Goal: Task Accomplishment & Management: Manage account settings

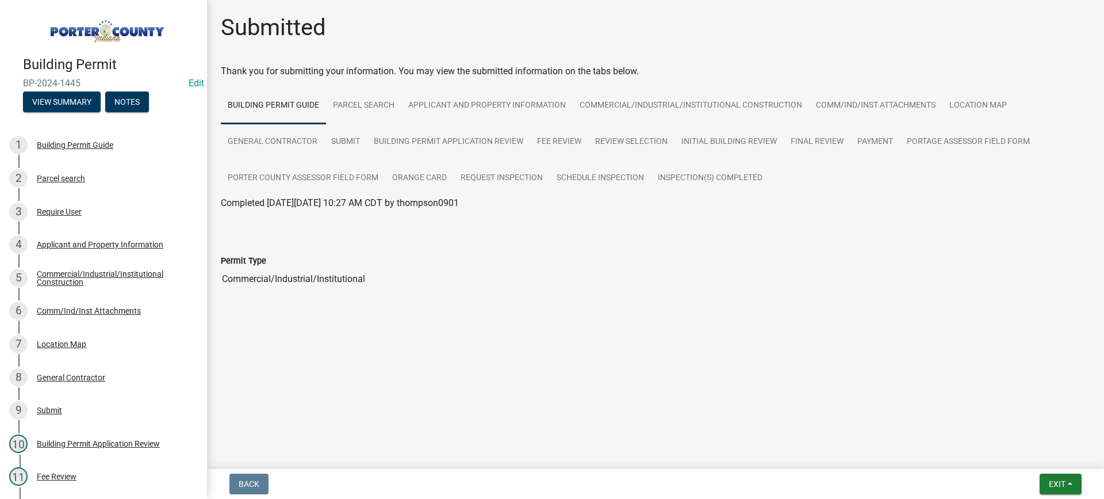
scroll to position [508, 0]
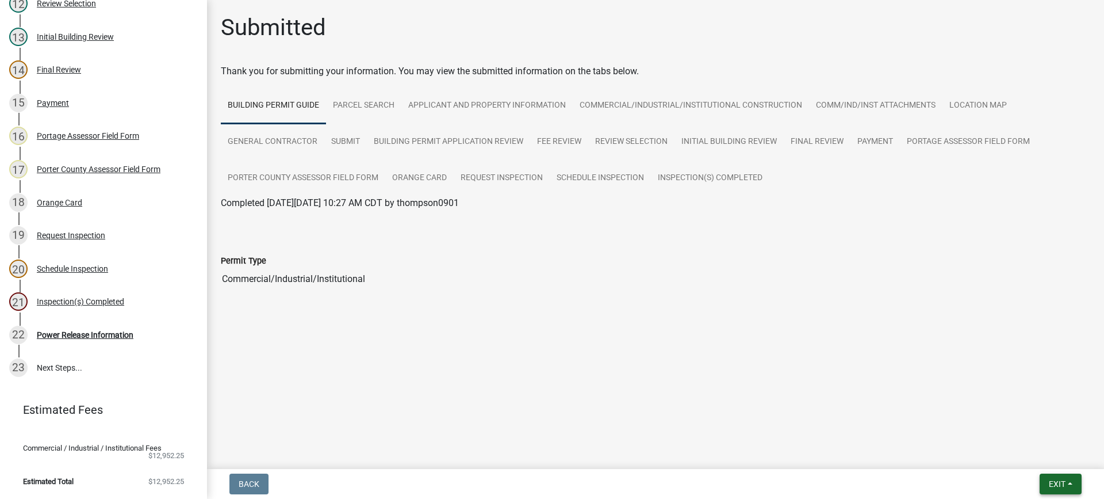
click at [1055, 482] on span "Exit" at bounding box center [1057, 483] width 17 height 9
click at [1049, 454] on button "Save & Exit" at bounding box center [1036, 454] width 92 height 28
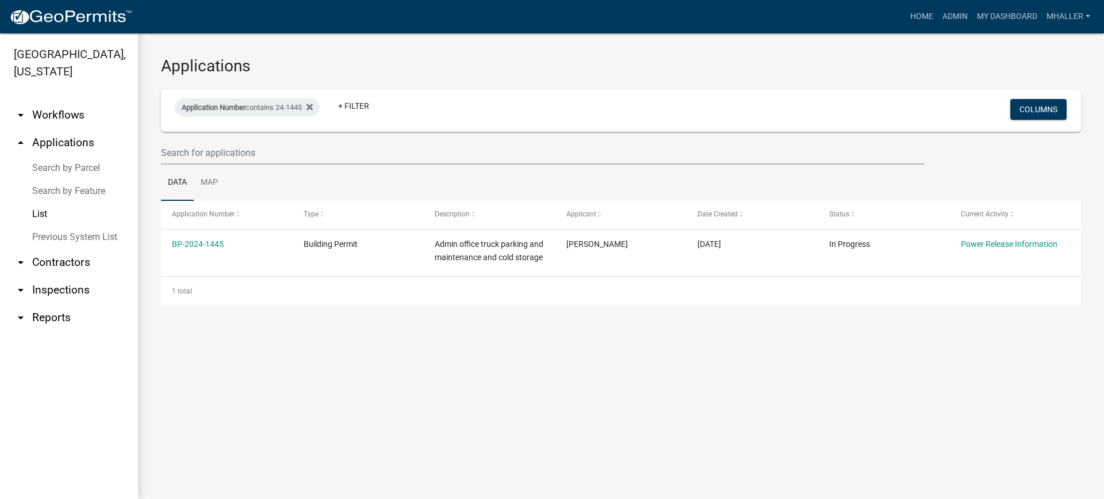
click at [55, 276] on link "arrow_drop_down Inspections" at bounding box center [69, 290] width 138 height 28
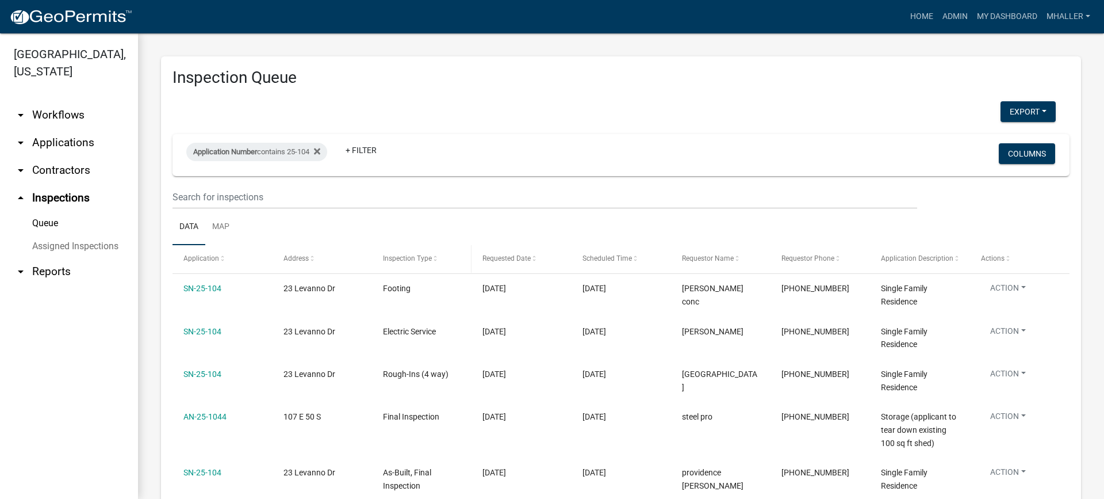
click at [413, 258] on span "Inspection Type" at bounding box center [407, 258] width 49 height 8
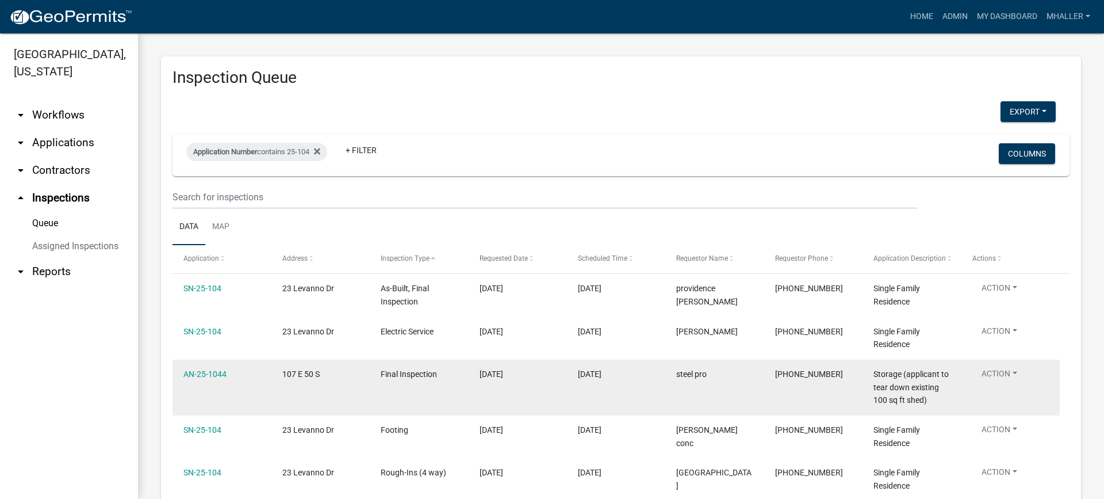
scroll to position [58, 0]
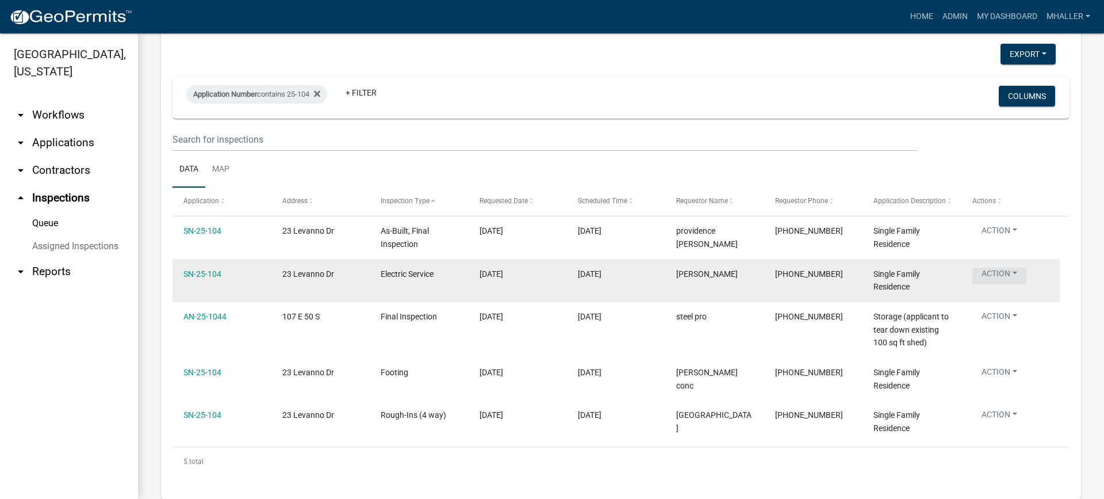
click at [993, 274] on button "Action" at bounding box center [999, 275] width 54 height 17
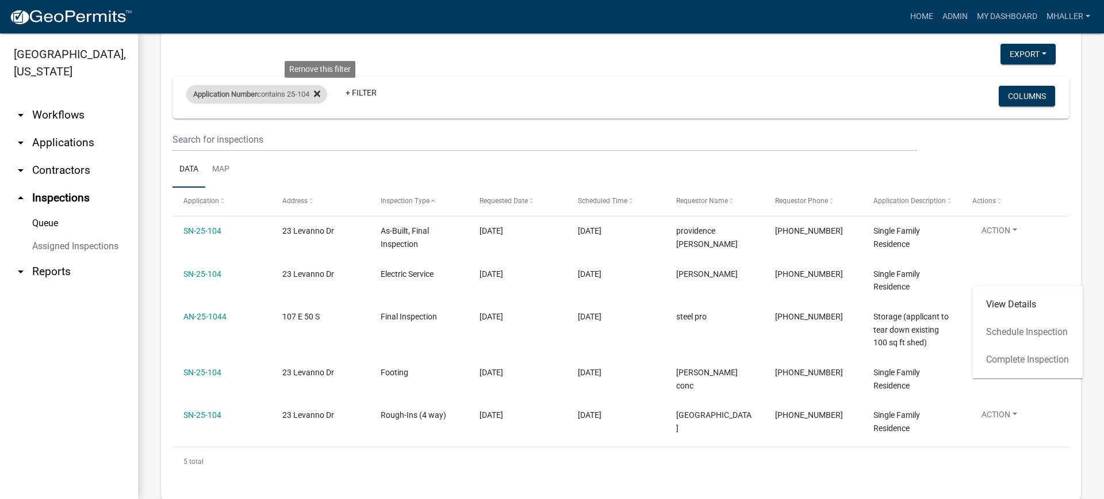
click at [320, 93] on icon at bounding box center [317, 93] width 6 height 6
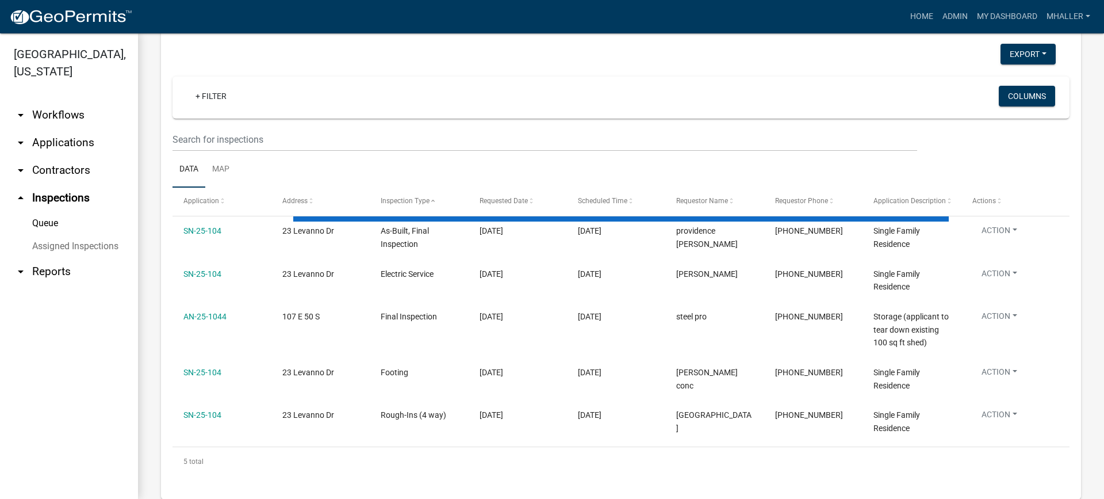
select select "1: 25"
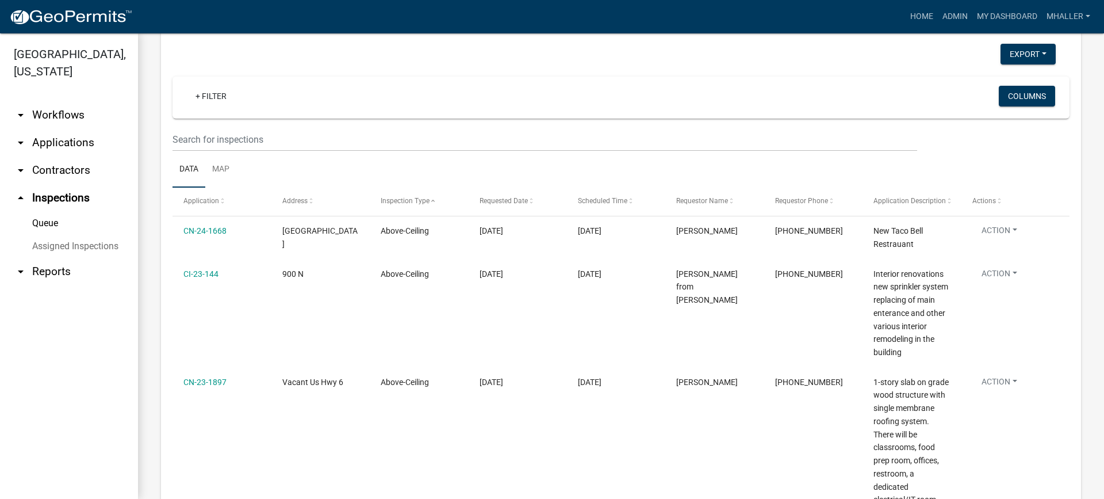
click at [78, 235] on link "Assigned Inspections" at bounding box center [69, 246] width 138 height 23
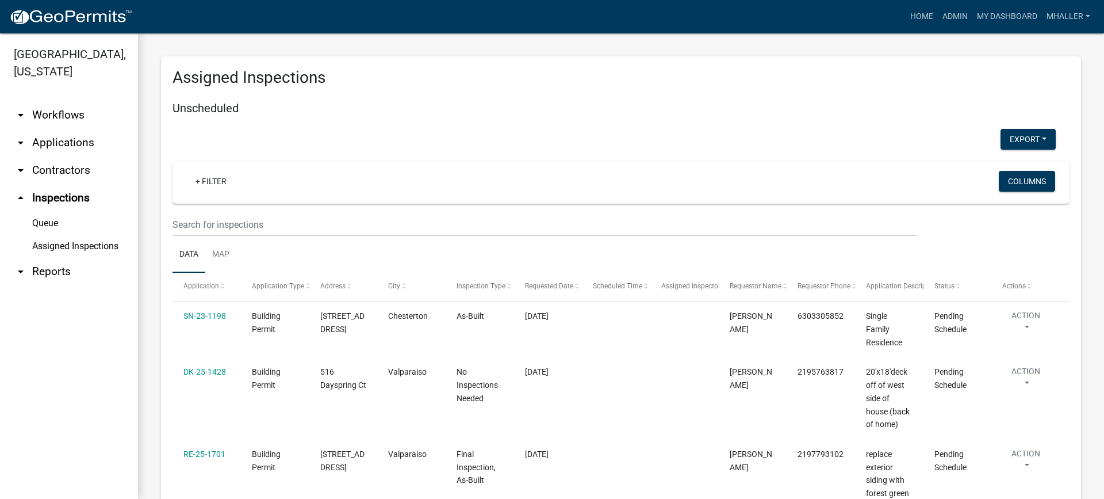
click at [55, 184] on link "arrow_drop_up Inspections" at bounding box center [69, 198] width 138 height 28
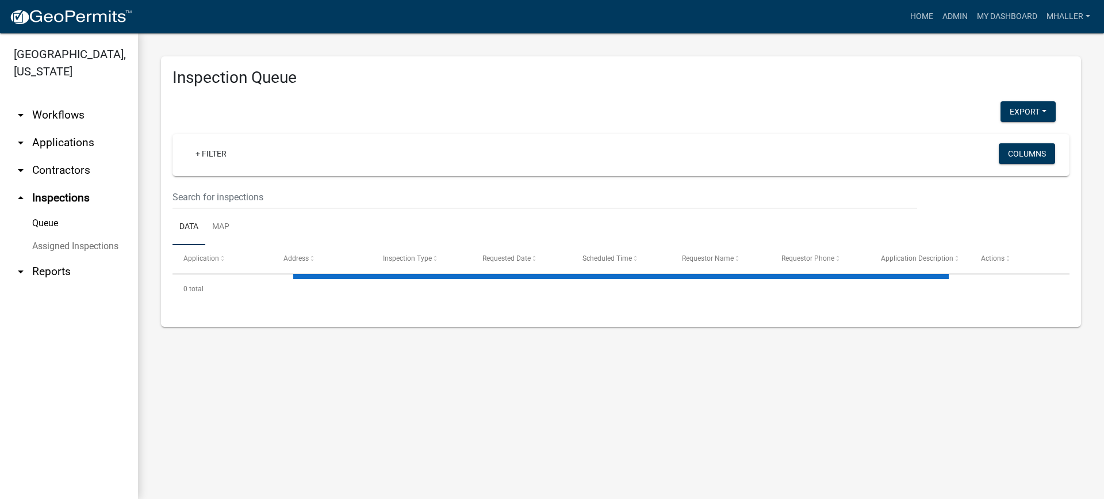
select select "1: 25"
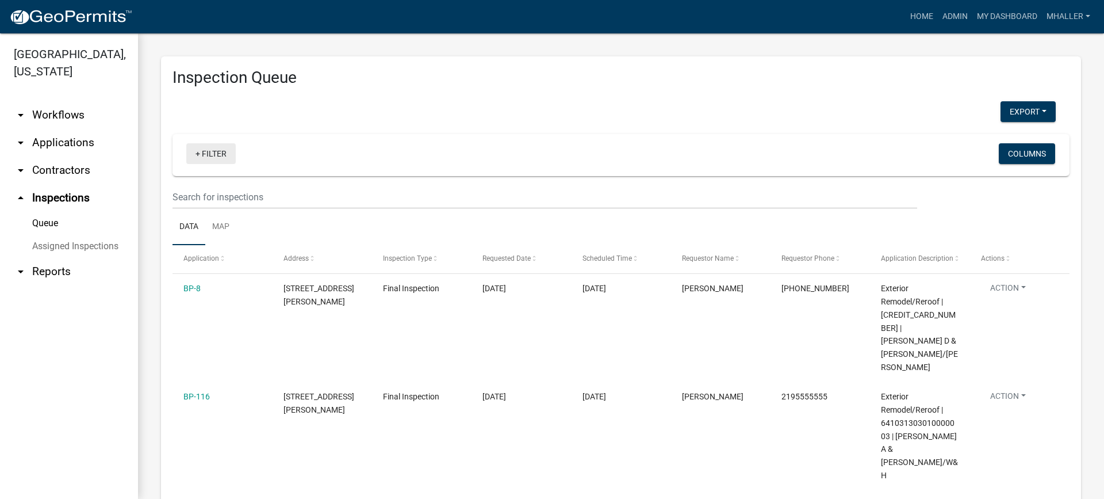
click at [208, 152] on link "+ Filter" at bounding box center [210, 153] width 49 height 21
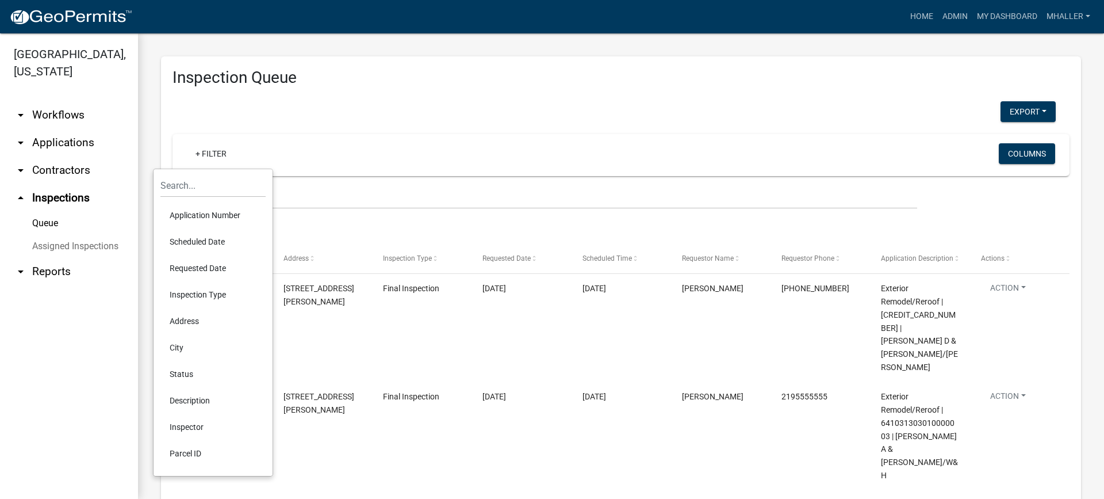
click at [189, 373] on li "Status" at bounding box center [212, 374] width 105 height 26
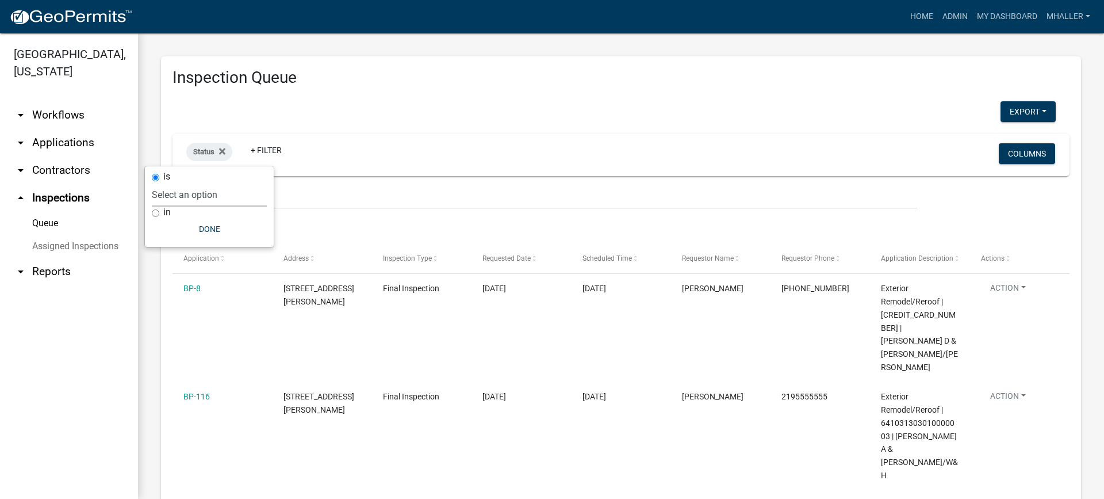
click at [203, 193] on select "Select an option Pending Schedule Pending Inspection Approved Denied Deleted Vo…" at bounding box center [209, 195] width 115 height 24
select select "1"
click at [189, 183] on select "Select an option Pending Schedule Pending Inspection Approved Denied Deleted Vo…" at bounding box center [209, 195] width 115 height 24
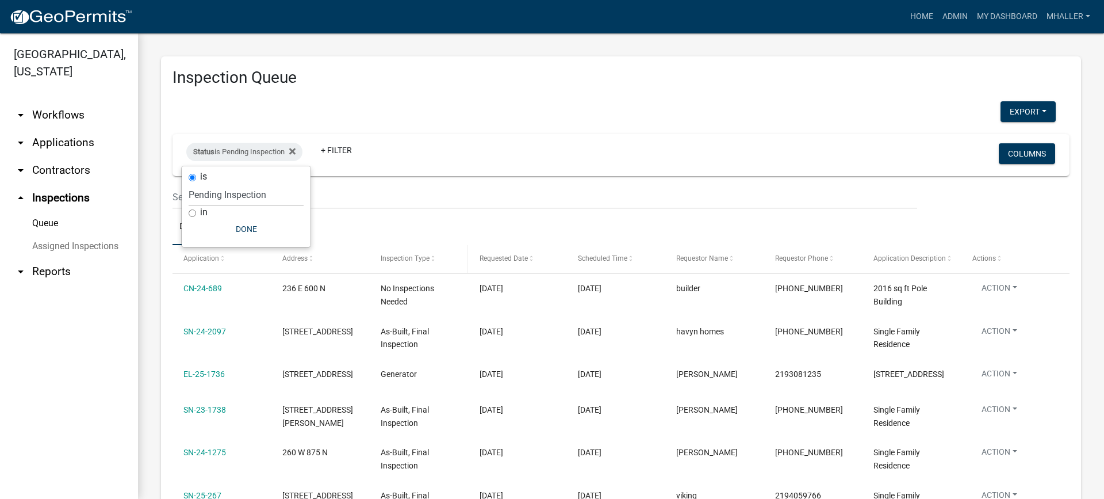
click at [415, 256] on span "Inspection Type" at bounding box center [405, 258] width 49 height 8
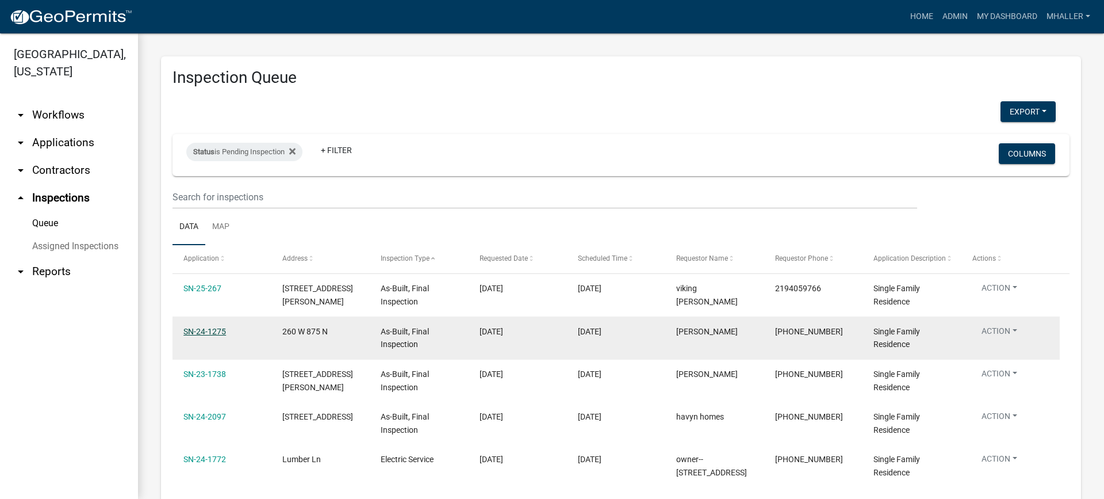
click at [207, 330] on link "SN-24-1275" at bounding box center [204, 331] width 43 height 9
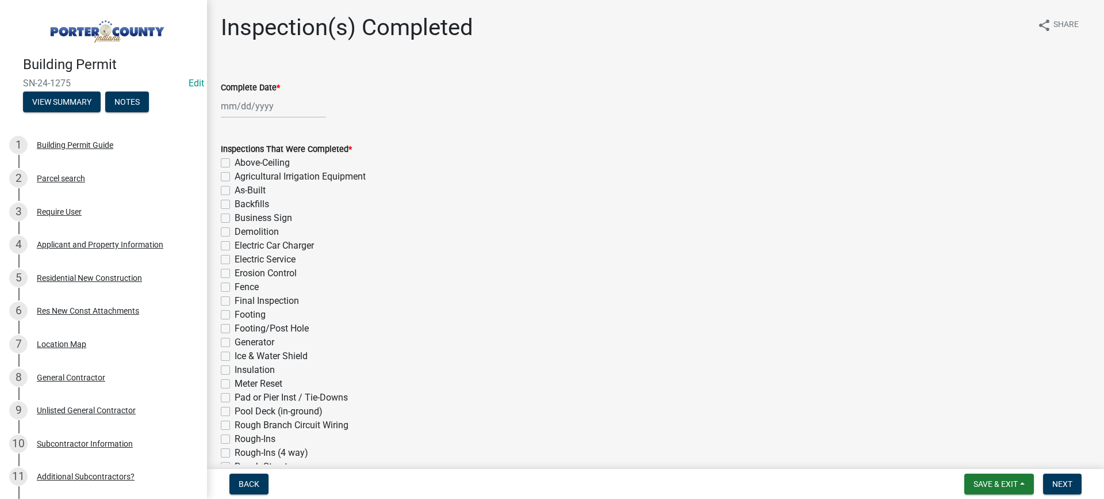
click at [261, 106] on div at bounding box center [273, 106] width 105 height 24
select select "9"
select select "2025"
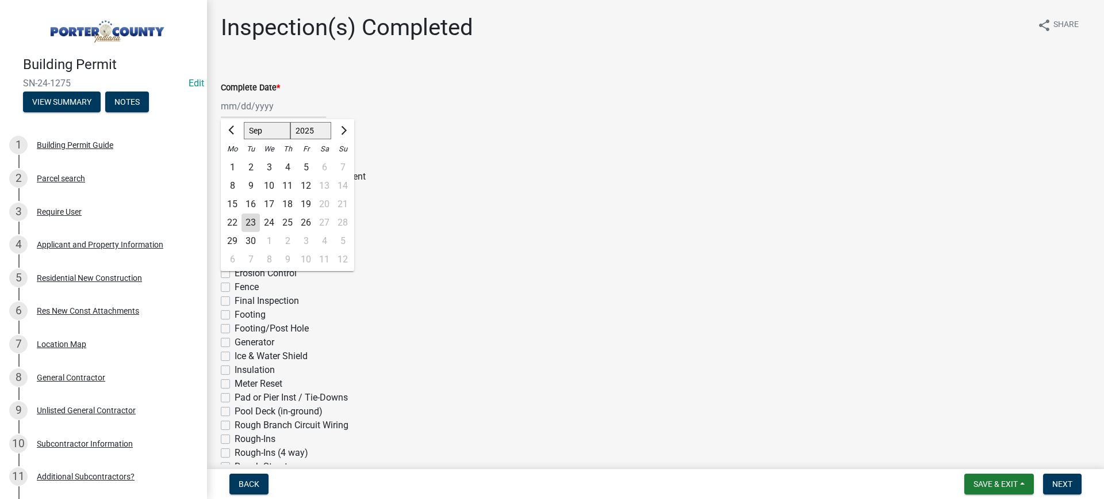
click at [251, 221] on div "23" at bounding box center [251, 222] width 18 height 18
type input "[DATE]"
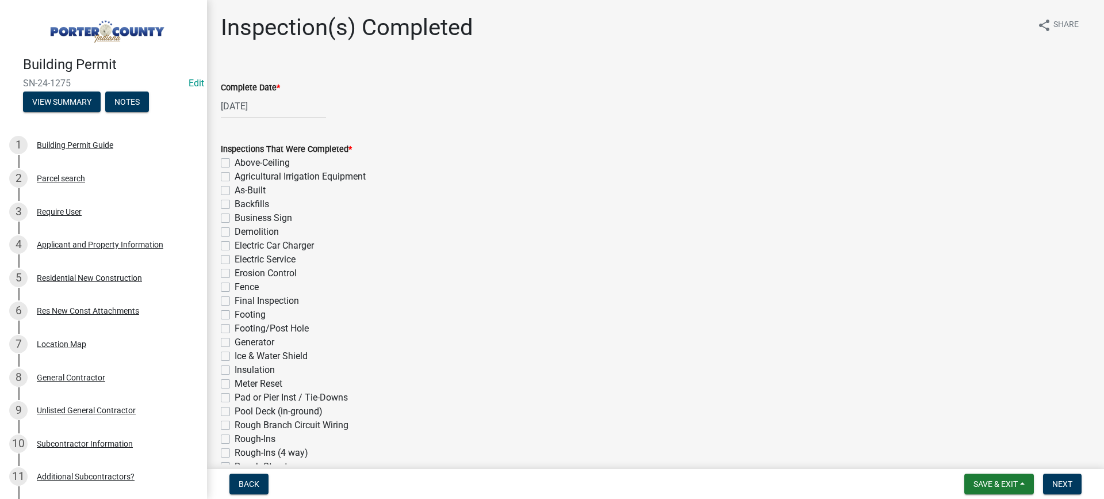
click at [235, 189] on label "As-Built" at bounding box center [250, 190] width 31 height 14
click at [235, 189] on input "As-Built" at bounding box center [238, 186] width 7 height 7
checkbox input "true"
checkbox input "false"
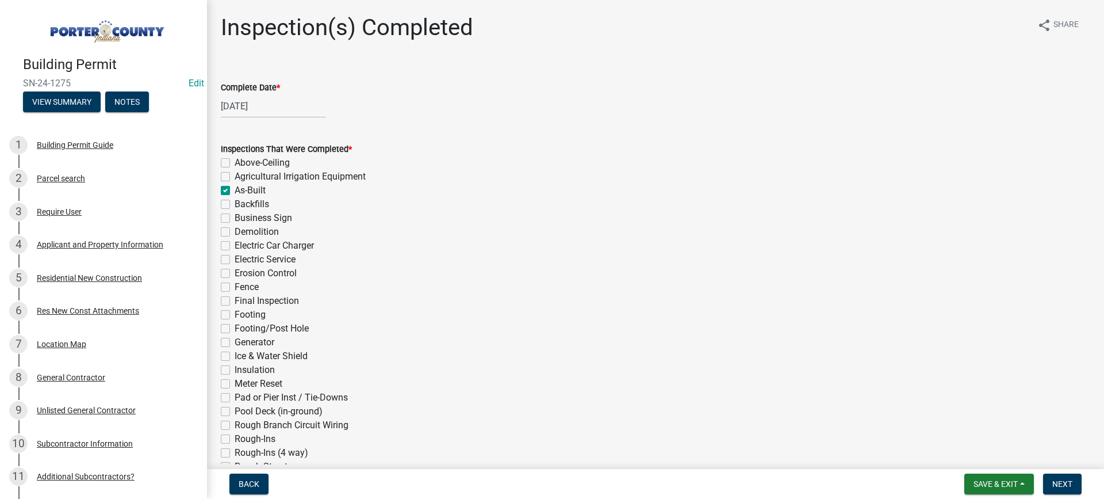
checkbox input "true"
checkbox input "false"
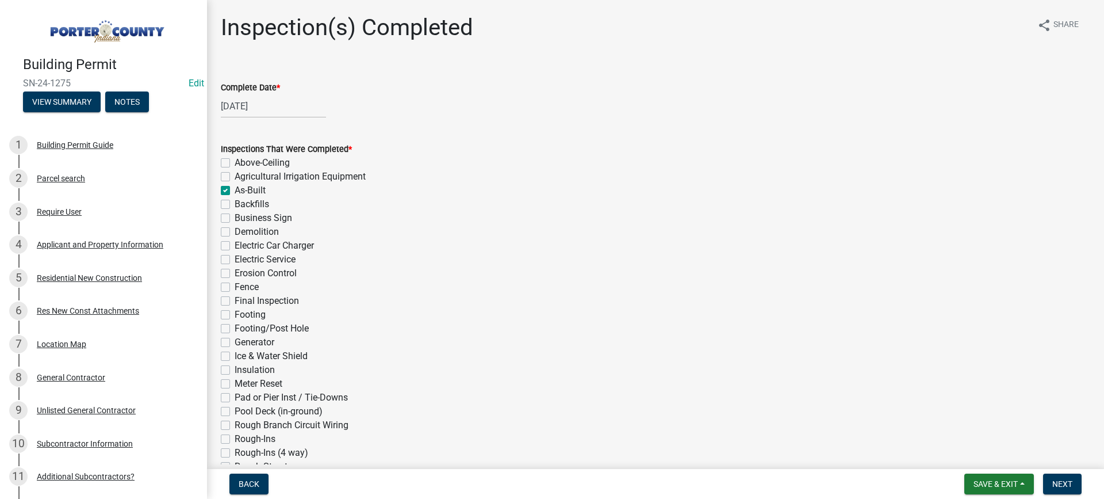
checkbox input "false"
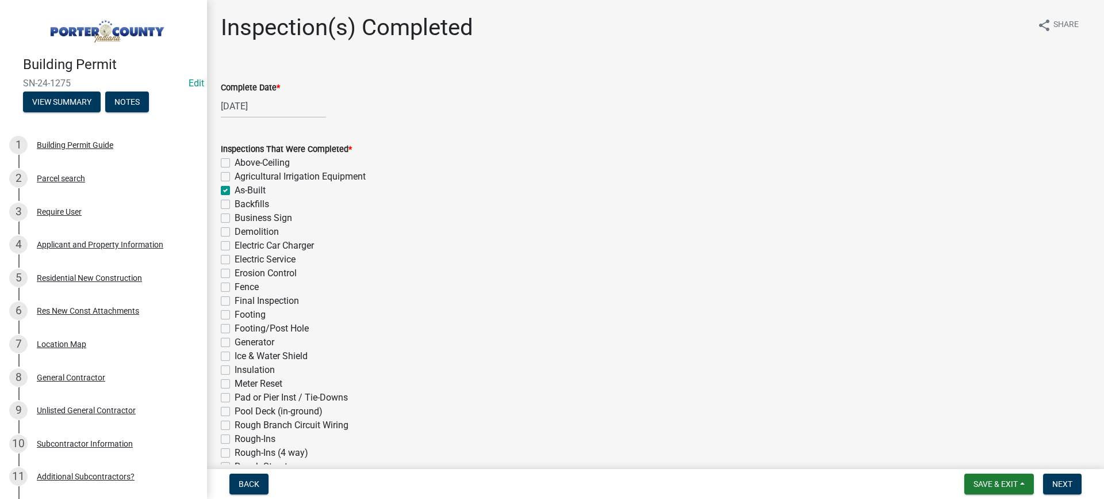
checkbox input "false"
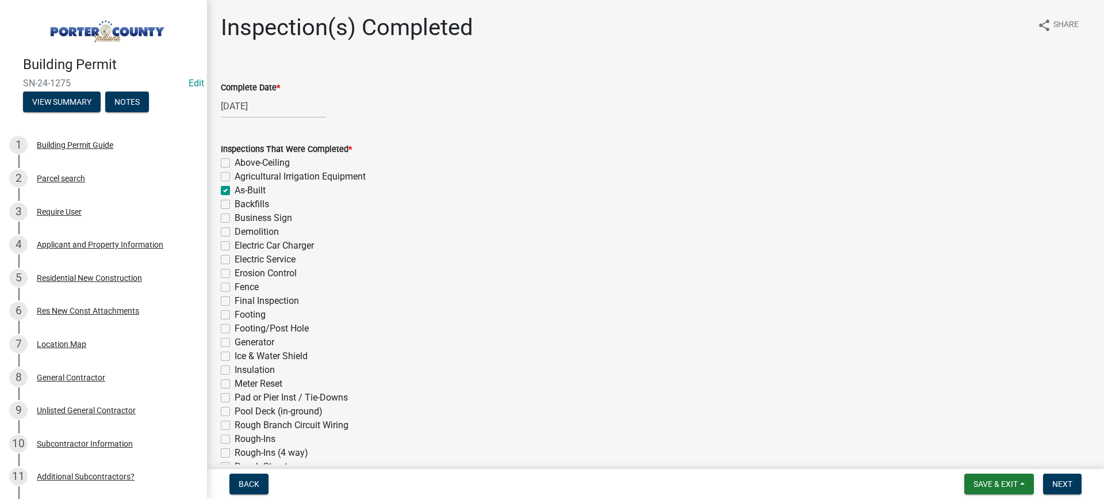
checkbox input "false"
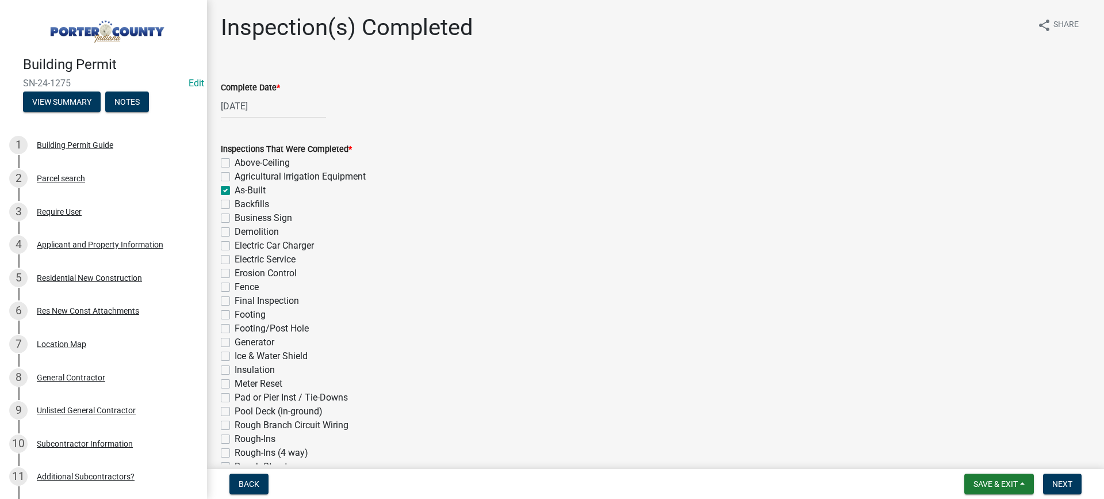
checkbox input "false"
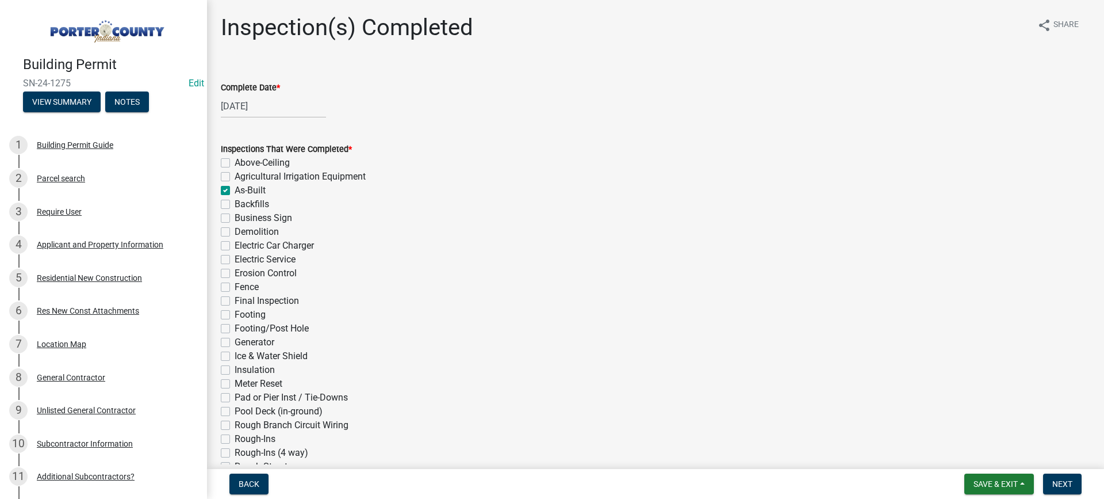
checkbox input "false"
click at [235, 301] on label "Final Inspection" at bounding box center [267, 301] width 64 height 14
click at [235, 301] on input "Final Inspection" at bounding box center [238, 297] width 7 height 7
checkbox input "true"
checkbox input "false"
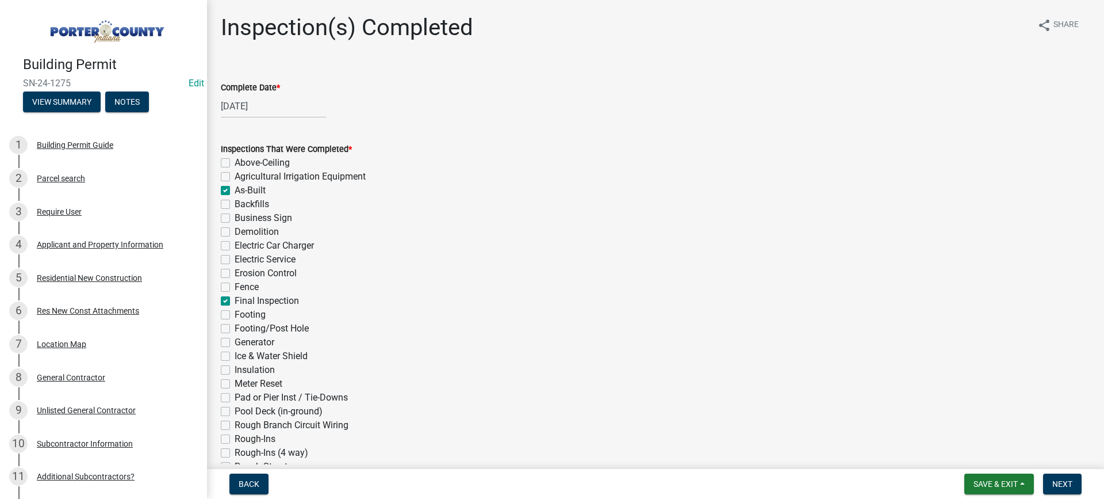
checkbox input "false"
checkbox input "true"
checkbox input "false"
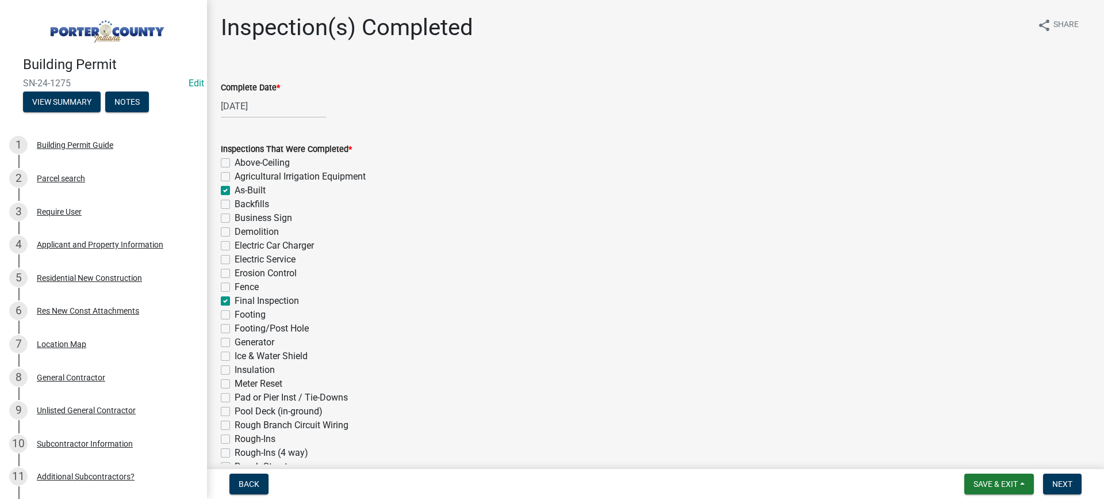
checkbox input "false"
checkbox input "true"
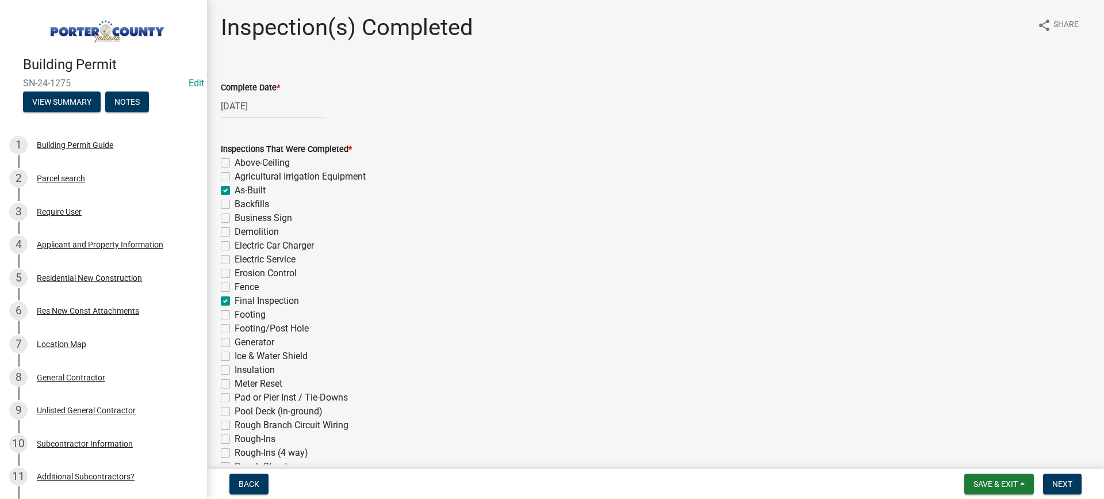
checkbox input "false"
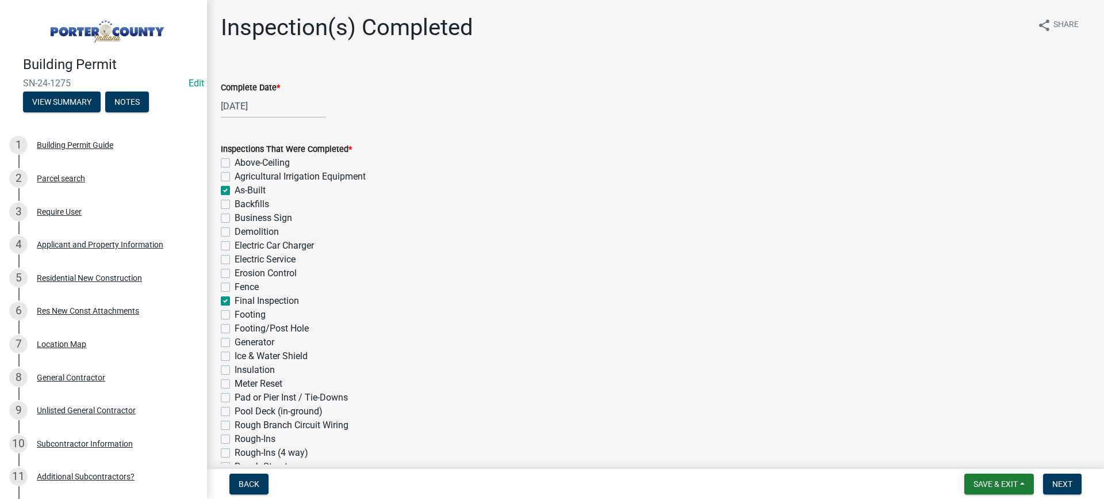
checkbox input "false"
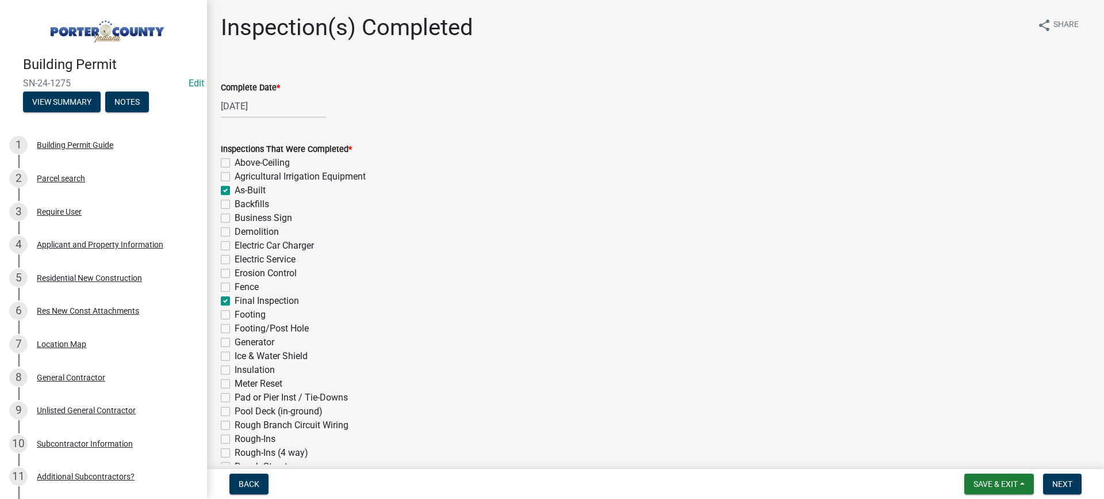
checkbox input "false"
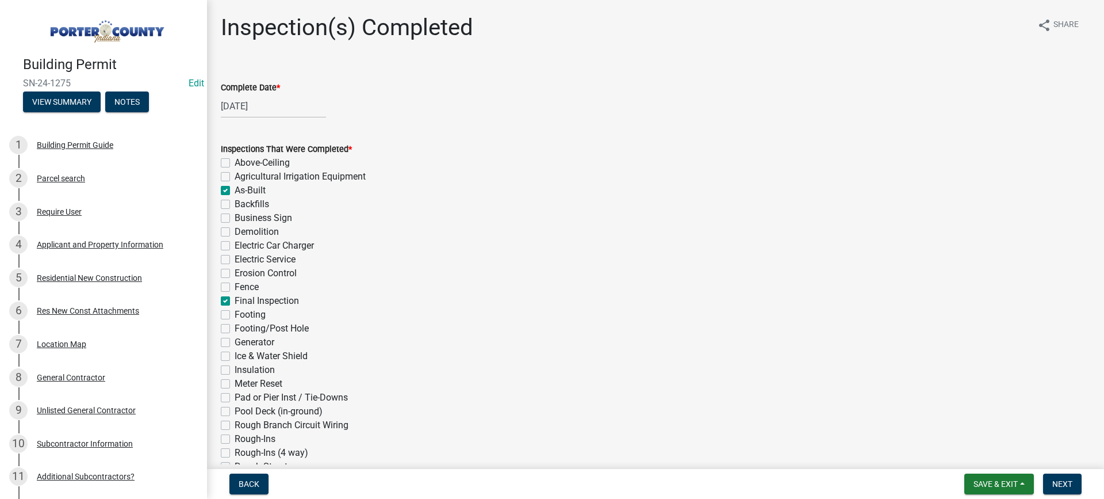
checkbox input "false"
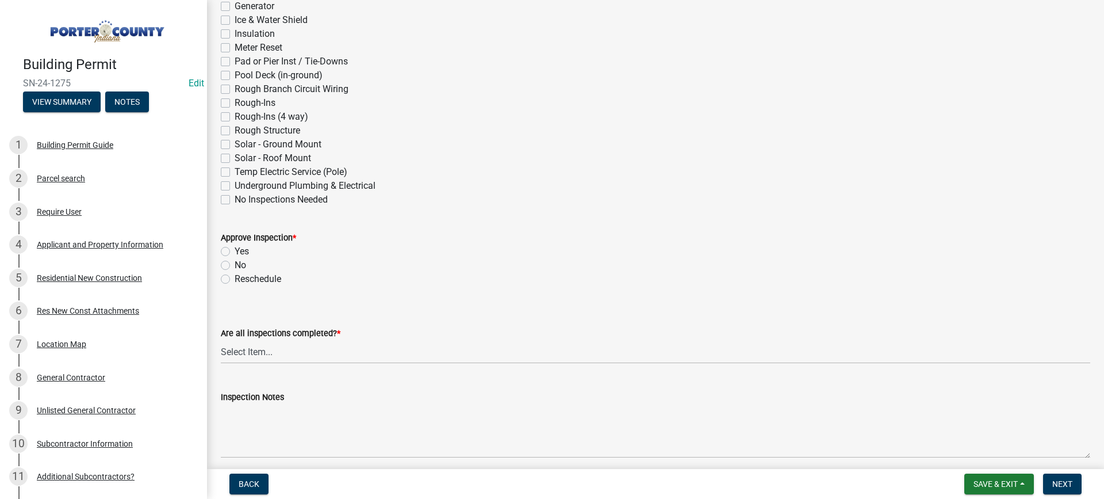
scroll to position [403, 0]
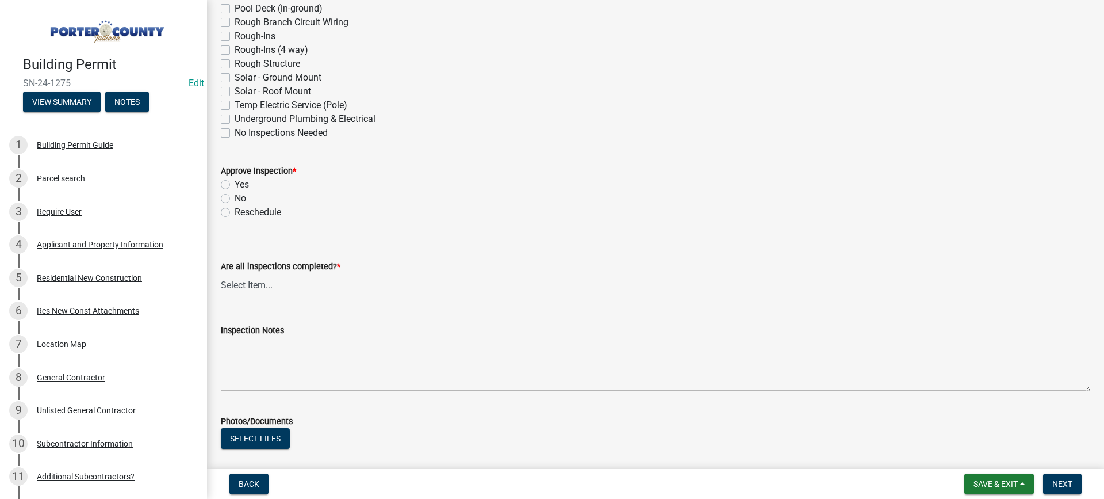
click at [235, 184] on label "Yes" at bounding box center [242, 185] width 14 height 14
click at [235, 184] on input "Yes" at bounding box center [238, 181] width 7 height 7
radio input "true"
click at [285, 286] on select "Select Item... Yes - All Inspections Have Been Completed No - More Inspections …" at bounding box center [655, 285] width 869 height 24
click at [221, 273] on select "Select Item... Yes - All Inspections Have Been Completed No - More Inspections …" at bounding box center [655, 285] width 869 height 24
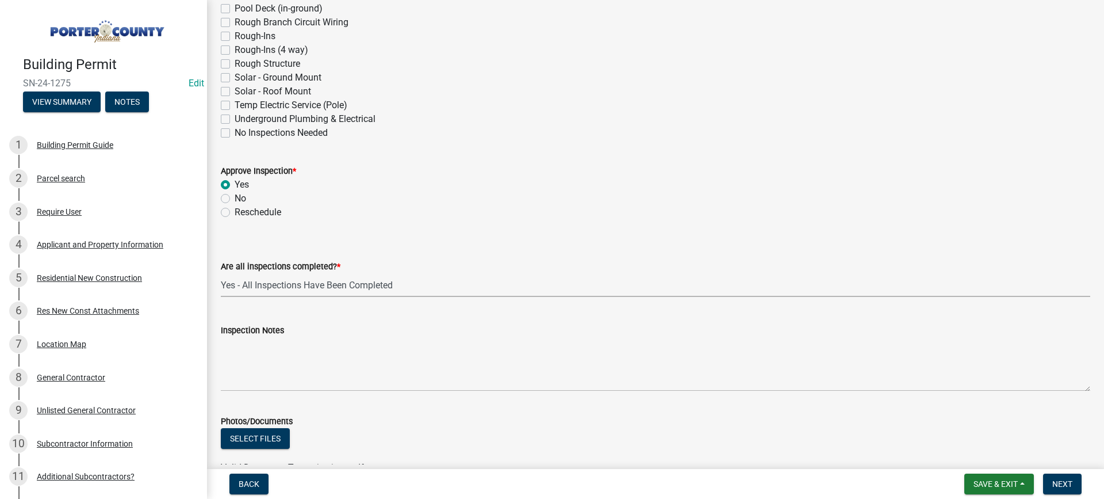
select select "9a8ccc90-dcd1-4d2c-ac64-5460e8d85408"
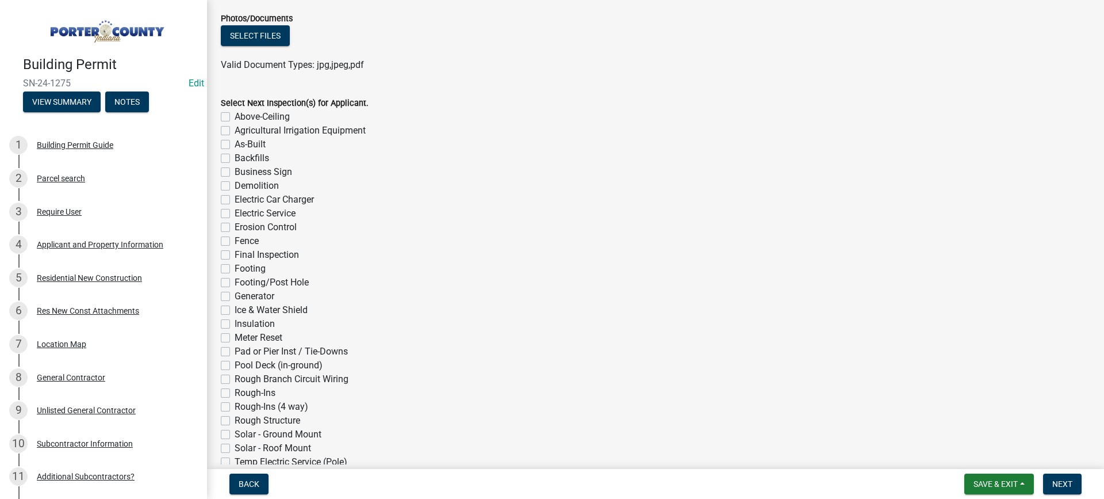
scroll to position [892, 0]
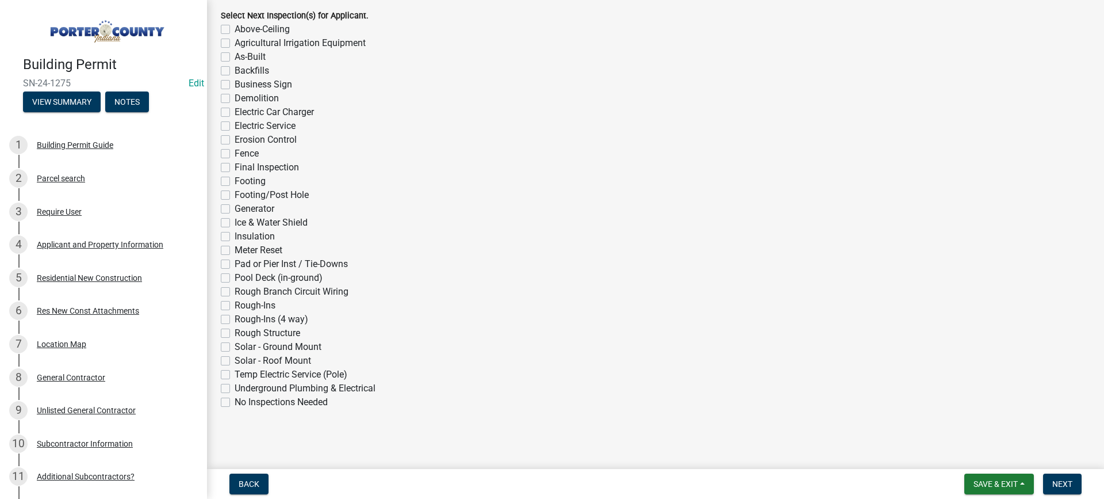
click at [235, 402] on label "No Inspections Needed" at bounding box center [281, 402] width 93 height 14
click at [235, 402] on input "No Inspections Needed" at bounding box center [238, 398] width 7 height 7
checkbox input "true"
checkbox input "false"
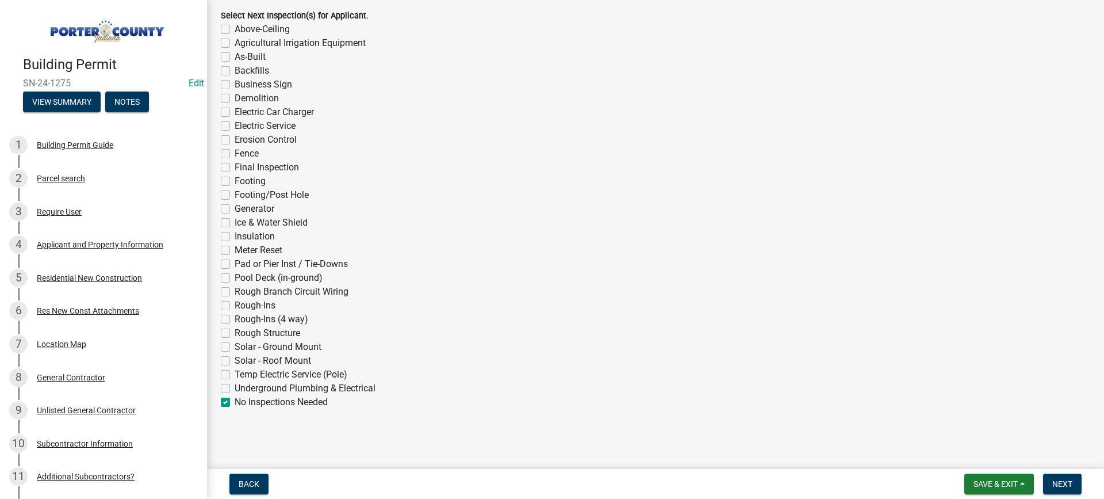
checkbox input "false"
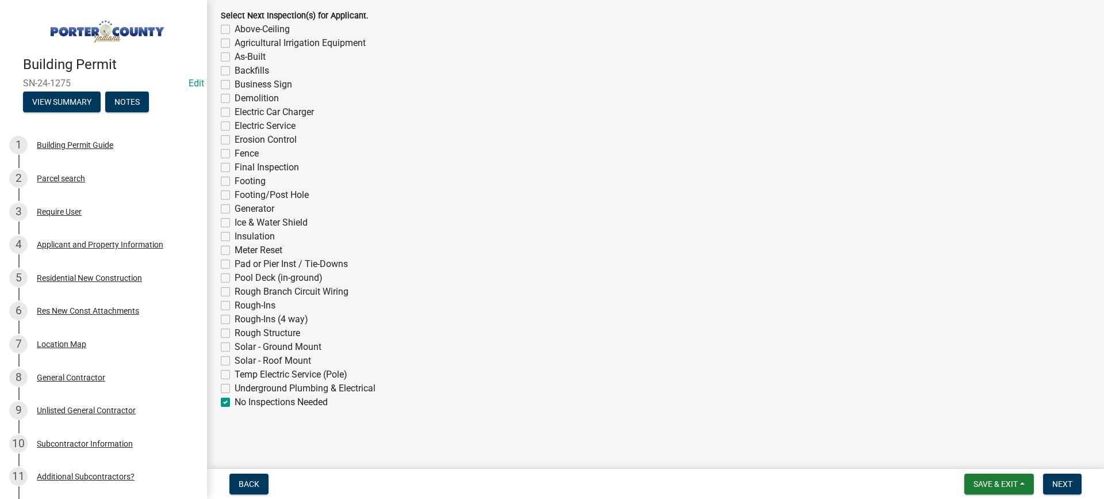
checkbox input "false"
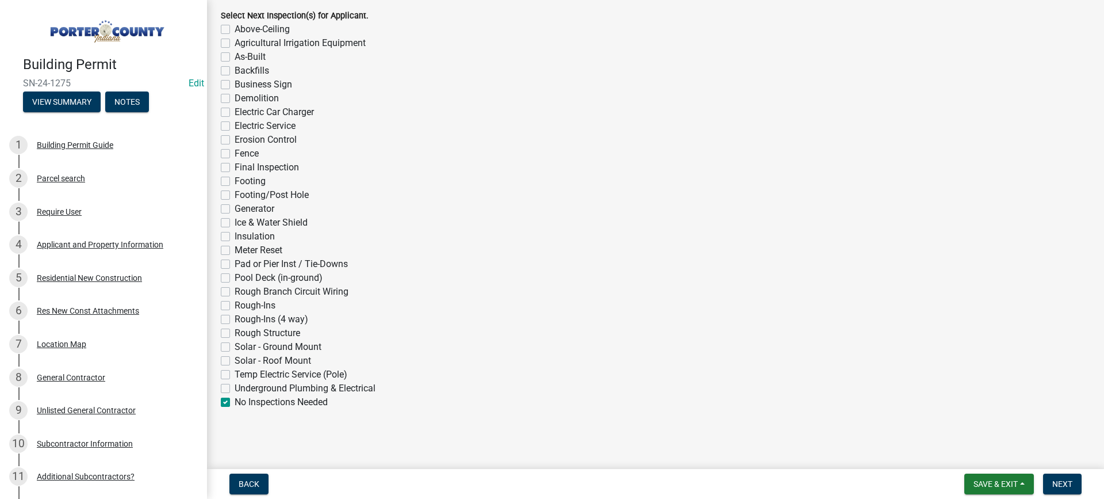
checkbox input "false"
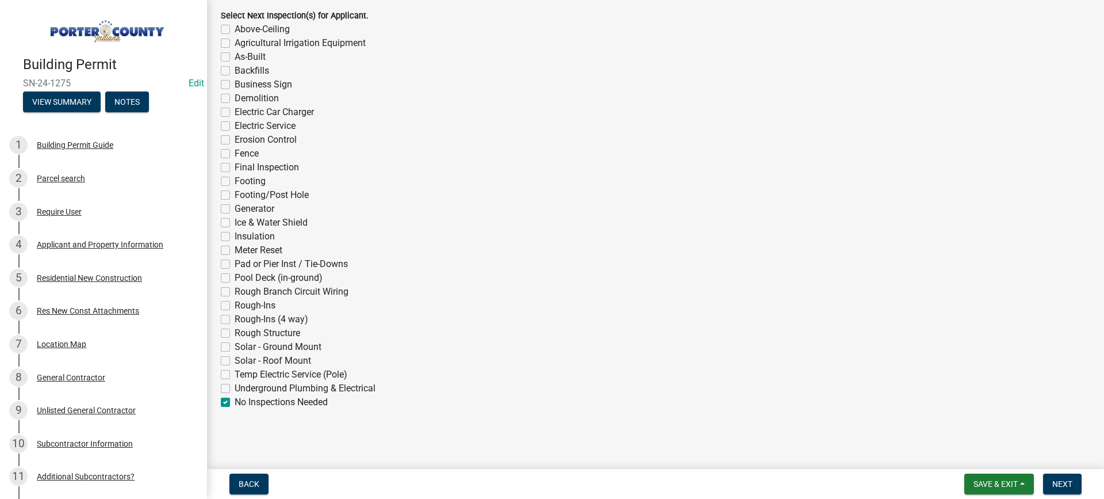
checkbox input "false"
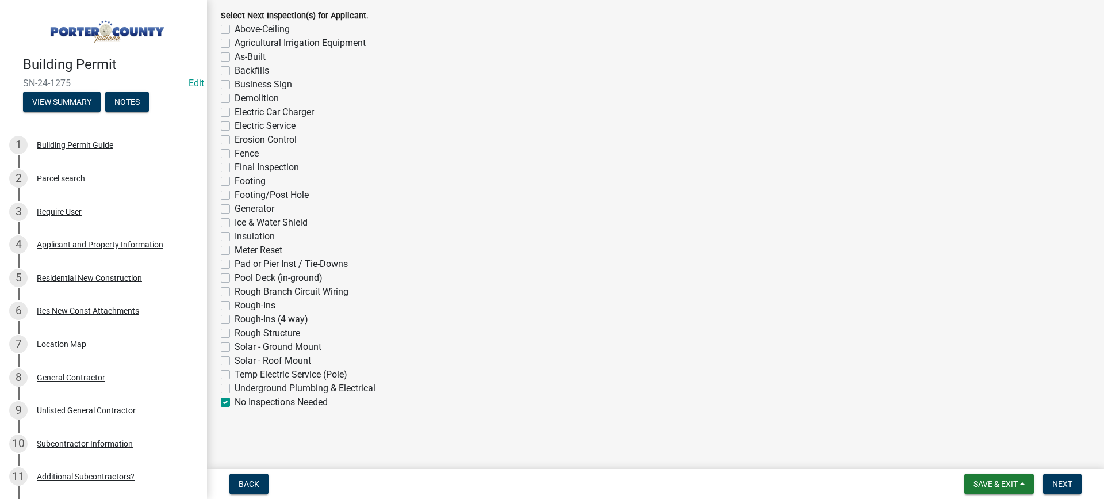
checkbox input "false"
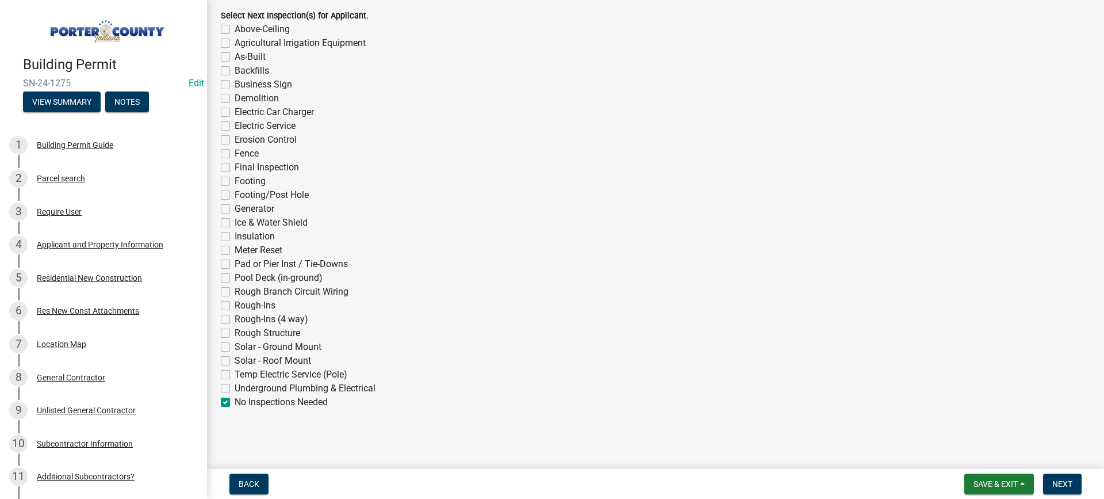
checkbox input "true"
click at [1057, 483] on span "Next" at bounding box center [1062, 483] width 20 height 9
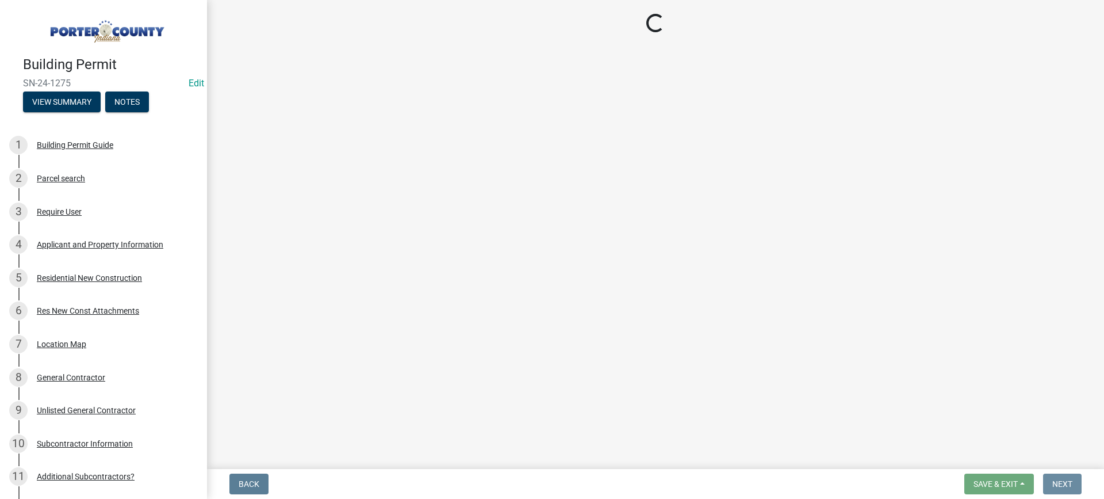
scroll to position [0, 0]
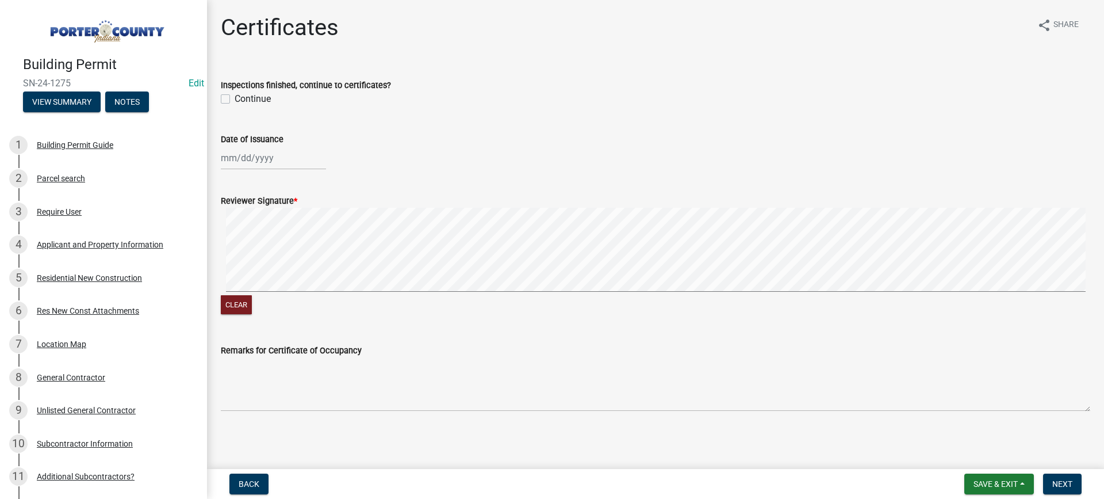
click at [235, 99] on label "Continue" at bounding box center [253, 99] width 36 height 14
click at [235, 99] on input "Continue" at bounding box center [238, 95] width 7 height 7
checkbox input "true"
click at [267, 160] on div at bounding box center [273, 158] width 105 height 24
select select "9"
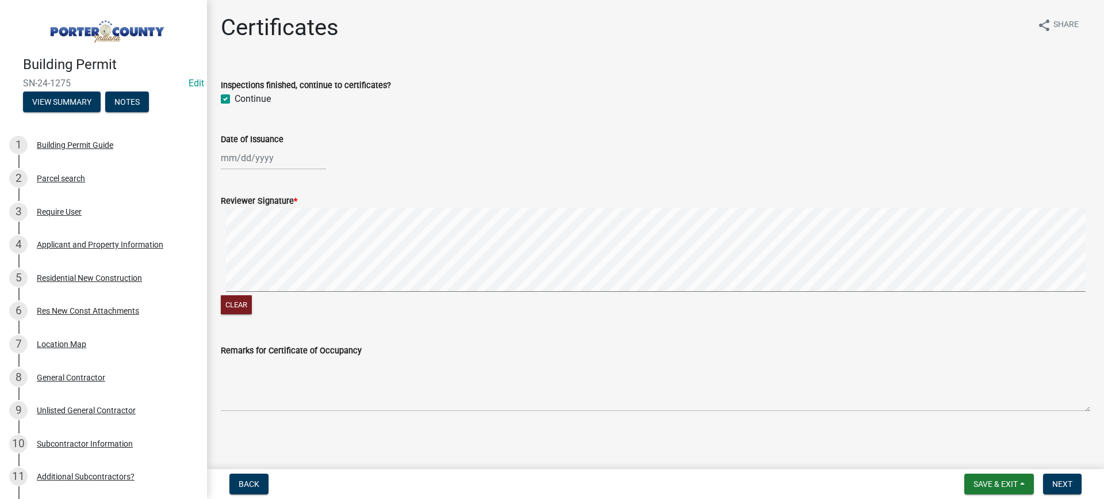
select select "2025"
click at [251, 273] on div "23" at bounding box center [251, 274] width 18 height 18
type input "[DATE]"
click at [1062, 482] on span "Next" at bounding box center [1062, 483] width 20 height 9
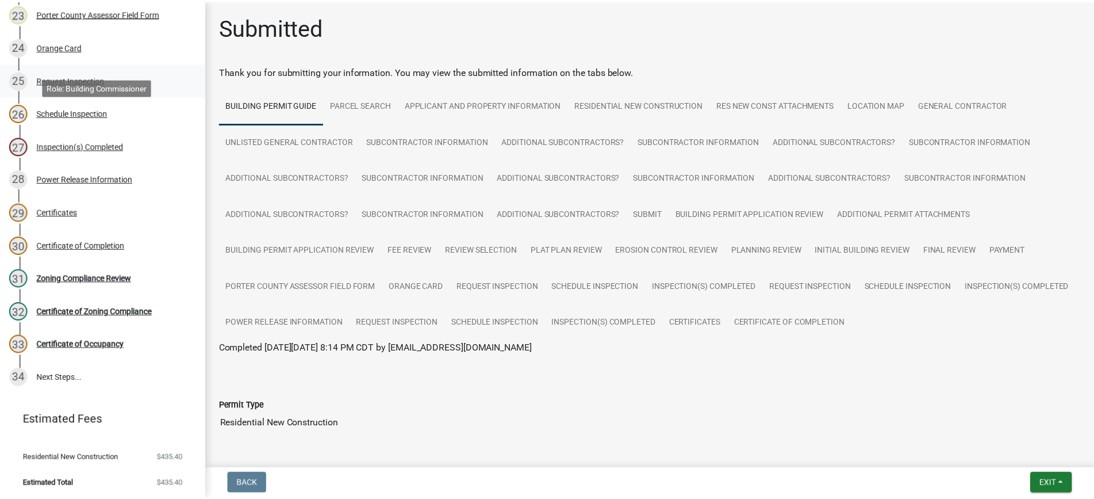
scroll to position [861, 0]
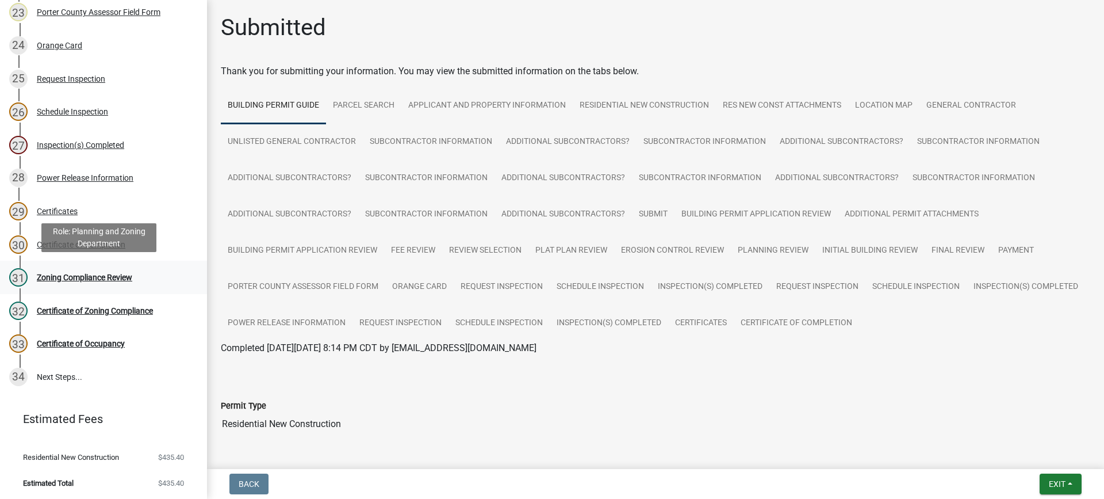
click at [59, 277] on div "Zoning Compliance Review" at bounding box center [84, 277] width 95 height 8
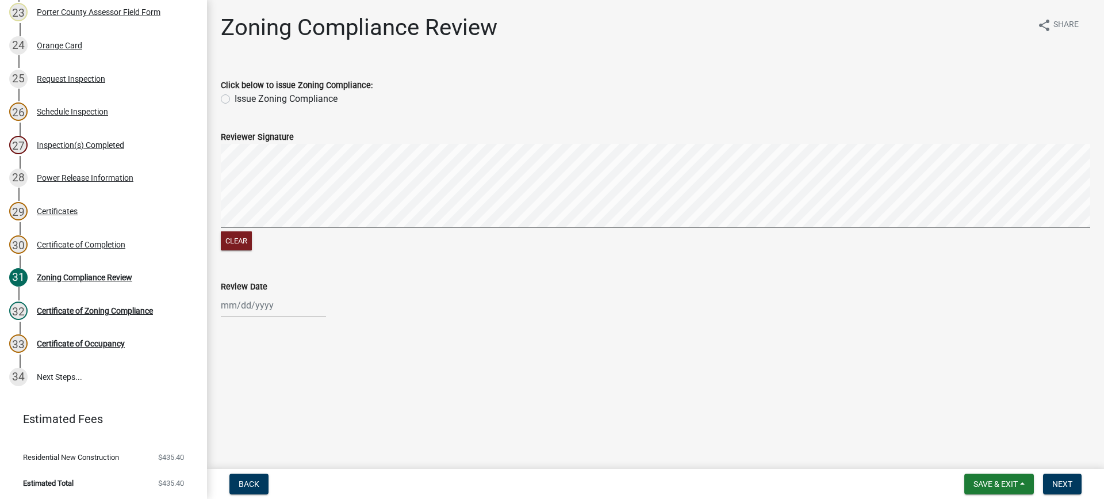
click at [235, 98] on label "Issue Zoning Compliance" at bounding box center [286, 99] width 103 height 14
click at [235, 98] on input "Issue Zoning Compliance" at bounding box center [238, 95] width 7 height 7
radio input "true"
select select "9"
select select "2025"
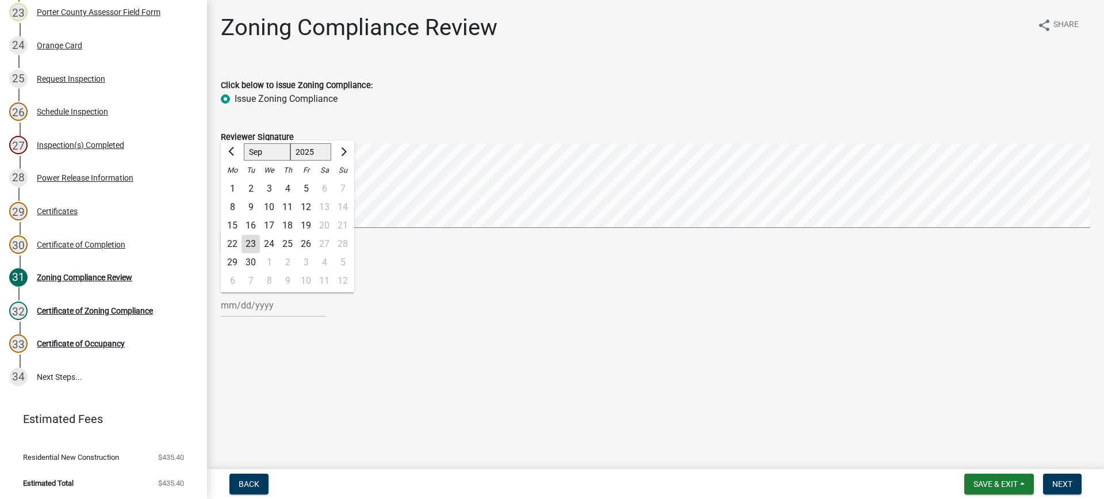
click at [259, 304] on input "Review Date" at bounding box center [273, 305] width 105 height 24
click at [252, 242] on div "23" at bounding box center [251, 244] width 18 height 18
type input "[DATE]"
click at [1062, 482] on span "Next" at bounding box center [1062, 483] width 20 height 9
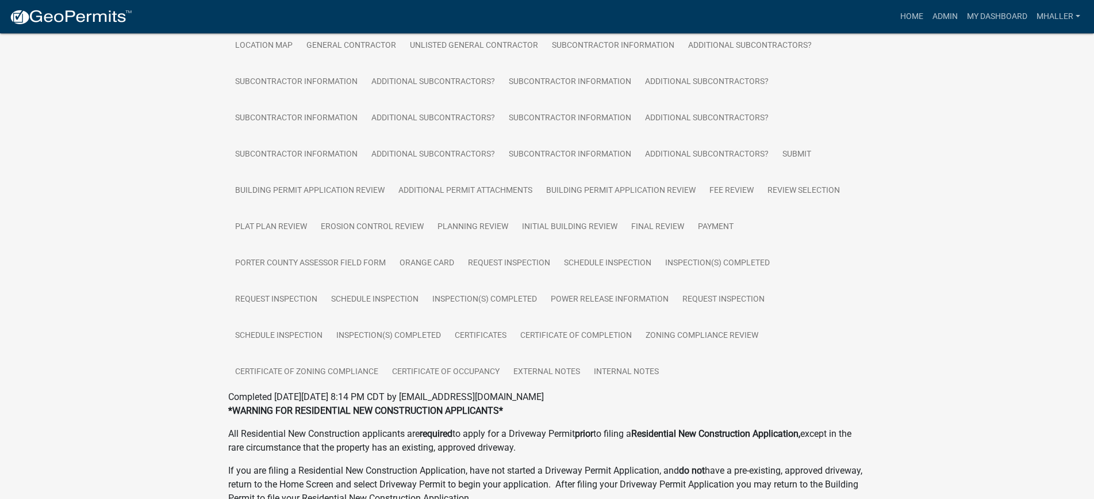
scroll to position [288, 0]
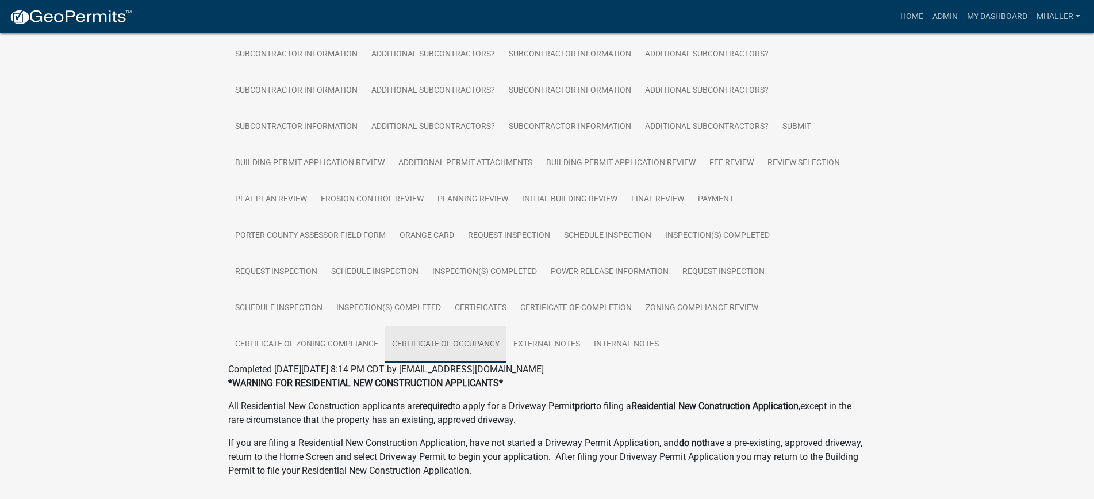
click at [474, 342] on link "Certificate of Occupancy" at bounding box center [445, 344] width 121 height 37
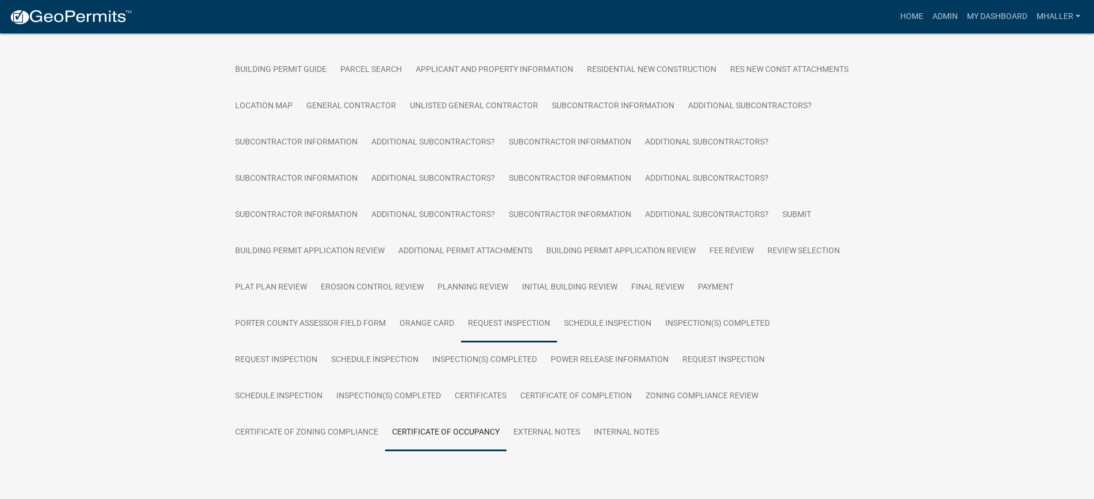
scroll to position [227, 0]
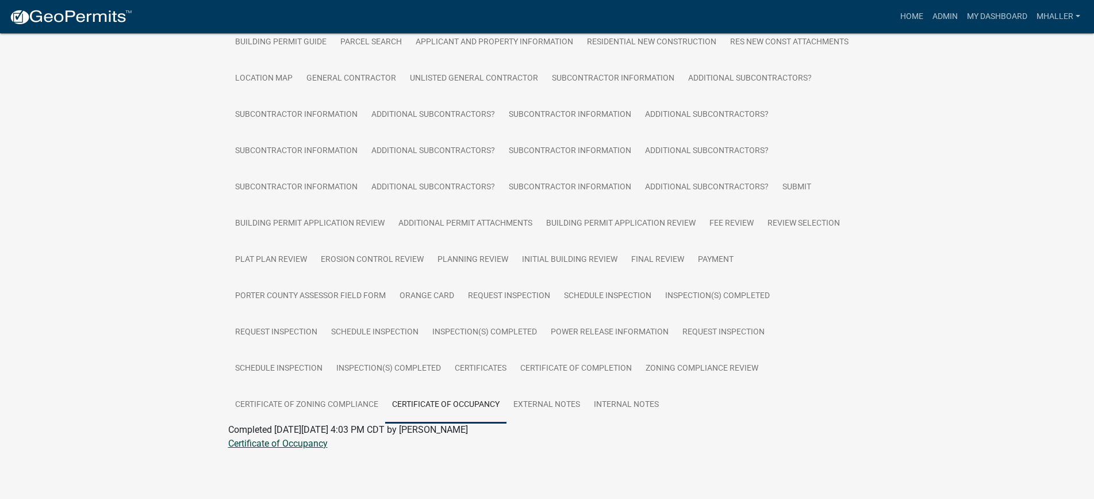
click at [301, 445] on link "Certificate of Occupancy" at bounding box center [277, 443] width 99 height 11
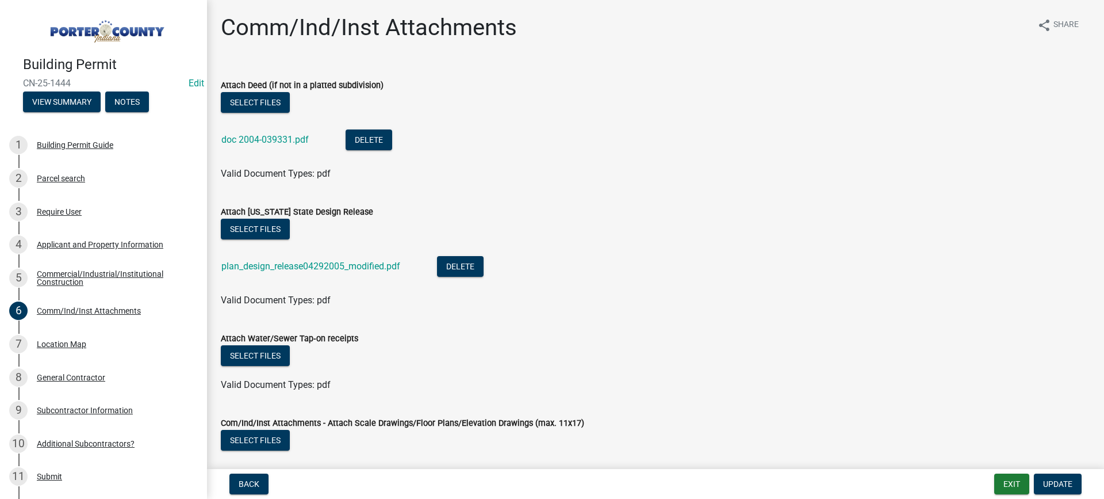
scroll to position [288, 0]
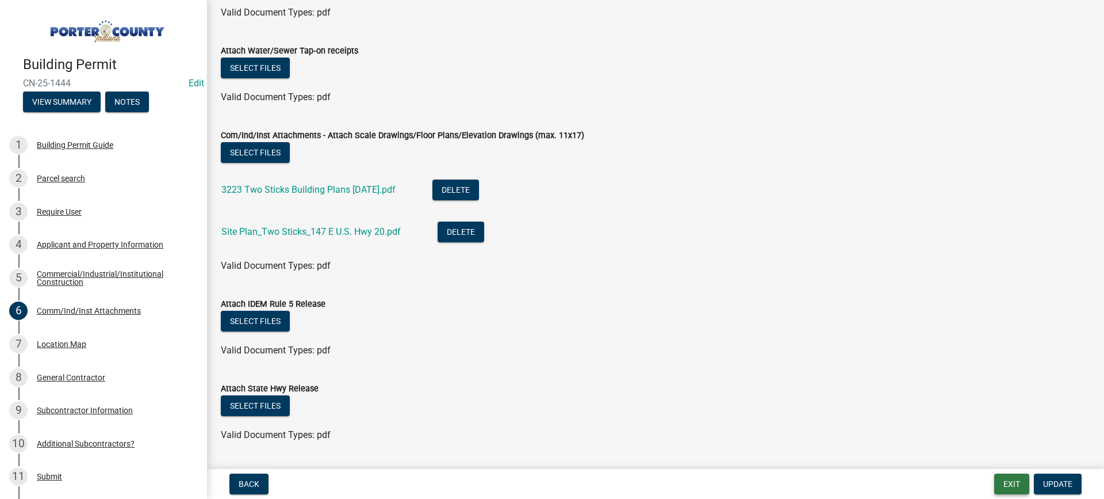
click at [1012, 481] on button "Exit" at bounding box center [1011, 483] width 35 height 21
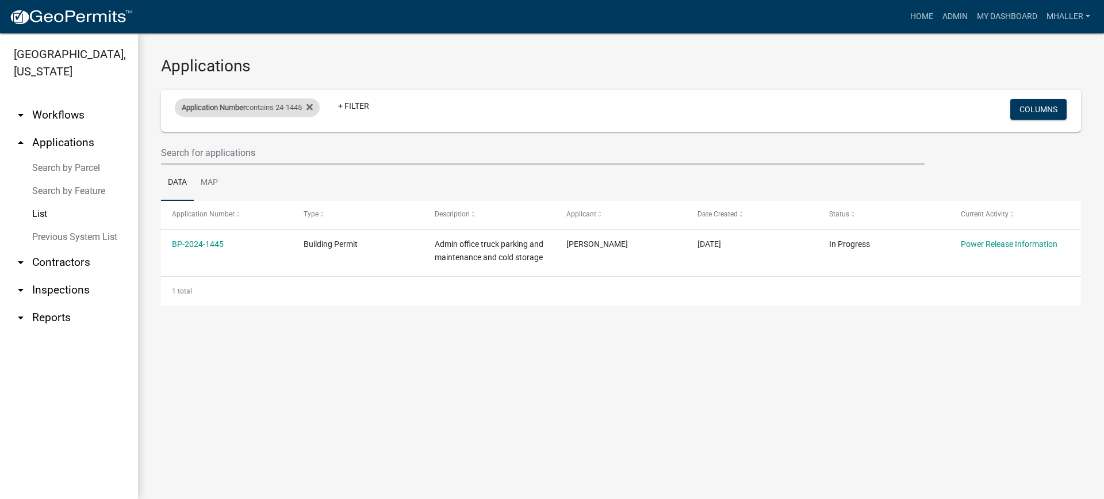
click at [221, 108] on span "Application Number" at bounding box center [214, 107] width 64 height 9
click at [239, 153] on input "24-1445" at bounding box center [252, 151] width 105 height 24
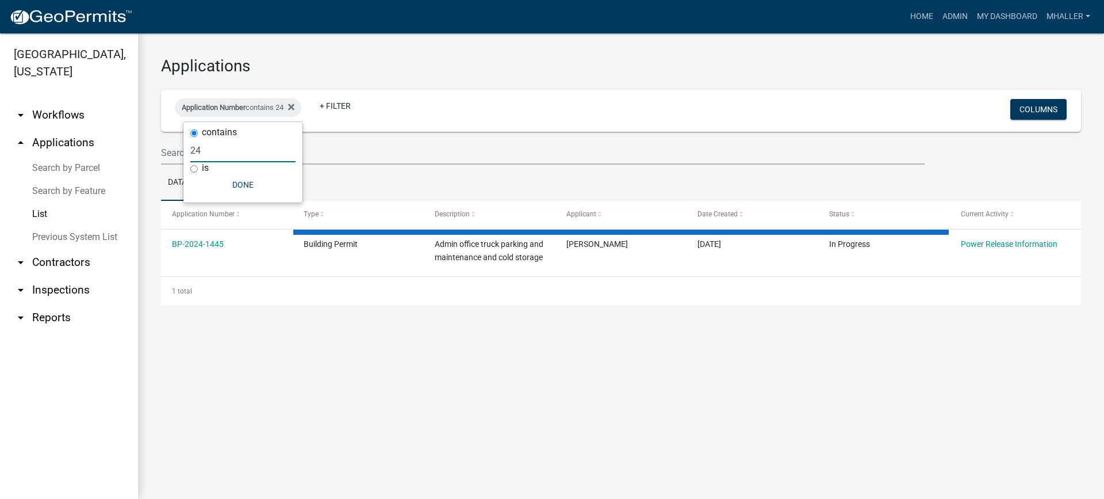
type input "2"
select select "1: 25"
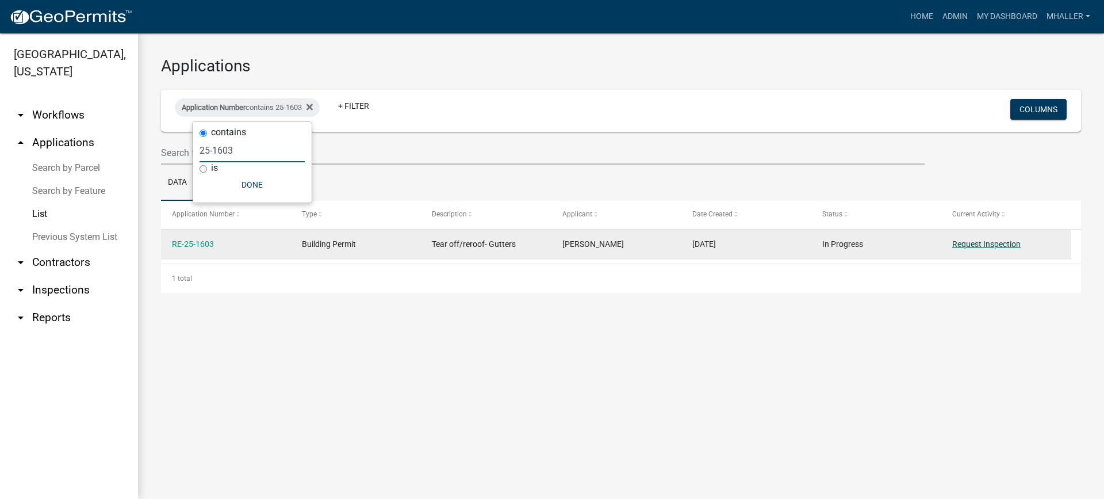
type input "25-1603"
click at [960, 244] on link "Request Inspection" at bounding box center [986, 243] width 68 height 9
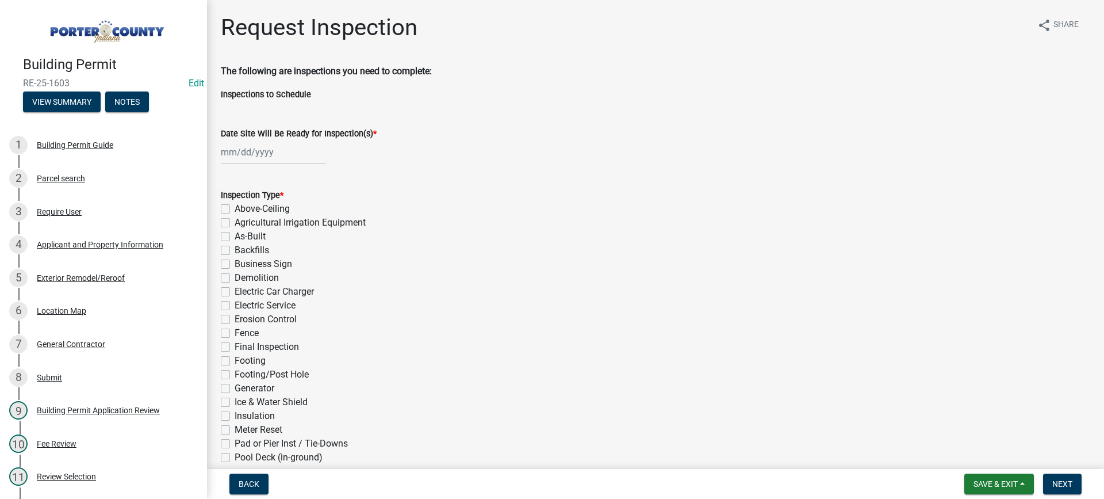
click at [247, 153] on div at bounding box center [273, 152] width 105 height 24
select select "9"
select select "2025"
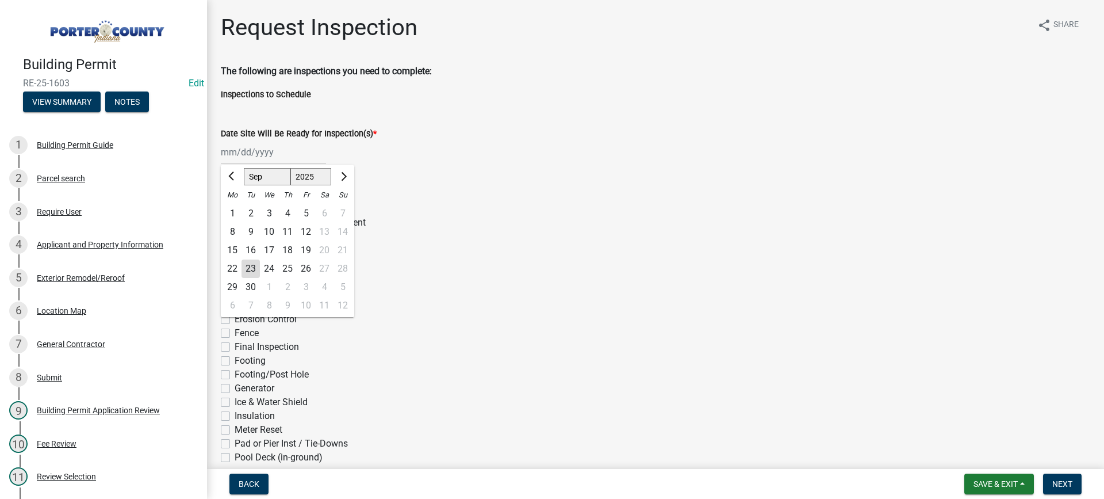
click at [251, 266] on div "23" at bounding box center [251, 268] width 18 height 18
type input "[DATE]"
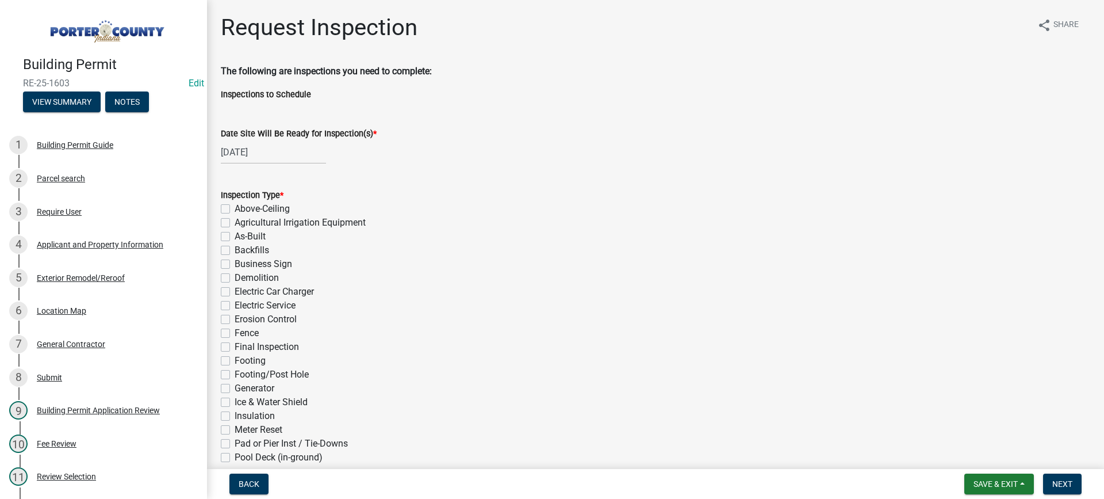
click at [235, 349] on label "Final Inspection" at bounding box center [267, 347] width 64 height 14
click at [235, 347] on input "Final Inspection" at bounding box center [238, 343] width 7 height 7
checkbox input "true"
checkbox input "false"
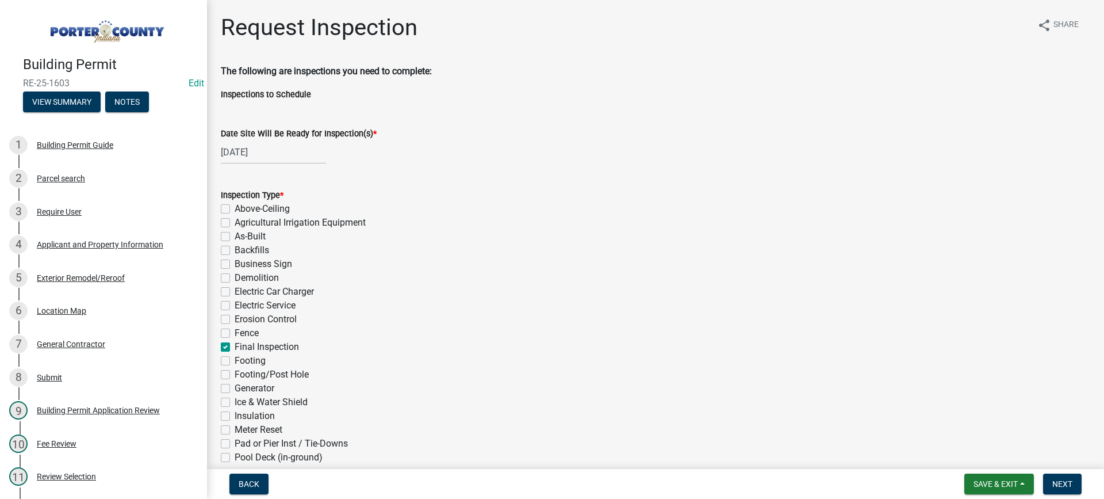
checkbox input "false"
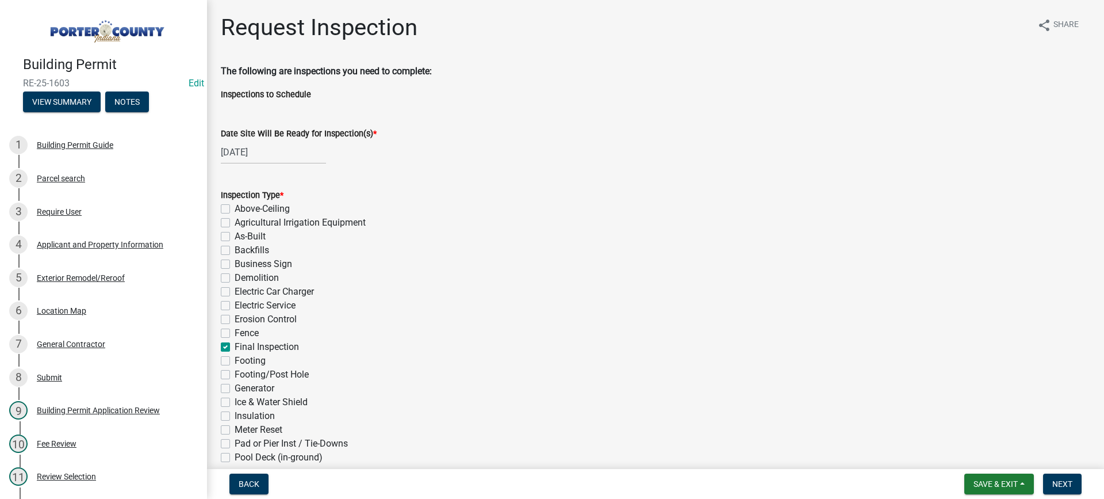
checkbox input "false"
checkbox input "true"
checkbox input "false"
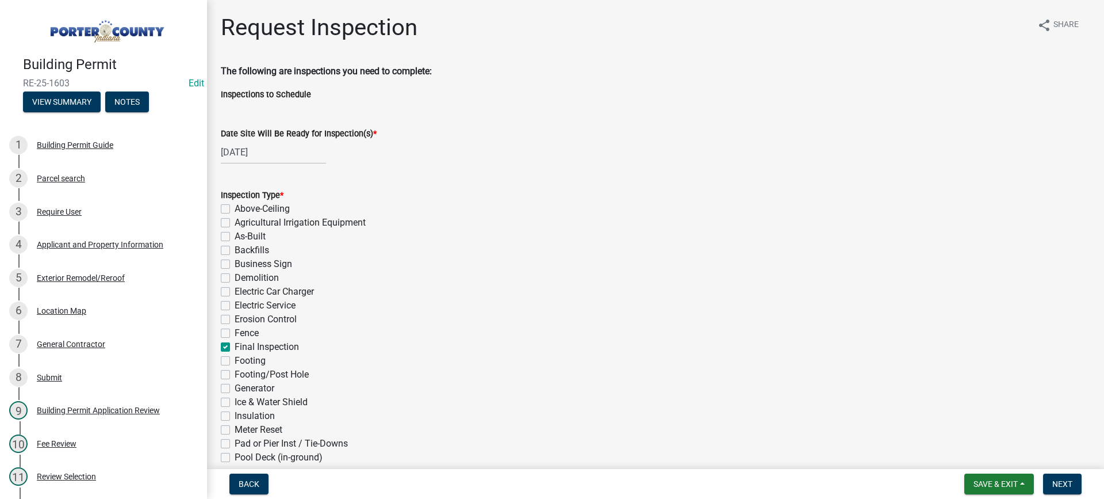
checkbox input "false"
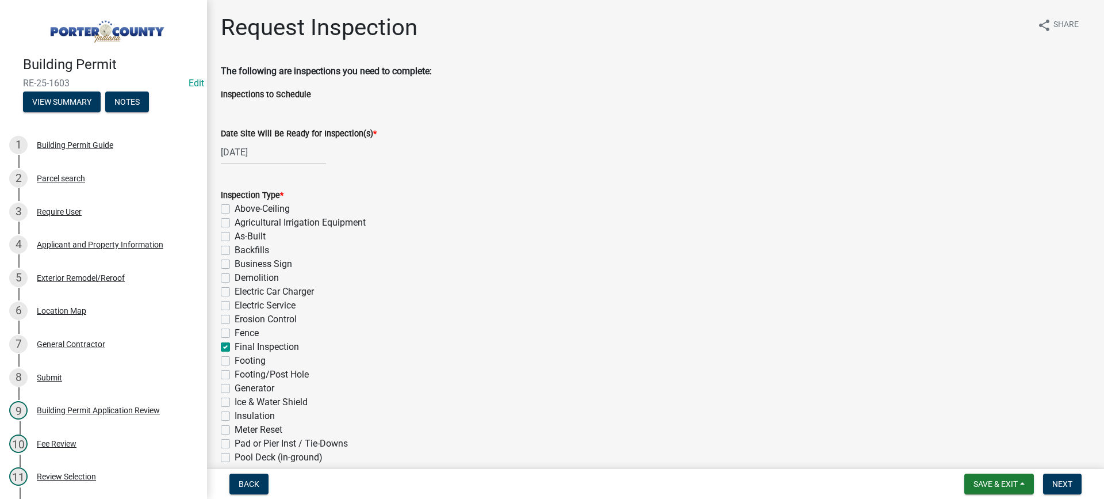
checkbox input "false"
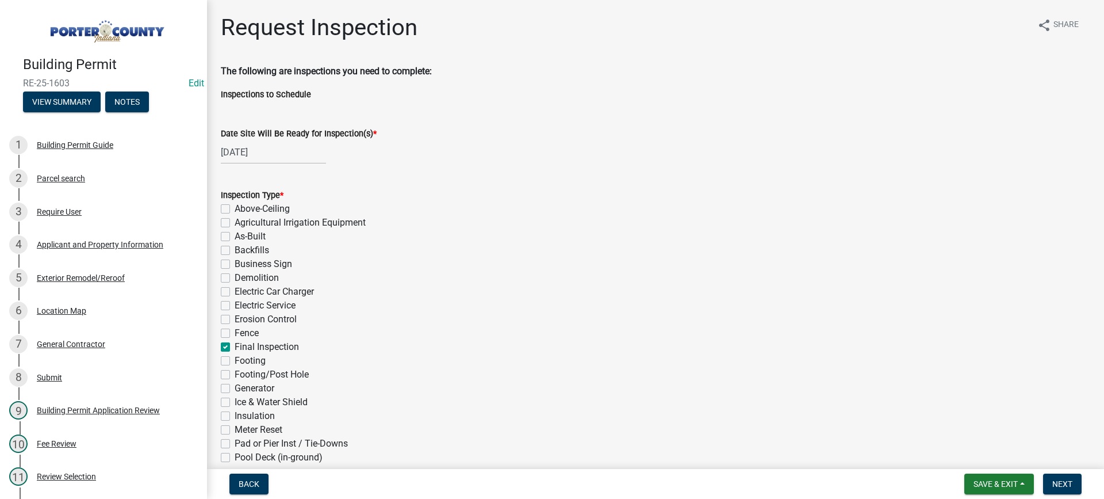
checkbox input "false"
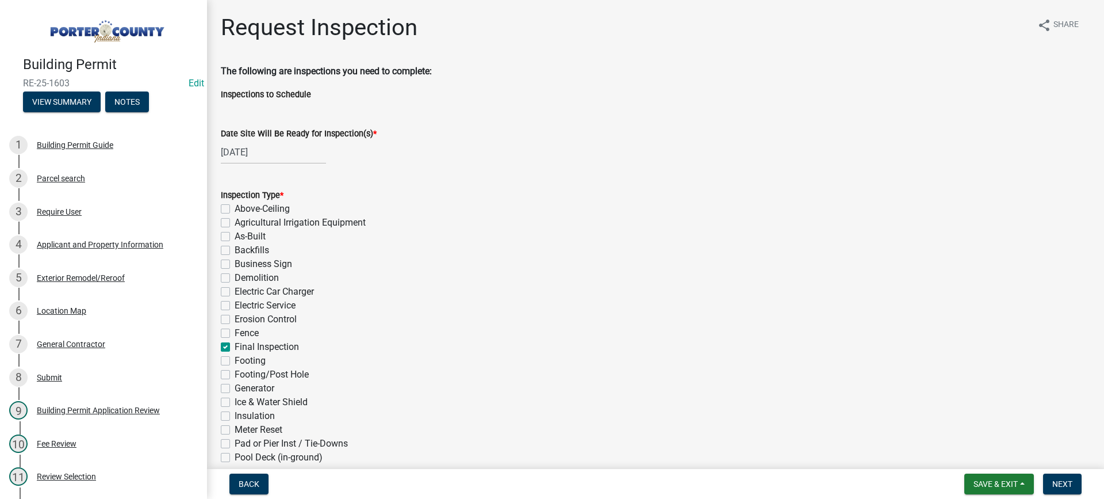
checkbox input "false"
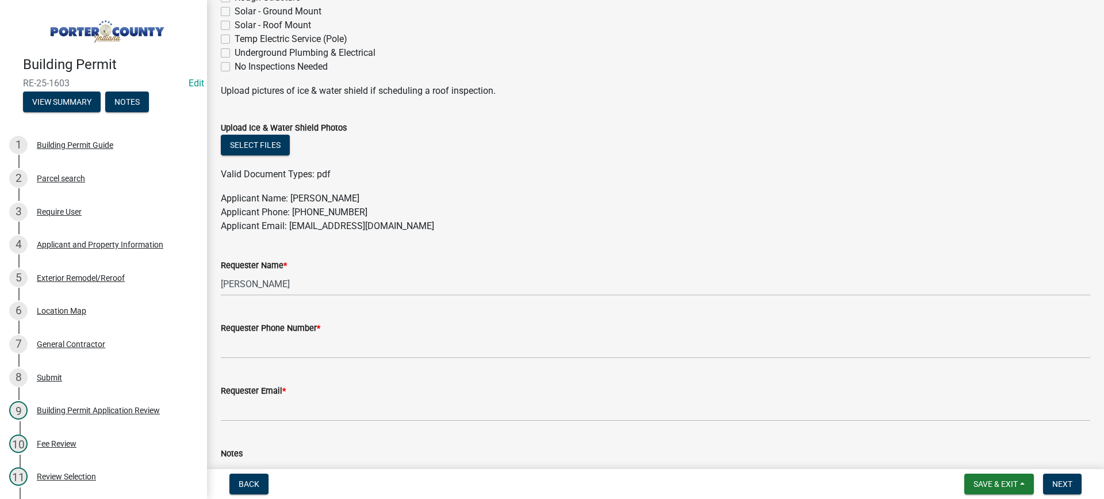
scroll to position [518, 0]
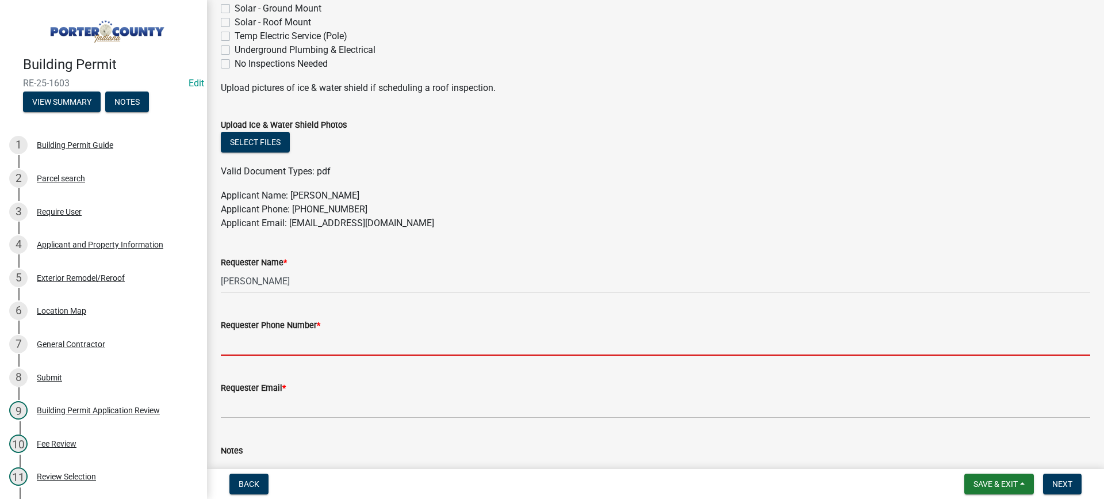
click at [286, 344] on input "Requester Phone Number *" at bounding box center [655, 344] width 869 height 24
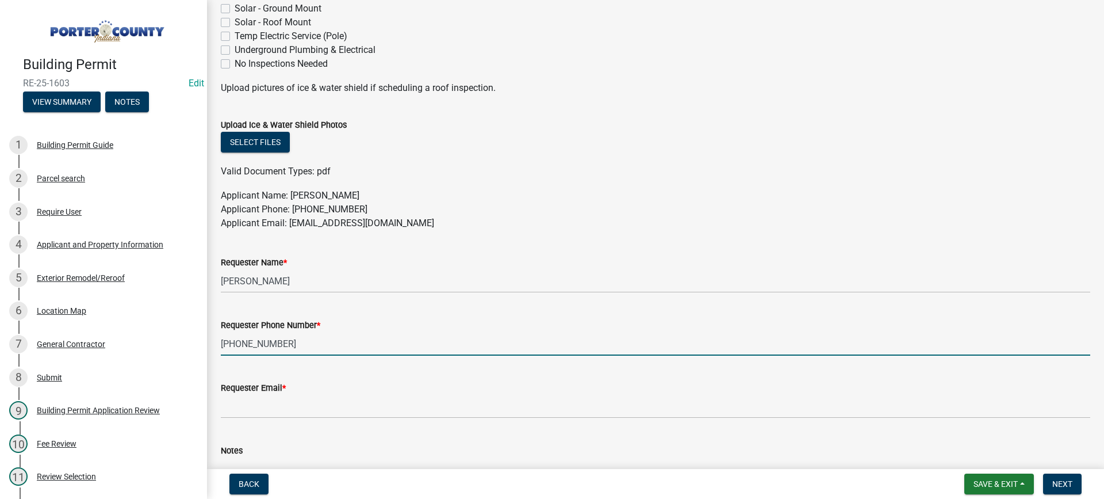
type input "219-365-3188"
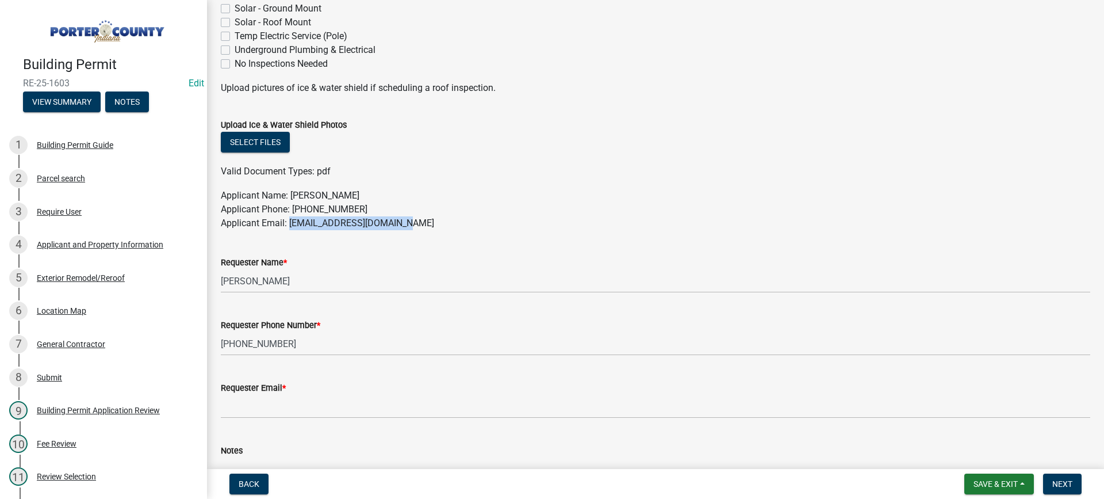
drag, startPoint x: 401, startPoint y: 224, endPoint x: 288, endPoint y: 224, distance: 113.3
click at [288, 224] on p "Applicant Name: Roger Lange Applicant Phone: 219-365-3188 Applicant Email: lang…" at bounding box center [655, 209] width 869 height 41
copy p "langeroofing77@gmail.com"
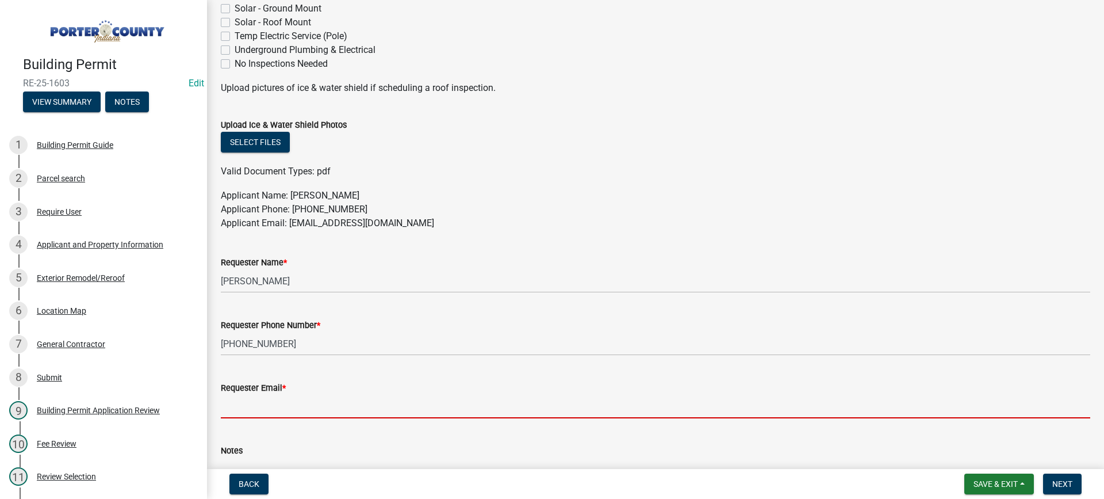
click at [279, 400] on input "Requester Email *" at bounding box center [655, 406] width 869 height 24
paste input "langeroofing77@gmail.com"
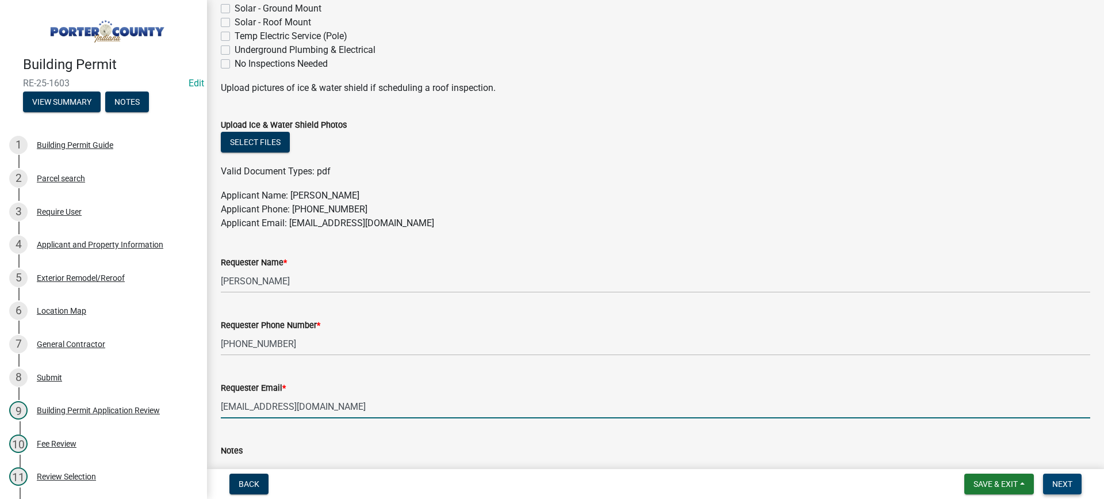
type input "langeroofing77@gmail.com"
click at [1059, 485] on span "Next" at bounding box center [1062, 483] width 20 height 9
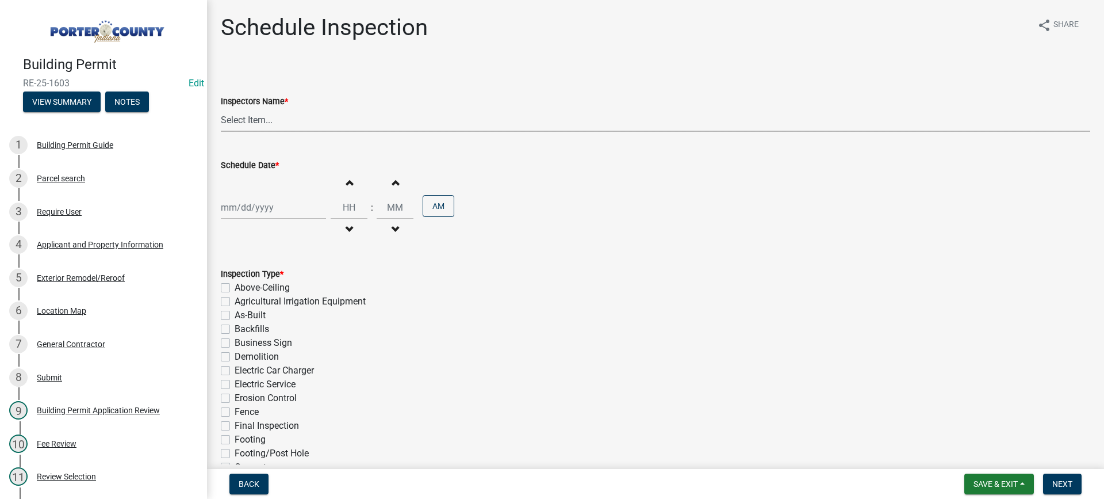
click at [229, 114] on select "Select Item... mhaller (Michael Haller)" at bounding box center [655, 120] width 869 height 24
select select "ca350da2-795e-4cf8-941d-46ff53e354ae"
click at [221, 108] on select "Select Item... mhaller (Michael Haller)" at bounding box center [655, 120] width 869 height 24
click at [260, 201] on div at bounding box center [273, 208] width 105 height 24
select select "9"
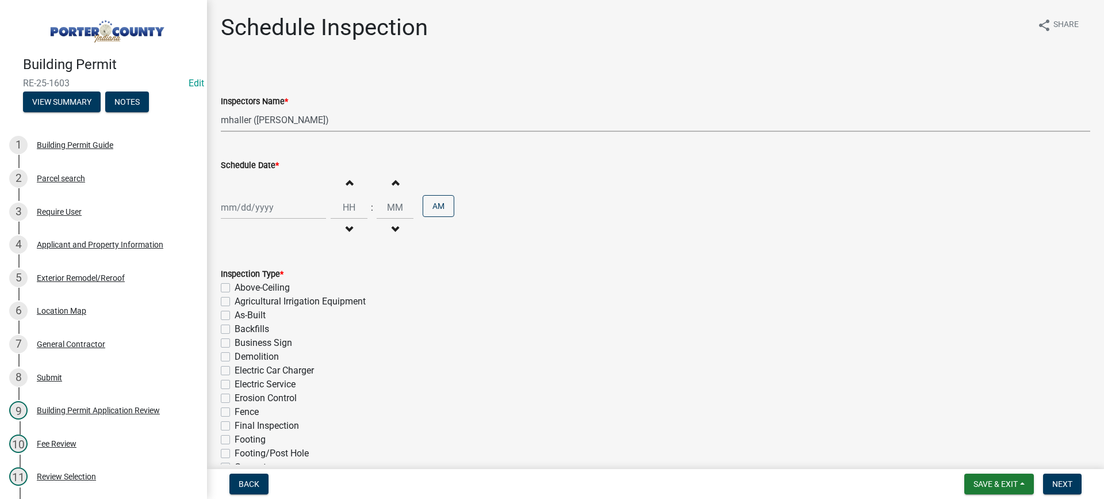
select select "2025"
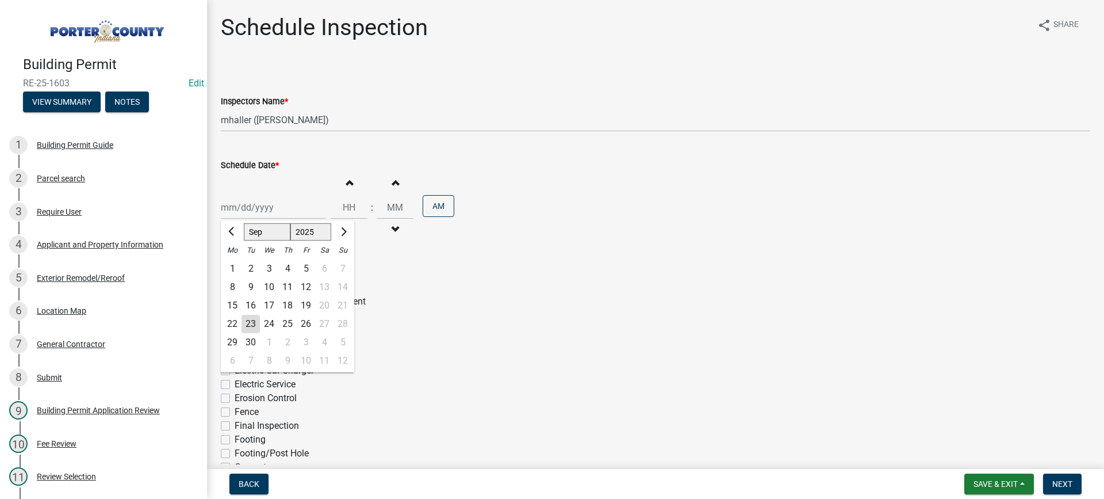
click at [289, 322] on div "25" at bounding box center [287, 324] width 18 height 18
type input "09/25/2025"
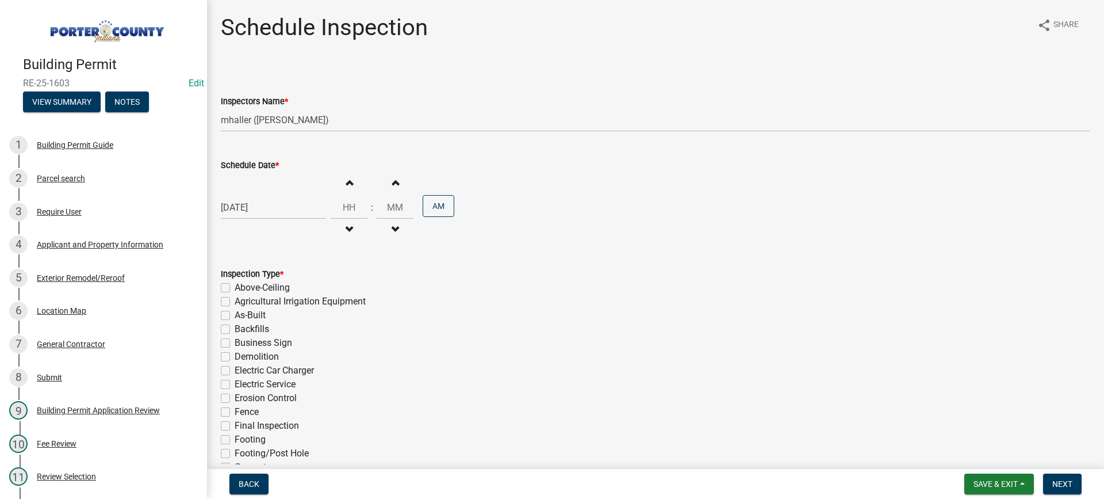
click at [235, 424] on label "Final Inspection" at bounding box center [267, 426] width 64 height 14
click at [235, 424] on input "Final Inspection" at bounding box center [238, 422] width 7 height 7
checkbox input "true"
checkbox input "false"
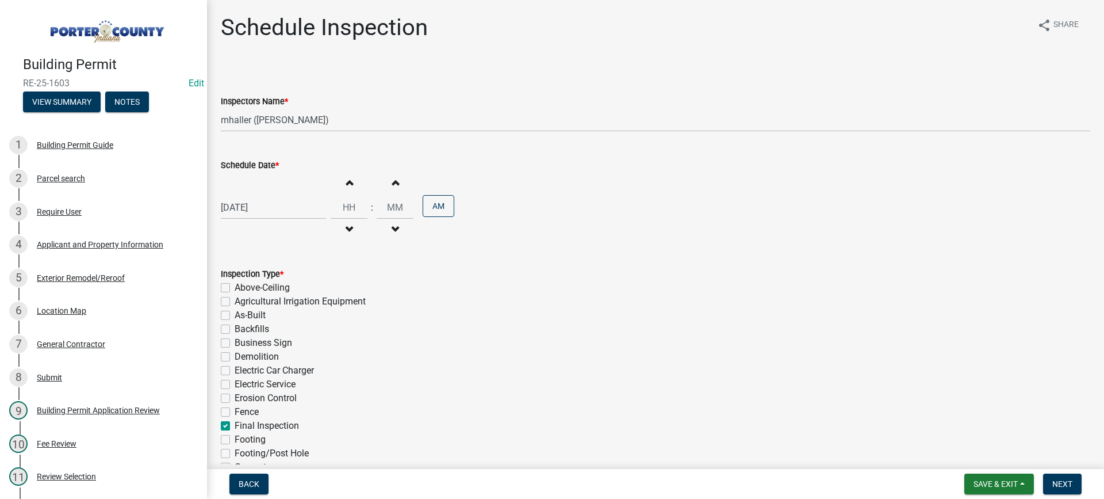
checkbox input "false"
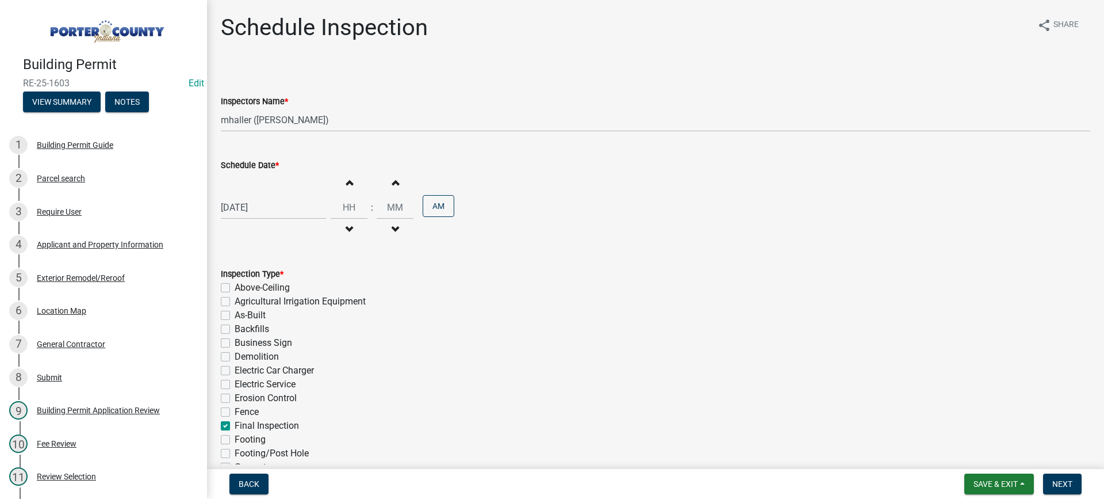
checkbox input "false"
checkbox input "true"
checkbox input "false"
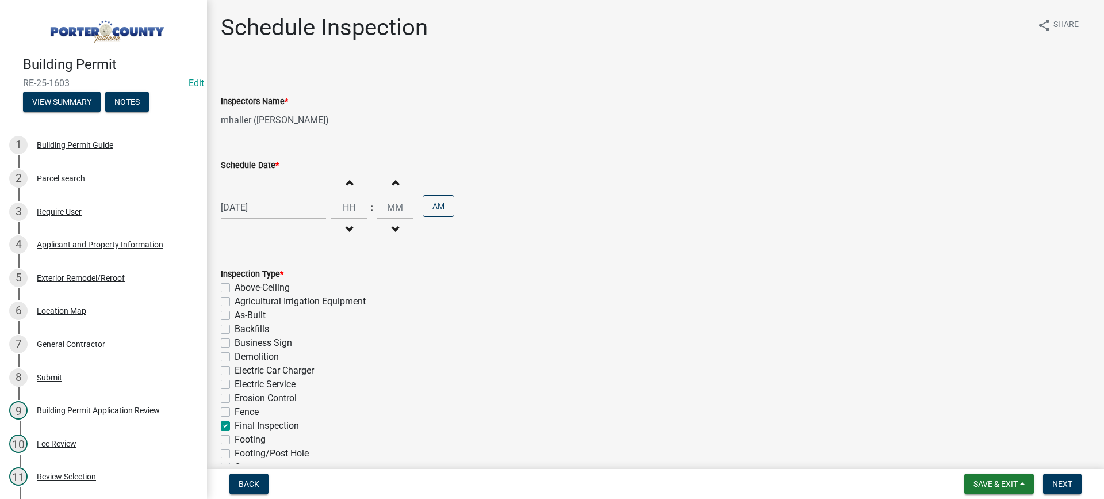
checkbox input "false"
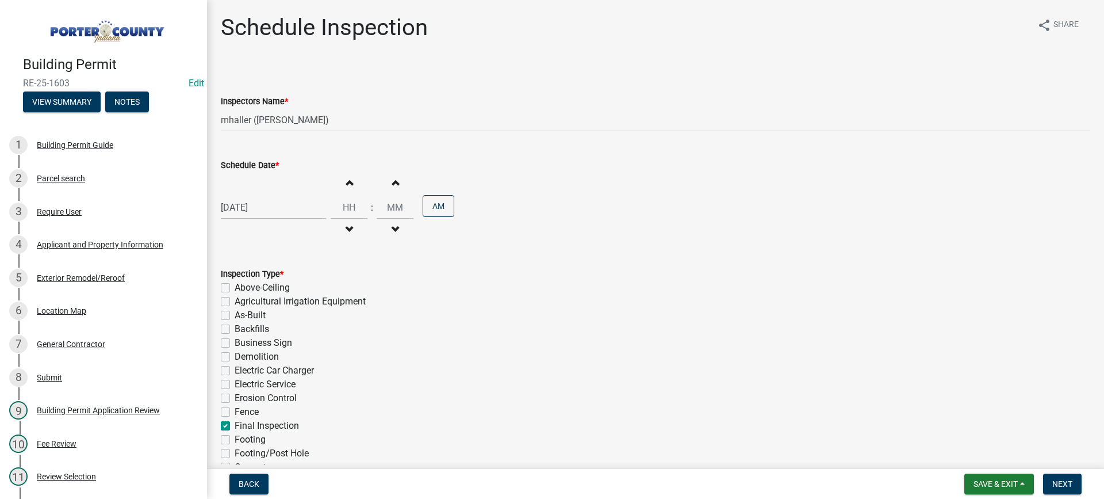
checkbox input "false"
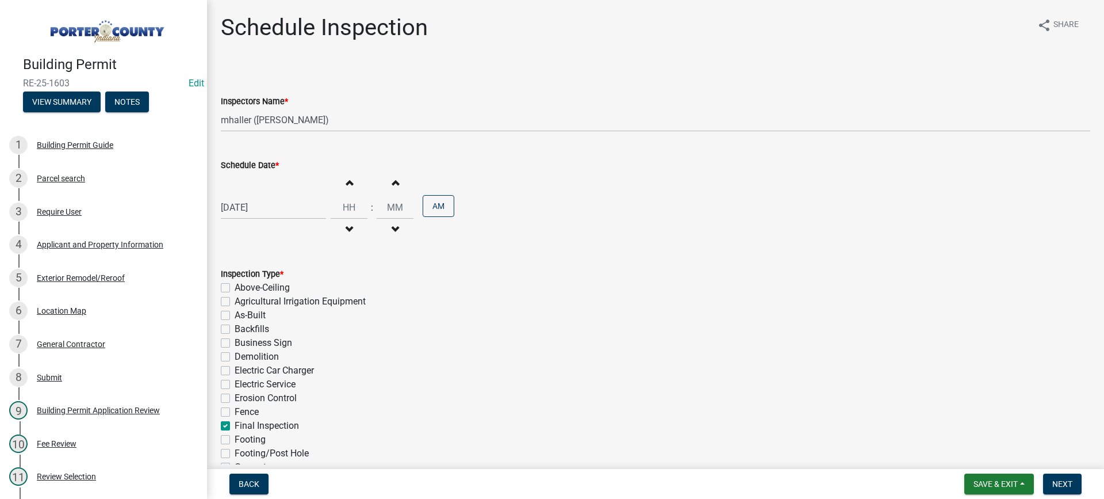
checkbox input "false"
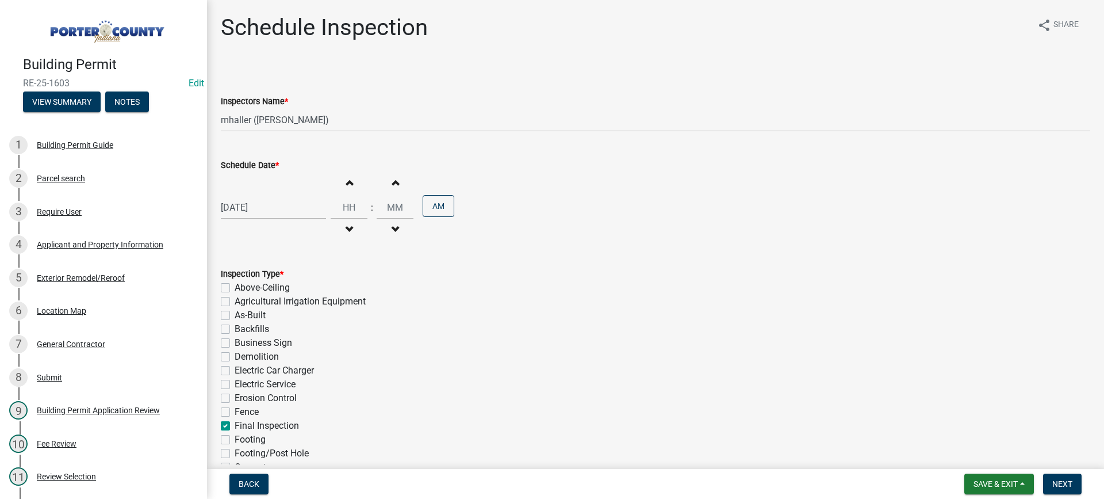
checkbox input "false"
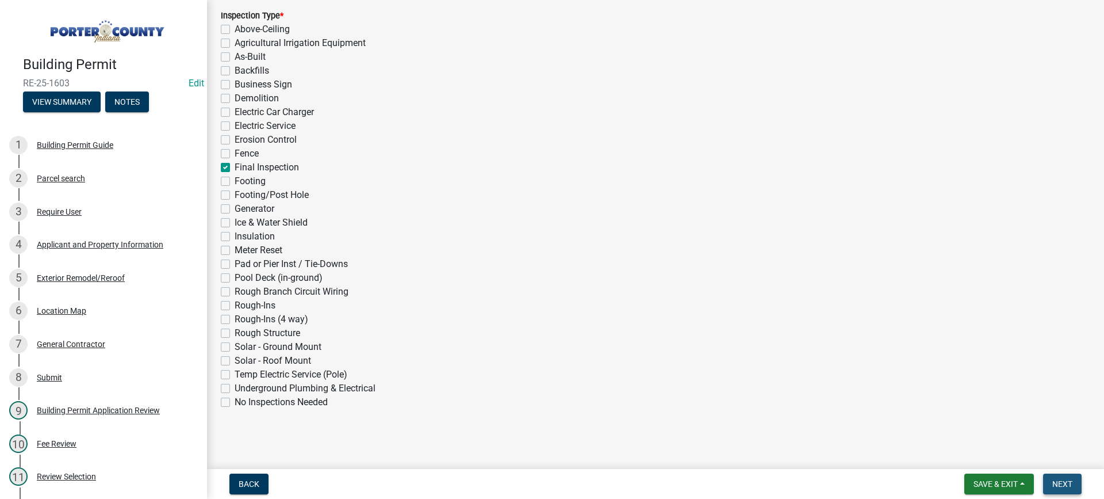
click at [1053, 482] on span "Next" at bounding box center [1062, 483] width 20 height 9
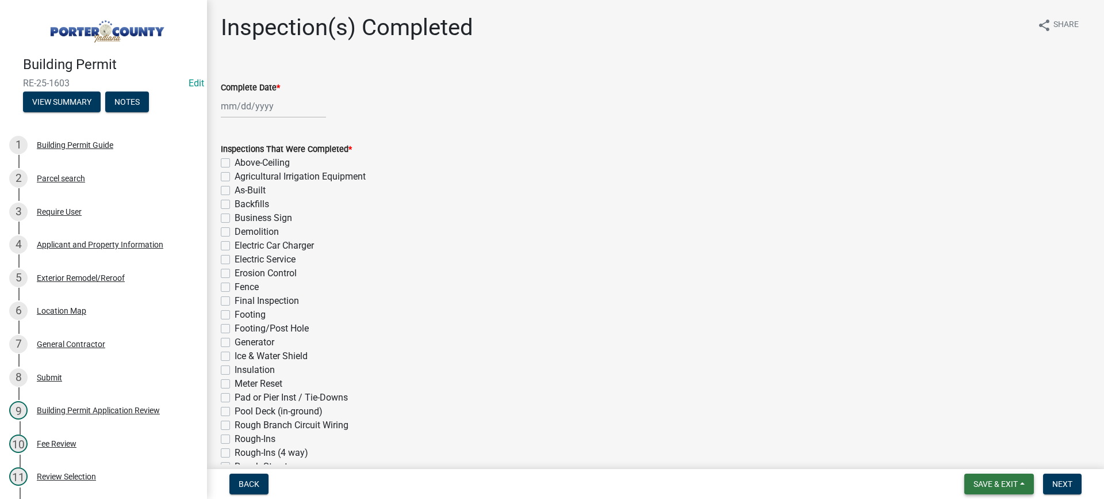
click at [990, 482] on span "Save & Exit" at bounding box center [996, 483] width 44 height 9
click at [987, 457] on button "Save & Exit" at bounding box center [988, 454] width 92 height 28
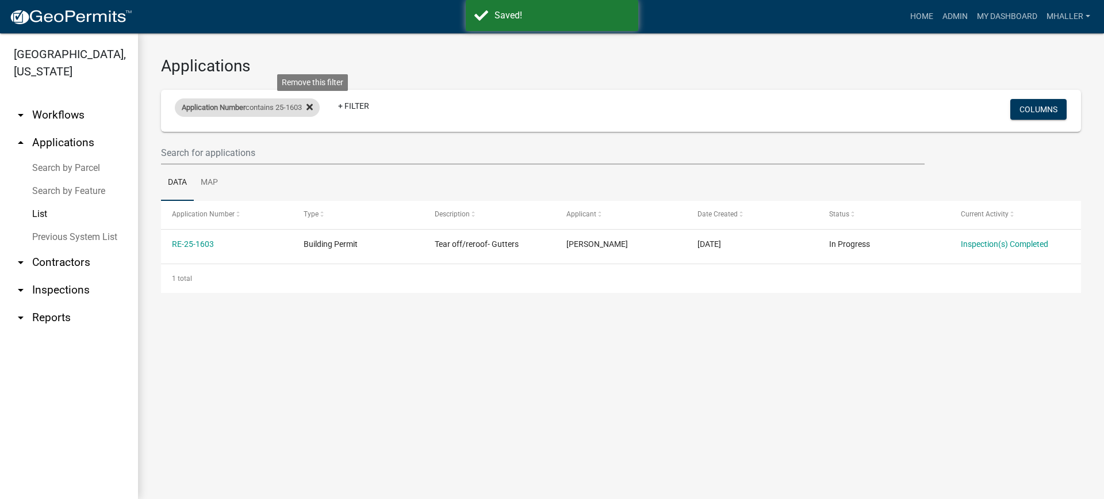
click at [313, 108] on icon at bounding box center [310, 107] width 6 height 6
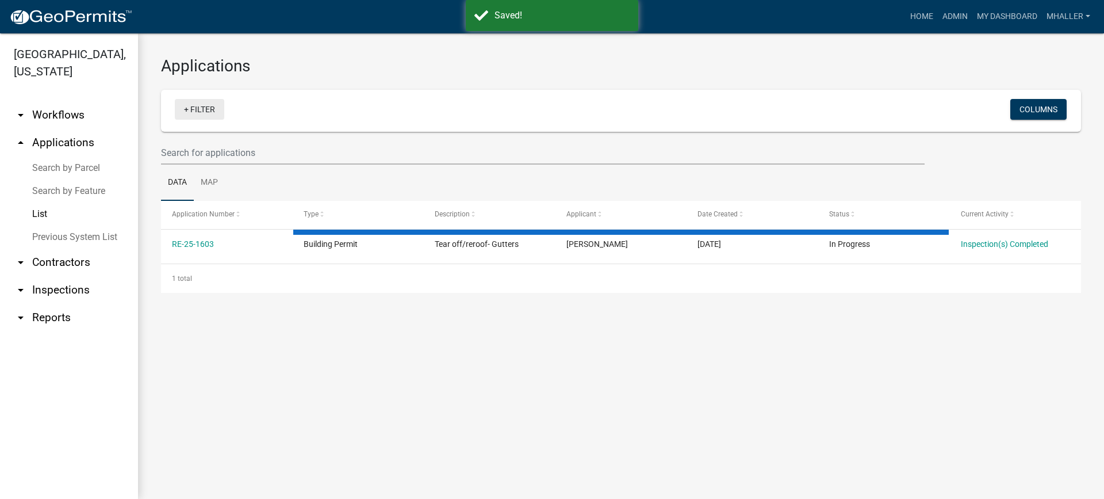
select select "1: 25"
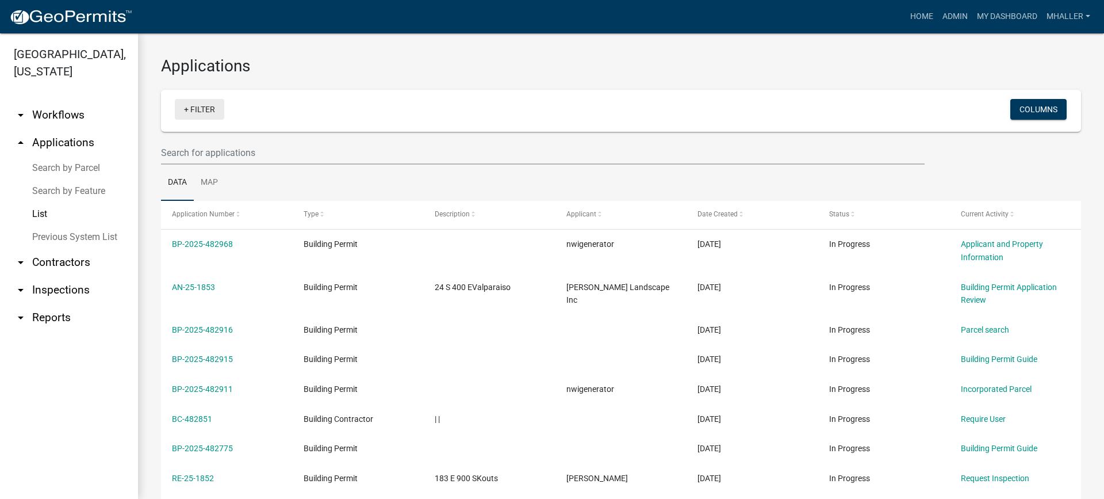
click at [204, 111] on link "+ Filter" at bounding box center [199, 109] width 49 height 21
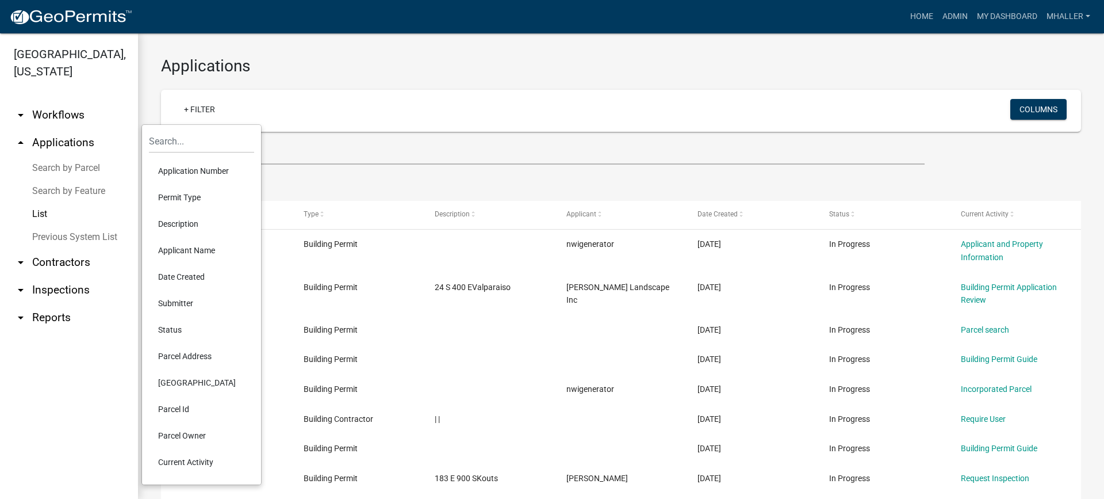
click at [193, 357] on li "Parcel Address" at bounding box center [201, 356] width 105 height 26
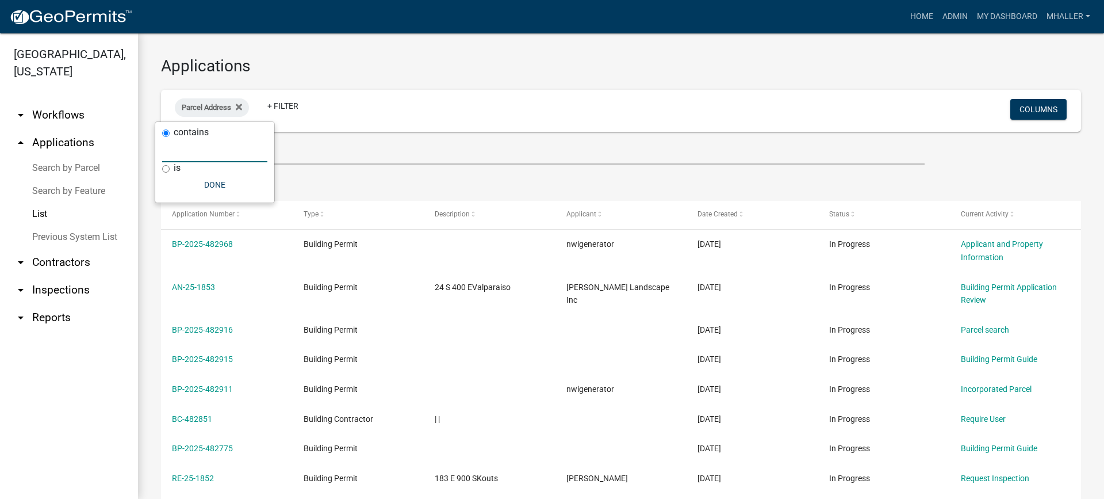
click at [196, 151] on input "text" at bounding box center [214, 151] width 105 height 24
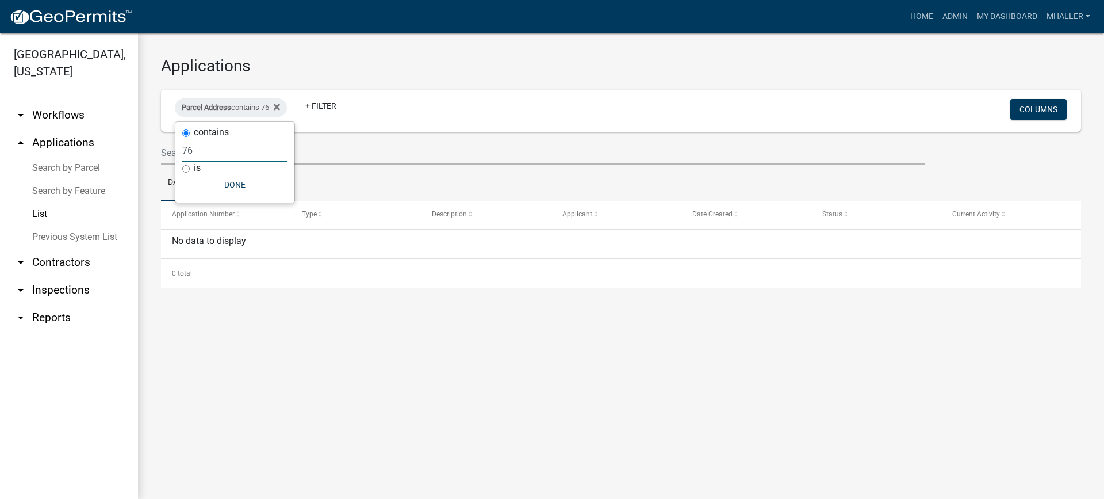
type input "7"
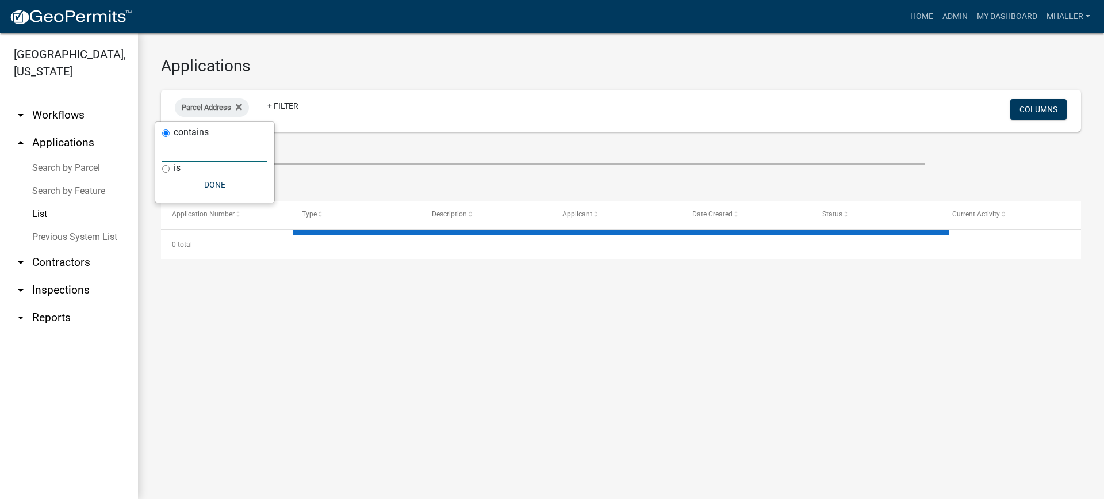
select select "1: 25"
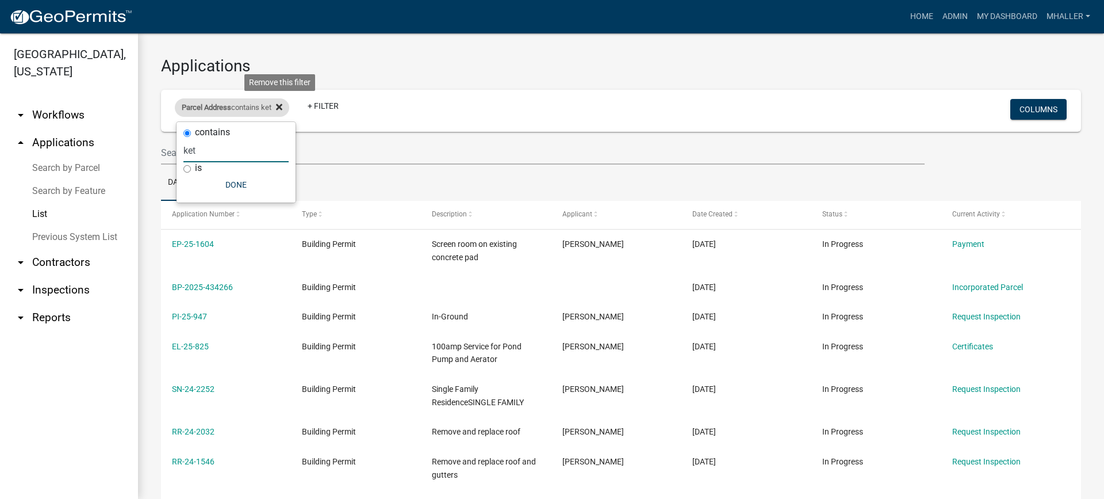
type input "ket"
drag, startPoint x: 281, startPoint y: 106, endPoint x: 249, endPoint y: 112, distance: 32.8
click at [281, 106] on icon at bounding box center [279, 107] width 6 height 6
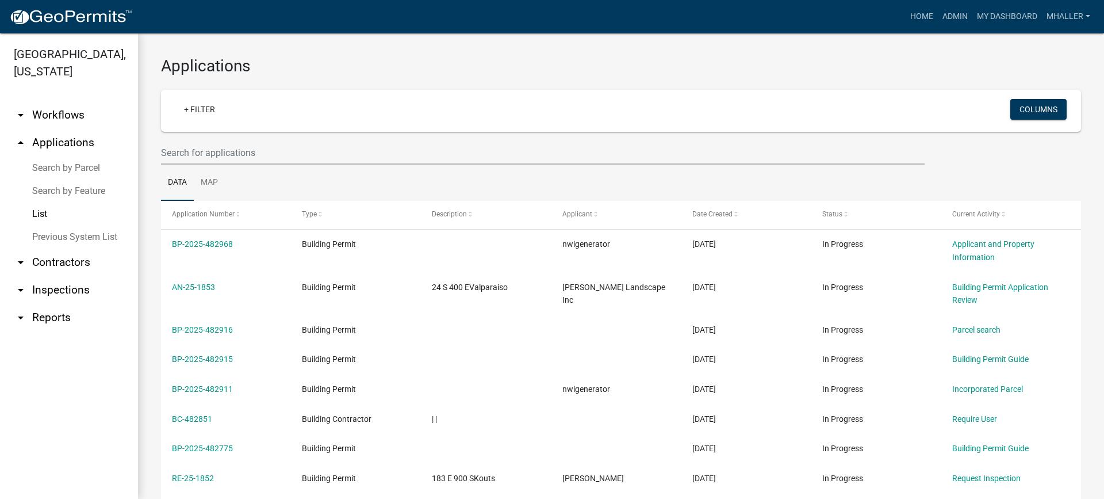
click at [49, 129] on link "arrow_drop_up Applications" at bounding box center [69, 143] width 138 height 28
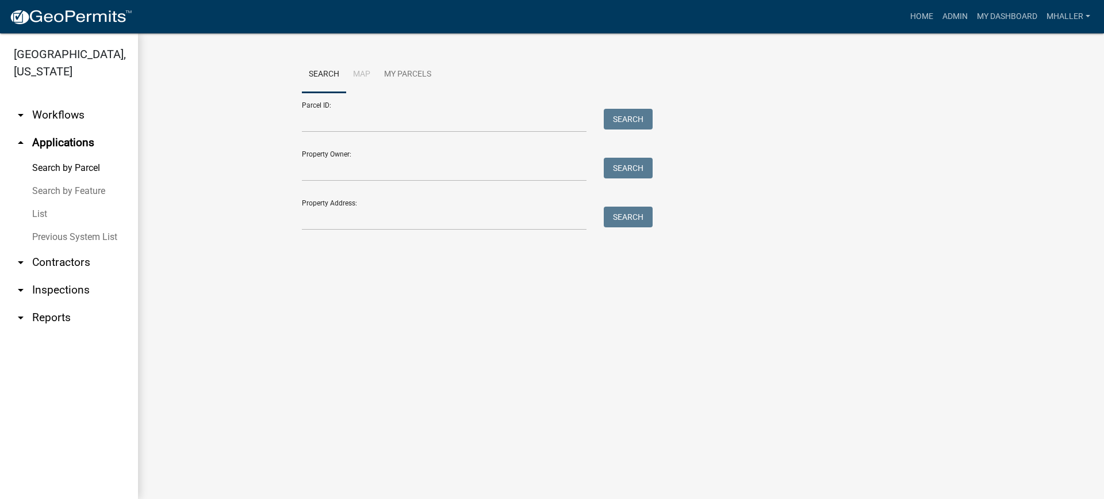
click at [35, 202] on link "List" at bounding box center [69, 213] width 138 height 23
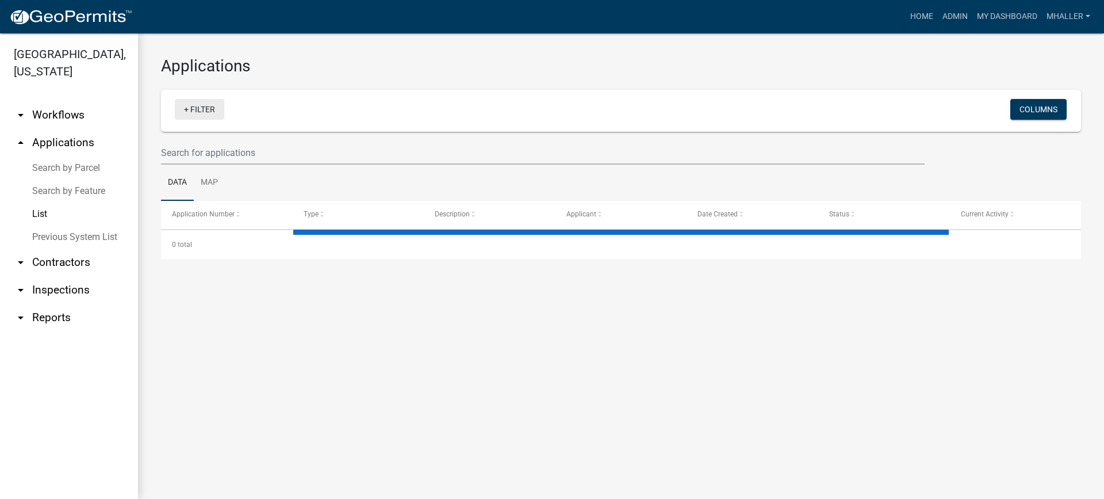
select select "1: 25"
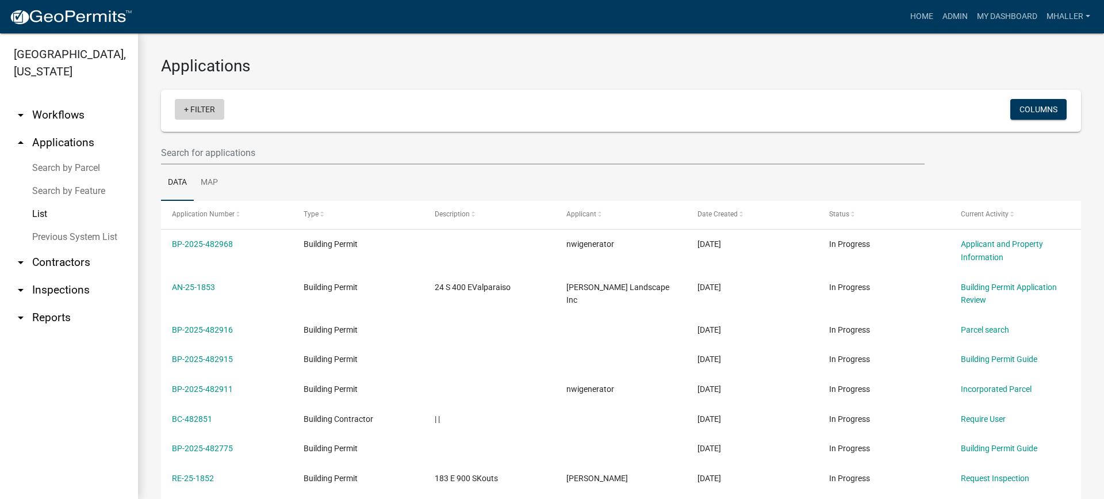
click at [200, 107] on link "+ Filter" at bounding box center [199, 109] width 49 height 21
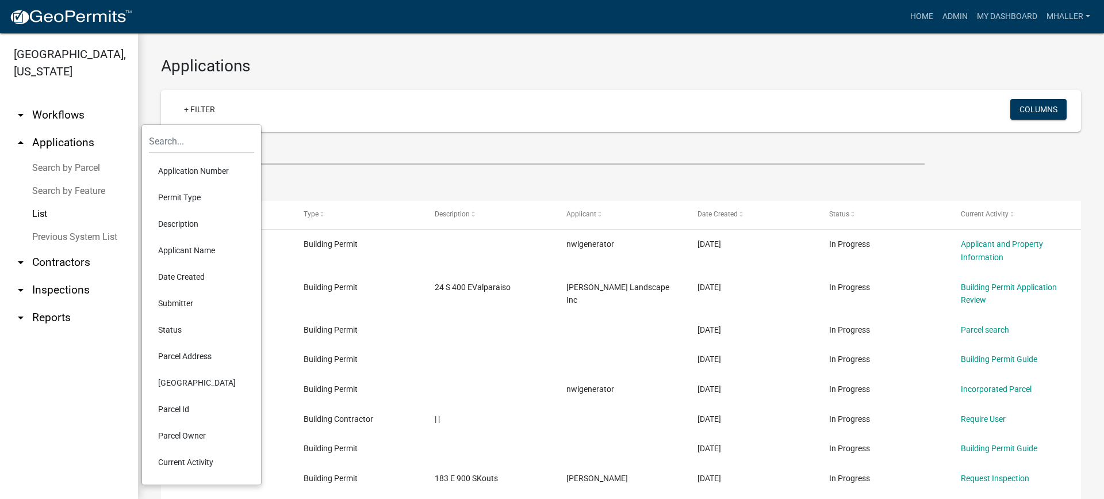
click at [179, 354] on li "Parcel Address" at bounding box center [201, 356] width 105 height 26
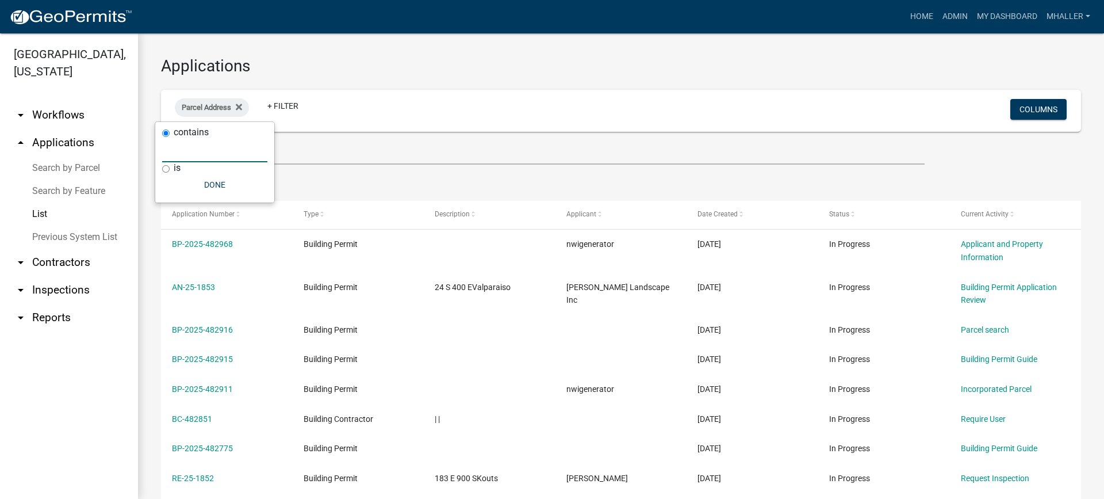
click at [188, 148] on input "text" at bounding box center [214, 151] width 105 height 24
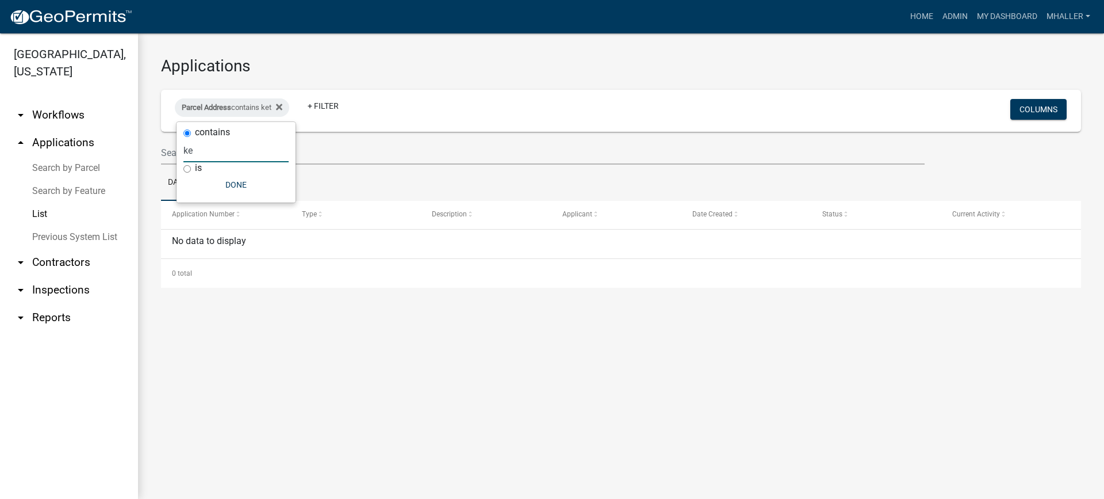
type input "k"
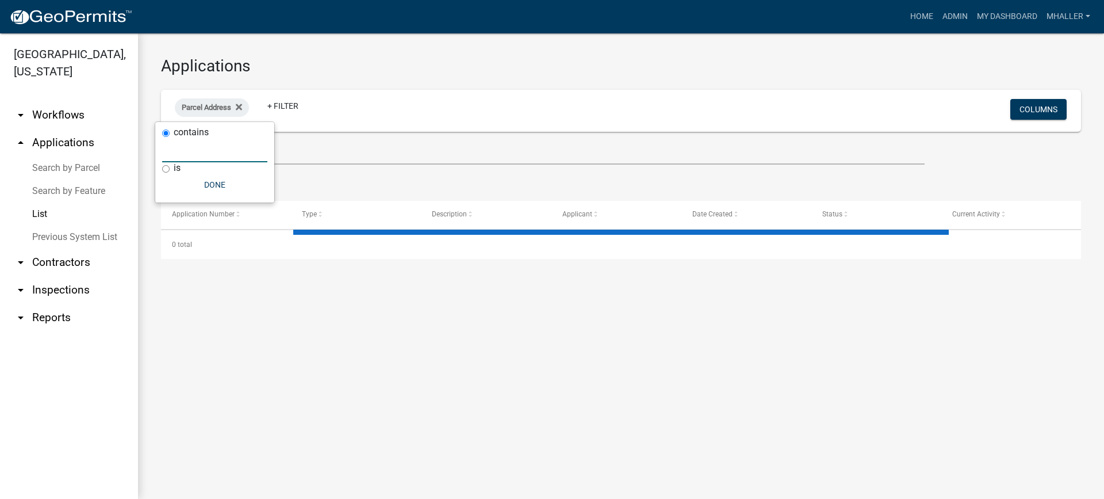
type input "t"
select select "1: 25"
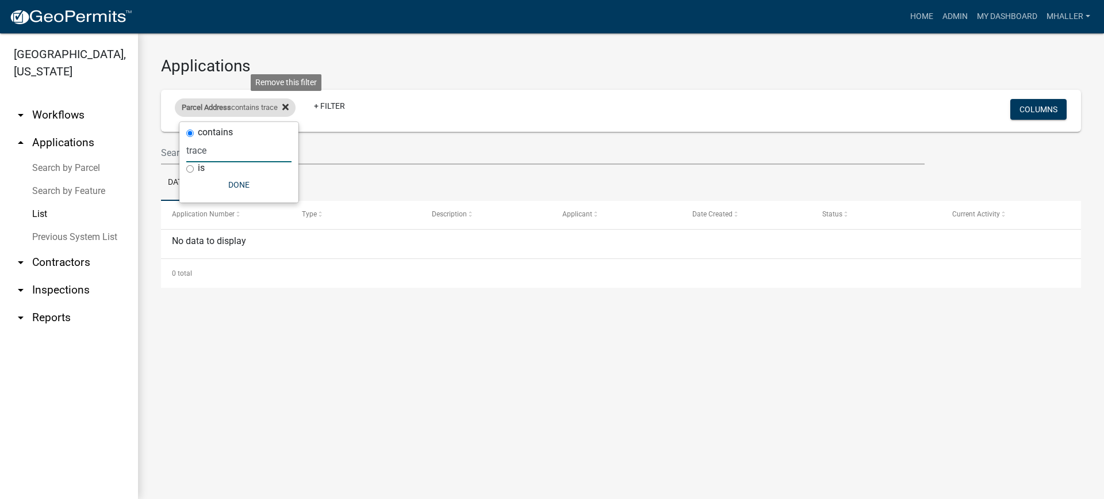
type input "trace"
click at [288, 106] on icon at bounding box center [285, 107] width 6 height 6
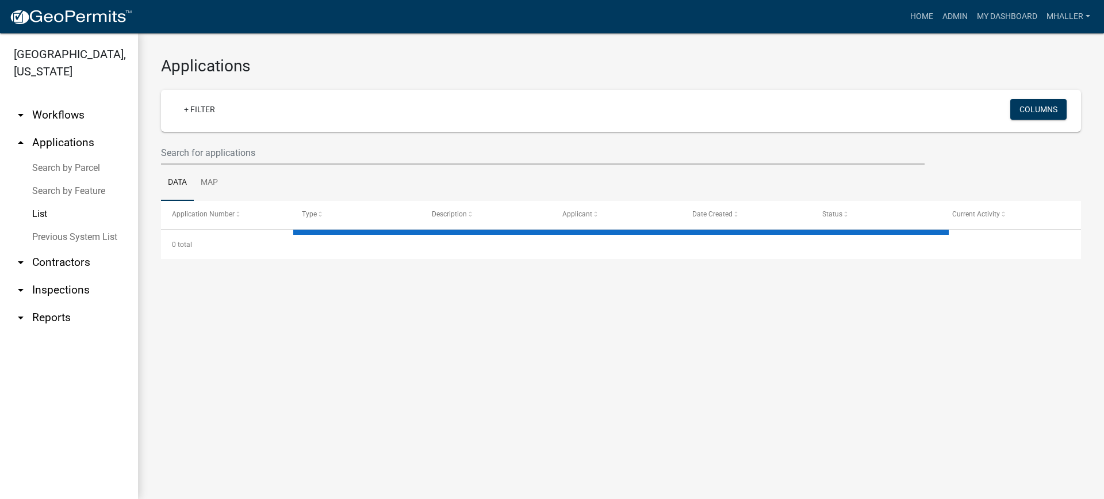
select select "1: 25"
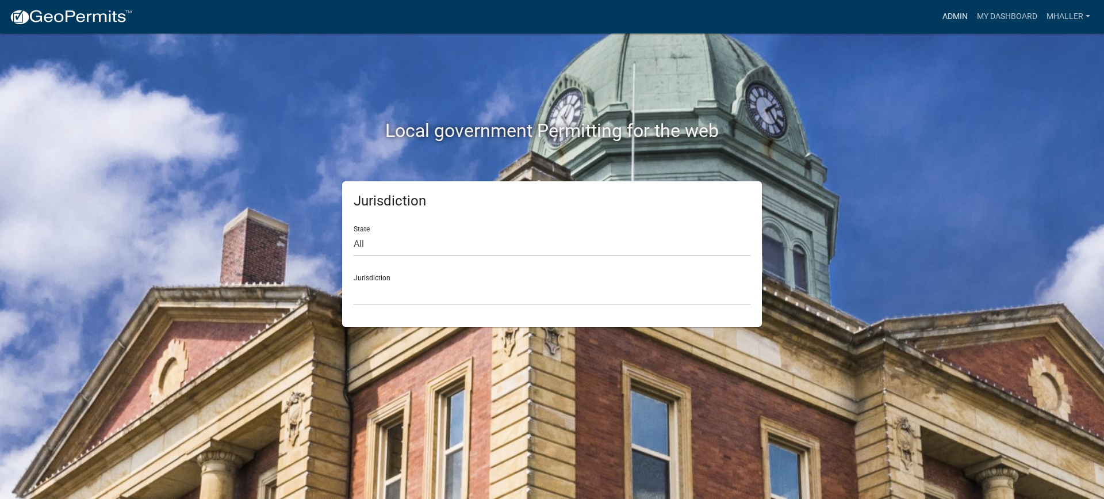
click at [959, 17] on link "Admin" at bounding box center [955, 17] width 35 height 22
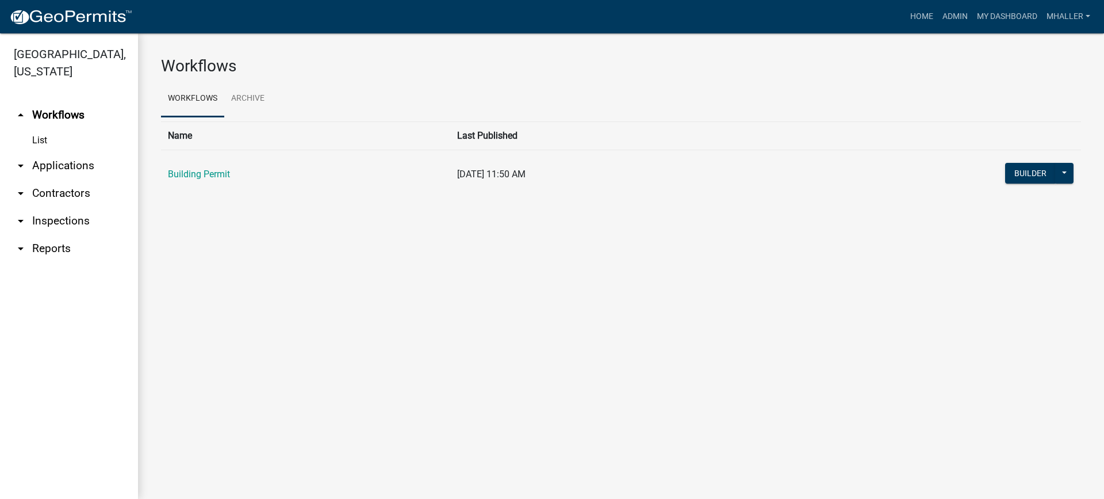
click at [60, 207] on link "arrow_drop_down Inspections" at bounding box center [69, 221] width 138 height 28
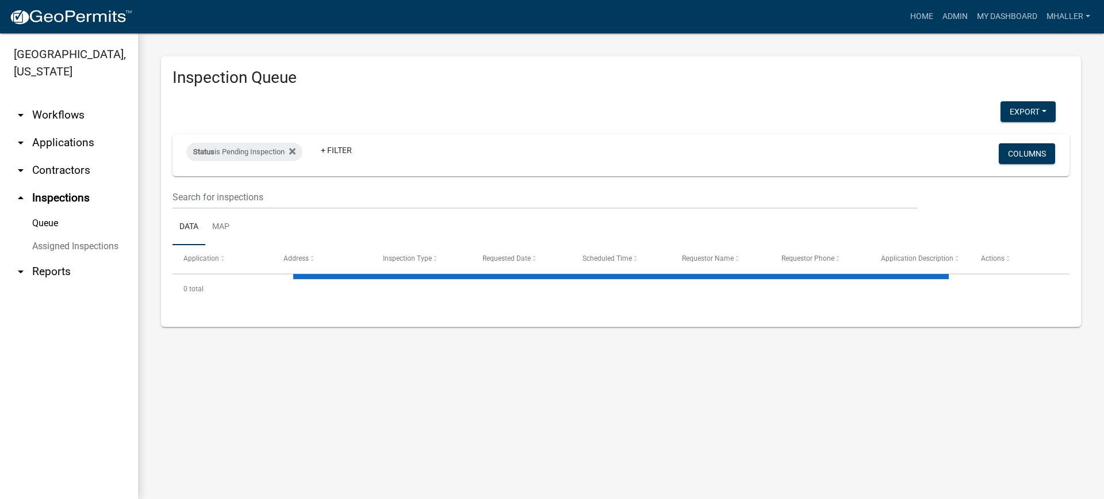
select select "1: 25"
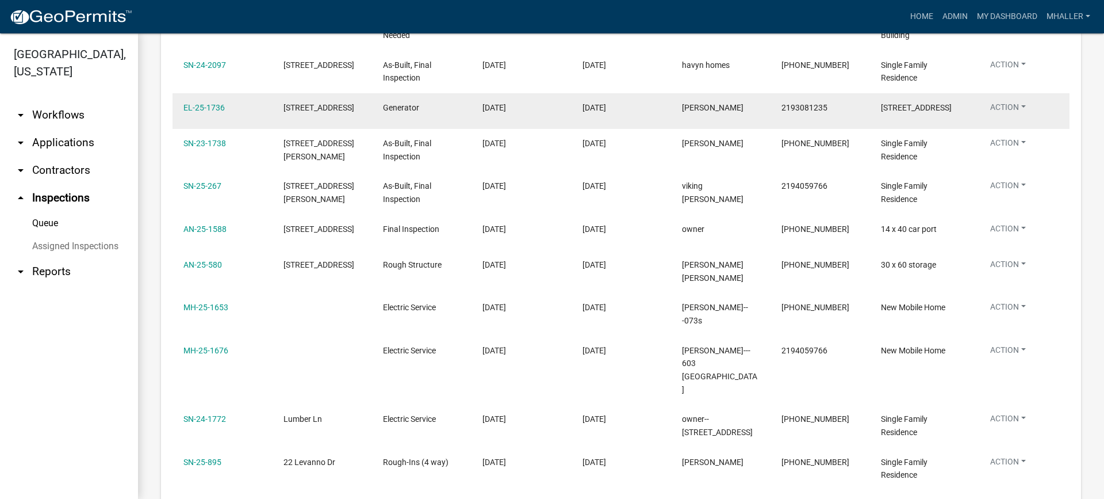
scroll to position [345, 0]
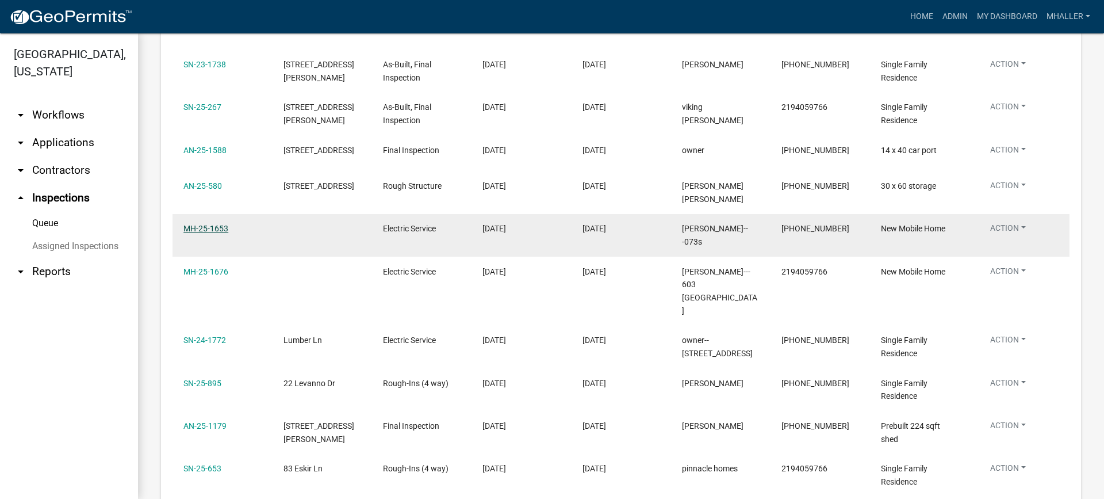
click at [212, 227] on link "MH-25-1653" at bounding box center [205, 228] width 45 height 9
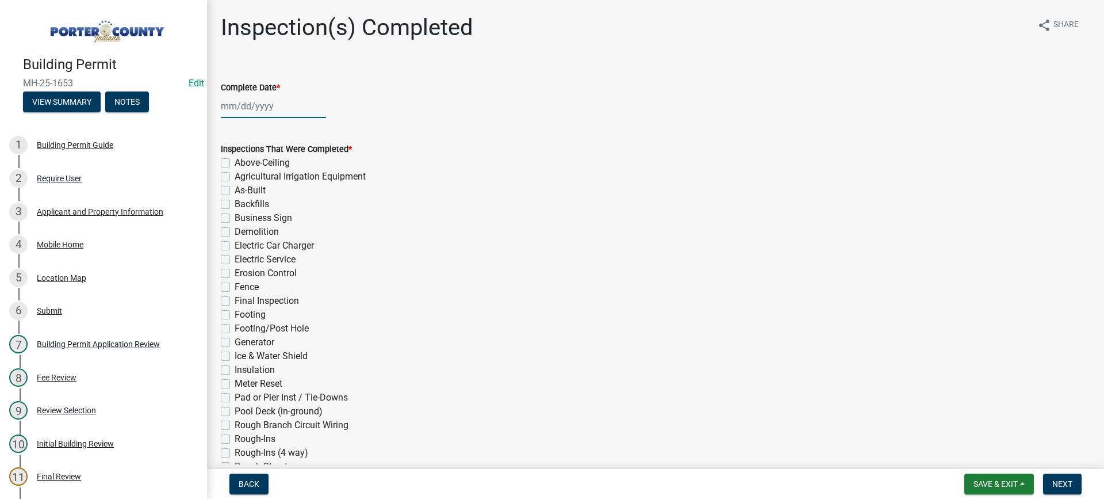
click at [250, 104] on div at bounding box center [273, 106] width 105 height 24
select select "9"
select select "2025"
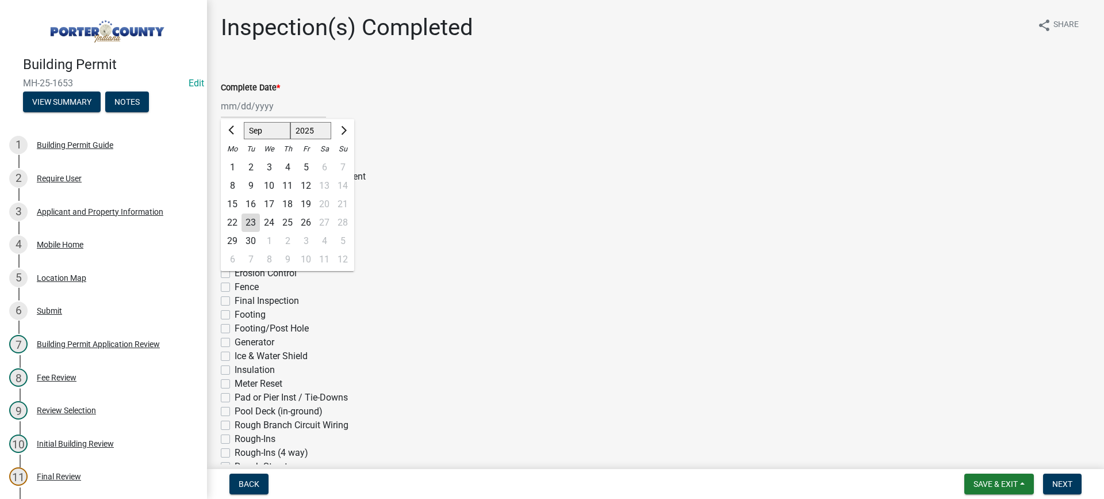
click at [255, 223] on div "23" at bounding box center [251, 222] width 18 height 18
type input "[DATE]"
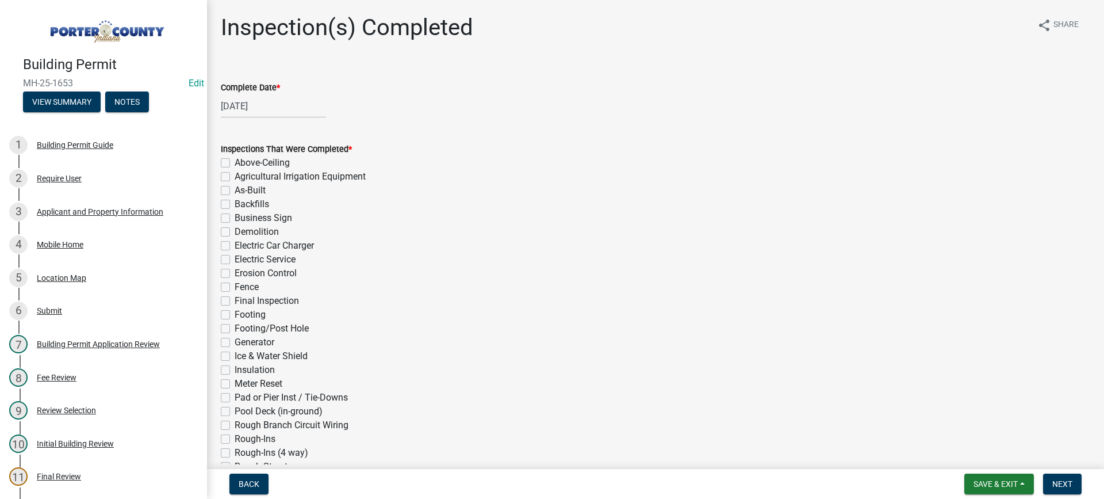
drag, startPoint x: 228, startPoint y: 260, endPoint x: 231, endPoint y: 276, distance: 16.3
click at [235, 260] on label "Electric Service" at bounding box center [265, 259] width 61 height 14
click at [235, 260] on input "Electric Service" at bounding box center [238, 255] width 7 height 7
checkbox input "true"
checkbox input "false"
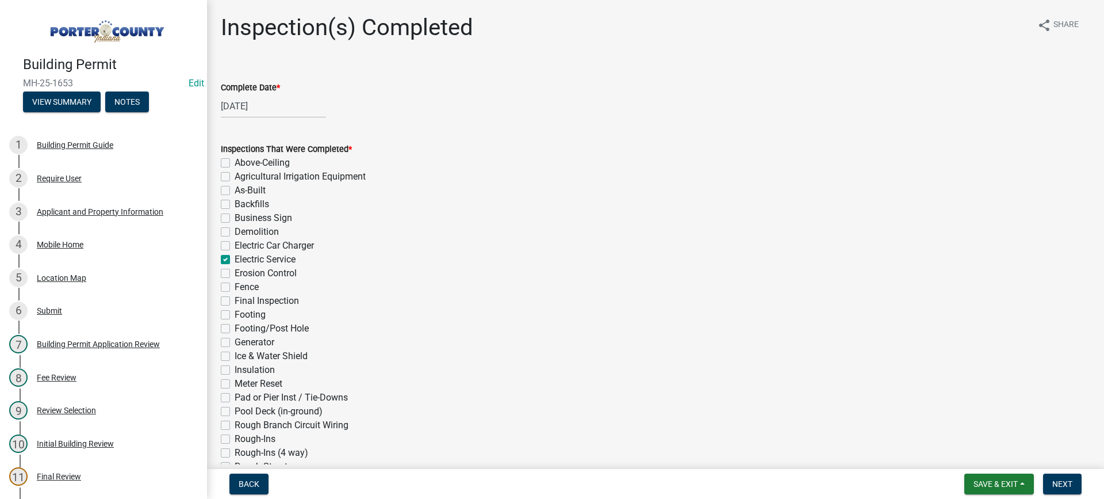
checkbox input "false"
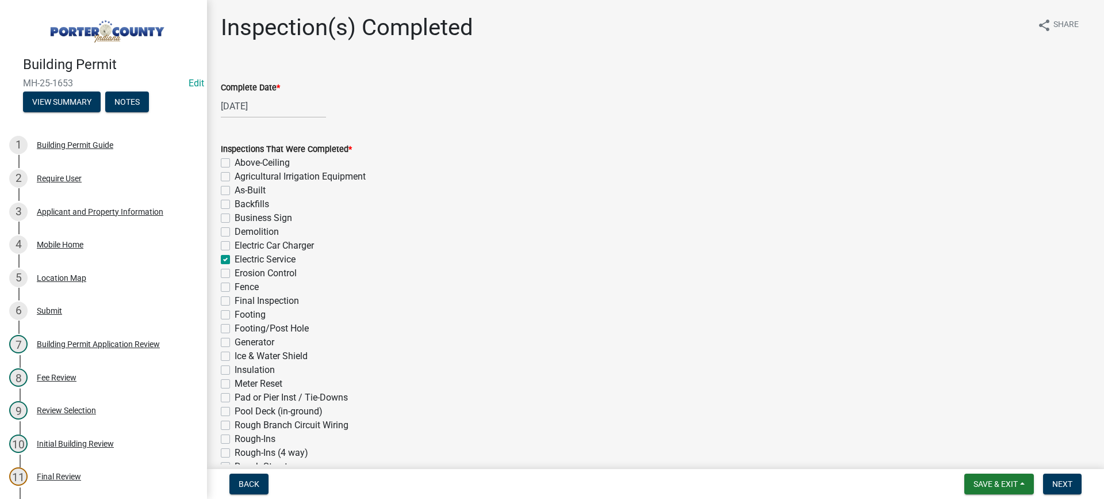
checkbox input "false"
checkbox input "true"
checkbox input "false"
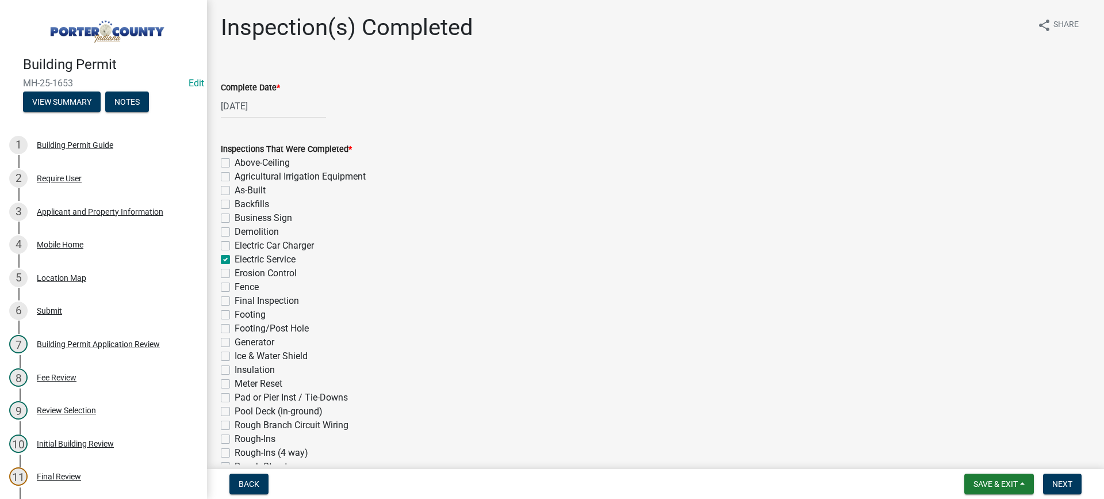
checkbox input "false"
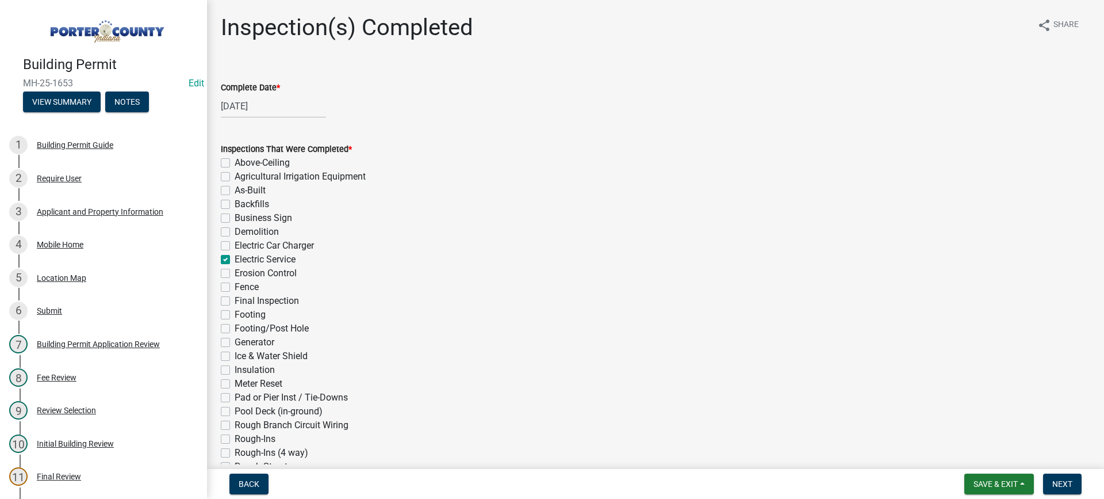
checkbox input "false"
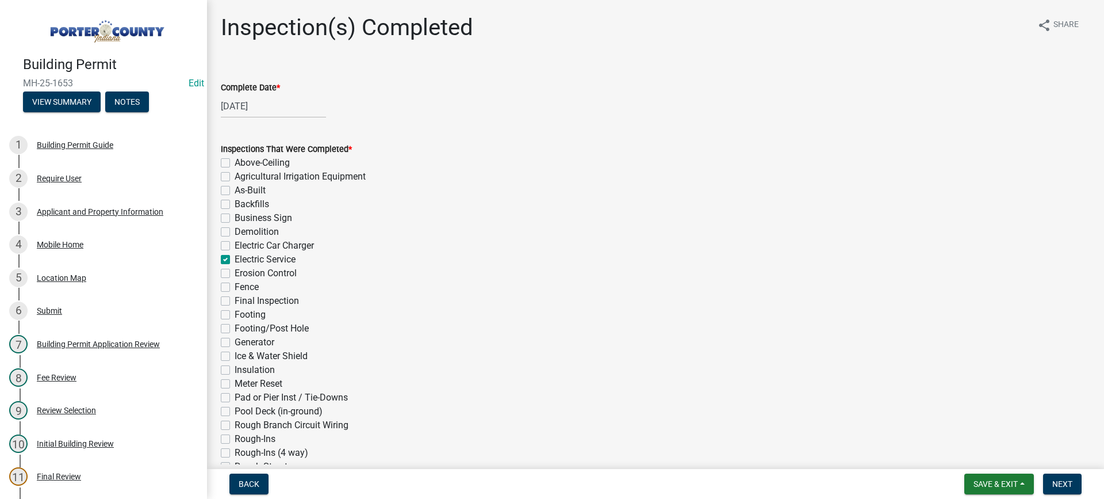
checkbox input "false"
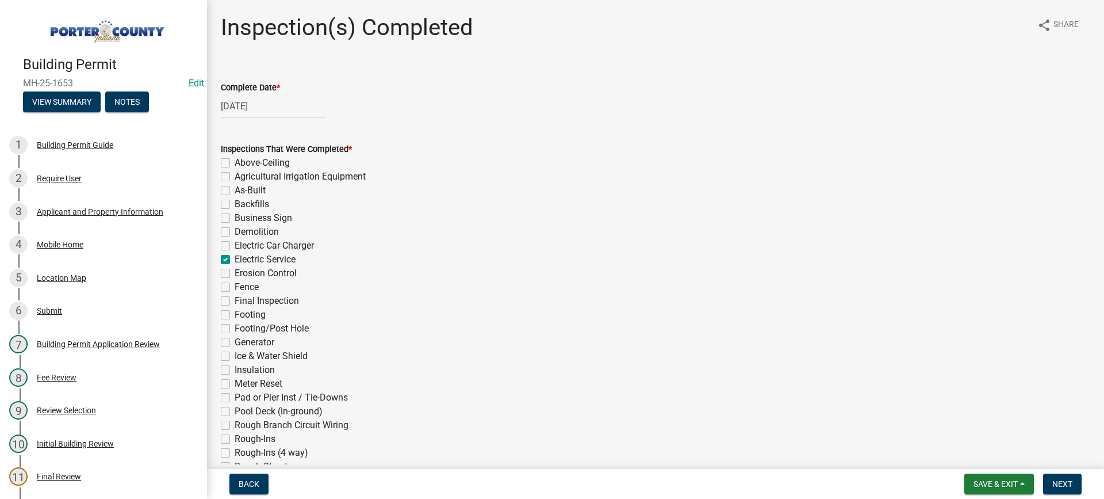
checkbox input "false"
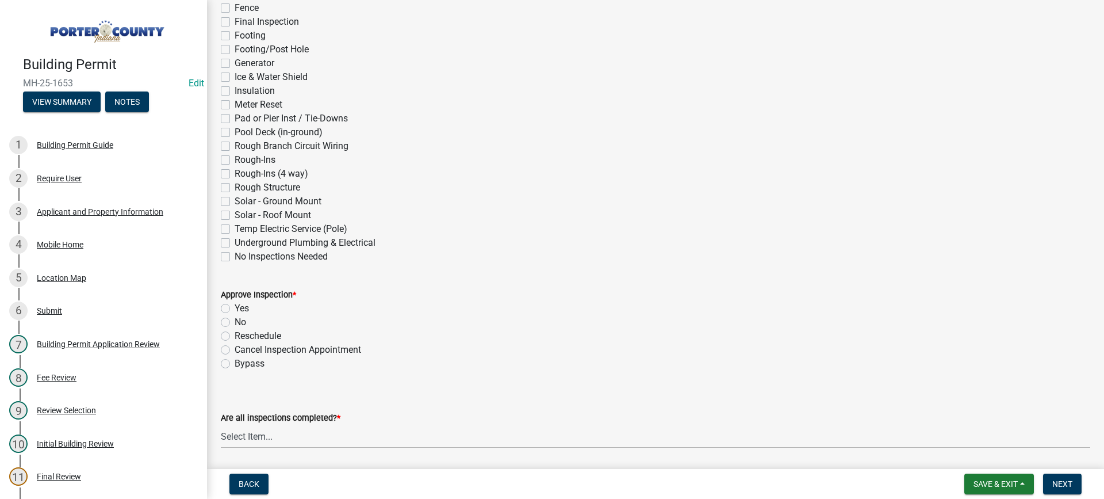
scroll to position [403, 0]
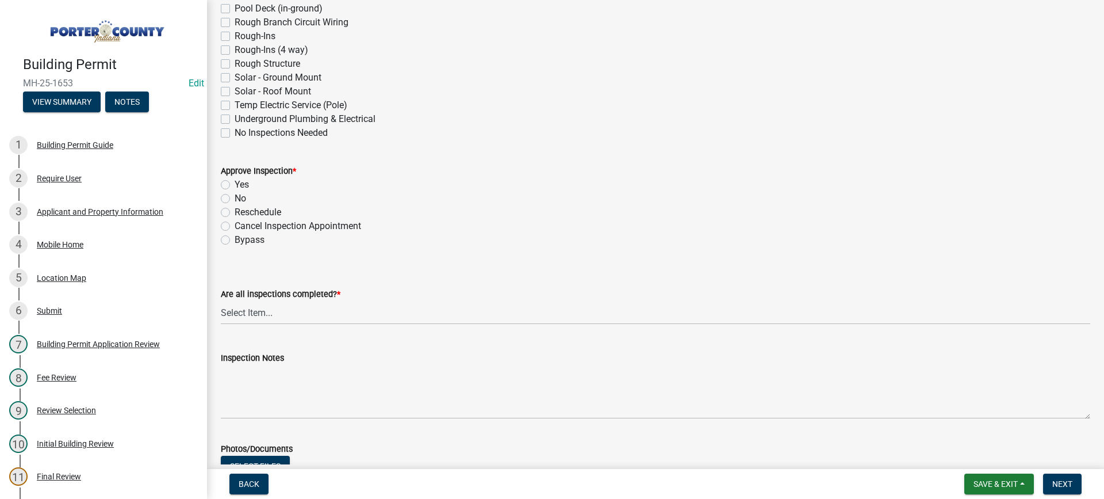
click at [235, 184] on label "Yes" at bounding box center [242, 185] width 14 height 14
click at [235, 184] on input "Yes" at bounding box center [238, 181] width 7 height 7
radio input "true"
drag, startPoint x: 277, startPoint y: 313, endPoint x: 276, endPoint y: 320, distance: 7.0
click at [278, 316] on select "Select Item... Yes - All Inspections Have Been Completed No - More Inspections …" at bounding box center [655, 313] width 869 height 24
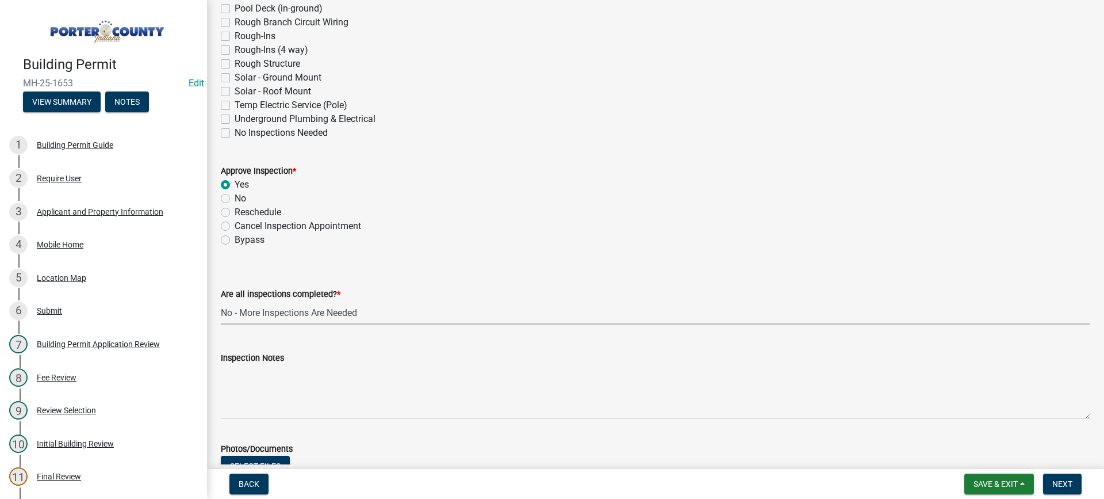
click at [221, 301] on select "Select Item... Yes - All Inspections Have Been Completed No - More Inspections …" at bounding box center [655, 313] width 869 height 24
select select "eafbae6d-cbce-48e8-be87-ded322027707"
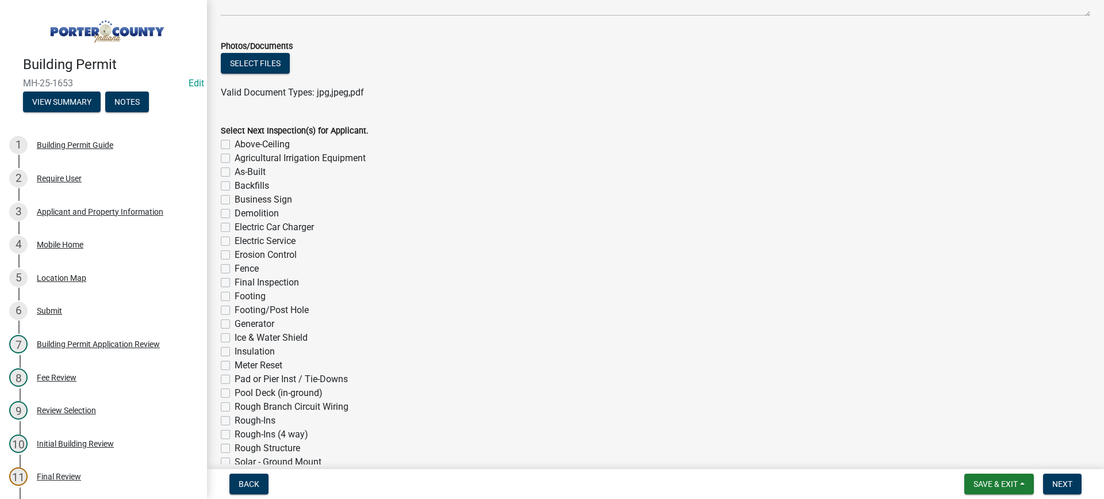
scroll to position [920, 0]
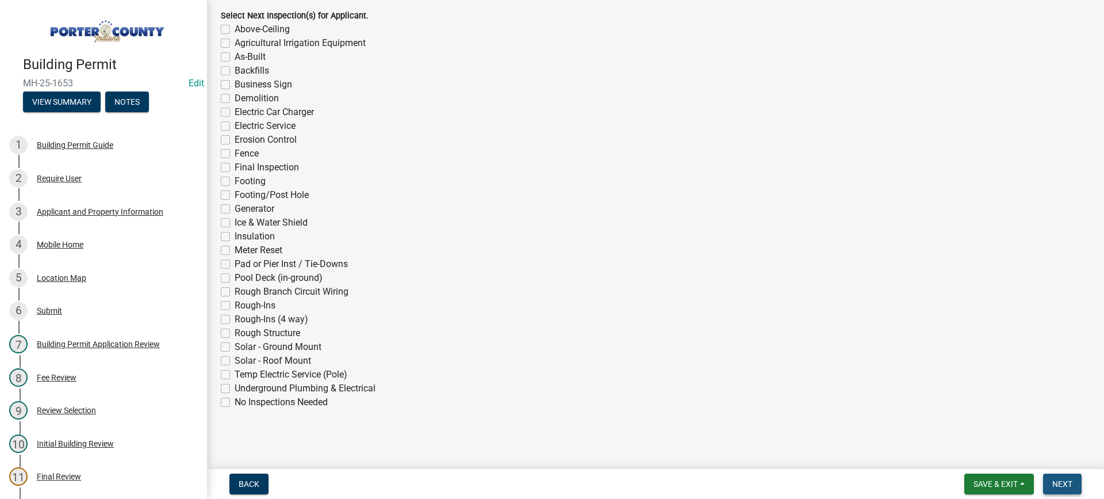
click at [1054, 482] on span "Next" at bounding box center [1062, 483] width 20 height 9
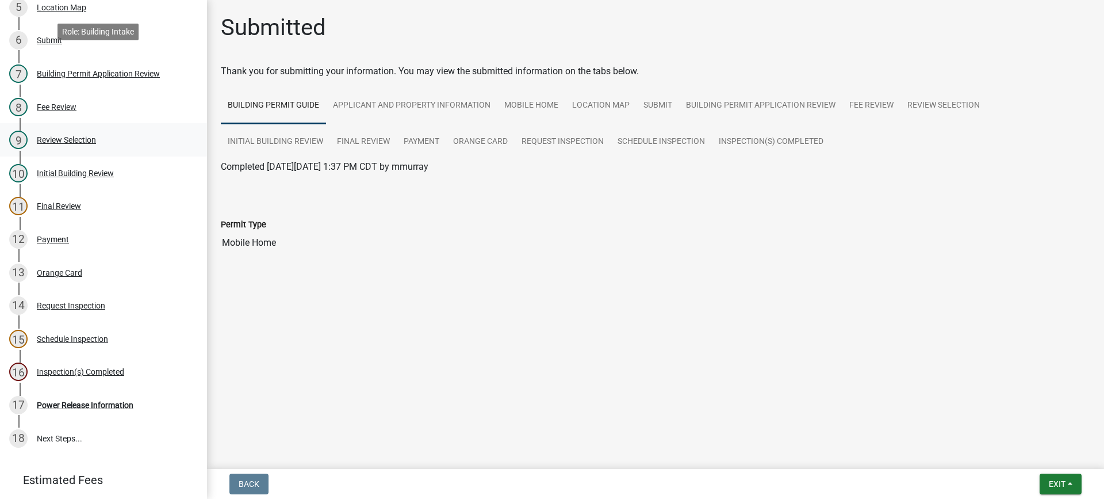
scroll to position [345, 0]
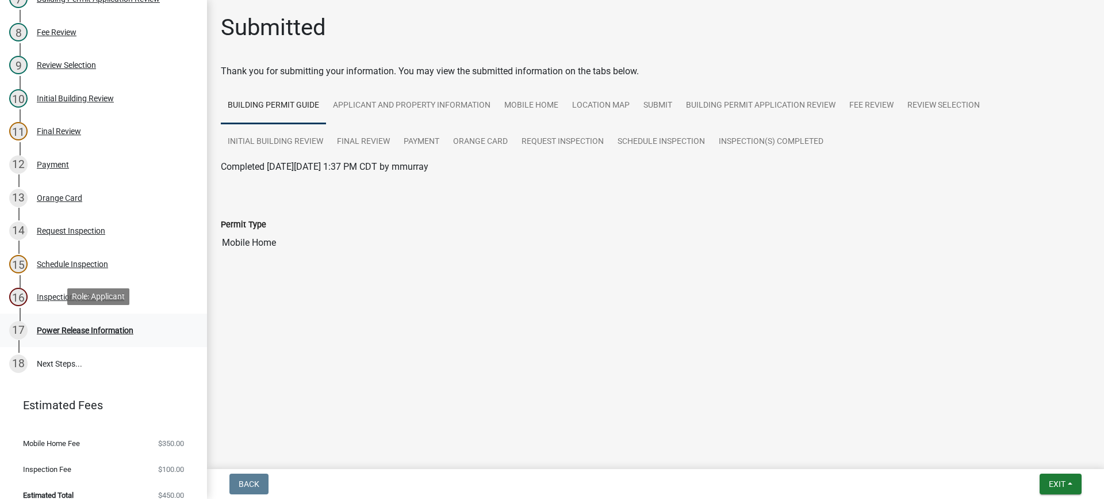
click at [98, 327] on div "Power Release Information" at bounding box center [85, 330] width 97 height 8
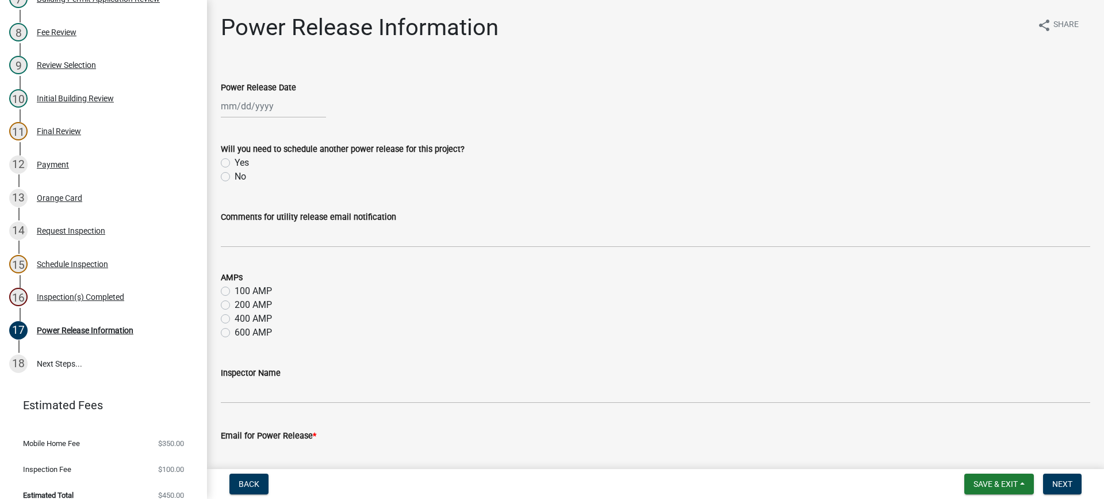
select select "9"
select select "2025"
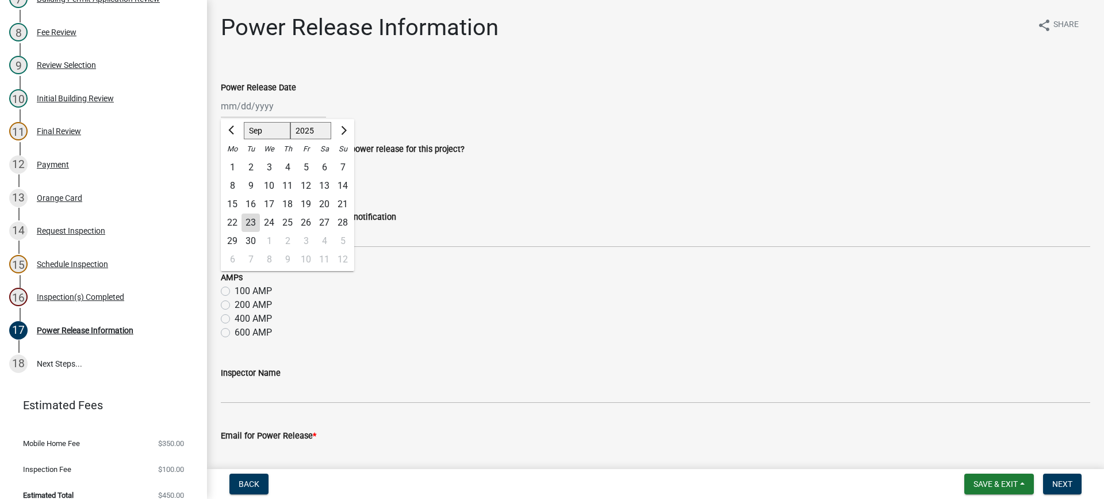
drag, startPoint x: 263, startPoint y: 105, endPoint x: 262, endPoint y: 110, distance: 5.9
click at [263, 105] on div "Jan Feb Mar Apr May Jun Jul Aug Sep Oct Nov Dec 1525 1526 1527 1528 1529 1530 1…" at bounding box center [273, 106] width 105 height 24
click at [251, 220] on div "23" at bounding box center [251, 222] width 18 height 18
type input "[DATE]"
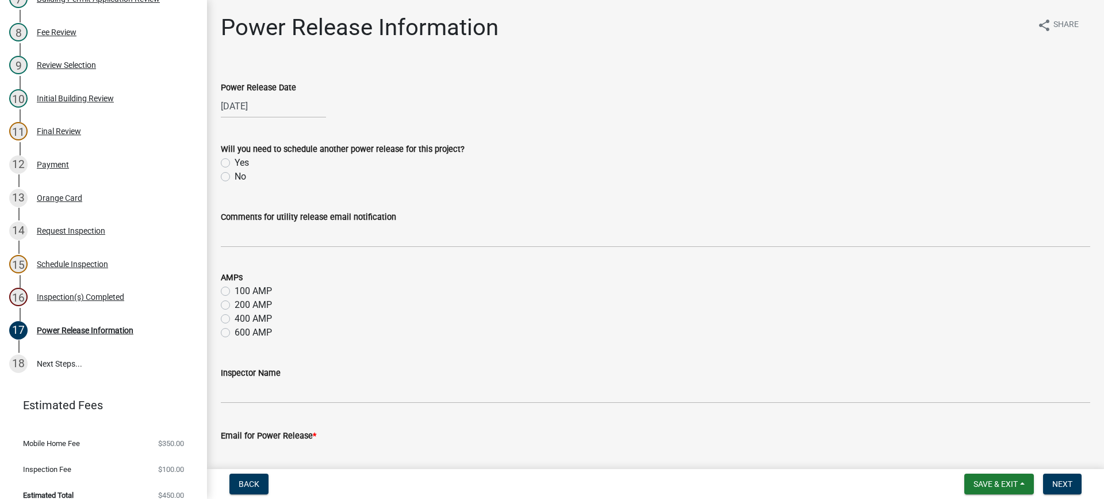
click at [235, 178] on label "No" at bounding box center [241, 177] width 12 height 14
click at [235, 177] on input "No" at bounding box center [238, 173] width 7 height 7
radio input "true"
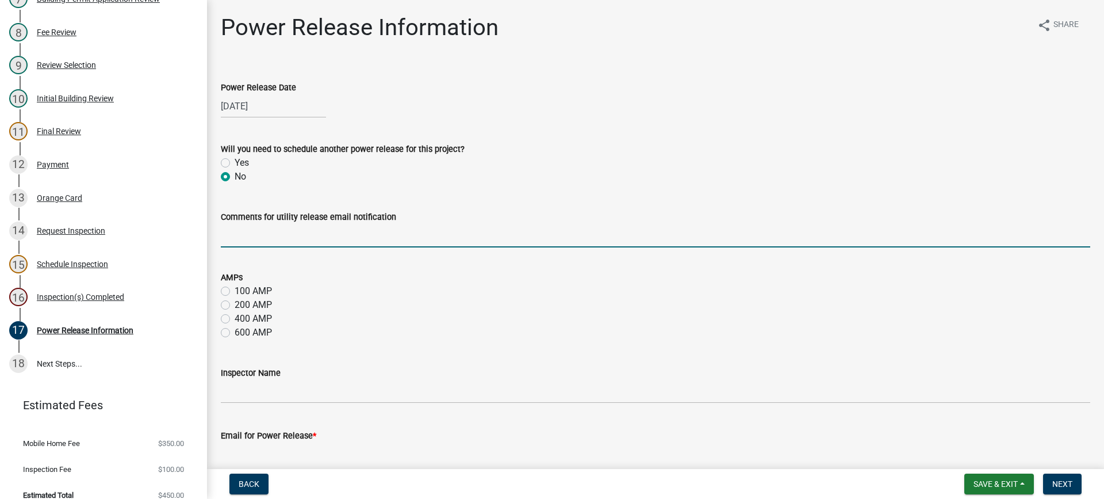
click at [265, 238] on input "Comments for utility release email notification" at bounding box center [655, 236] width 869 height 24
type input "new mobile home service"
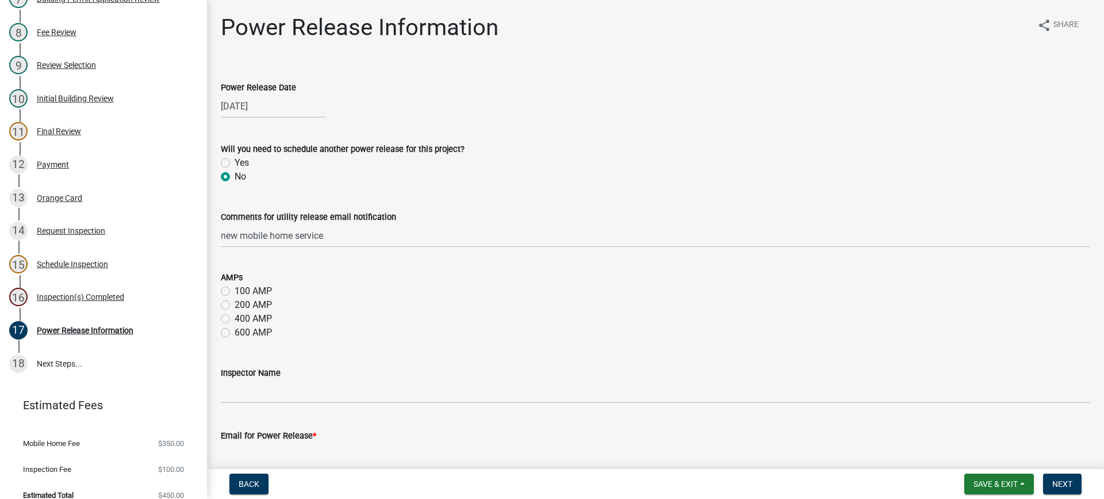
drag, startPoint x: 228, startPoint y: 289, endPoint x: 265, endPoint y: 339, distance: 62.5
click at [235, 290] on label "100 AMP" at bounding box center [253, 291] width 37 height 14
click at [235, 290] on input "100 AMP" at bounding box center [238, 287] width 7 height 7
radio input "true"
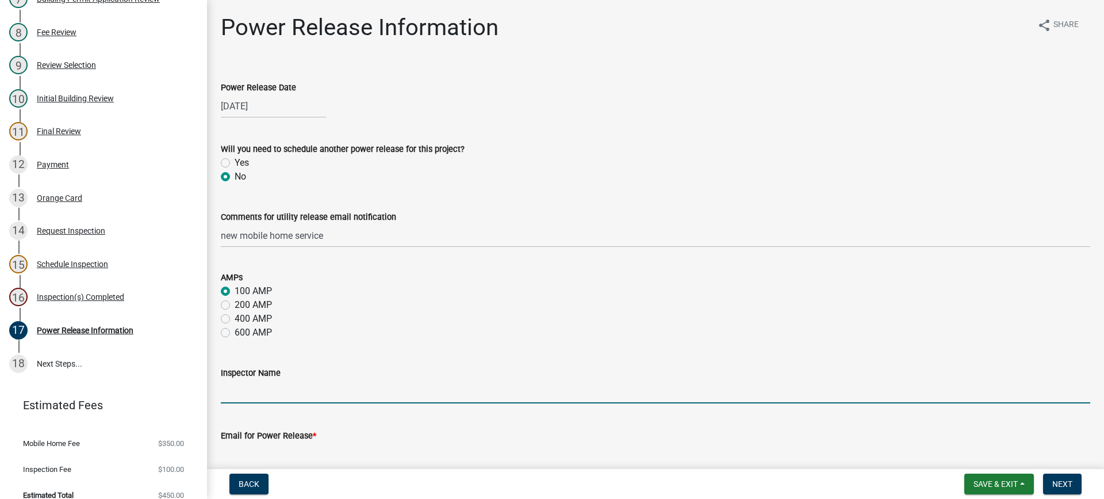
click at [284, 392] on input "Inspector Name" at bounding box center [655, 392] width 869 height 24
type input "mhaller"
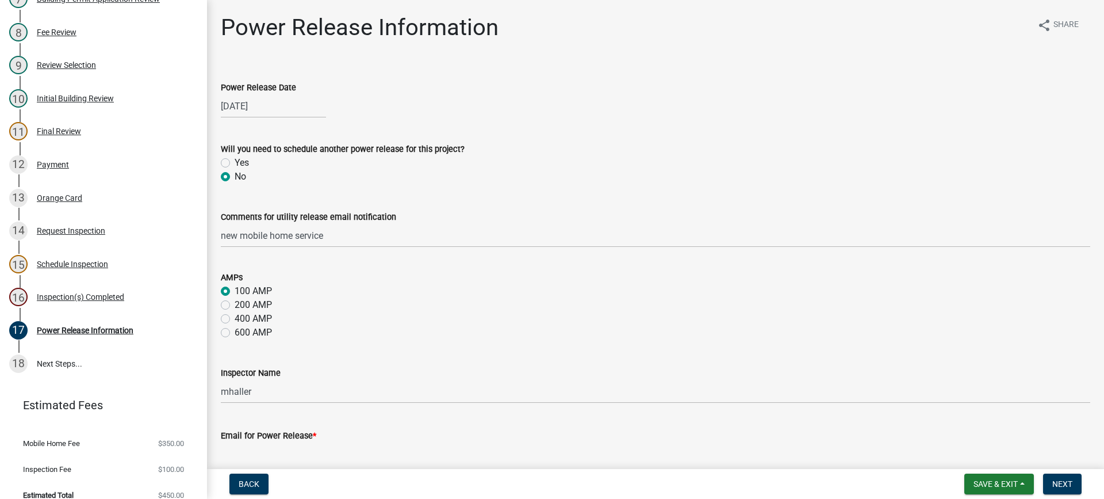
click at [301, 452] on input "Email for Power Release *" at bounding box center [655, 454] width 869 height 24
type input "slc_distribution_clerks@nisource.com"
click at [1056, 481] on span "Next" at bounding box center [1062, 483] width 20 height 9
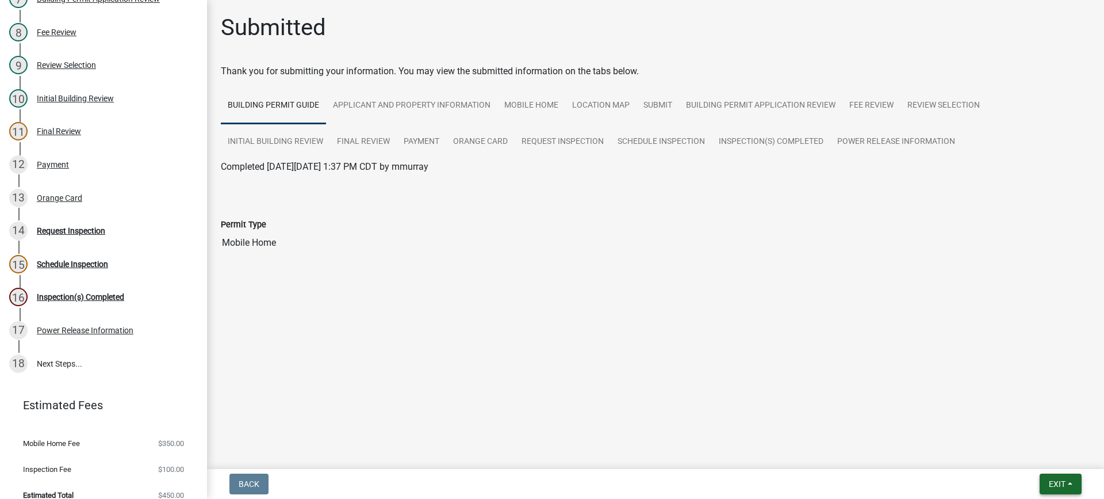
click at [1053, 485] on span "Exit" at bounding box center [1057, 483] width 17 height 9
click at [1043, 455] on button "Save & Exit" at bounding box center [1036, 454] width 92 height 28
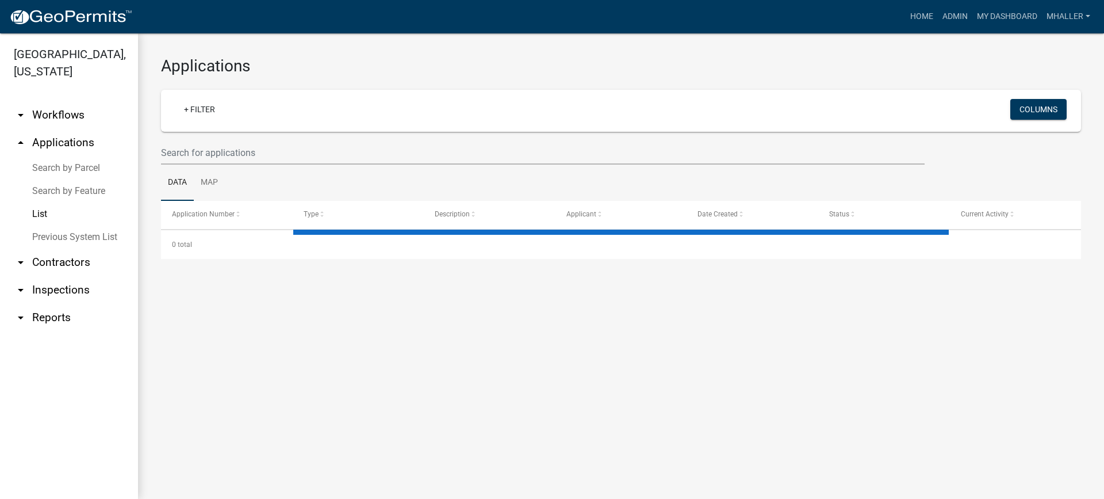
select select "1: 25"
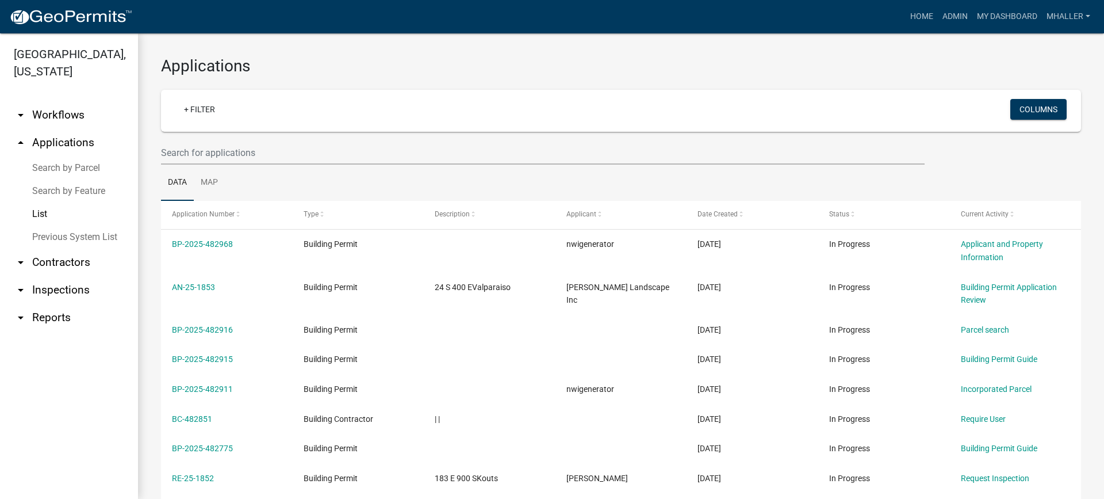
click at [57, 276] on link "arrow_drop_down Inspections" at bounding box center [69, 290] width 138 height 28
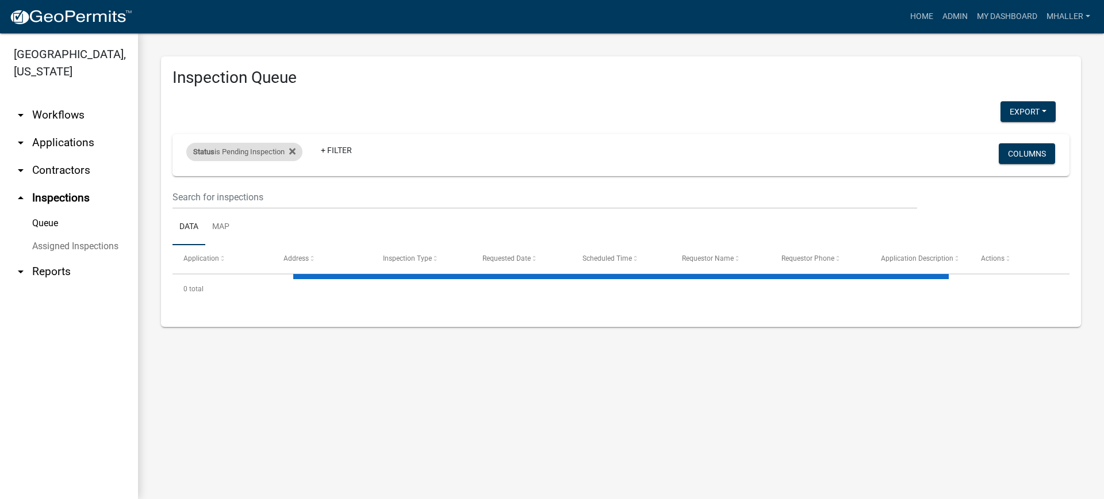
select select "1: 25"
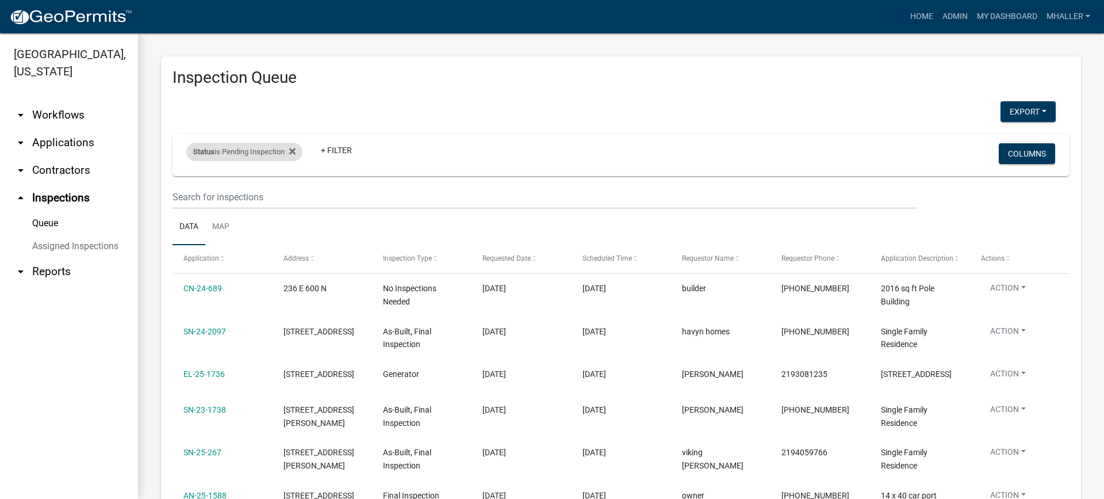
click at [270, 154] on div "Status is Pending Inspection Remove this filter" at bounding box center [244, 152] width 116 height 18
click at [255, 195] on select "Select an option Pending Schedule Pending Inspection Approved Denied Deleted Vo…" at bounding box center [246, 195] width 115 height 24
select select "0"
click at [189, 183] on select "Select an option Pending Schedule Pending Inspection Approved Denied Deleted Vo…" at bounding box center [246, 195] width 115 height 24
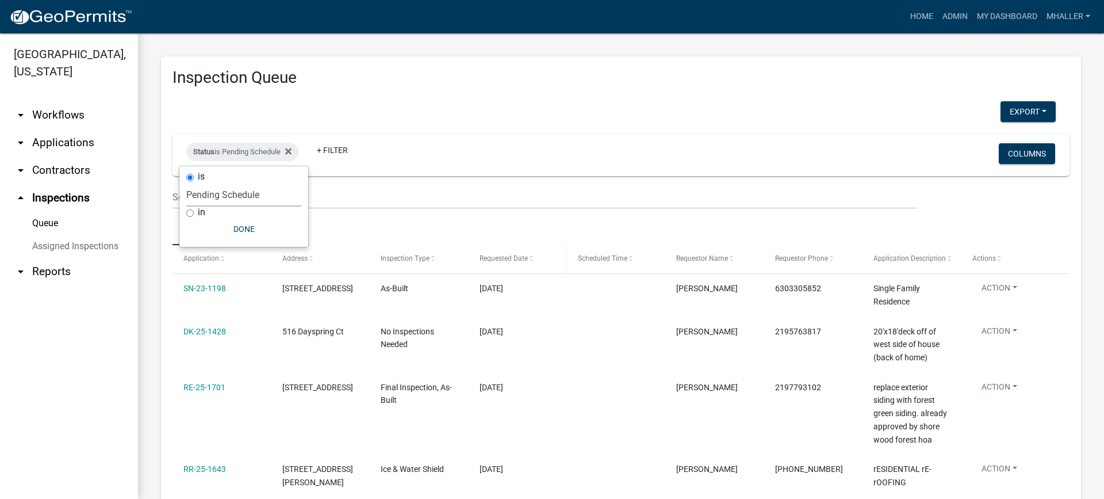
click at [504, 257] on span "Requested Date" at bounding box center [504, 258] width 48 height 8
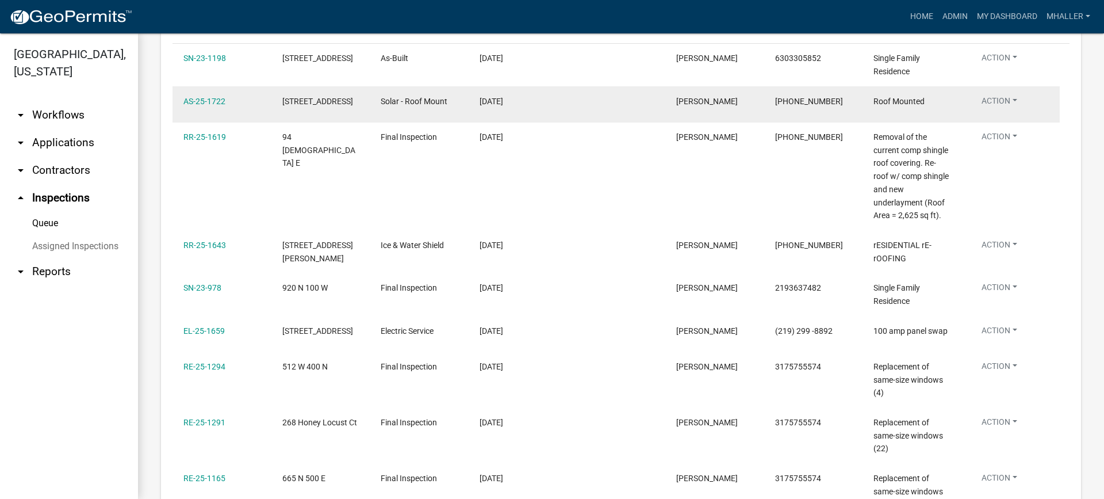
scroll to position [345, 0]
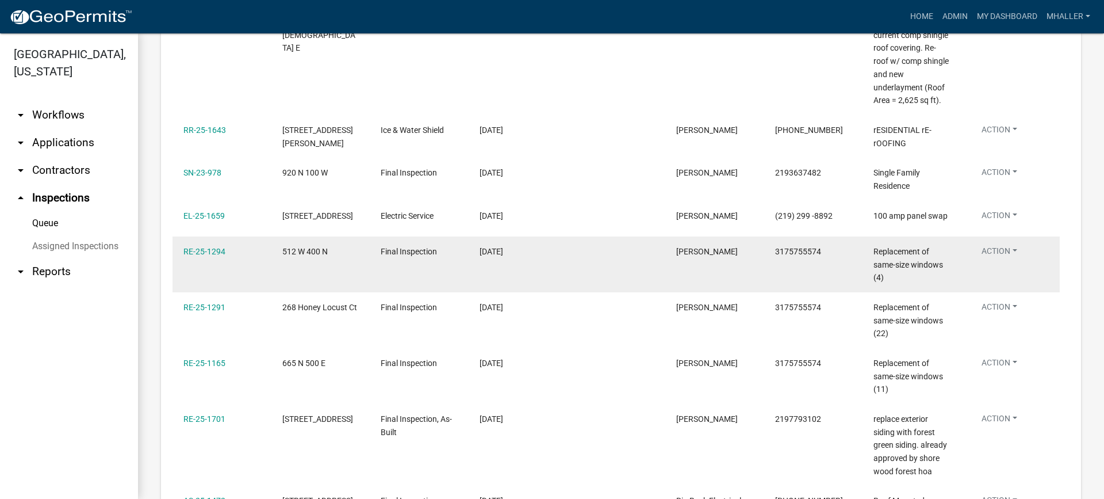
click at [1009, 249] on button "Action" at bounding box center [999, 253] width 54 height 17
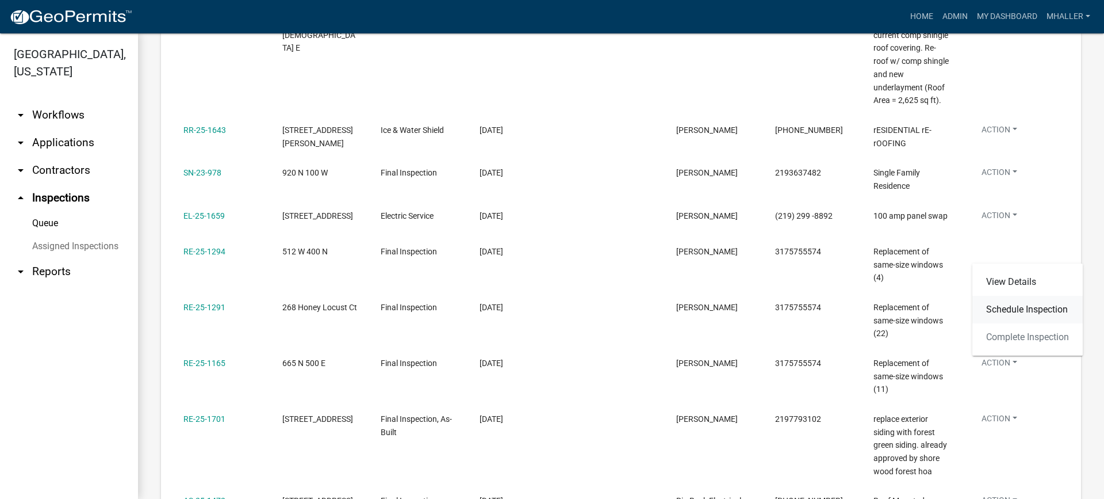
click at [1009, 311] on link "Schedule Inspection" at bounding box center [1027, 310] width 110 height 28
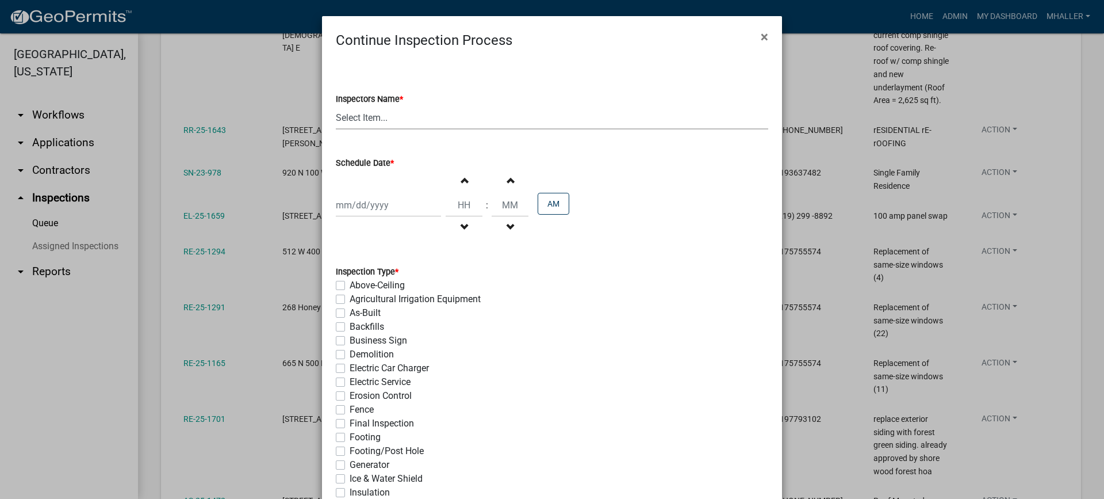
click at [355, 119] on select "Select Item... mhaller (Michael Haller)" at bounding box center [552, 118] width 432 height 24
select select "ca350da2-795e-4cf8-941d-46ff53e354ae"
click at [336, 106] on select "Select Item... mhaller (Michael Haller)" at bounding box center [552, 118] width 432 height 24
select select "9"
select select "2025"
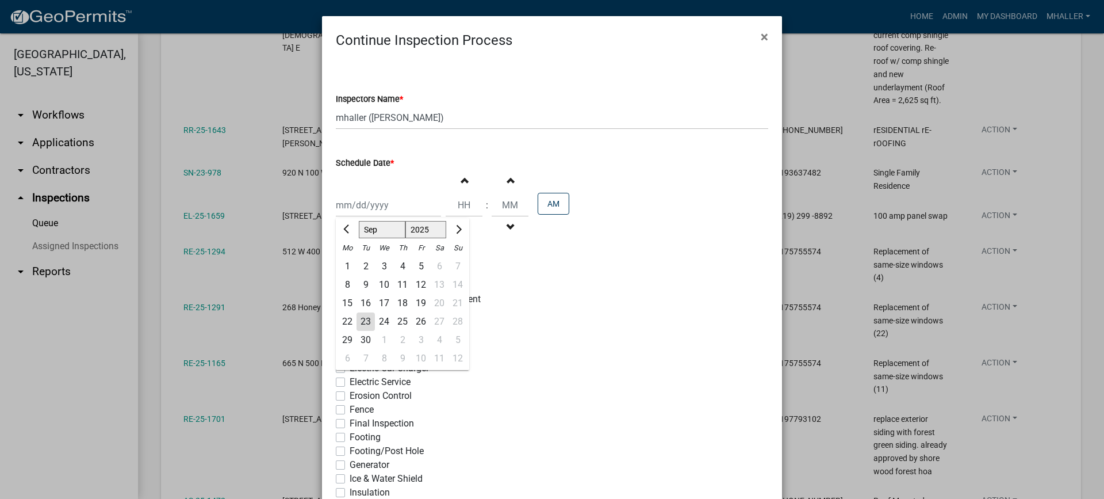
click at [367, 203] on div "Jan Feb Mar Apr May Jun Jul Aug Sep Oct Nov Dec 1525 1526 1527 1528 1529 1530 1…" at bounding box center [388, 205] width 105 height 24
click at [362, 320] on div "23" at bounding box center [366, 321] width 18 height 18
type input "[DATE]"
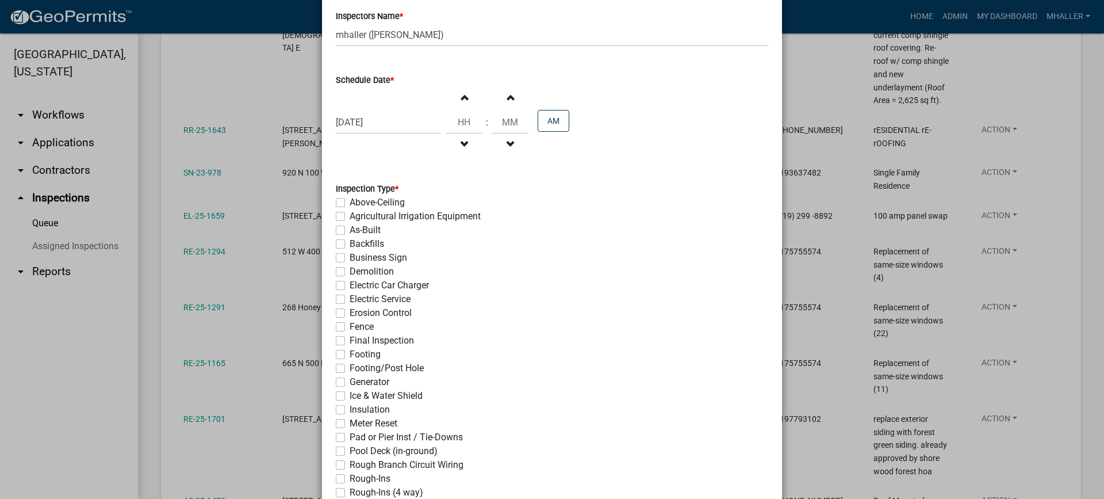
scroll to position [230, 0]
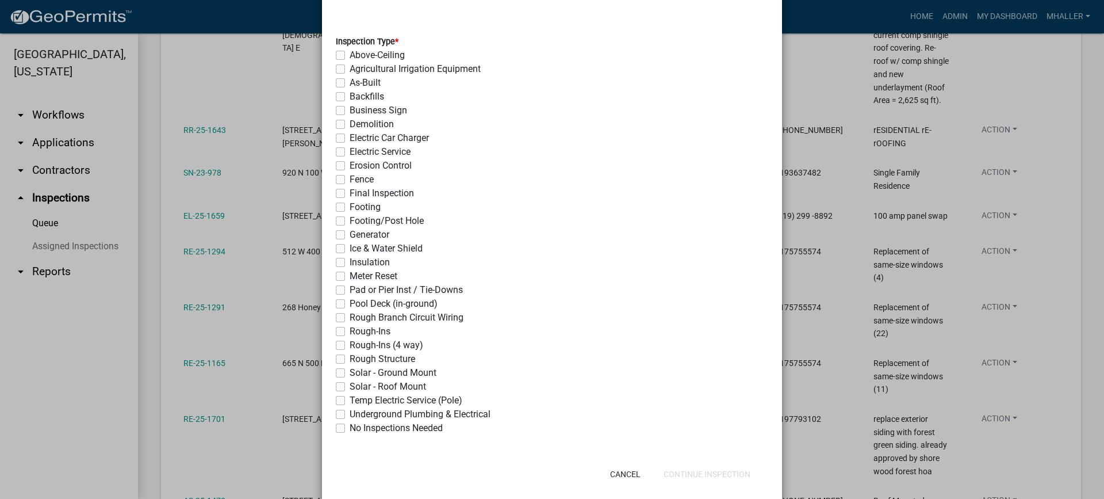
click at [350, 191] on label "Final Inspection" at bounding box center [382, 193] width 64 height 14
click at [350, 191] on input "Final Inspection" at bounding box center [353, 189] width 7 height 7
checkbox input "true"
checkbox input "false"
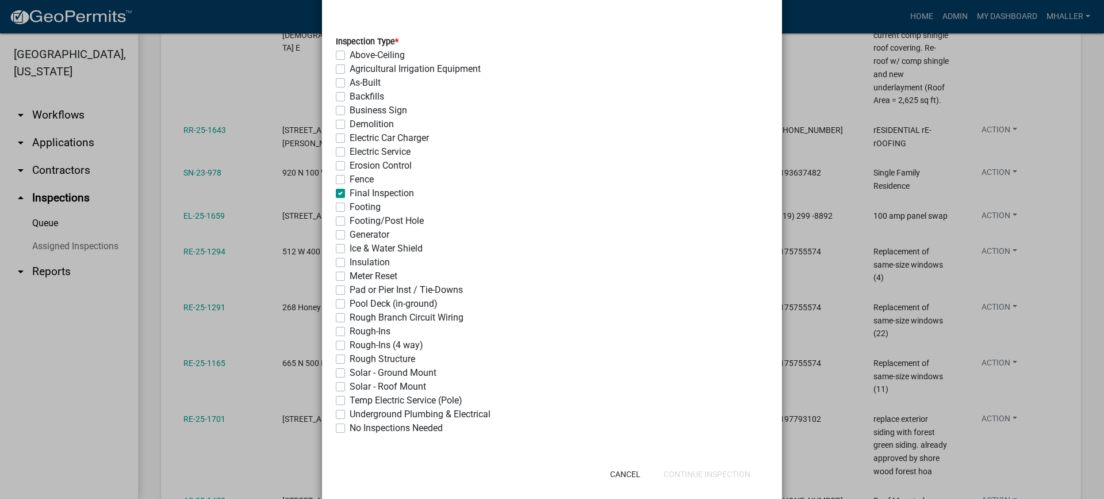
checkbox input "false"
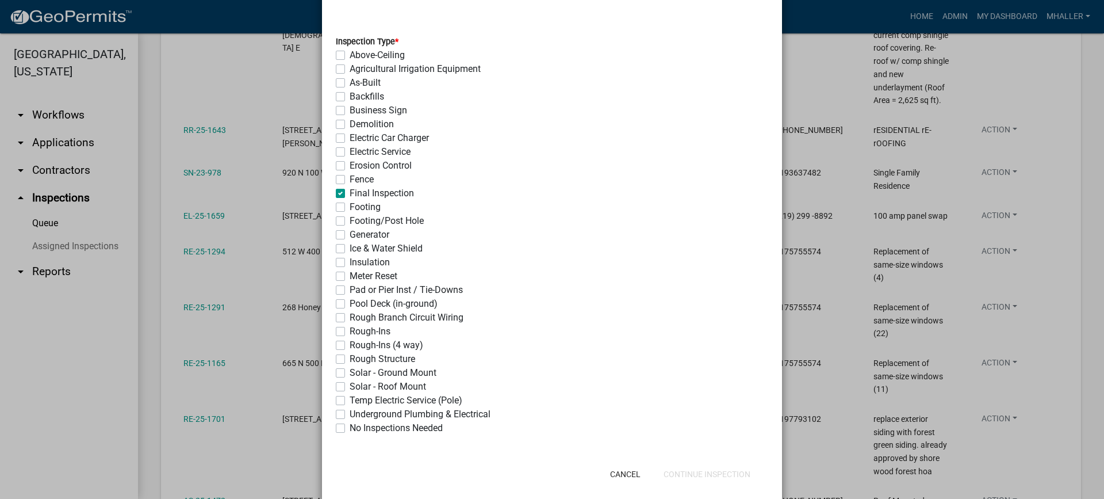
checkbox input "false"
checkbox input "true"
checkbox input "false"
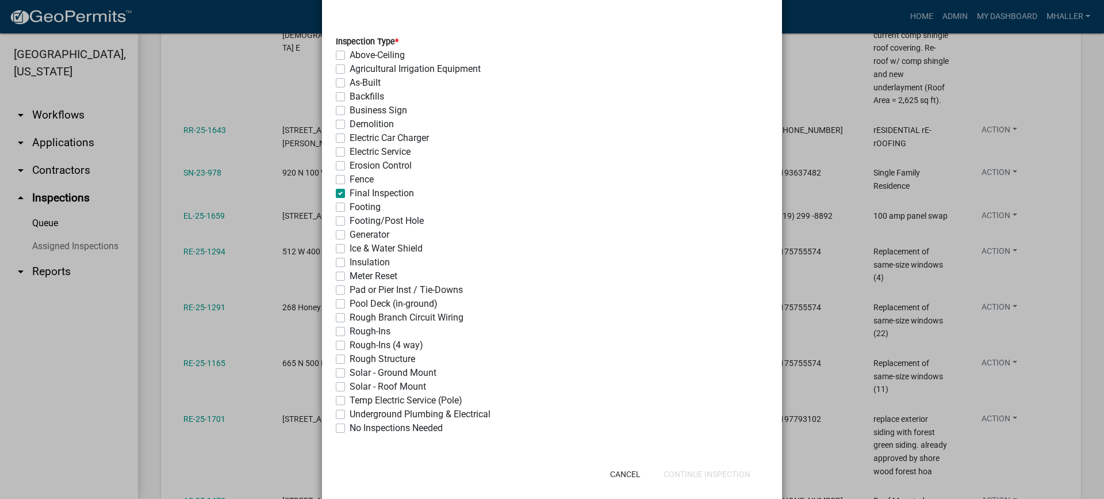
checkbox input "false"
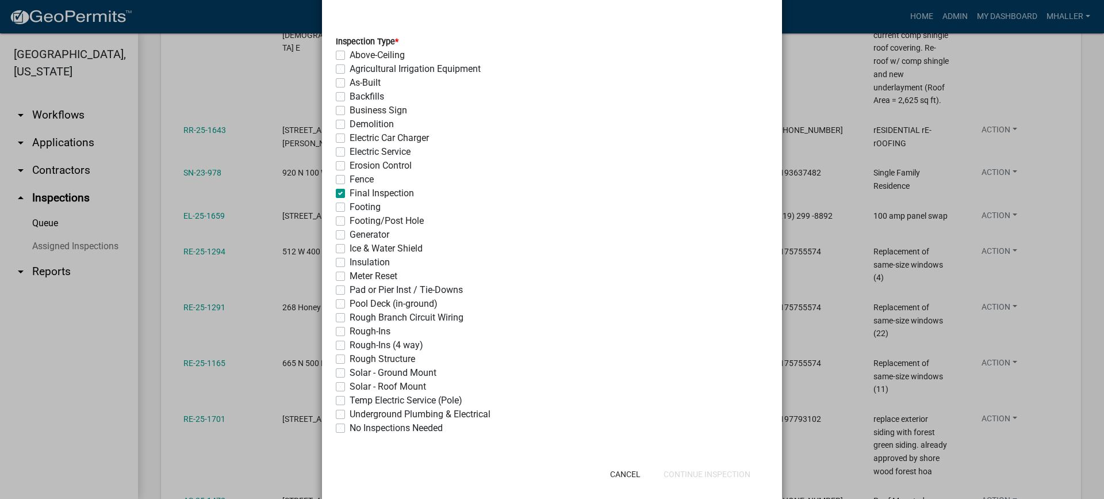
checkbox input "false"
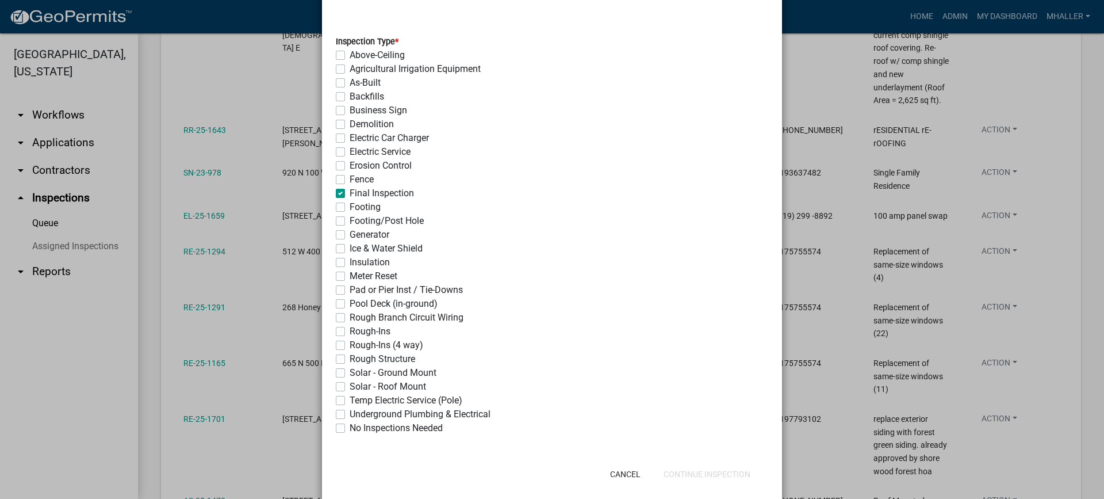
checkbox input "false"
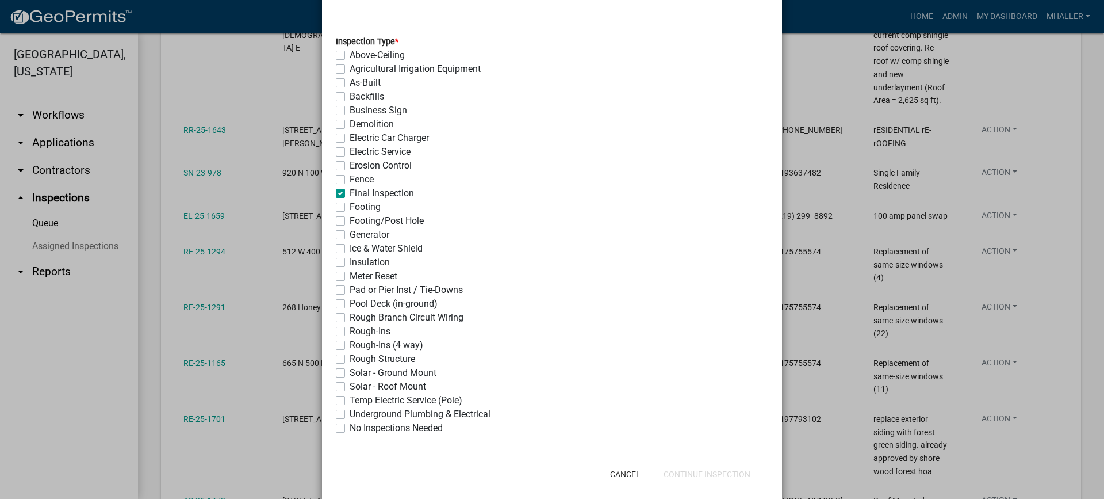
checkbox input "false"
click at [700, 477] on button "Continue Inspection" at bounding box center [706, 474] width 105 height 21
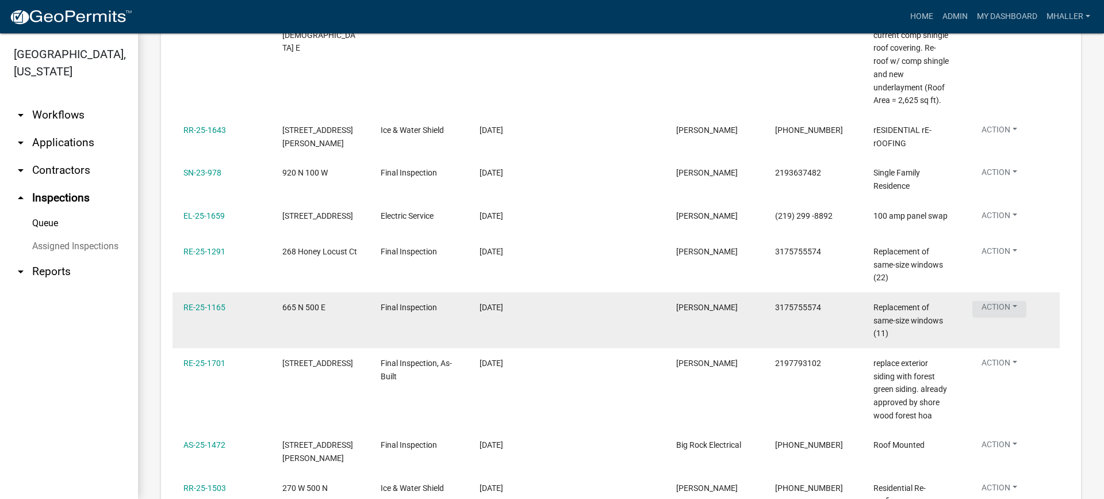
click at [989, 309] on button "Action" at bounding box center [999, 309] width 54 height 17
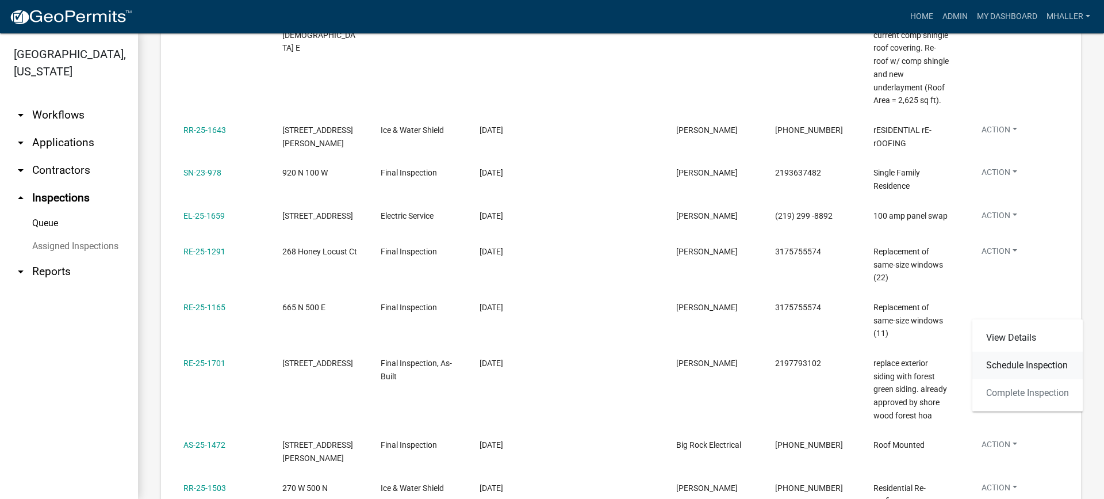
click at [1008, 367] on link "Schedule Inspection" at bounding box center [1027, 365] width 110 height 28
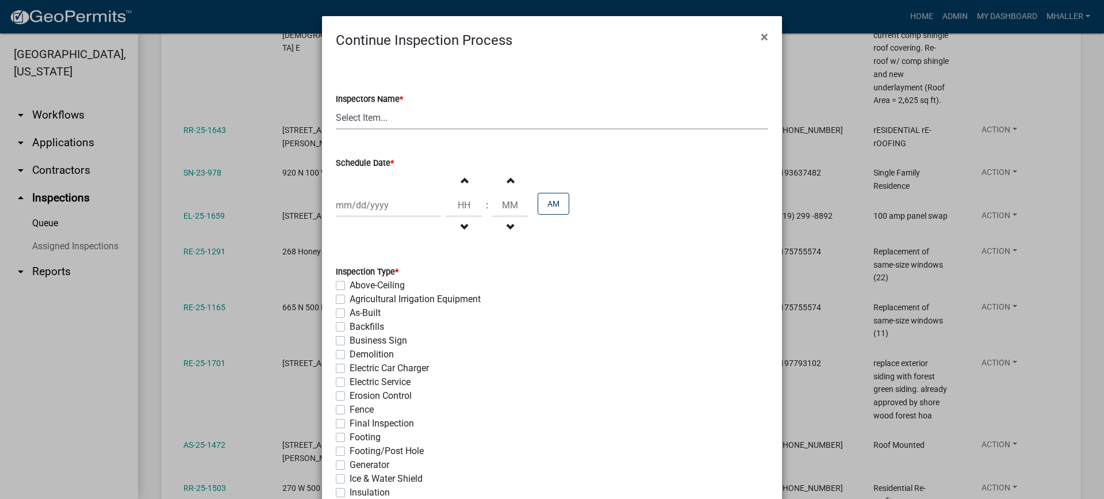
click at [367, 119] on select "Select Item... mhaller (Michael Haller)" at bounding box center [552, 118] width 432 height 24
select select "ca350da2-795e-4cf8-941d-46ff53e354ae"
click at [336, 106] on select "Select Item... mhaller (Michael Haller)" at bounding box center [552, 118] width 432 height 24
select select "9"
select select "2025"
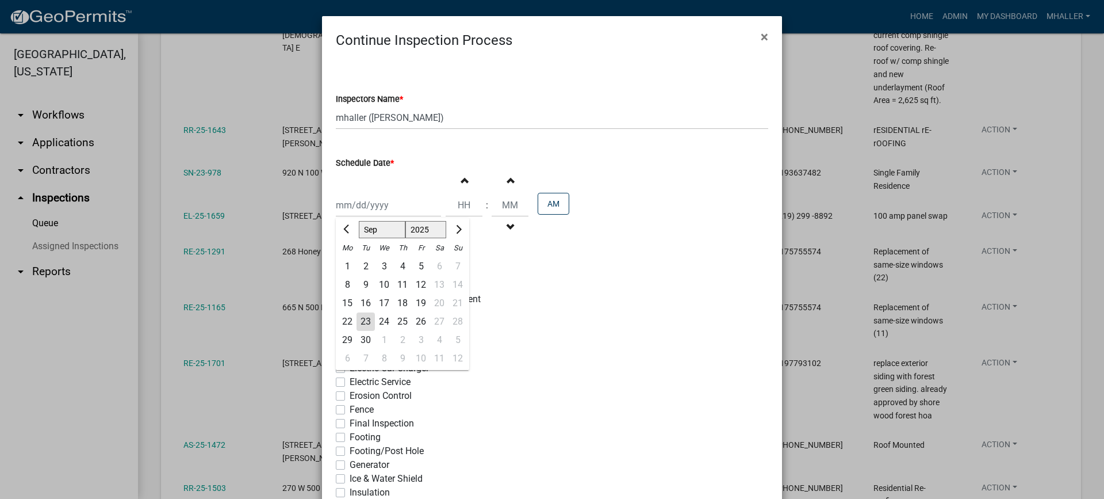
click at [370, 209] on div "Jan Feb Mar Apr May Jun Jul Aug Sep Oct Nov Dec 1525 1526 1527 1528 1529 1530 1…" at bounding box center [388, 205] width 105 height 24
click at [362, 319] on div "23" at bounding box center [366, 321] width 18 height 18
type input "[DATE]"
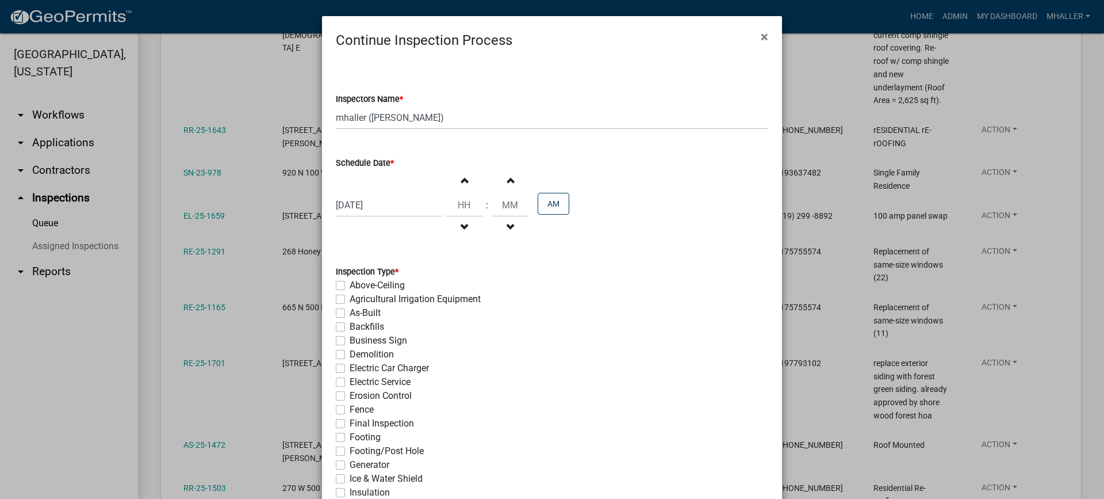
drag, startPoint x: 334, startPoint y: 423, endPoint x: 414, endPoint y: 425, distance: 80.0
click at [350, 424] on label "Final Inspection" at bounding box center [382, 423] width 64 height 14
click at [350, 424] on input "Final Inspection" at bounding box center [353, 419] width 7 height 7
checkbox input "true"
checkbox input "false"
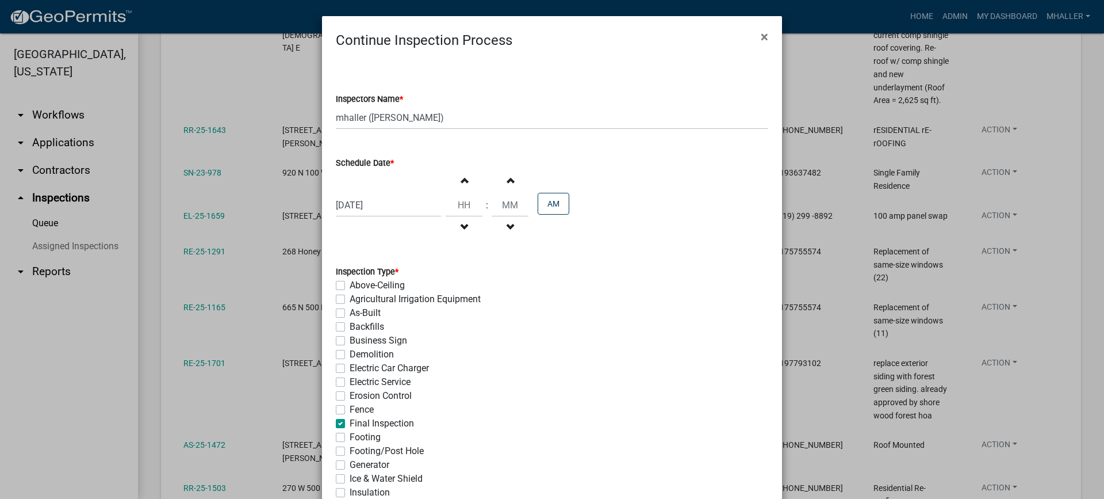
checkbox input "false"
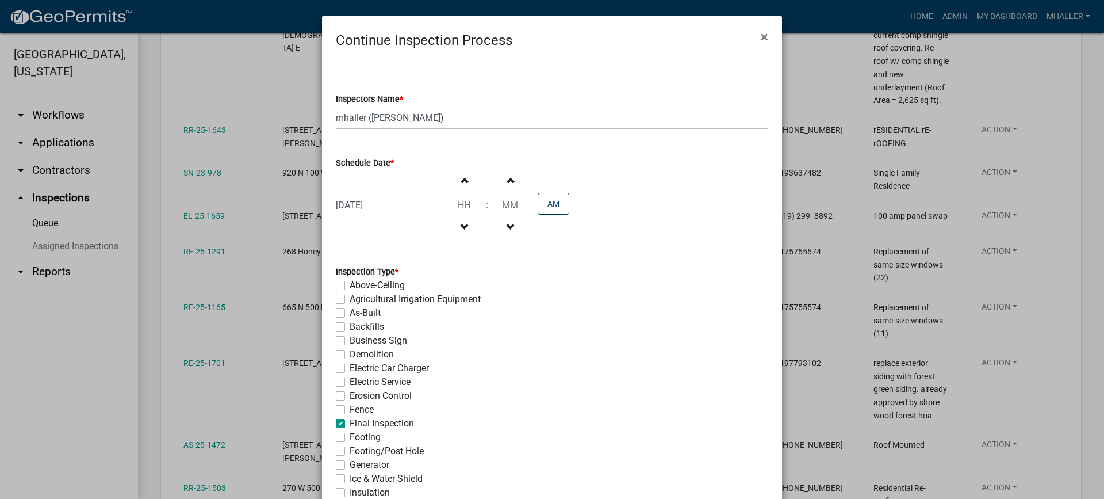
checkbox input "false"
checkbox input "true"
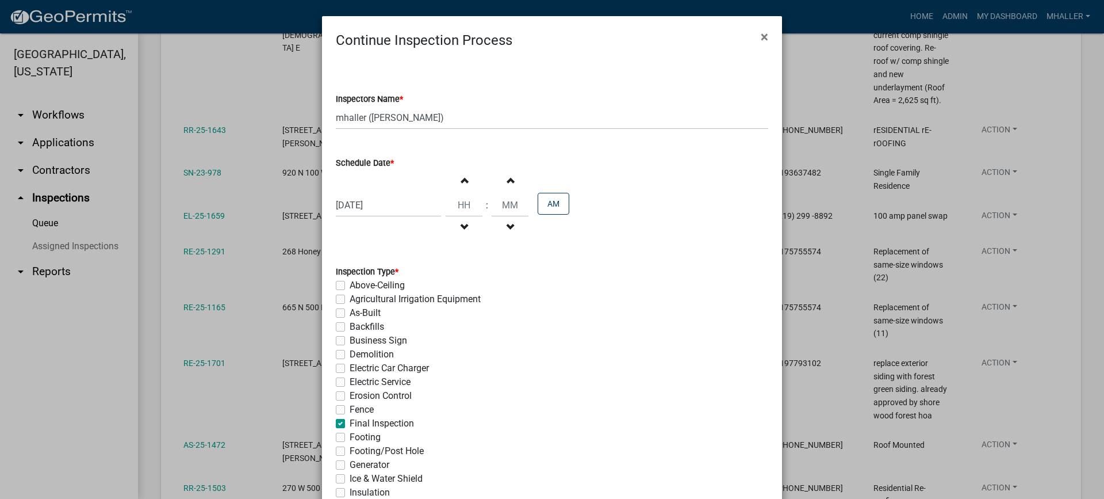
checkbox input "false"
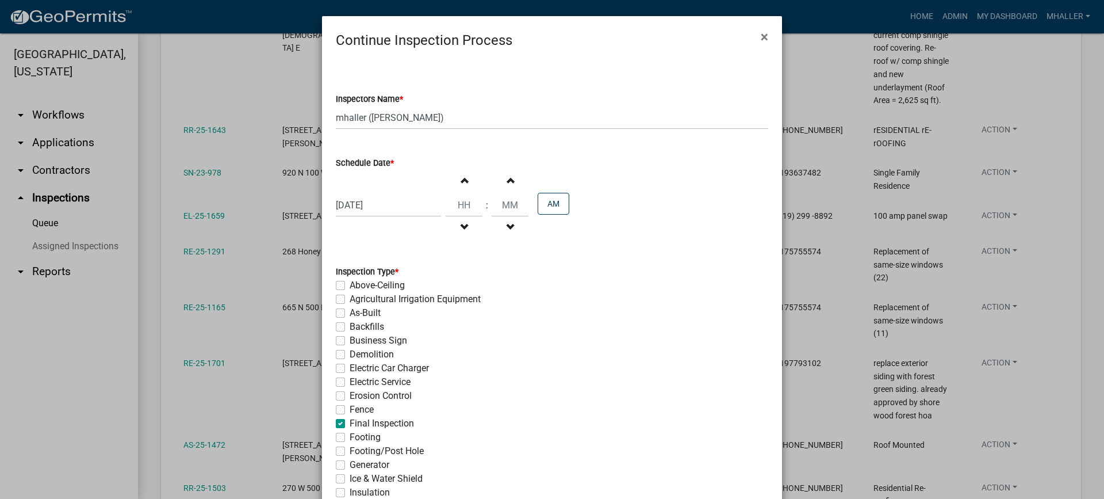
checkbox input "false"
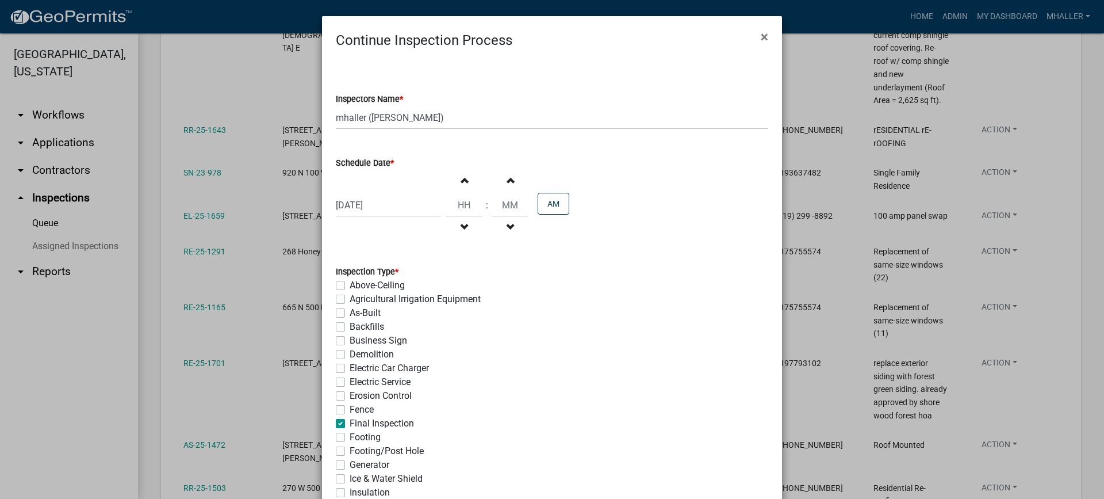
checkbox input "false"
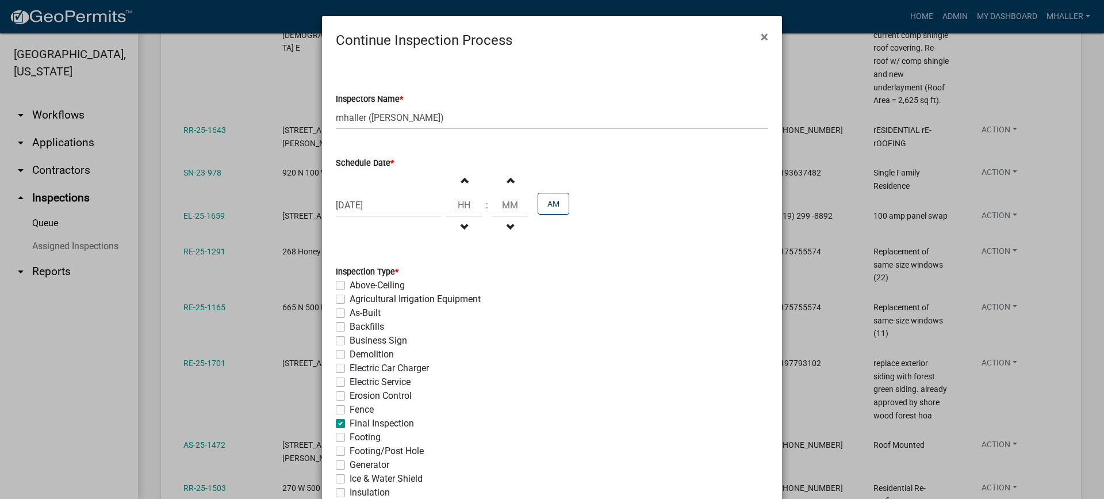
checkbox input "false"
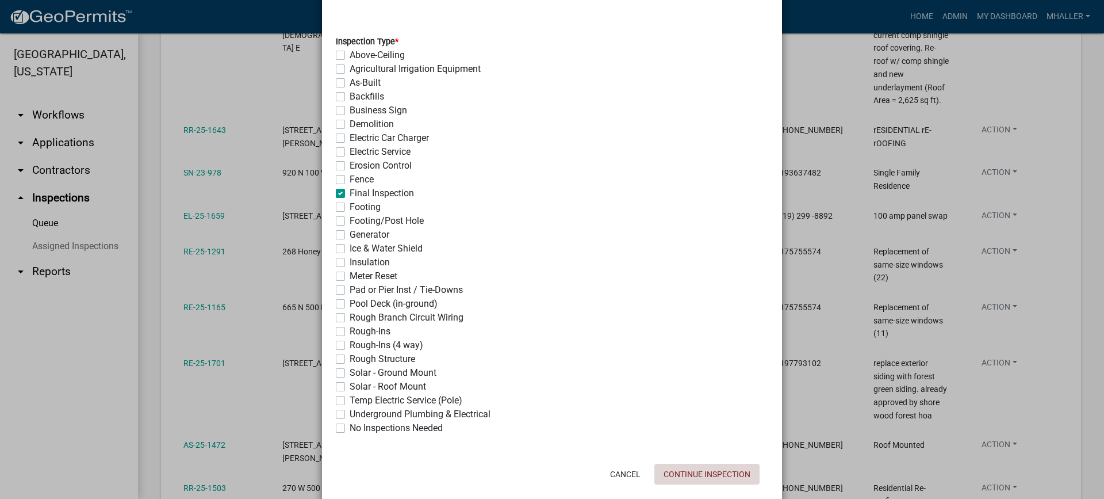
click at [672, 474] on button "Continue Inspection" at bounding box center [706, 474] width 105 height 21
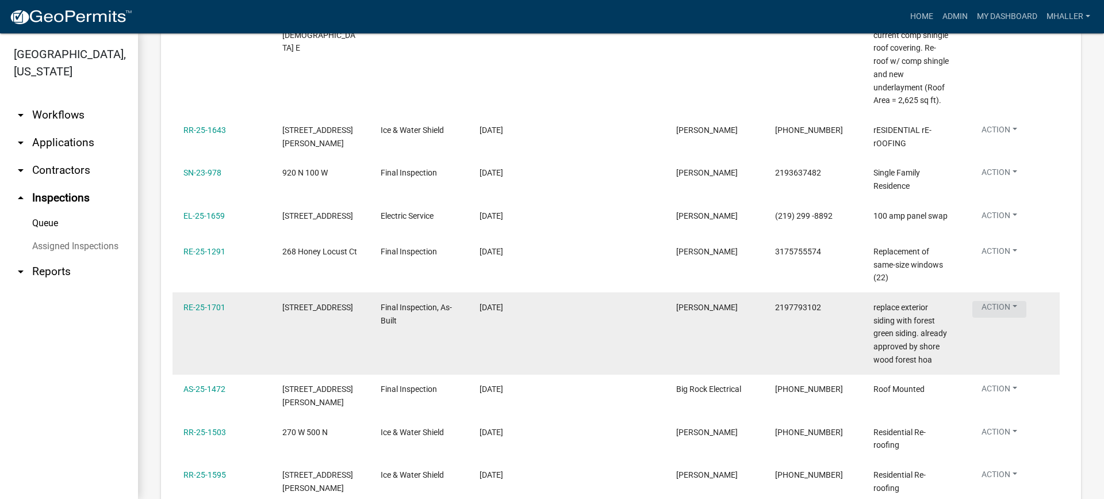
click at [997, 305] on button "Action" at bounding box center [999, 309] width 54 height 17
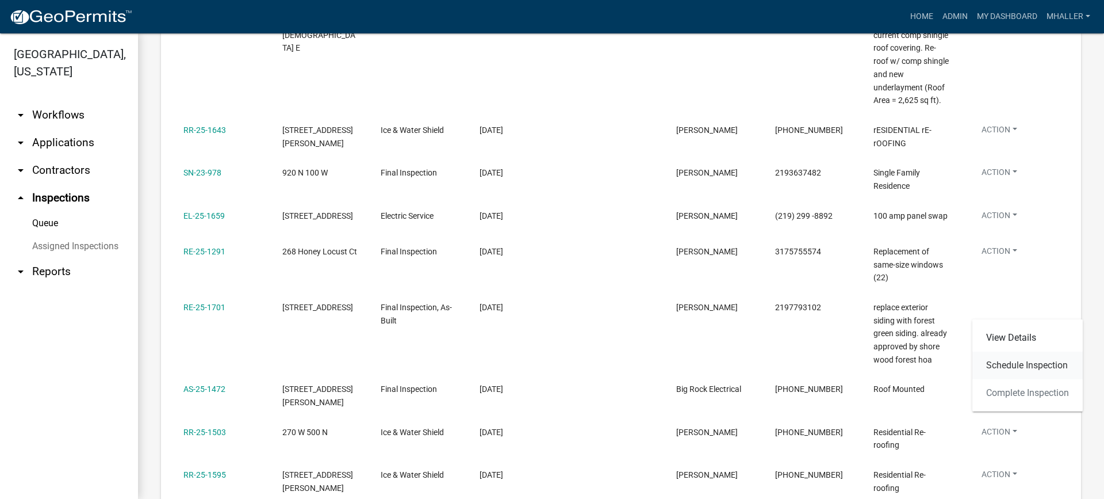
click at [1015, 362] on link "Schedule Inspection" at bounding box center [1027, 365] width 110 height 28
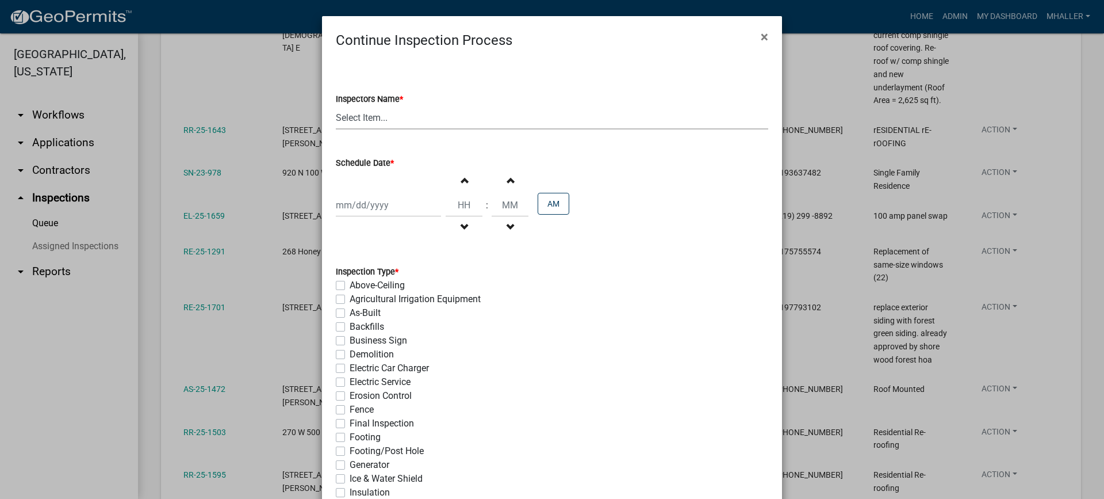
click at [360, 116] on select "Select Item... mhaller (Michael Haller)" at bounding box center [552, 118] width 432 height 24
select select "ca350da2-795e-4cf8-941d-46ff53e354ae"
click at [336, 106] on select "Select Item... mhaller (Michael Haller)" at bounding box center [552, 118] width 432 height 24
click at [369, 202] on div at bounding box center [388, 205] width 105 height 24
select select "9"
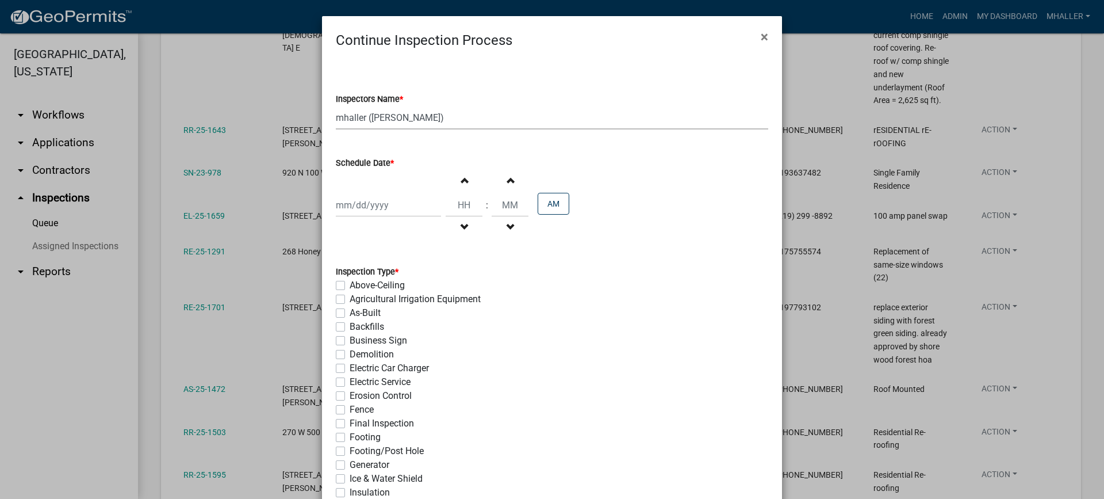
select select "2025"
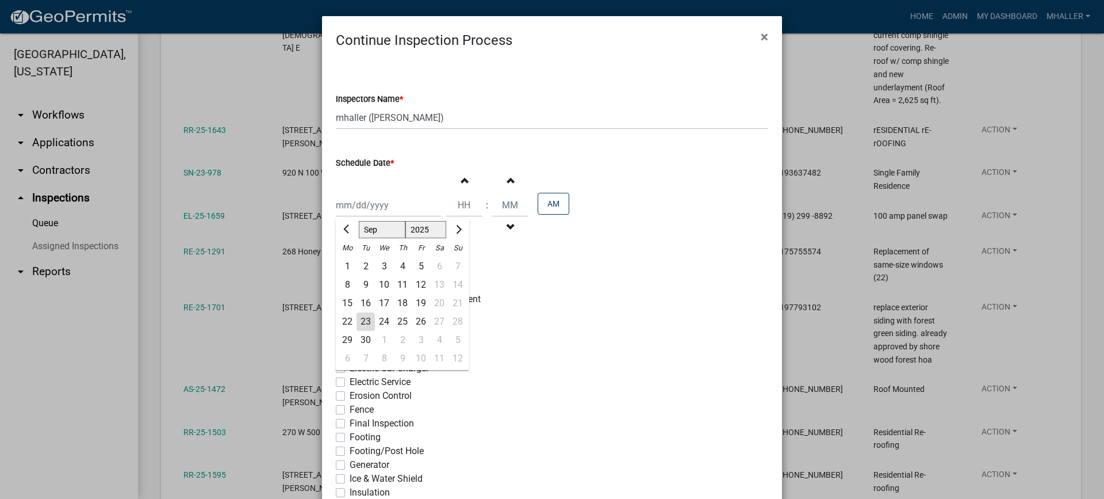
click at [380, 319] on div "24" at bounding box center [384, 321] width 18 height 18
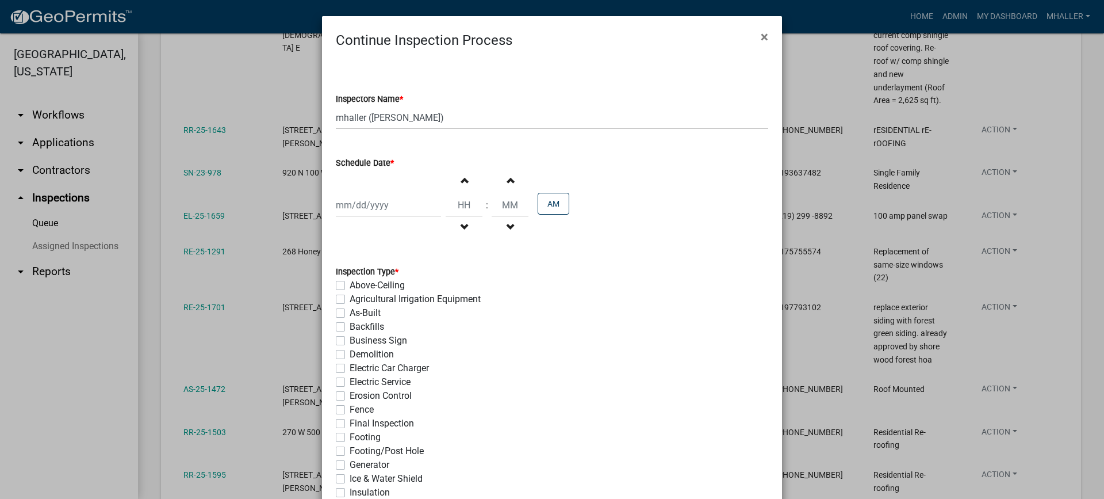
type input "[DATE]"
click at [336, 428] on div "Final Inspection" at bounding box center [552, 423] width 432 height 14
click at [350, 422] on label "Final Inspection" at bounding box center [382, 423] width 64 height 14
click at [350, 422] on input "Final Inspection" at bounding box center [353, 419] width 7 height 7
checkbox input "true"
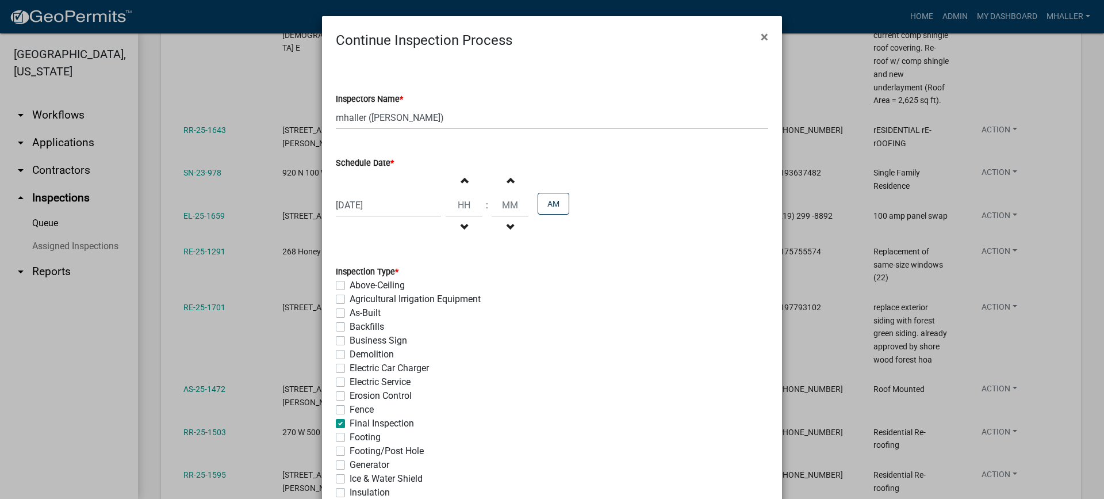
checkbox input "false"
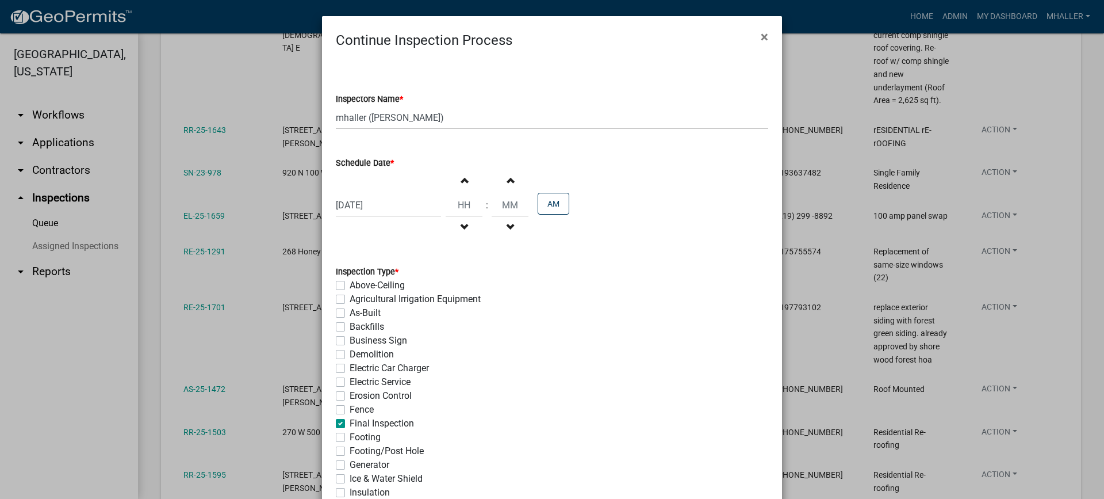
checkbox input "false"
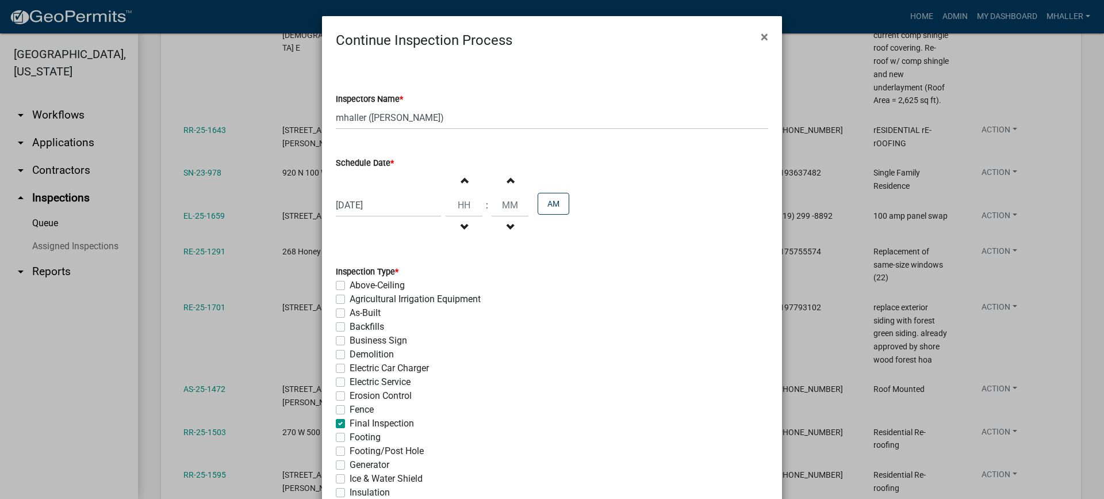
checkbox input "true"
checkbox input "false"
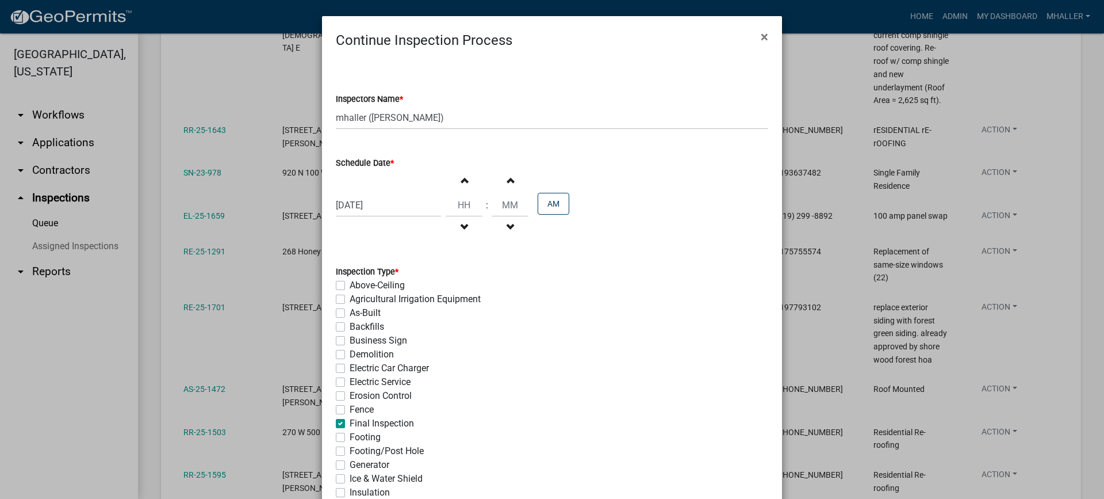
checkbox input "false"
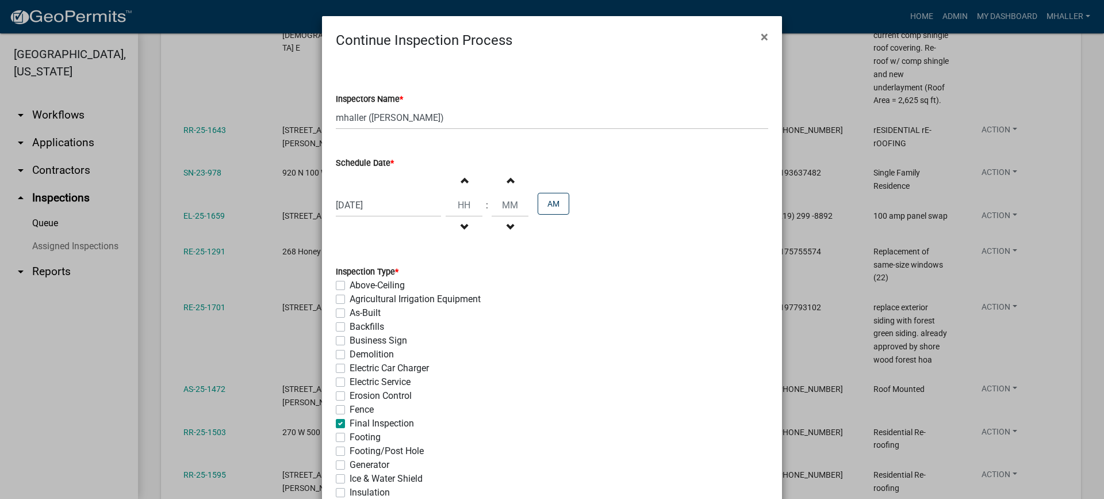
checkbox input "false"
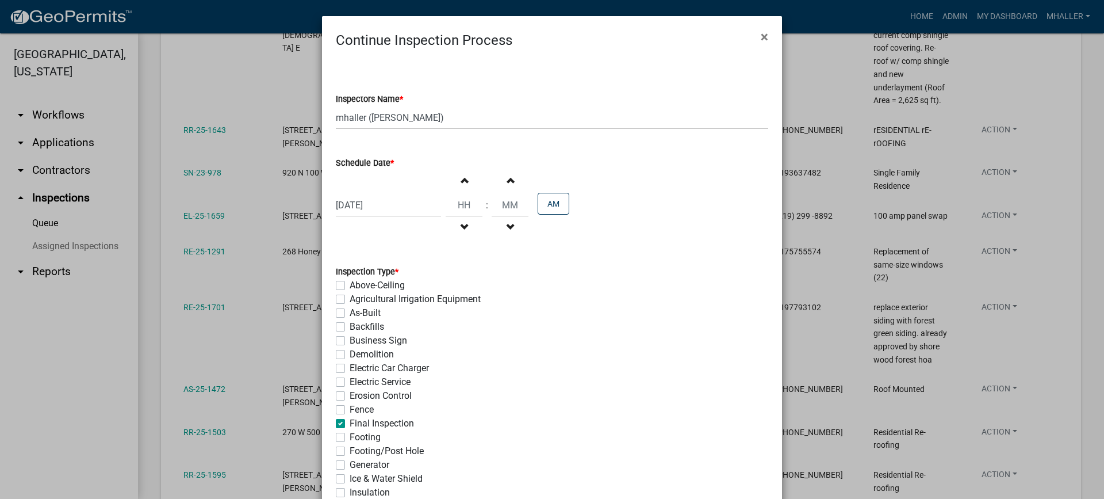
checkbox input "false"
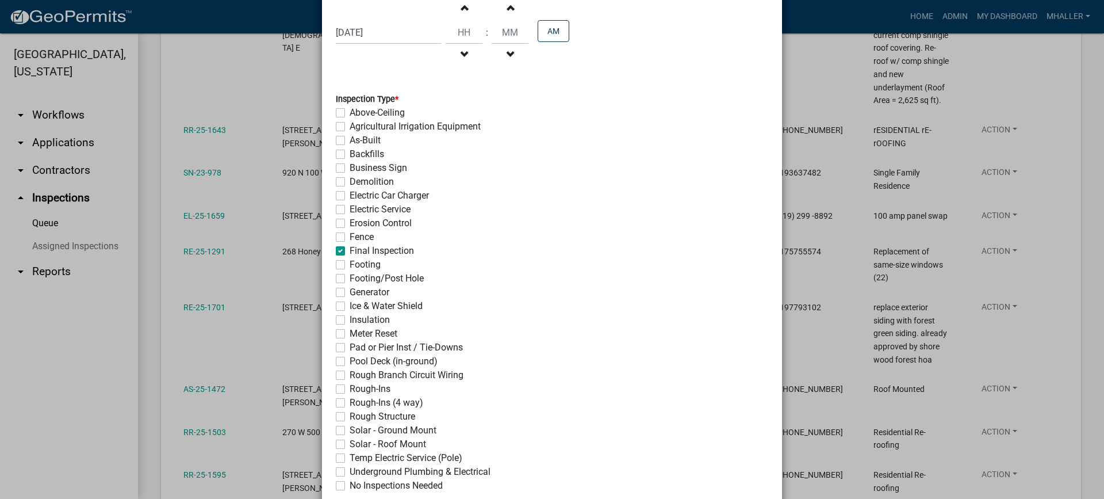
scroll to position [249, 0]
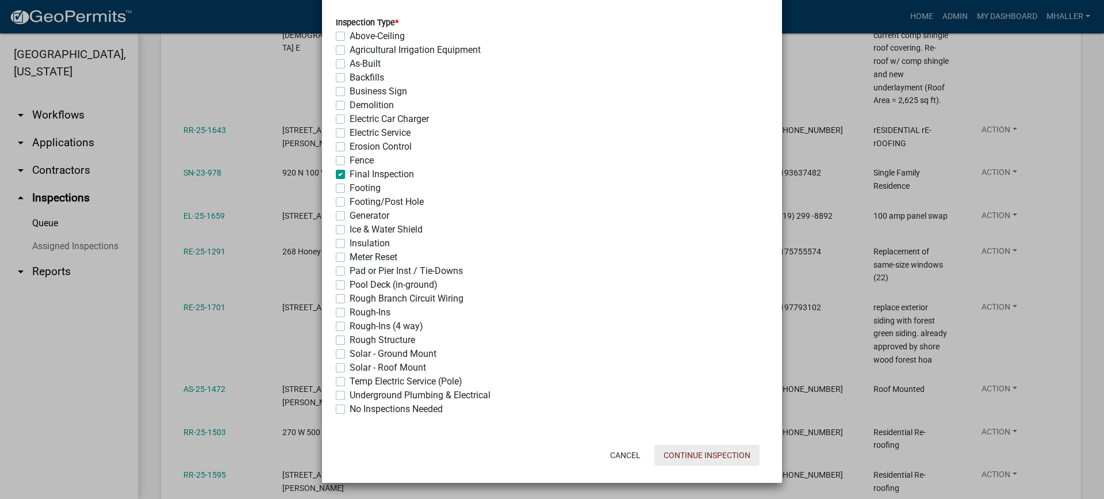
click at [673, 457] on button "Continue Inspection" at bounding box center [706, 455] width 105 height 21
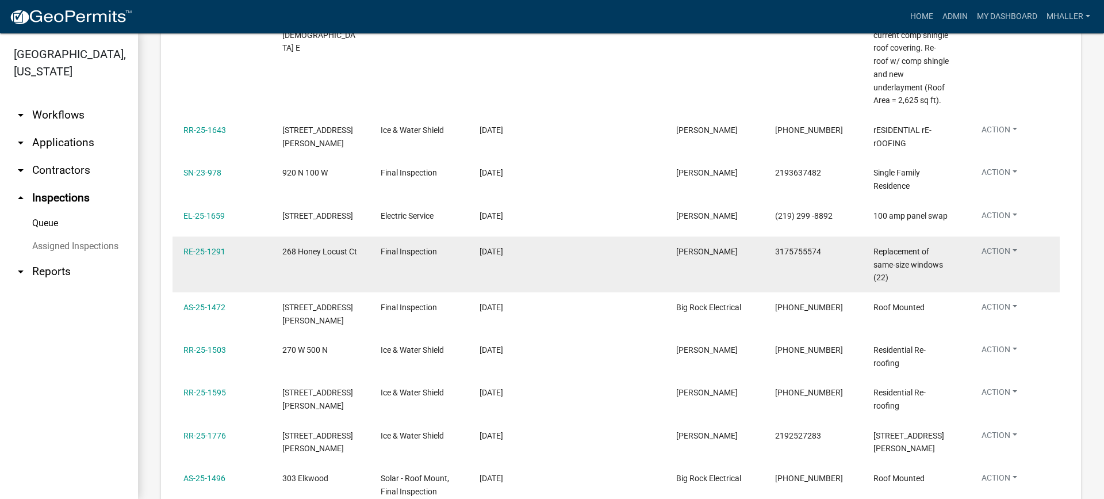
click at [995, 253] on button "Action" at bounding box center [999, 253] width 54 height 17
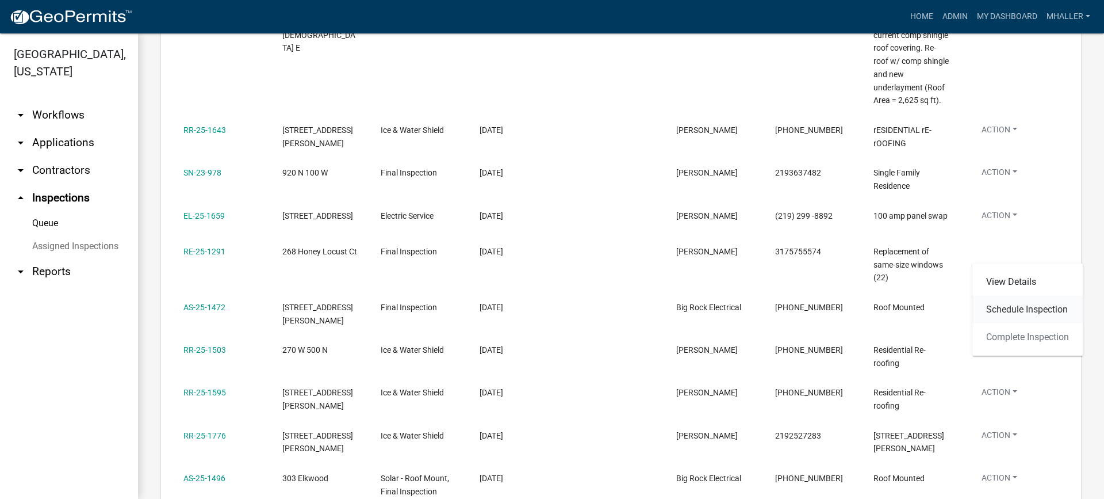
click at [997, 309] on link "Schedule Inspection" at bounding box center [1027, 310] width 110 height 28
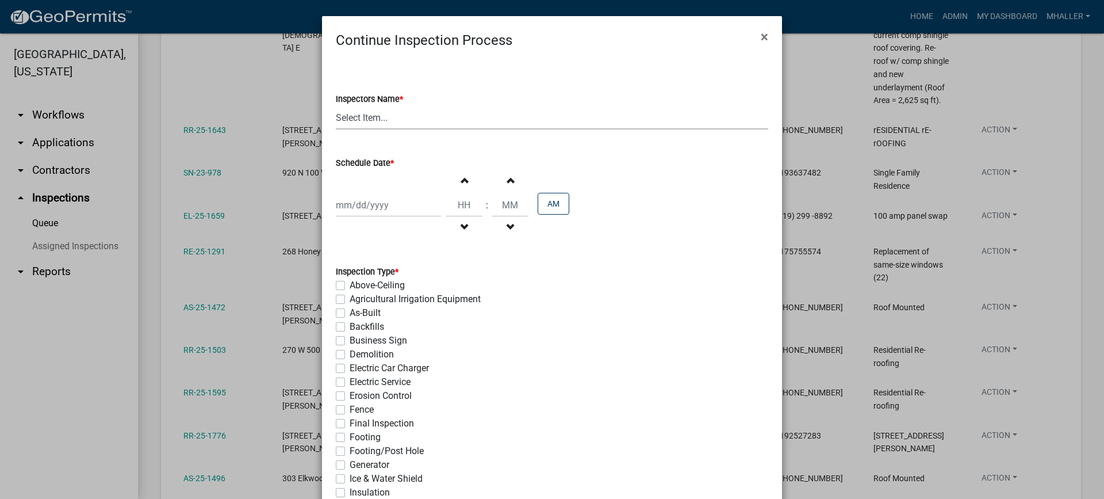
click at [370, 116] on select "Select Item... mhaller (Michael Haller)" at bounding box center [552, 118] width 432 height 24
select select "ca350da2-795e-4cf8-941d-46ff53e354ae"
click at [336, 106] on select "Select Item... mhaller (Michael Haller)" at bounding box center [552, 118] width 432 height 24
select select "9"
select select "2025"
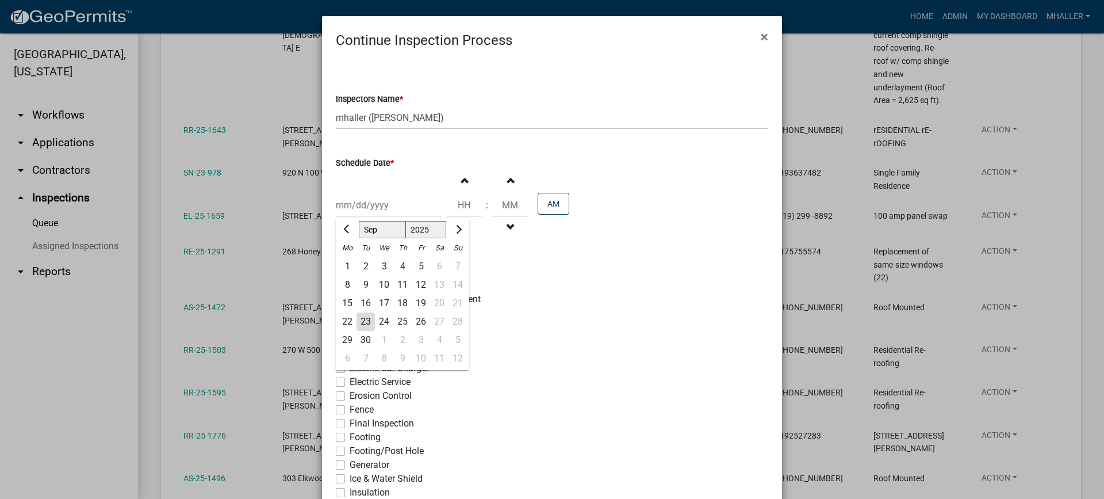
click at [374, 204] on div "Jan Feb Mar Apr May Jun Jul Aug Sep Oct Nov Dec 1525 1526 1527 1528 1529 1530 1…" at bounding box center [388, 205] width 105 height 24
click at [357, 321] on div "23" at bounding box center [366, 321] width 18 height 18
type input "[DATE]"
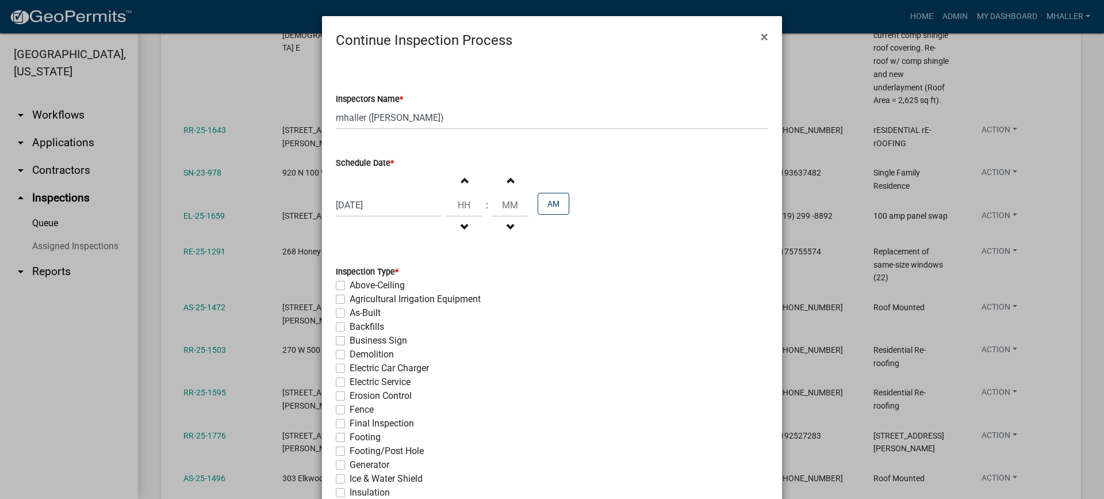
click at [350, 422] on label "Final Inspection" at bounding box center [382, 423] width 64 height 14
click at [350, 422] on input "Final Inspection" at bounding box center [353, 419] width 7 height 7
checkbox input "true"
checkbox input "false"
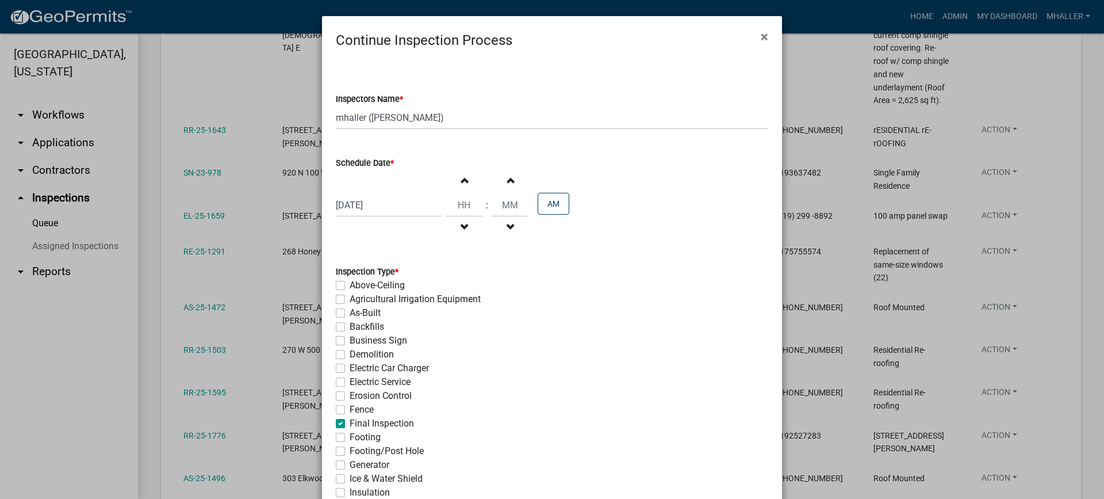
checkbox input "false"
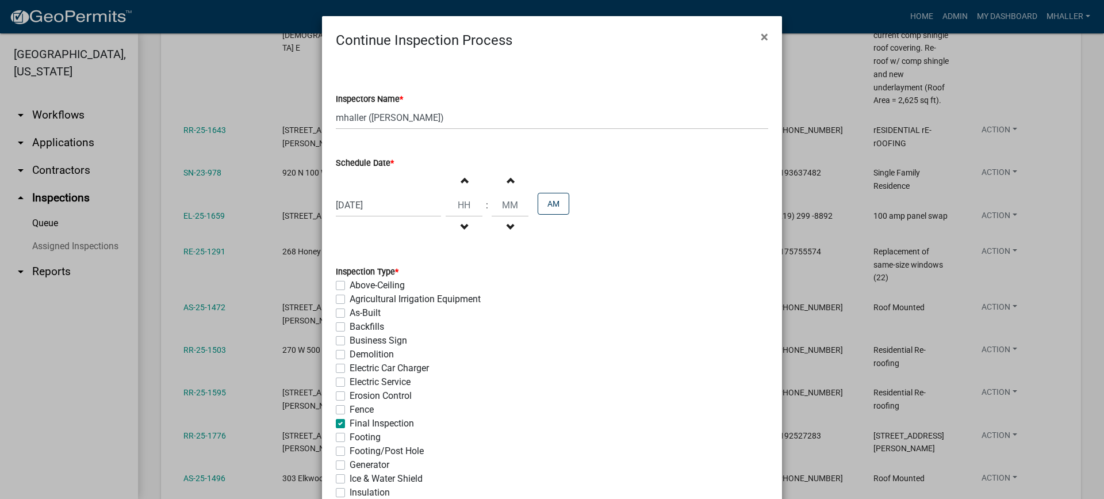
checkbox input "false"
checkbox input "true"
checkbox input "false"
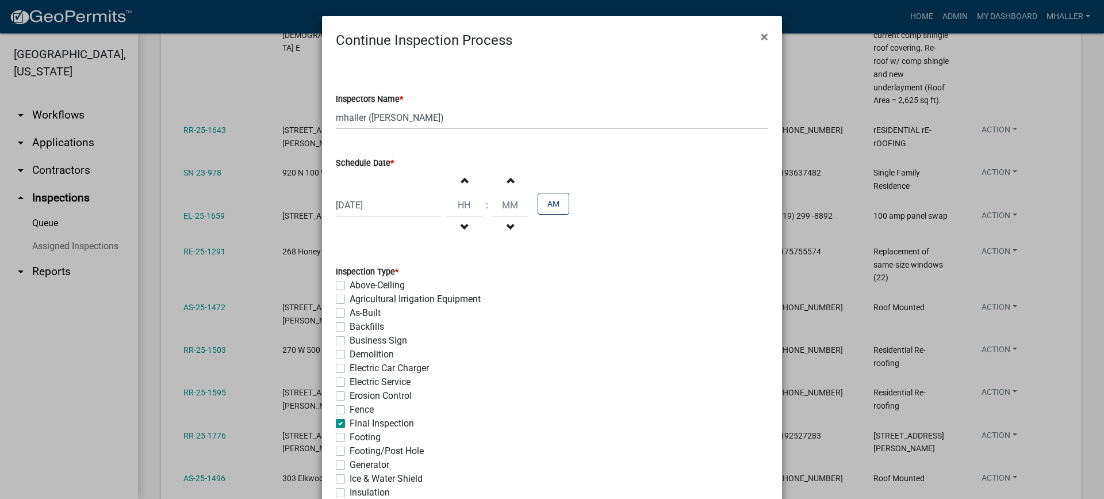
checkbox input "false"
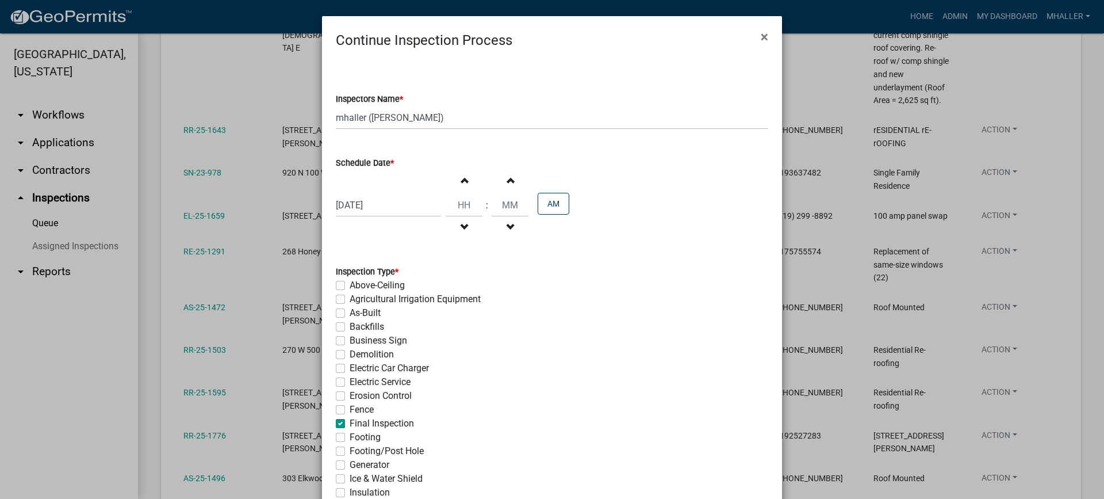
checkbox input "false"
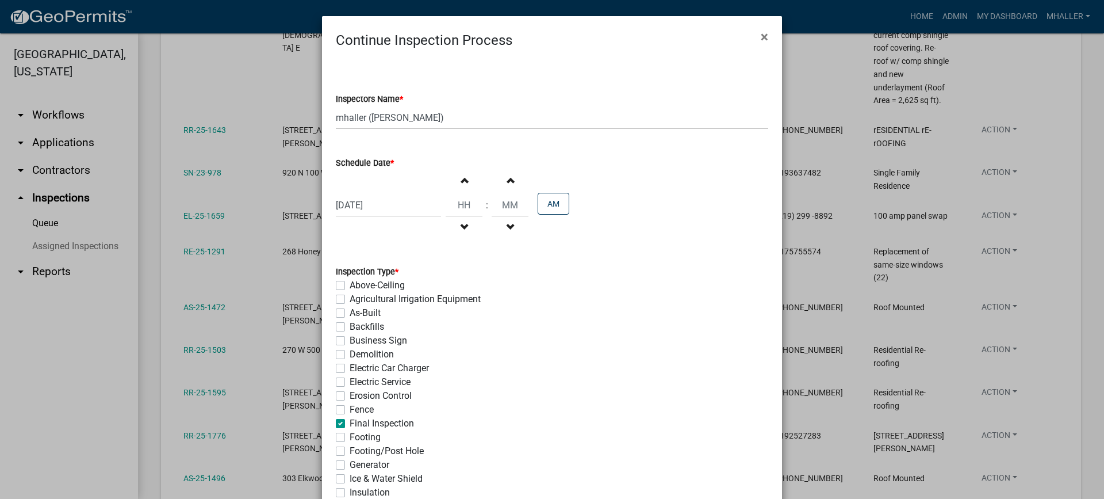
checkbox input "false"
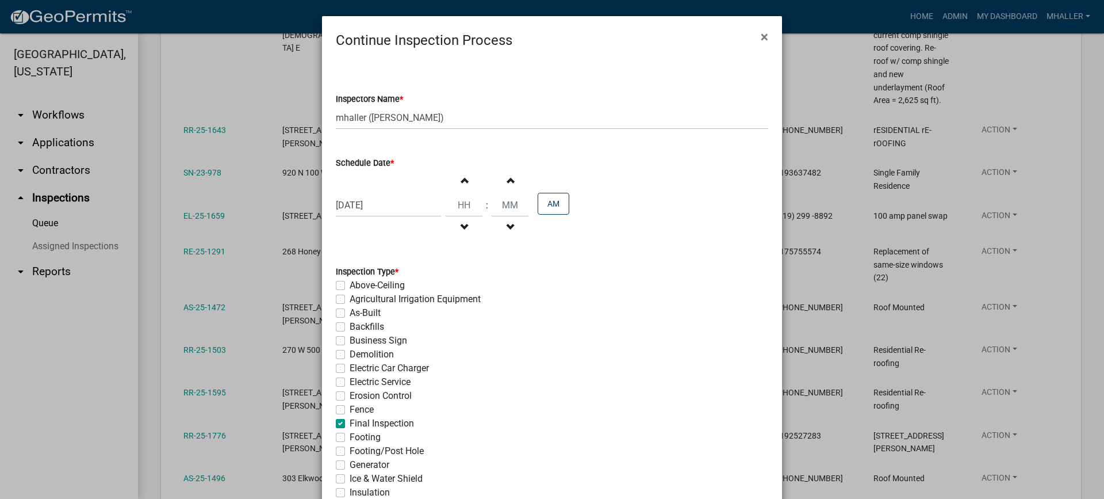
checkbox input "false"
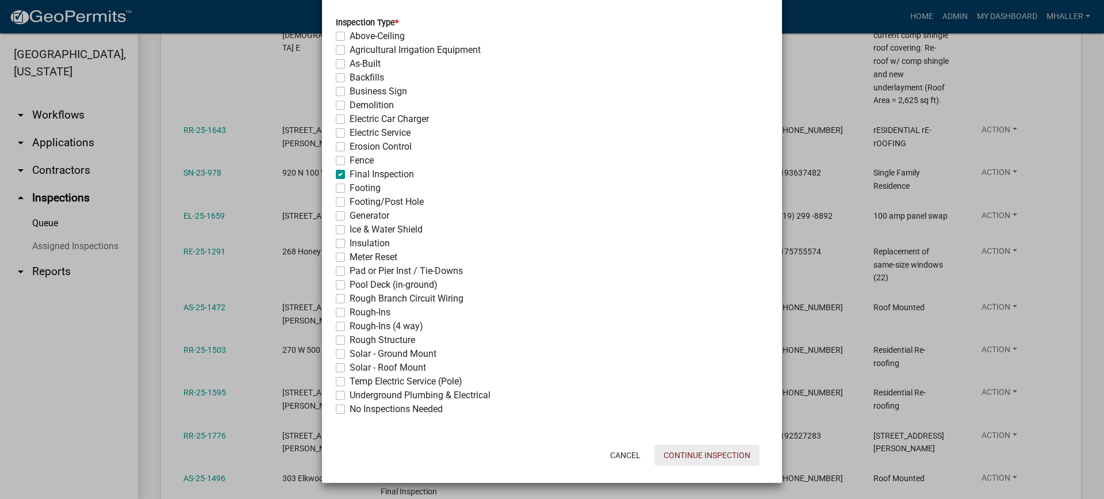
click at [684, 453] on button "Continue Inspection" at bounding box center [706, 455] width 105 height 21
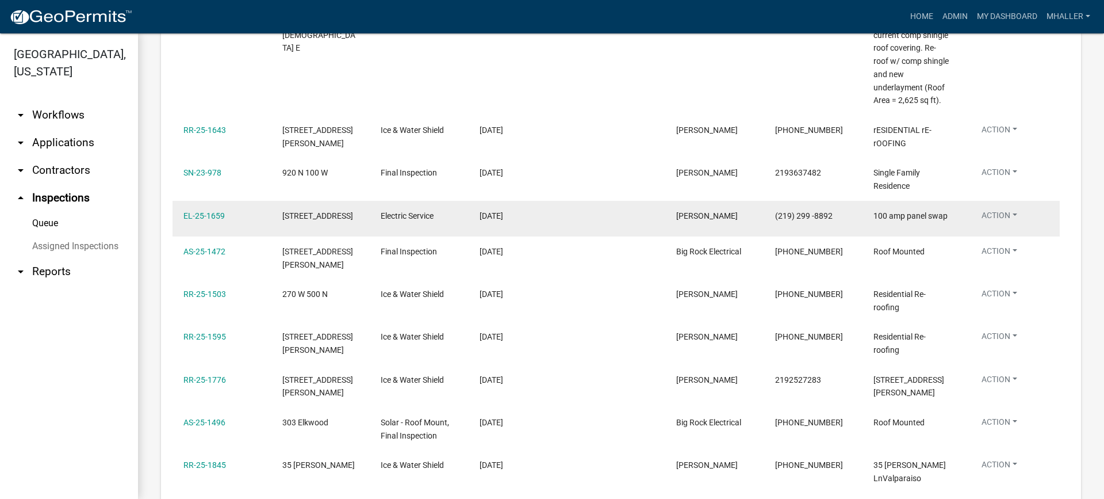
click at [999, 217] on button "Action" at bounding box center [999, 217] width 54 height 17
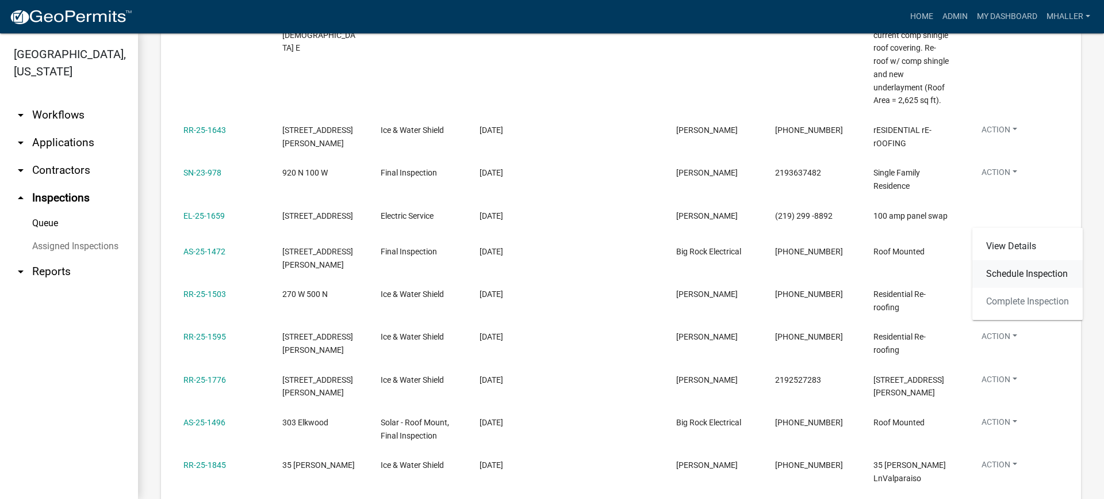
click at [1006, 273] on link "Schedule Inspection" at bounding box center [1027, 274] width 110 height 28
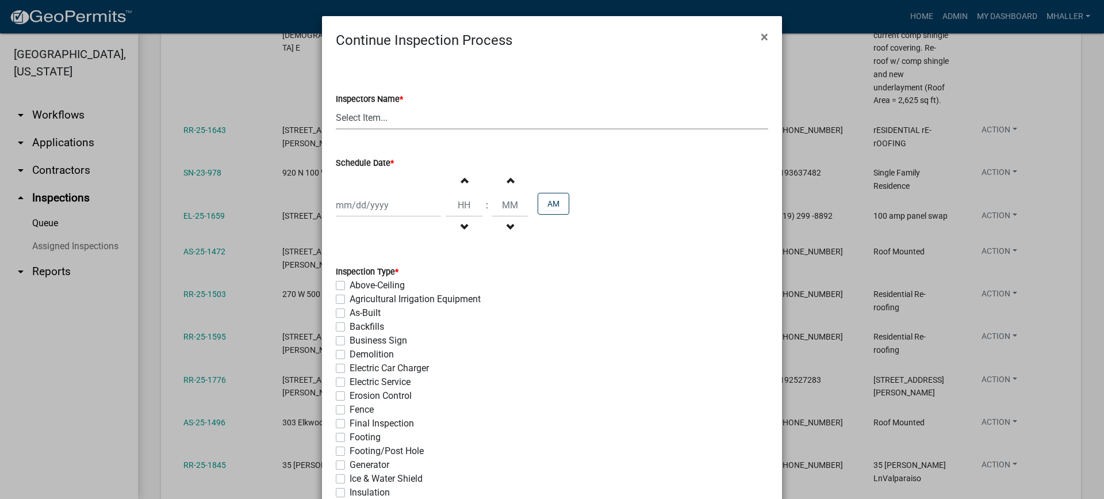
click at [366, 121] on select "Select Item... mhaller (Michael Haller)" at bounding box center [552, 118] width 432 height 24
select select "ca350da2-795e-4cf8-941d-46ff53e354ae"
click at [336, 106] on select "Select Item... mhaller (Michael Haller)" at bounding box center [552, 118] width 432 height 24
click at [369, 207] on div at bounding box center [388, 205] width 105 height 24
select select "9"
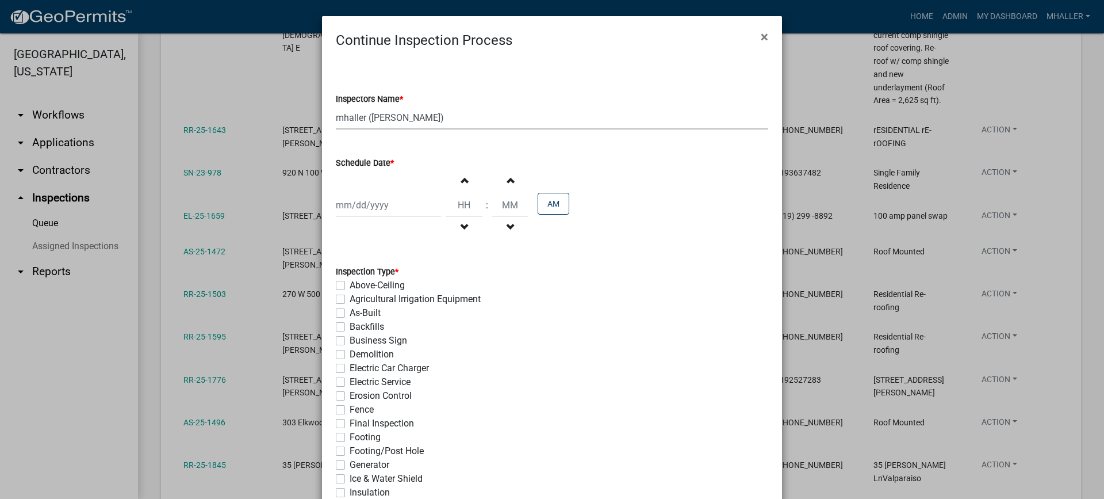
select select "2025"
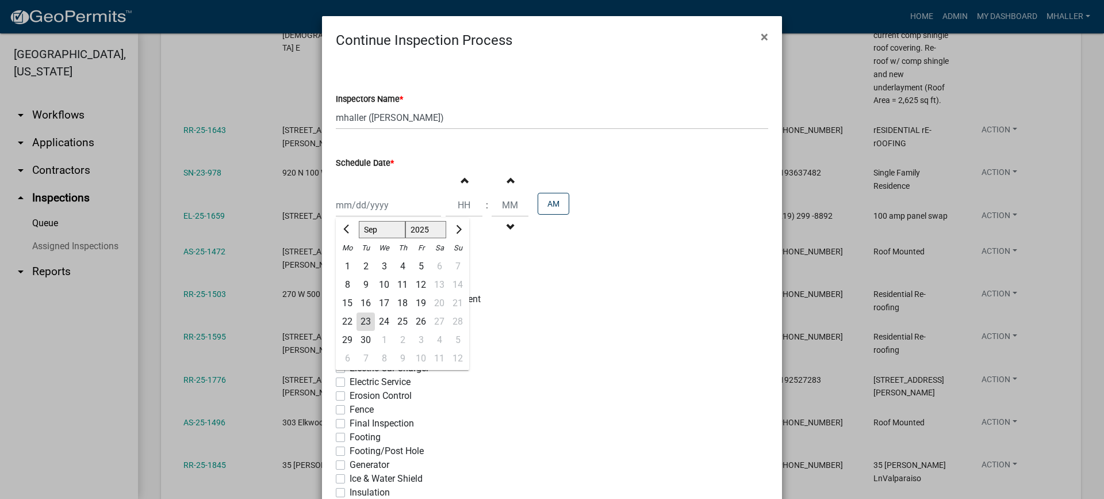
click at [376, 319] on div "24" at bounding box center [384, 321] width 18 height 18
type input "[DATE]"
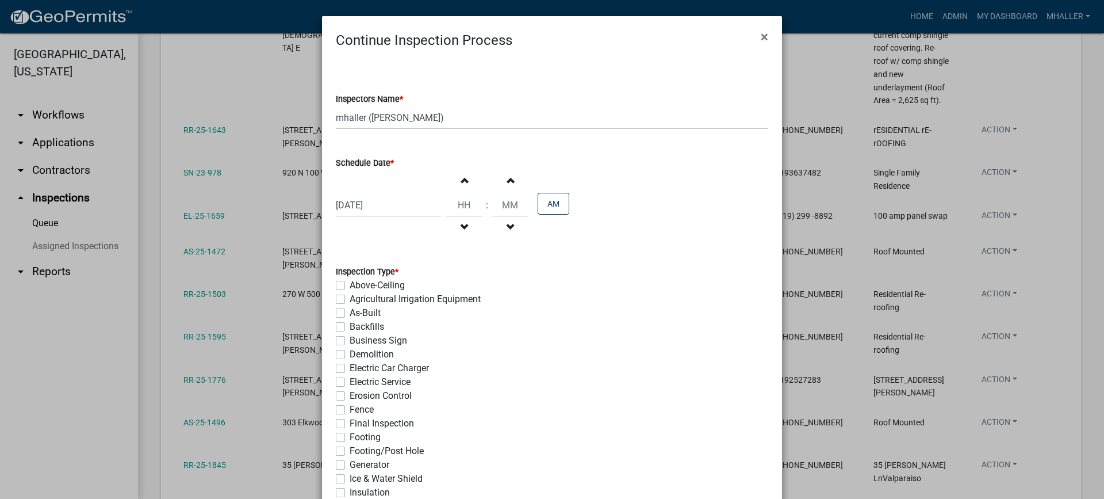
scroll to position [173, 0]
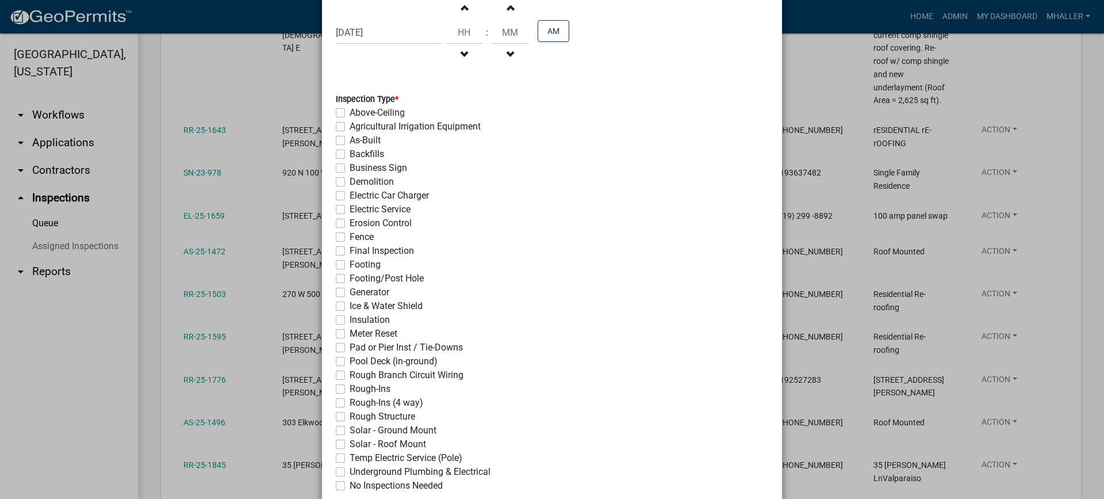
click at [350, 210] on label "Electric Service" at bounding box center [380, 209] width 61 height 14
click at [350, 210] on input "Electric Service" at bounding box center [353, 205] width 7 height 7
checkbox input "true"
checkbox input "false"
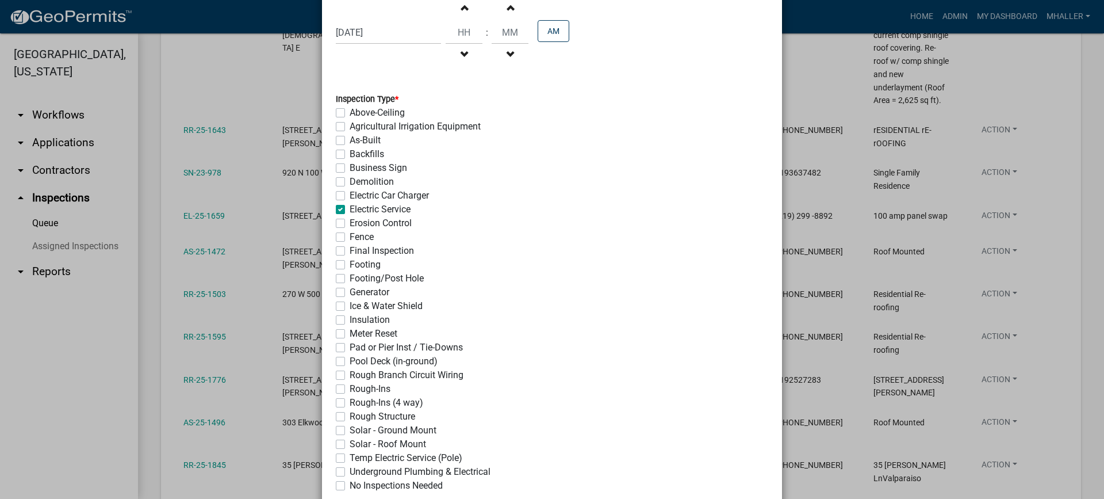
checkbox input "false"
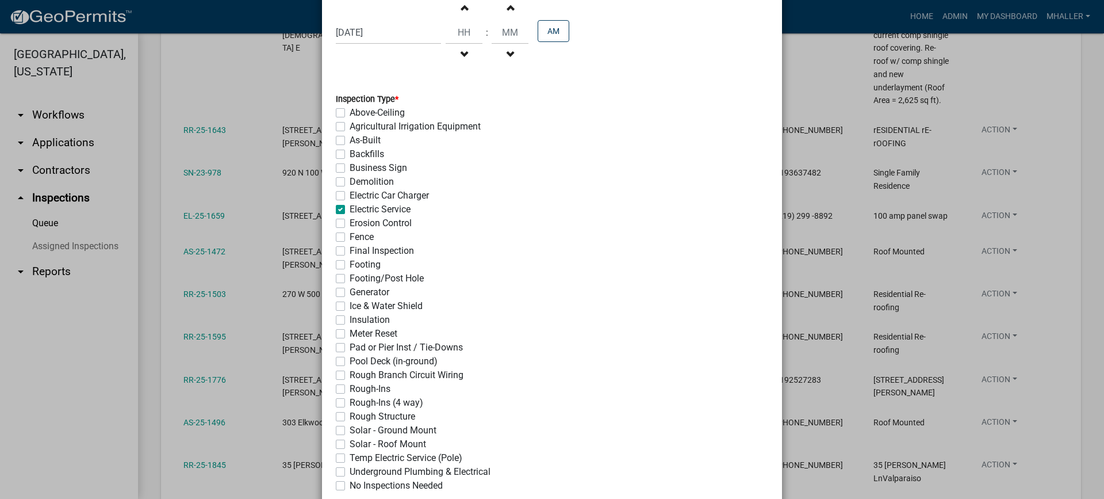
checkbox input "true"
checkbox input "false"
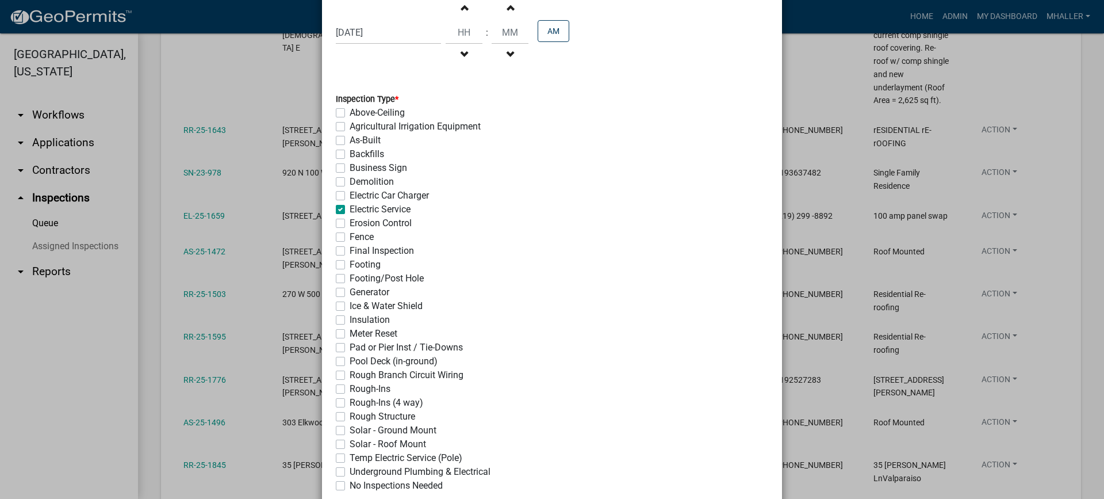
checkbox input "false"
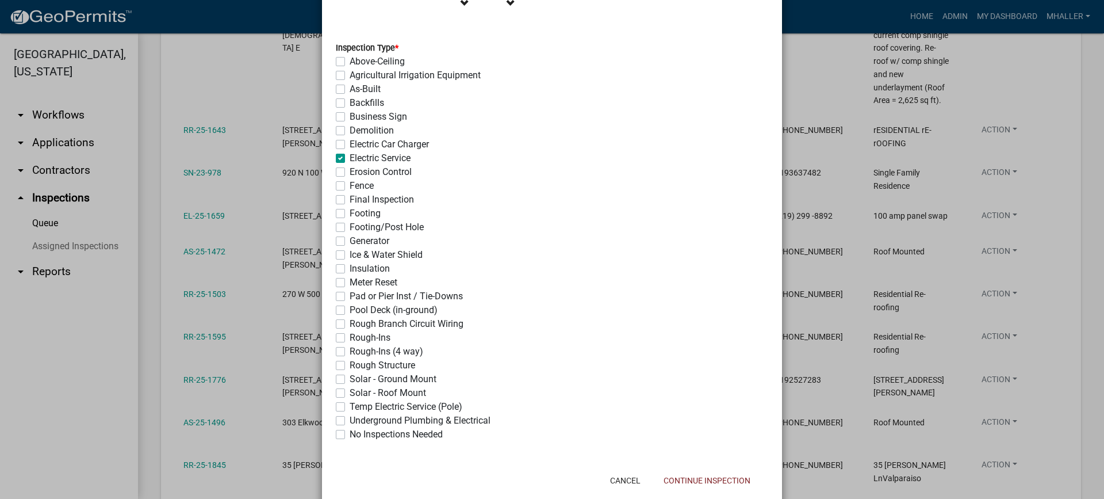
scroll to position [249, 0]
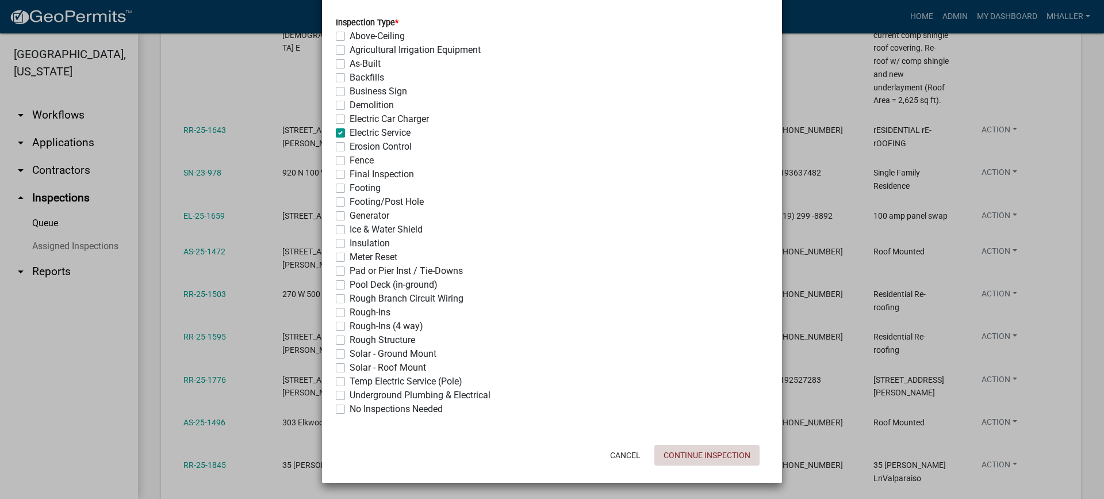
click at [678, 457] on button "Continue Inspection" at bounding box center [706, 455] width 105 height 21
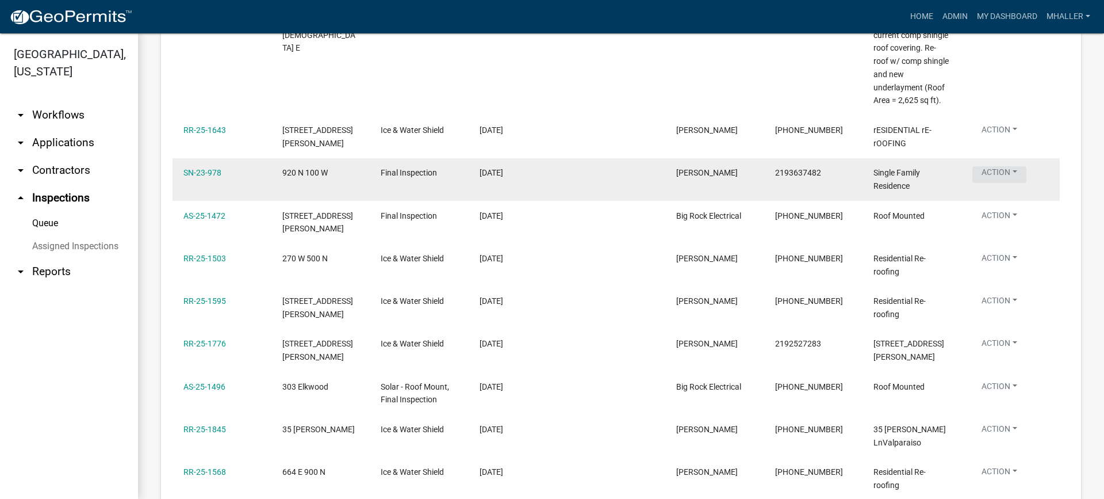
click at [989, 174] on button "Action" at bounding box center [999, 174] width 54 height 17
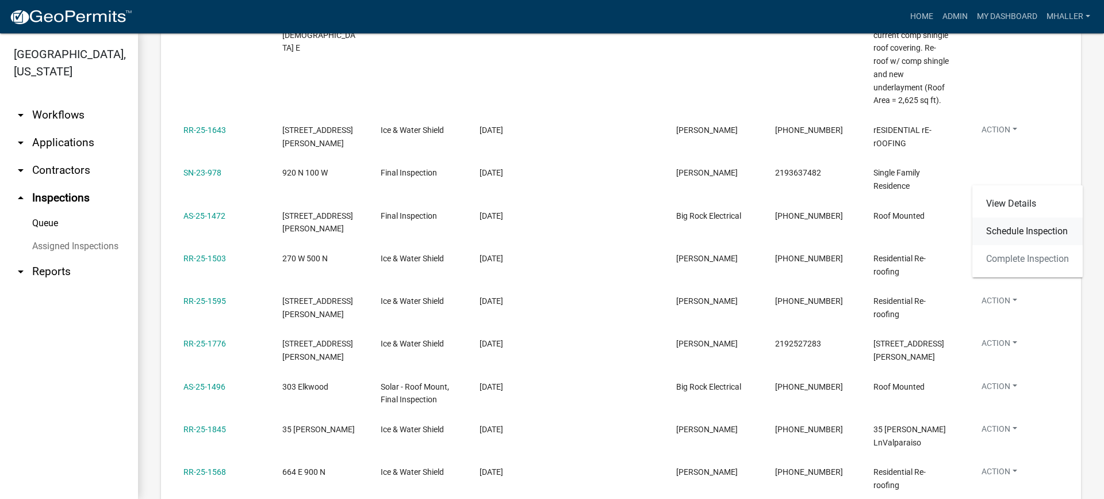
click at [993, 232] on link "Schedule Inspection" at bounding box center [1027, 231] width 110 height 28
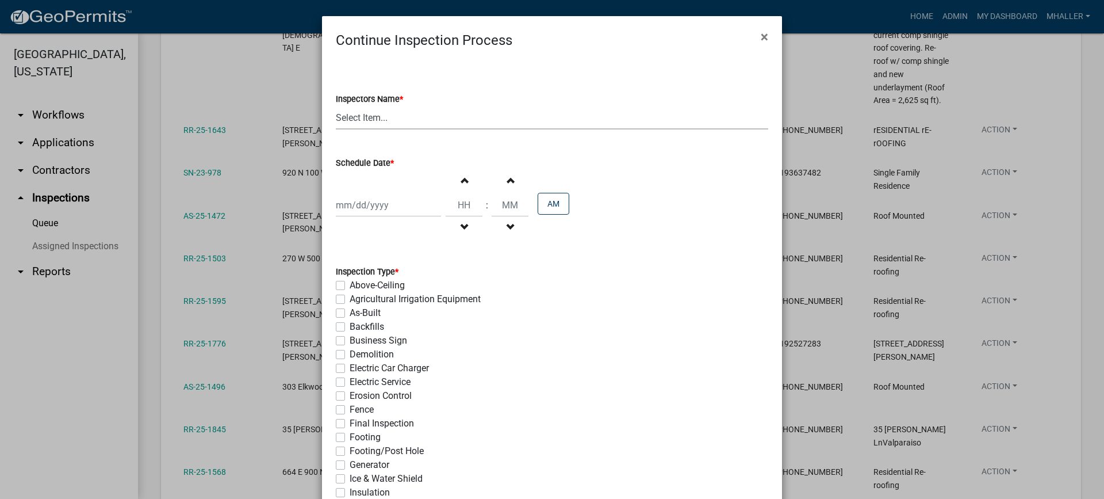
click at [359, 113] on select "Select Item... mhaller (Michael Haller)" at bounding box center [552, 118] width 432 height 24
click at [336, 106] on select "Select Item... mhaller (Michael Haller)" at bounding box center [552, 118] width 432 height 24
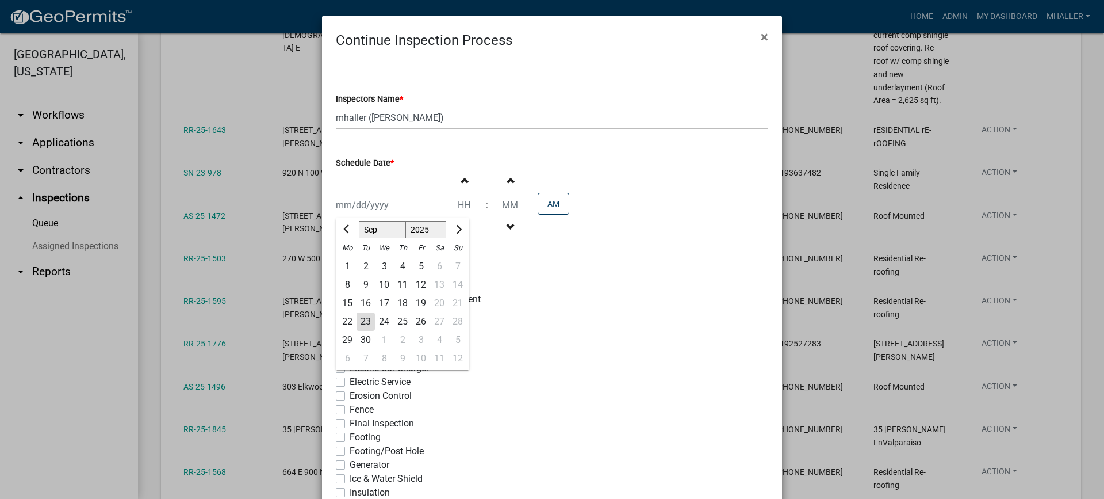
click at [373, 206] on div "Jan Feb Mar Apr May Jun Jul Aug Sep Oct Nov Dec 1525 1526 1527 1528 1529 1530 1…" at bounding box center [388, 205] width 105 height 24
click at [399, 321] on div "25" at bounding box center [402, 321] width 18 height 18
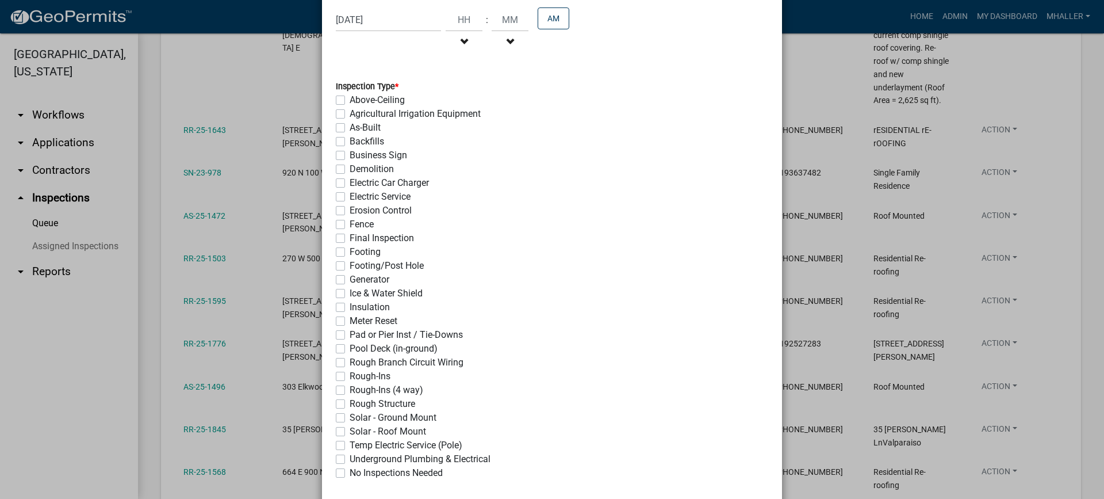
scroll to position [230, 0]
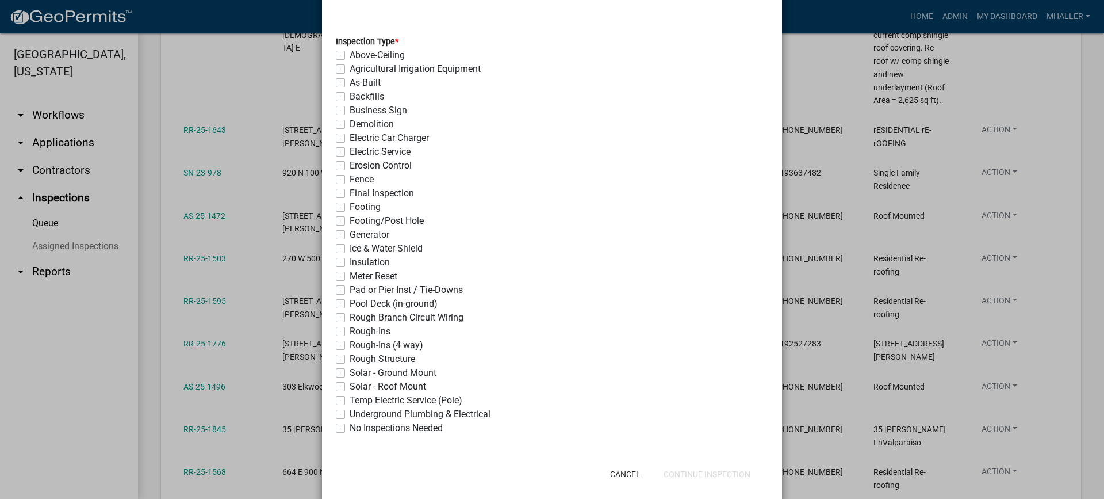
click at [350, 83] on label "As-Built" at bounding box center [365, 83] width 31 height 14
click at [350, 83] on input "As-Built" at bounding box center [353, 79] width 7 height 7
click at [350, 193] on label "Final Inspection" at bounding box center [382, 193] width 64 height 14
click at [350, 193] on input "Final Inspection" at bounding box center [353, 189] width 7 height 7
click at [680, 477] on button "Continue Inspection" at bounding box center [706, 474] width 105 height 21
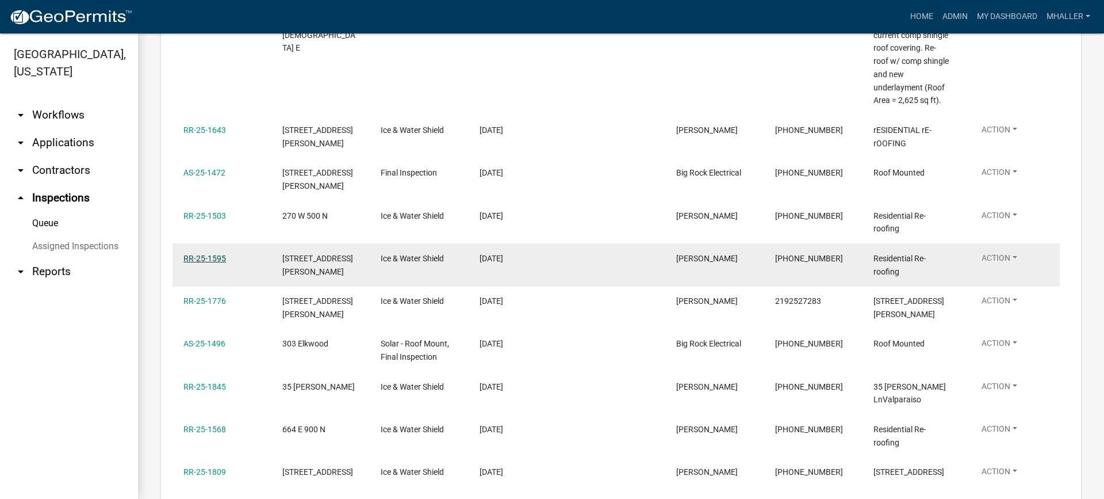
click at [200, 254] on link "RR-25-1595" at bounding box center [204, 258] width 43 height 9
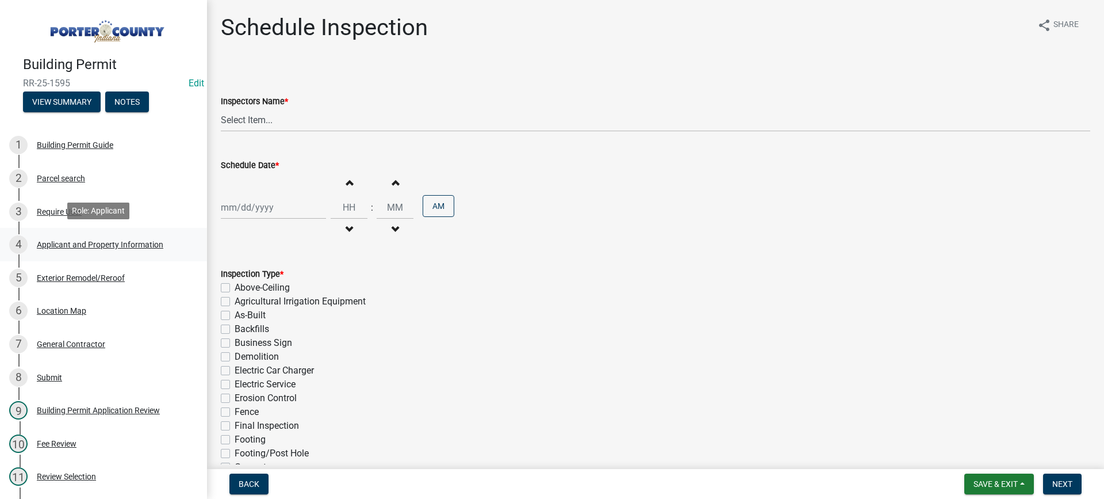
click at [59, 243] on div "Applicant and Property Information" at bounding box center [100, 244] width 127 height 8
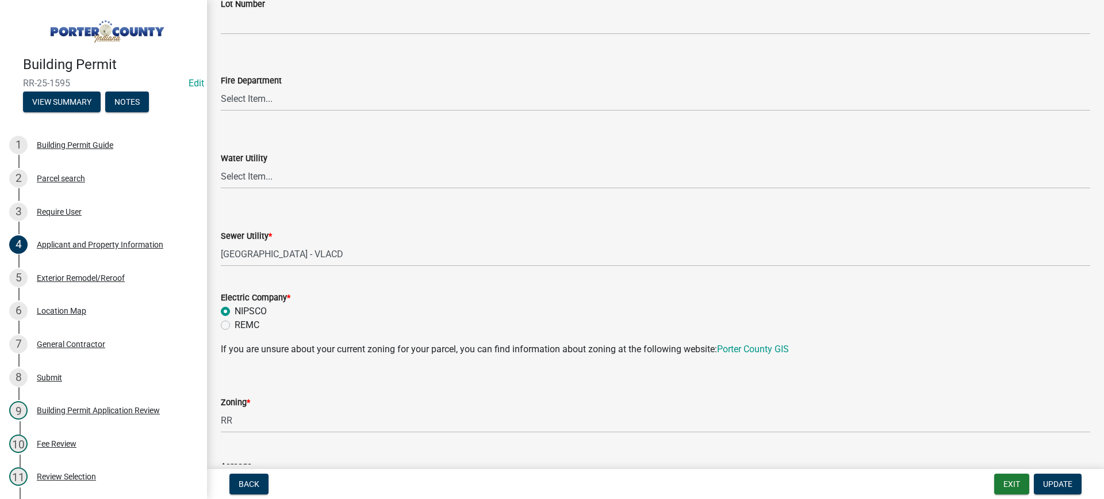
scroll to position [690, 0]
click at [59, 342] on div "General Contractor" at bounding box center [71, 344] width 68 height 8
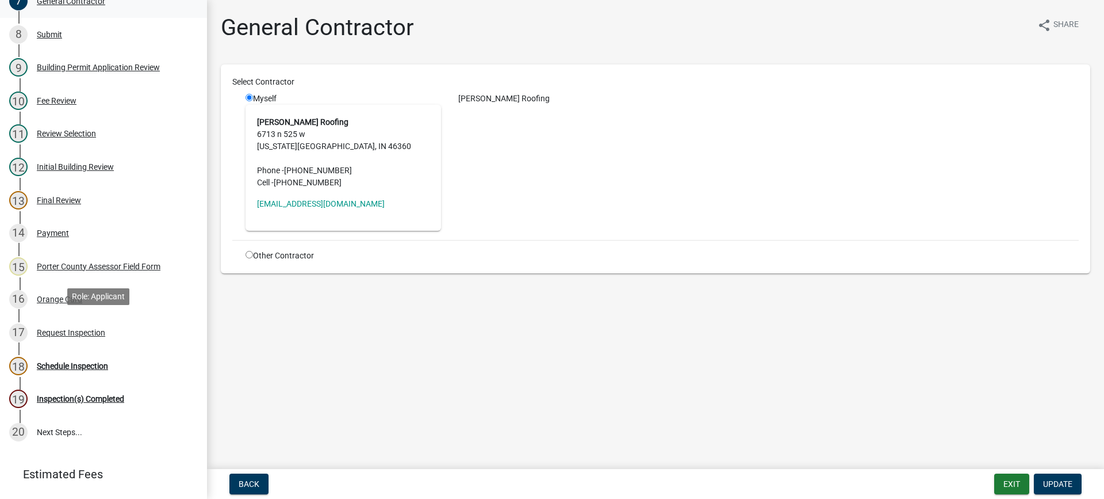
scroll to position [345, 0]
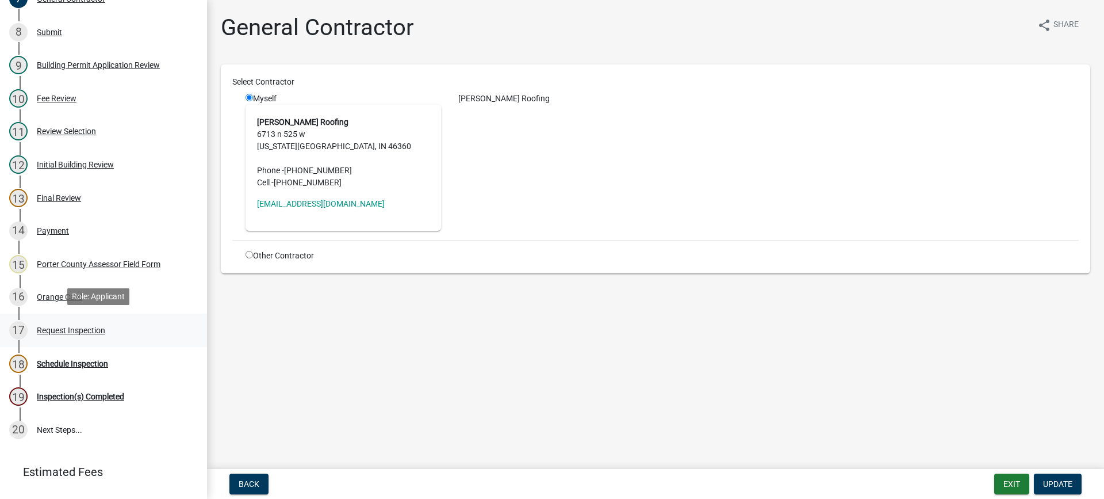
click at [49, 328] on div "Request Inspection" at bounding box center [71, 330] width 68 height 8
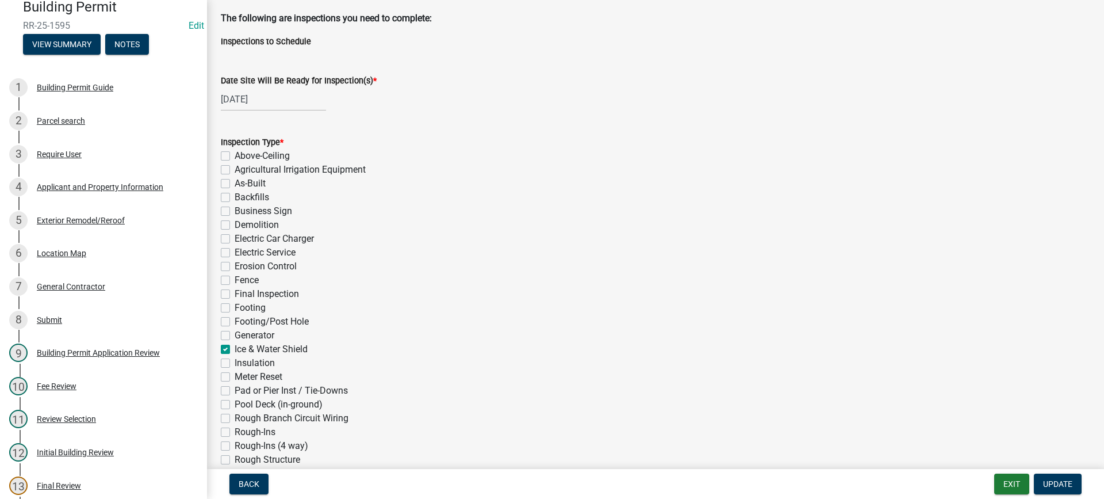
scroll to position [0, 0]
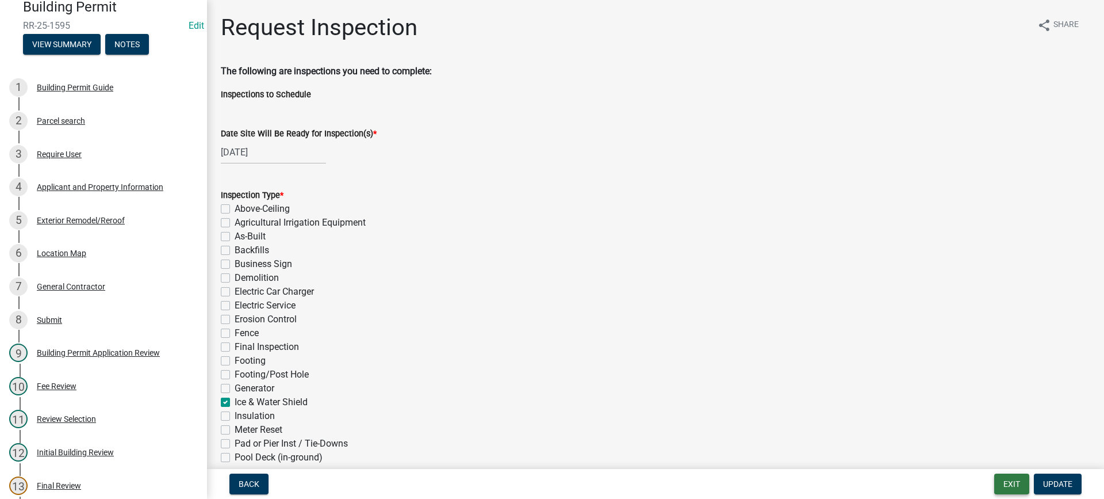
click at [1008, 482] on button "Exit" at bounding box center [1011, 483] width 35 height 21
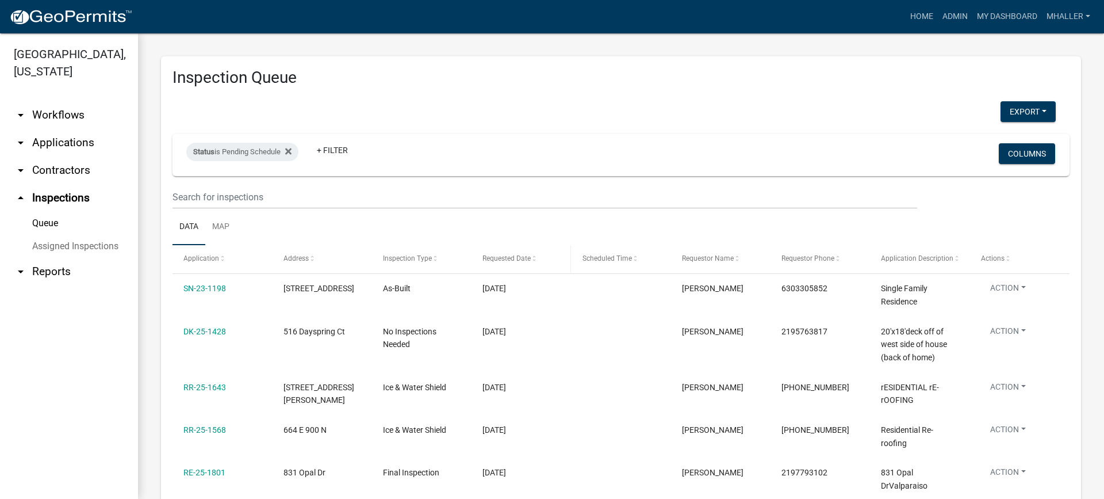
click at [497, 258] on span "Requested Date" at bounding box center [506, 258] width 48 height 8
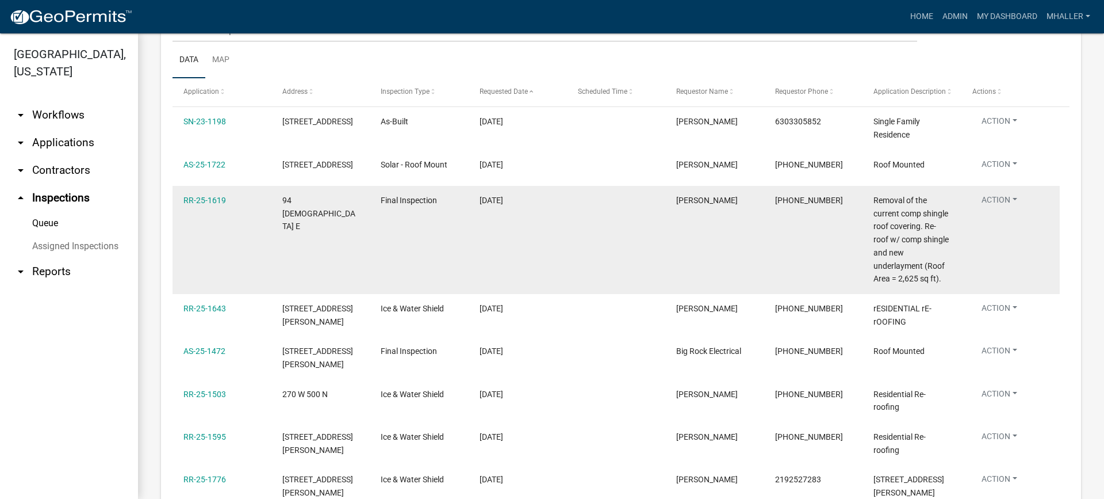
scroll to position [173, 0]
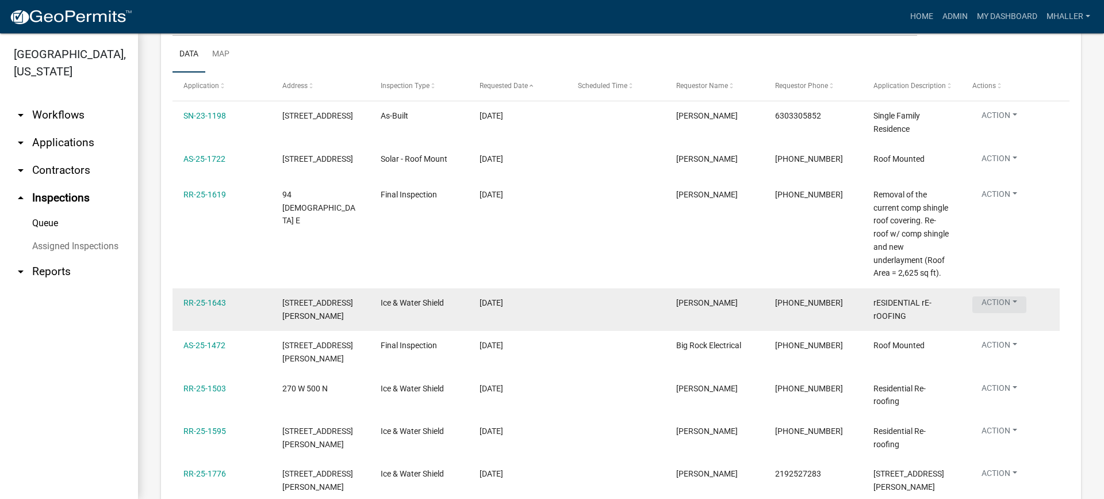
click at [990, 302] on button "Action" at bounding box center [999, 304] width 54 height 17
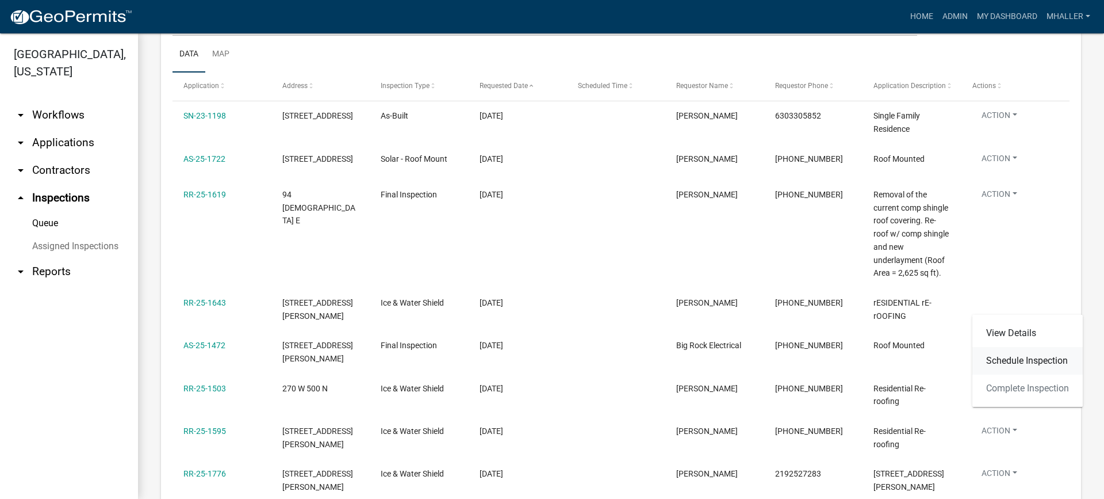
click at [1002, 359] on link "Schedule Inspection" at bounding box center [1027, 361] width 110 height 28
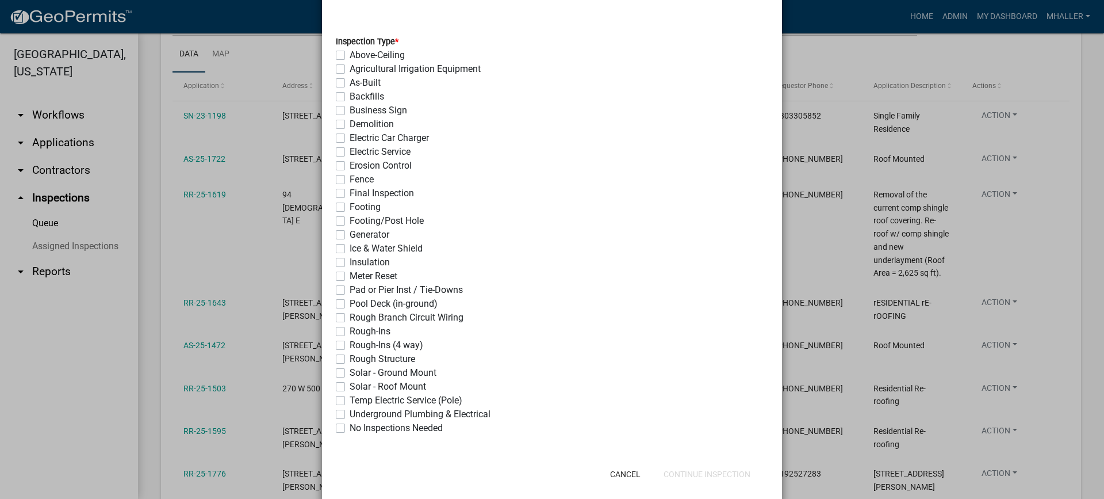
scroll to position [249, 0]
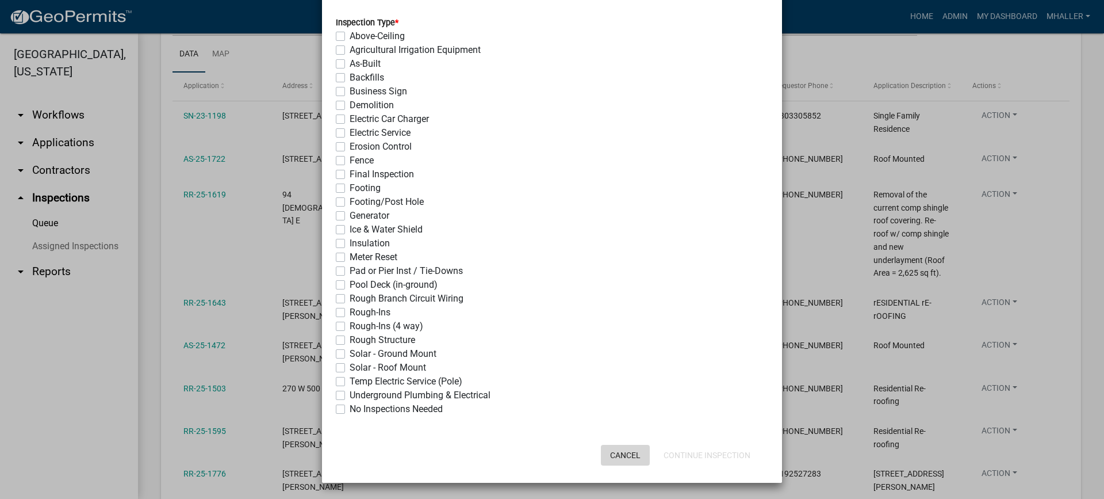
click at [623, 457] on button "Cancel" at bounding box center [625, 455] width 49 height 21
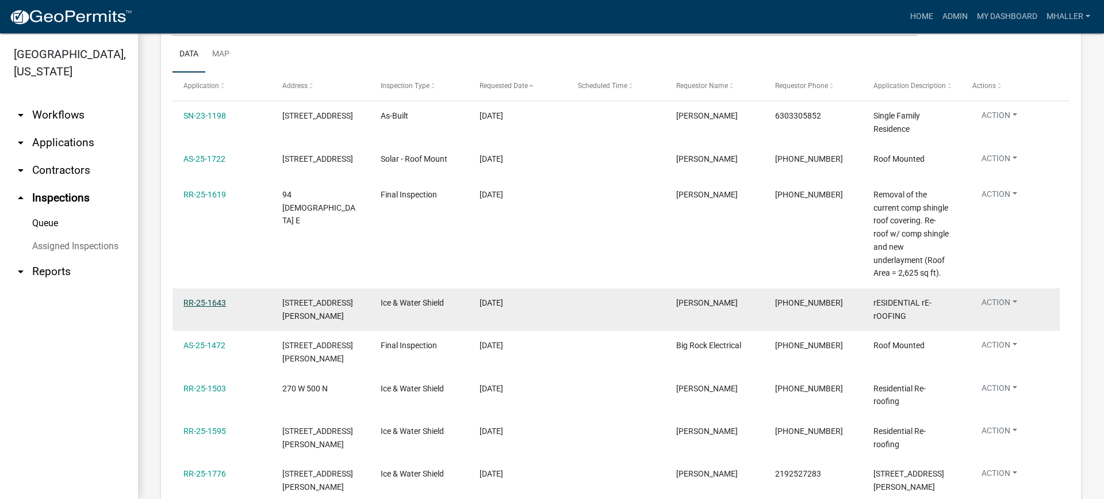
click at [209, 302] on link "RR-25-1643" at bounding box center [204, 302] width 43 height 9
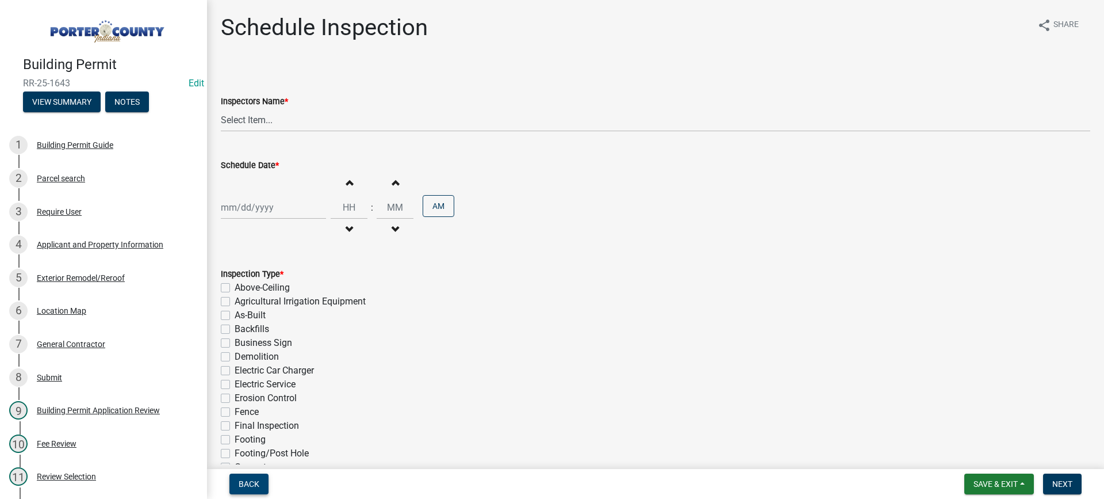
click at [244, 484] on span "Back" at bounding box center [249, 483] width 21 height 9
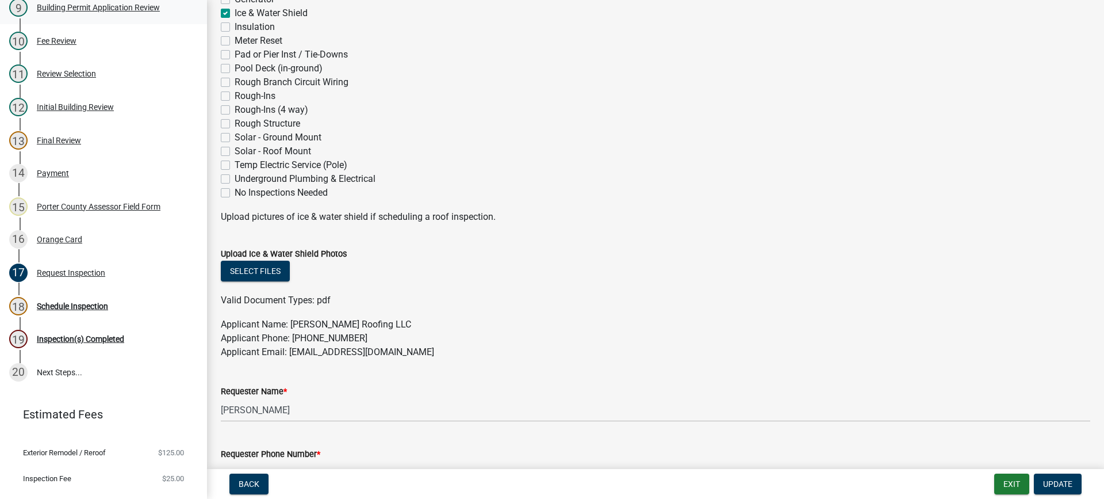
scroll to position [423, 0]
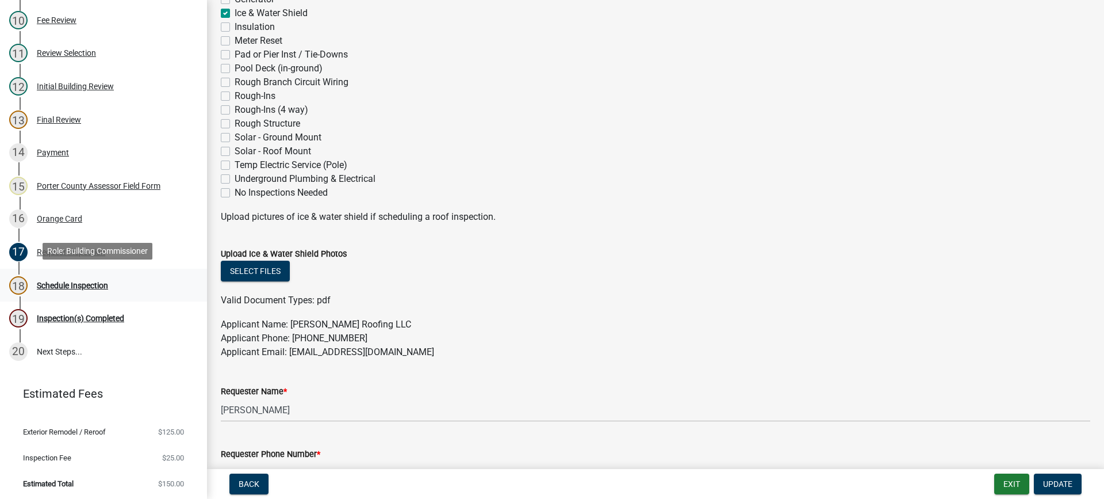
click at [55, 283] on div "Schedule Inspection" at bounding box center [72, 285] width 71 height 8
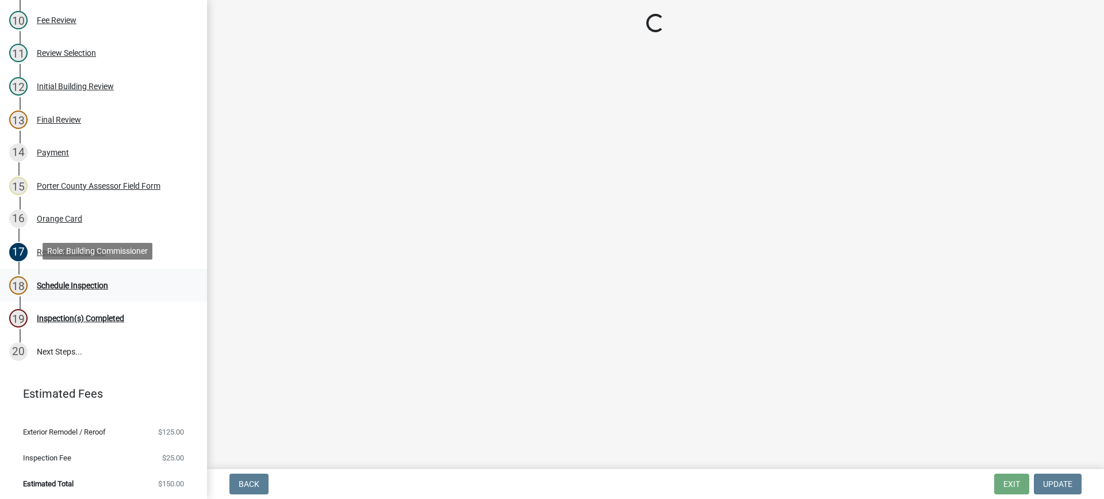
scroll to position [0, 0]
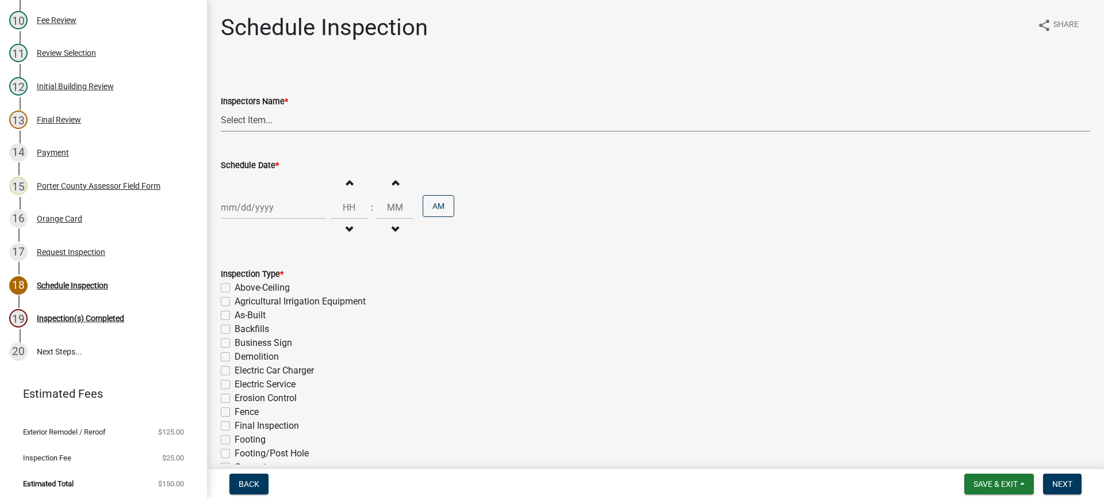
drag, startPoint x: 252, startPoint y: 118, endPoint x: 256, endPoint y: 124, distance: 7.0
click at [252, 119] on select "Select Item... mhaller (Michael Haller)" at bounding box center [655, 120] width 869 height 24
click at [221, 108] on select "Select Item... mhaller (Michael Haller)" at bounding box center [655, 120] width 869 height 24
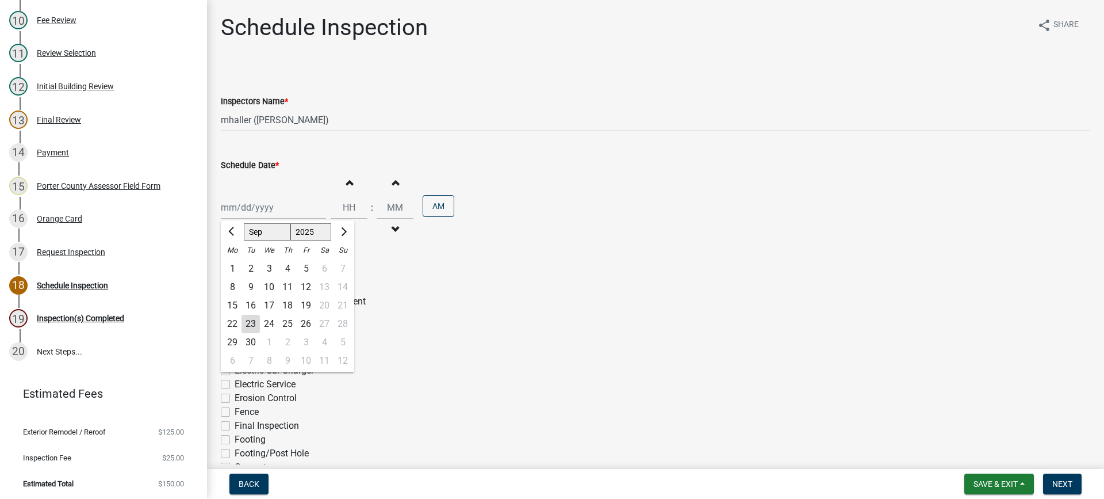
click at [265, 208] on div "Jan Feb Mar Apr May Jun Jul Aug Sep Oct Nov Dec 1525 1526 1527 1528 1529 1530 1…" at bounding box center [273, 208] width 105 height 24
click at [250, 323] on div "23" at bounding box center [251, 324] width 18 height 18
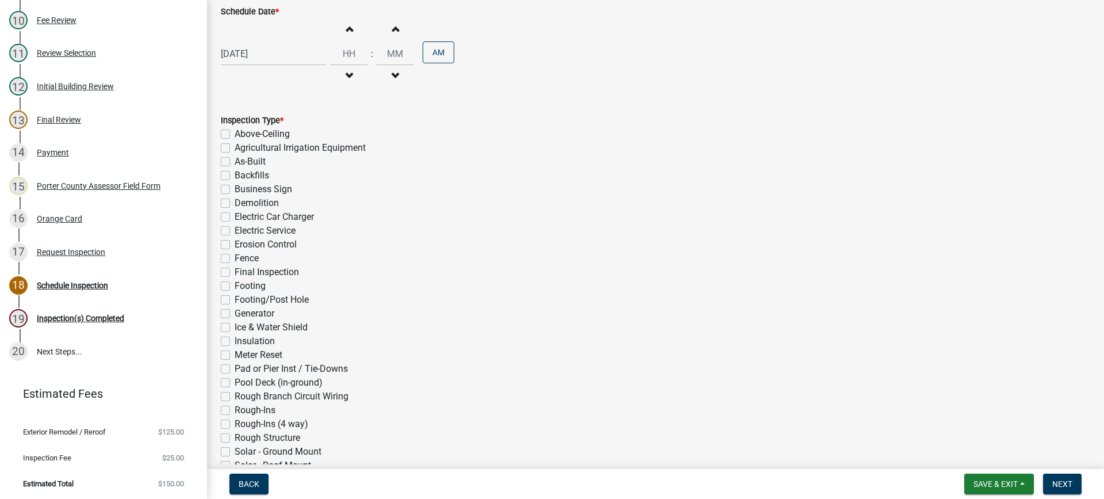
scroll to position [173, 0]
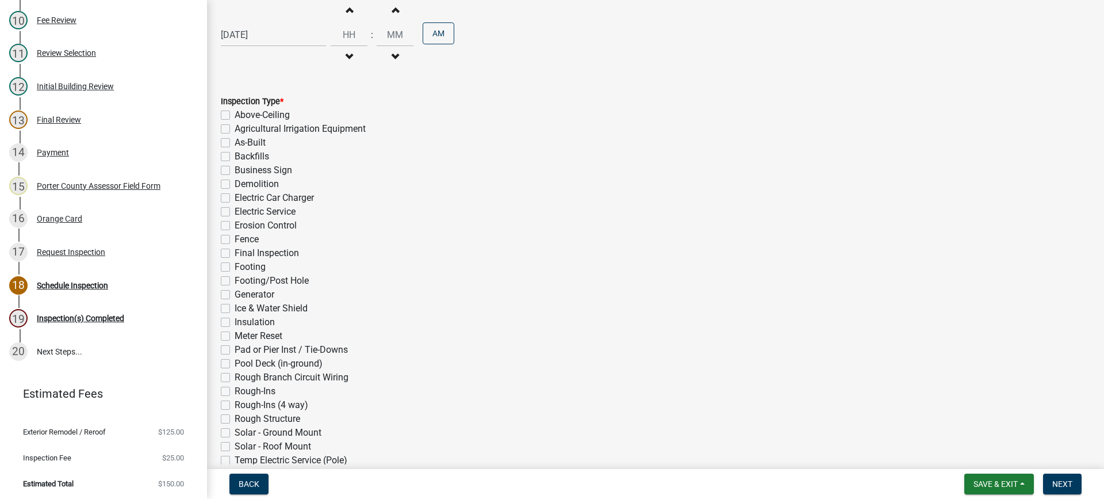
click at [235, 308] on label "Ice & Water Shield" at bounding box center [271, 308] width 73 height 14
click at [235, 308] on input "Ice & Water Shield" at bounding box center [238, 304] width 7 height 7
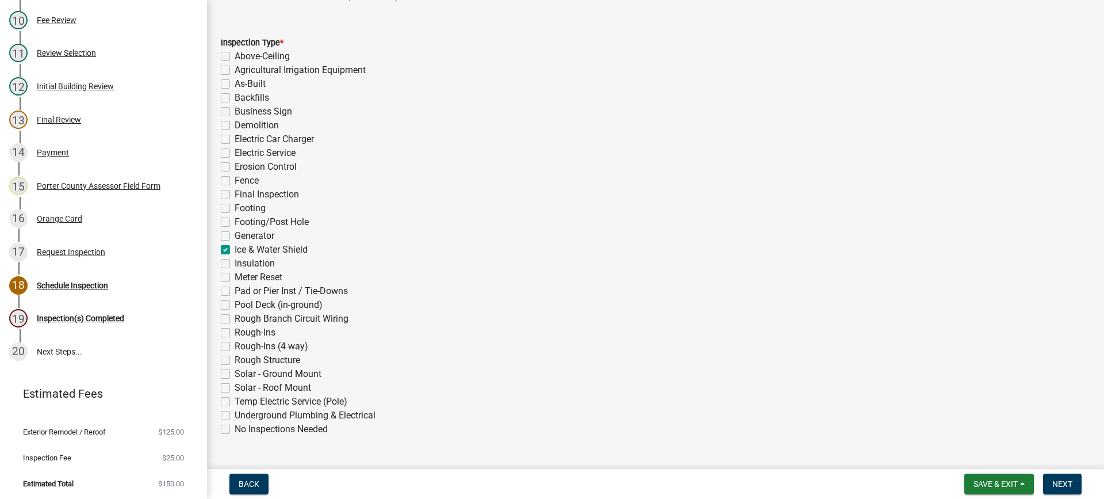
scroll to position [258, 0]
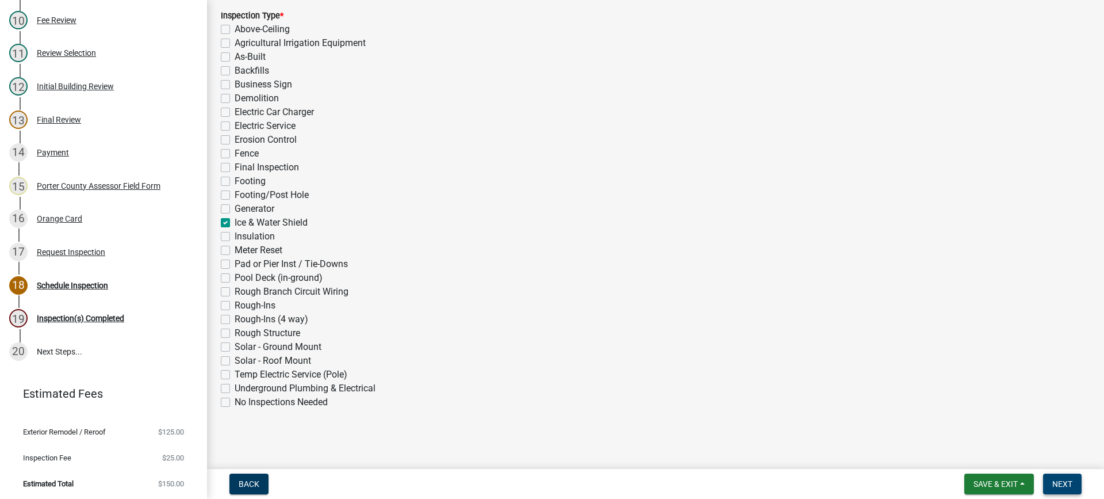
click at [1066, 484] on span "Next" at bounding box center [1062, 483] width 20 height 9
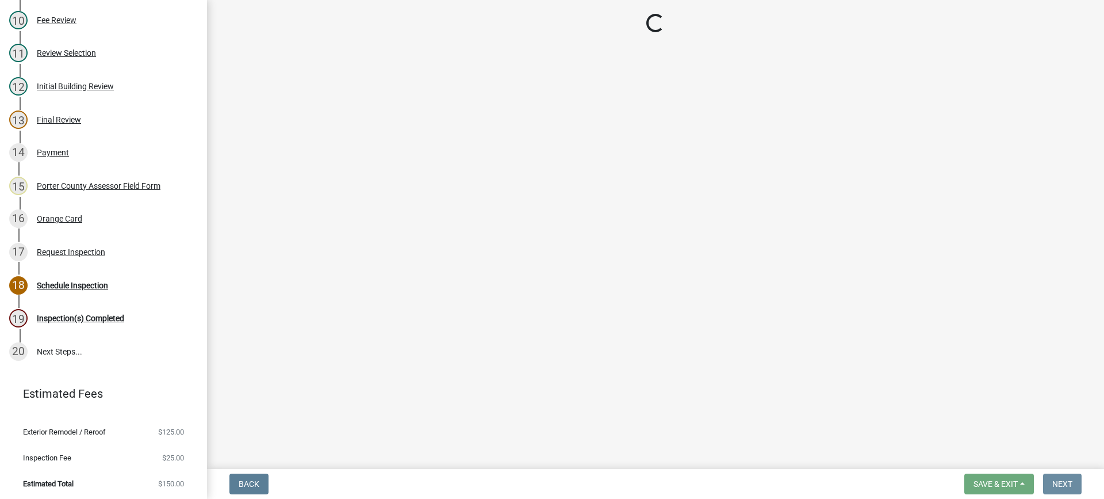
scroll to position [0, 0]
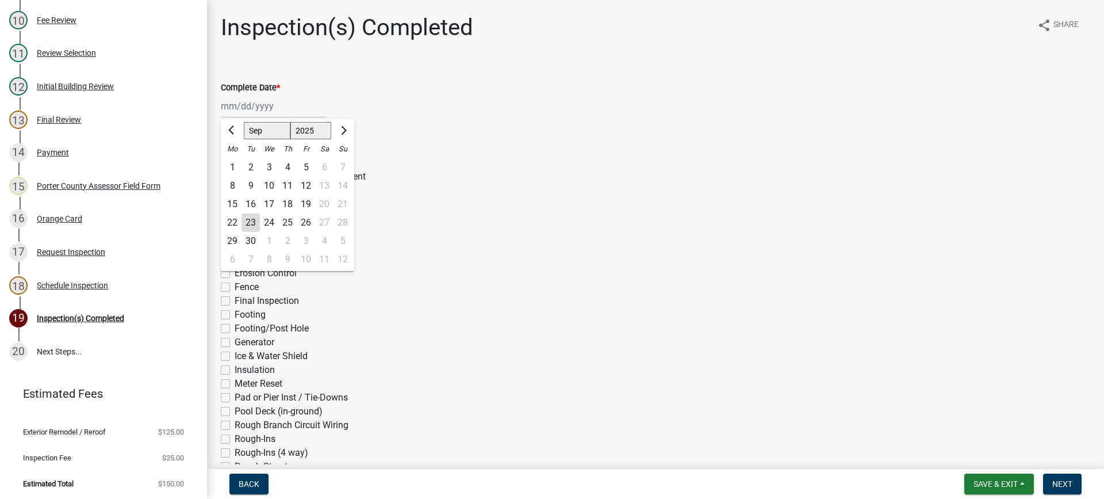
click at [251, 106] on div "Jan Feb Mar Apr May Jun Jul Aug Sep Oct Nov Dec 1525 1526 1527 1528 1529 1530 1…" at bounding box center [273, 106] width 105 height 24
click at [251, 221] on div "23" at bounding box center [251, 222] width 18 height 18
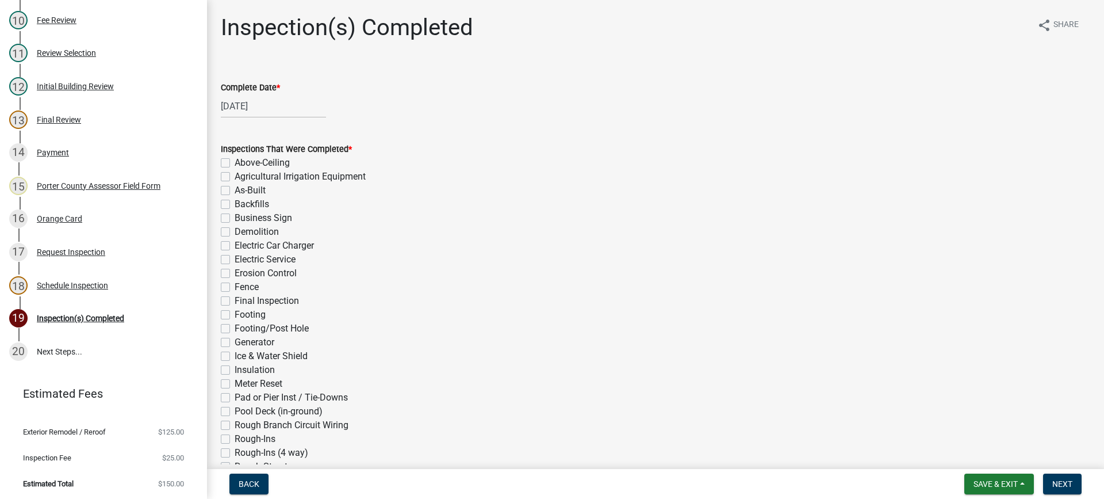
click at [235, 355] on label "Ice & Water Shield" at bounding box center [271, 356] width 73 height 14
click at [235, 355] on input "Ice & Water Shield" at bounding box center [238, 352] width 7 height 7
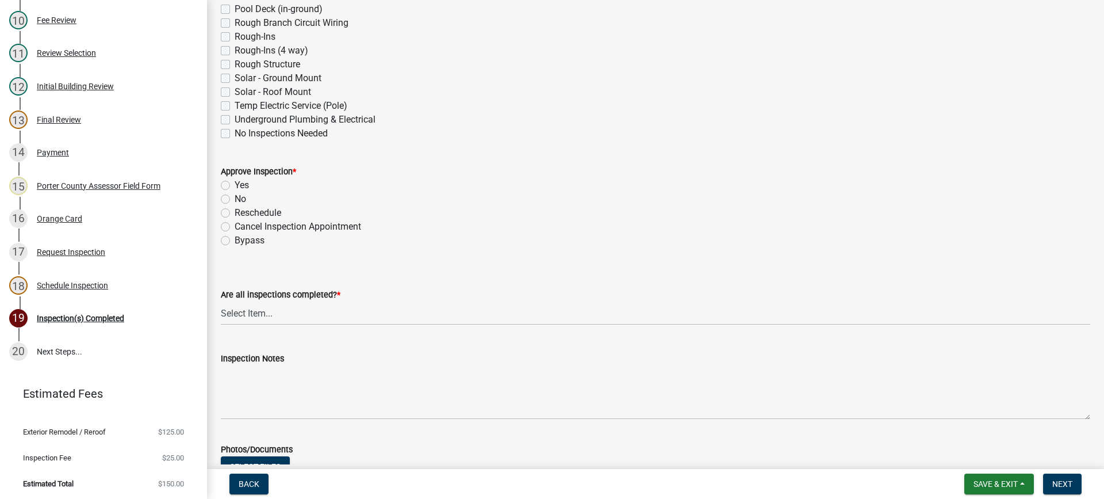
scroll to position [403, 0]
click at [235, 200] on label "No" at bounding box center [241, 198] width 12 height 14
click at [235, 199] on input "No" at bounding box center [238, 194] width 7 height 7
click at [293, 315] on select "Select Item... Yes - All Inspections Have Been Completed No - More Inspections …" at bounding box center [655, 313] width 869 height 24
click at [221, 301] on select "Select Item... Yes - All Inspections Have Been Completed No - More Inspections …" at bounding box center [655, 313] width 869 height 24
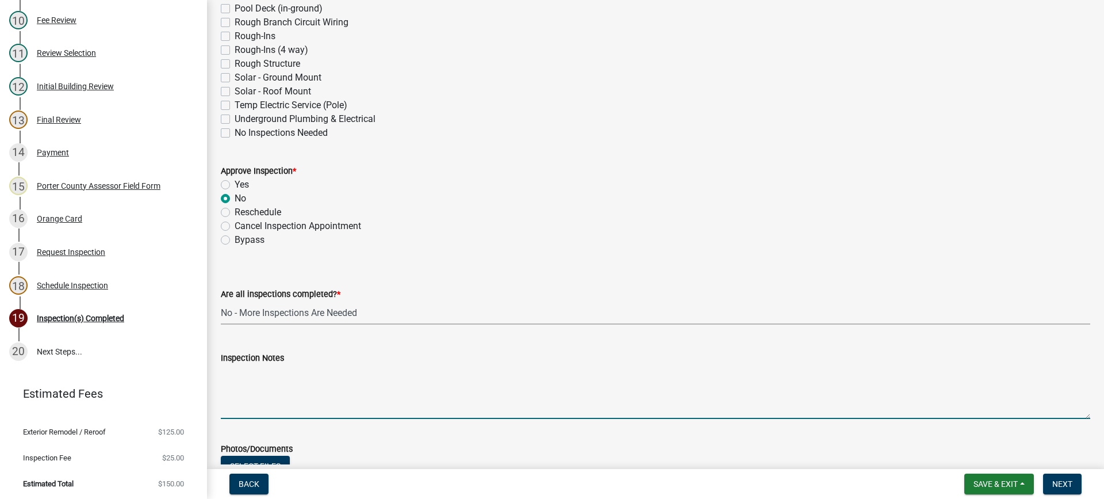
click at [289, 387] on textarea "Inspection Notes" at bounding box center [655, 392] width 869 height 54
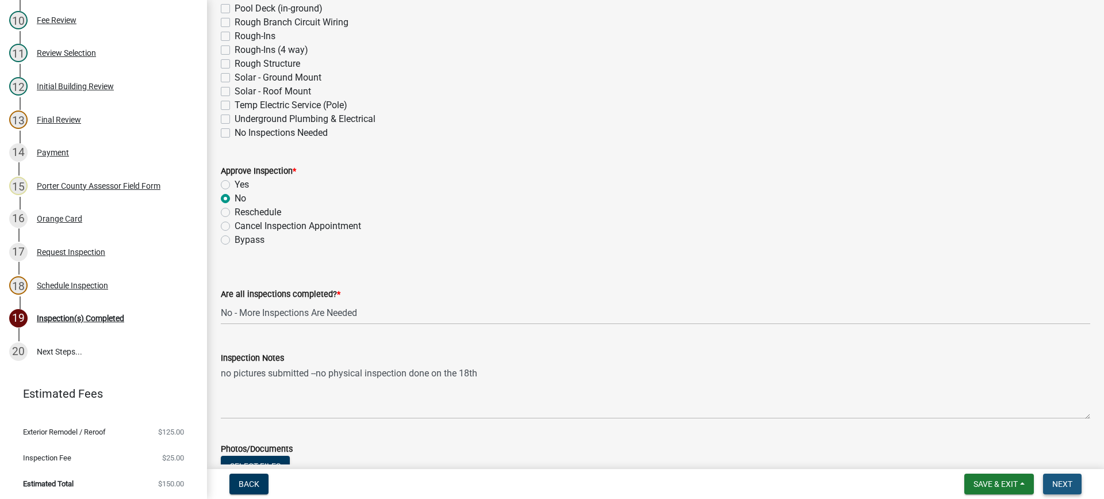
click at [1064, 487] on span "Next" at bounding box center [1062, 483] width 20 height 9
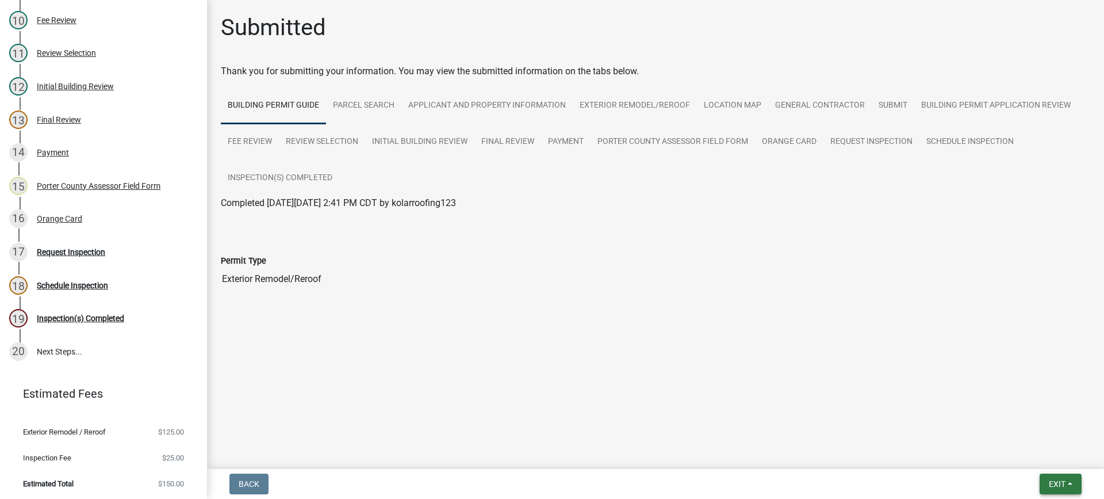
click at [1057, 484] on span "Exit" at bounding box center [1057, 483] width 17 height 9
click at [1049, 454] on button "Save & Exit" at bounding box center [1036, 454] width 92 height 28
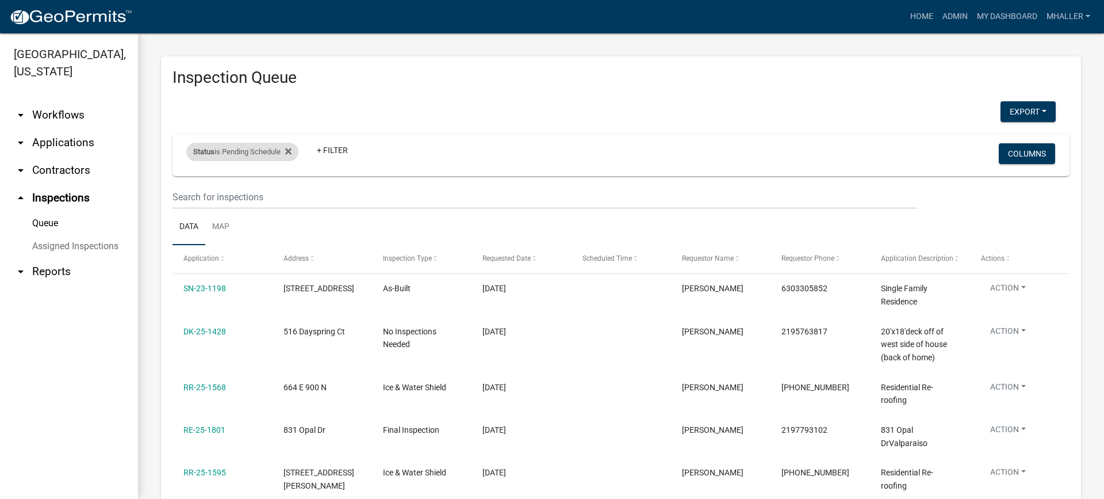
click at [227, 151] on div "Status is Pending Schedule" at bounding box center [242, 152] width 112 height 18
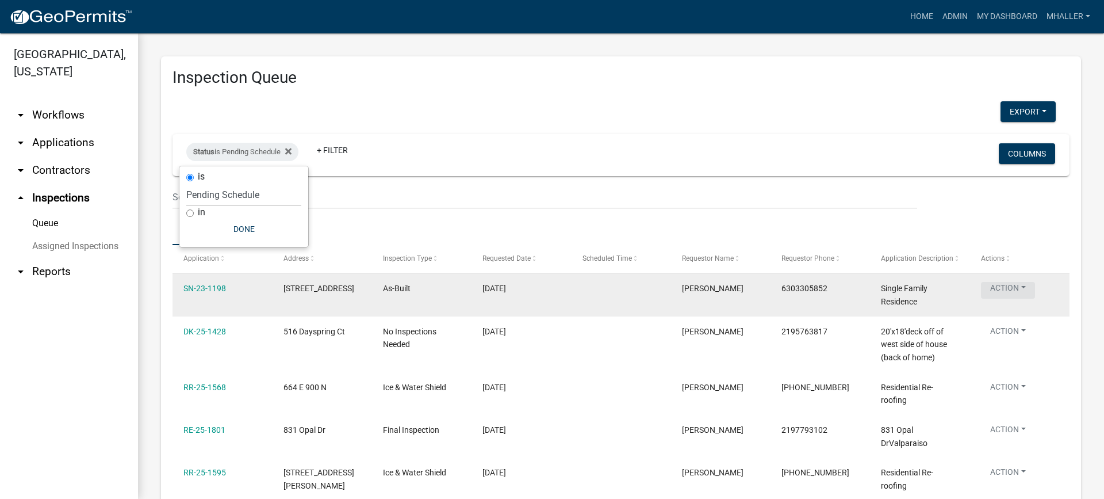
click at [1006, 287] on button "Action" at bounding box center [1008, 290] width 54 height 17
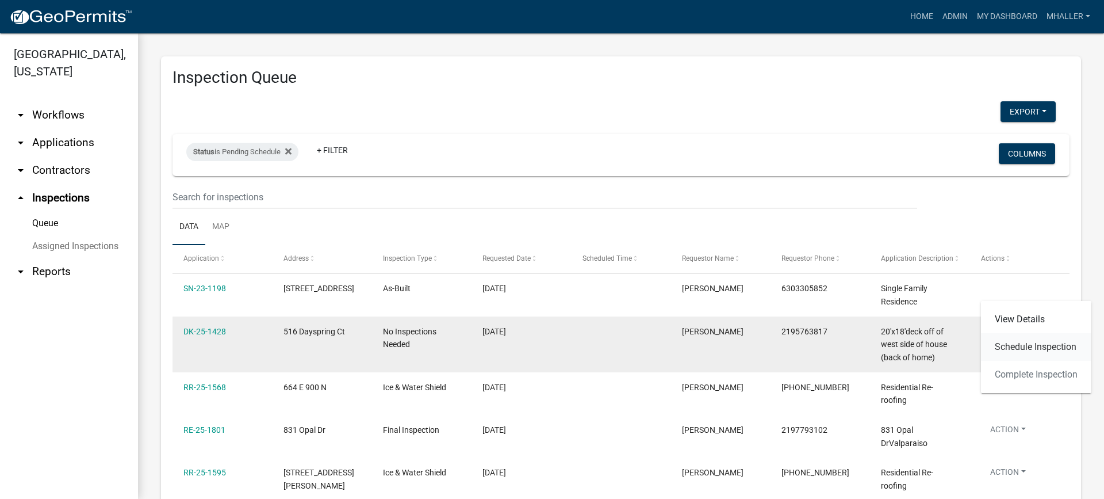
click at [1022, 347] on link "Schedule Inspection" at bounding box center [1036, 347] width 110 height 28
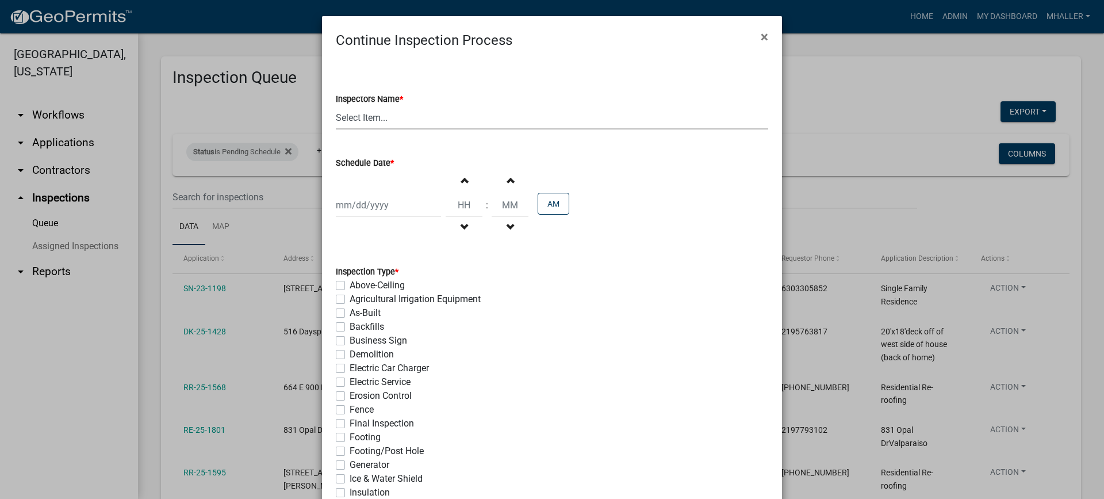
click at [352, 116] on select "Select Item... mhaller (Michael Haller)" at bounding box center [552, 118] width 432 height 24
click at [336, 106] on select "Select Item... mhaller (Michael Haller)" at bounding box center [552, 118] width 432 height 24
click at [369, 208] on div at bounding box center [388, 205] width 105 height 24
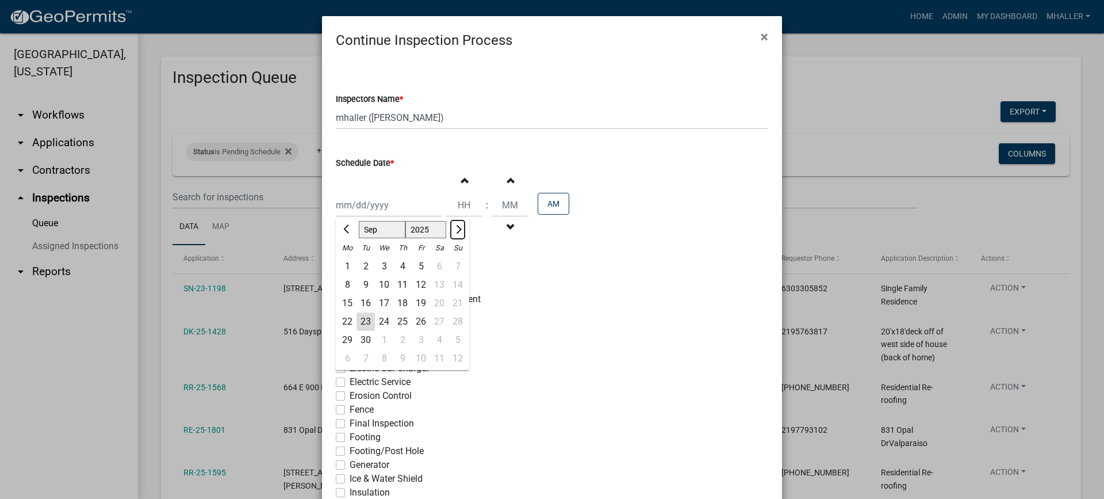
click at [453, 229] on span "Next month" at bounding box center [457, 229] width 9 height 9
click at [417, 338] on div "31" at bounding box center [421, 340] width 18 height 18
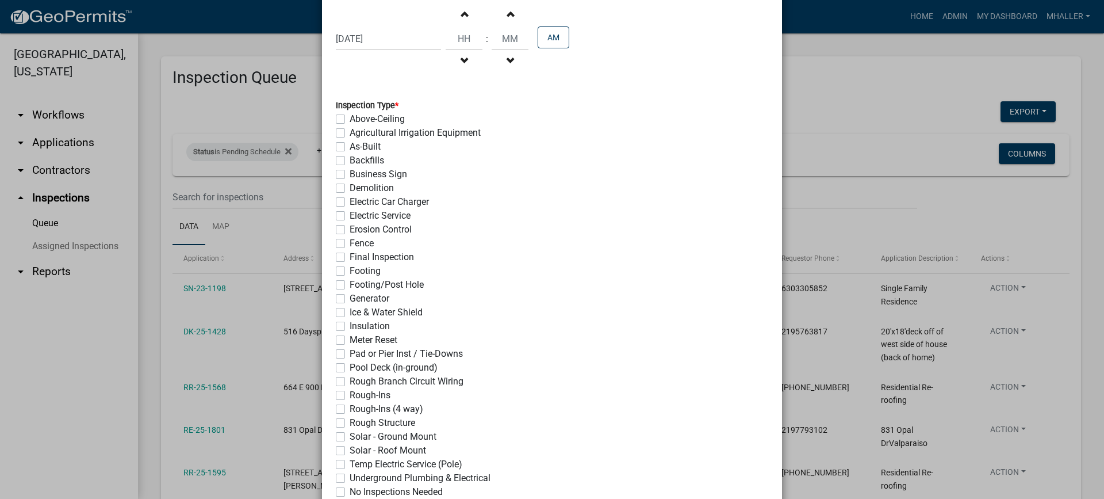
scroll to position [173, 0]
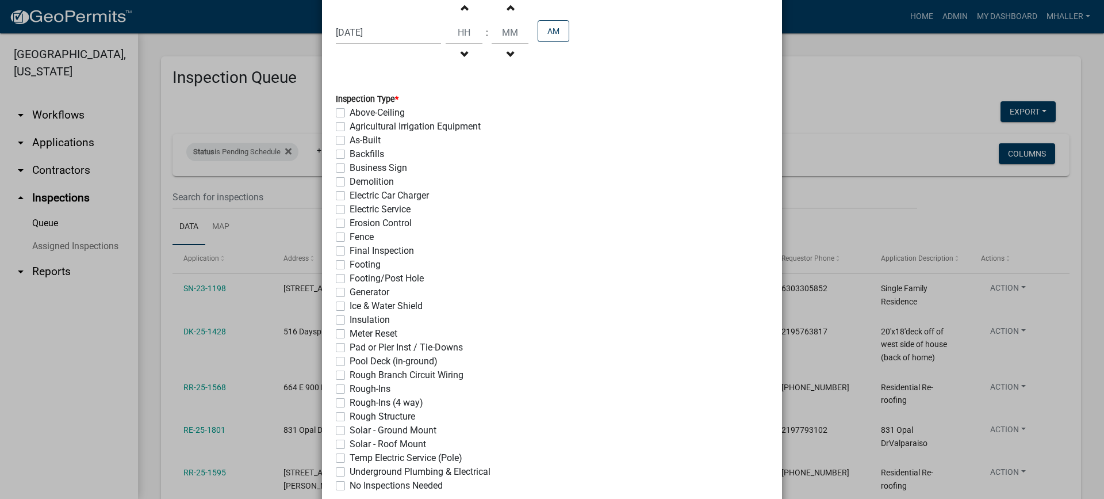
click at [350, 141] on label "As-Built" at bounding box center [365, 140] width 31 height 14
click at [350, 141] on input "As-Built" at bounding box center [353, 136] width 7 height 7
click at [350, 250] on label "Final Inspection" at bounding box center [382, 251] width 64 height 14
click at [350, 250] on input "Final Inspection" at bounding box center [353, 247] width 7 height 7
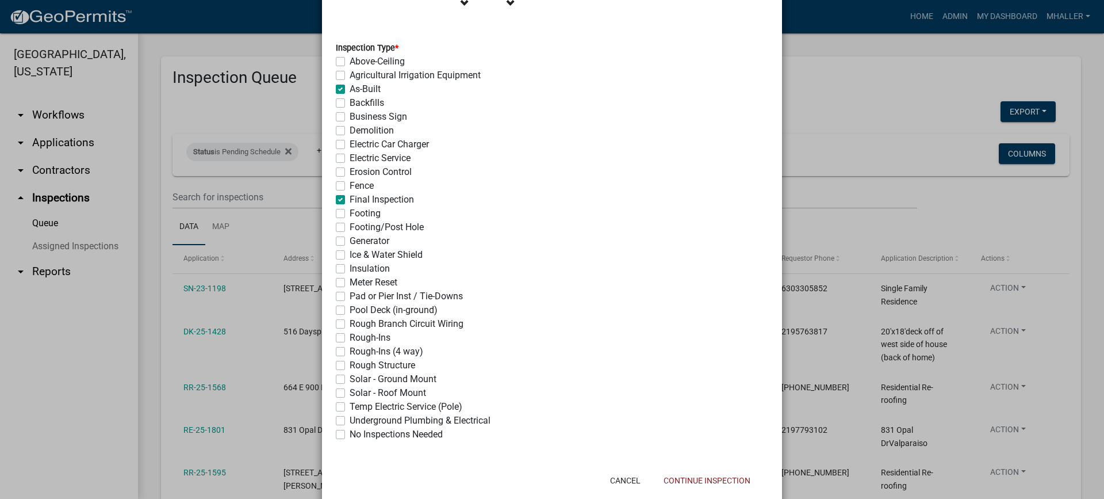
scroll to position [249, 0]
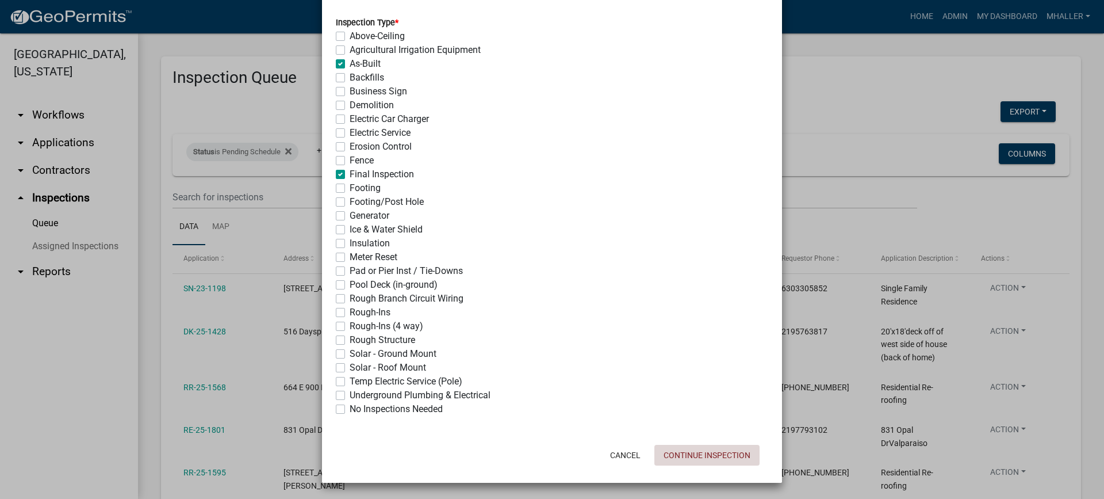
click at [689, 454] on button "Continue Inspection" at bounding box center [706, 455] width 105 height 21
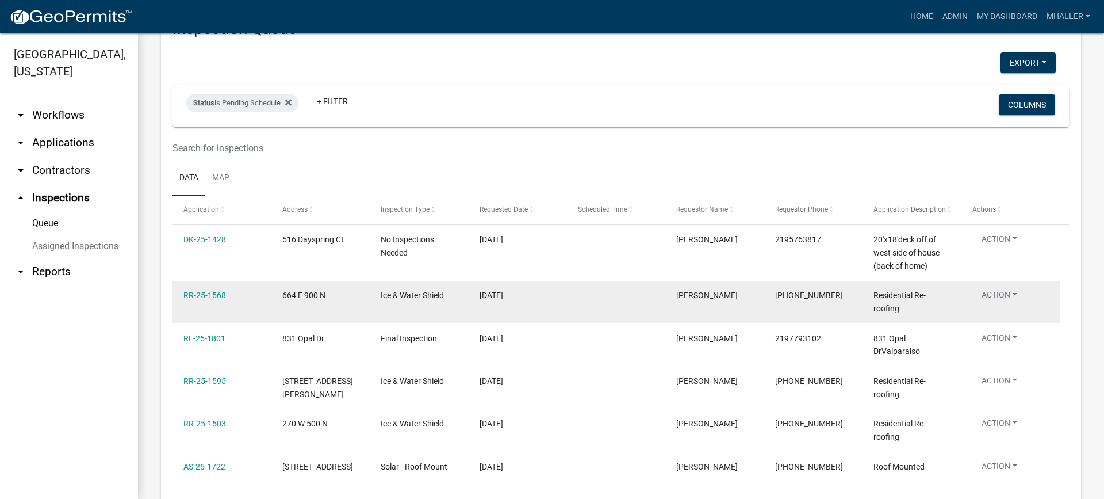
scroll to position [115, 0]
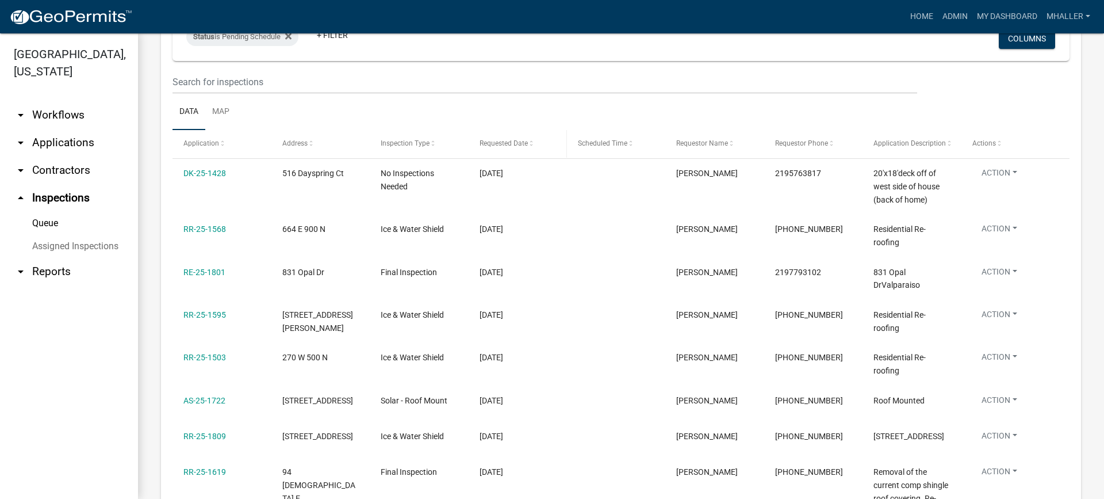
click at [504, 140] on span "Requested Date" at bounding box center [504, 143] width 48 height 8
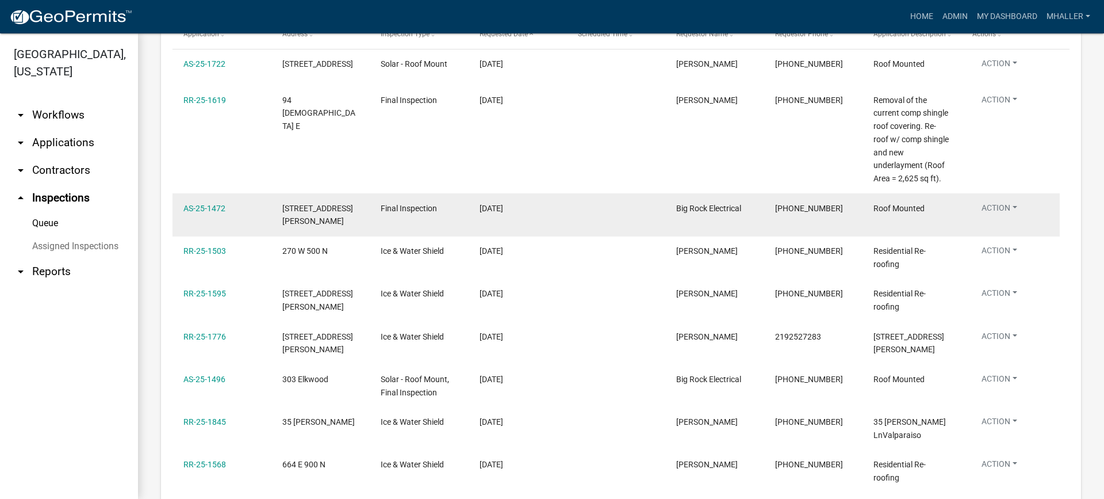
scroll to position [230, 0]
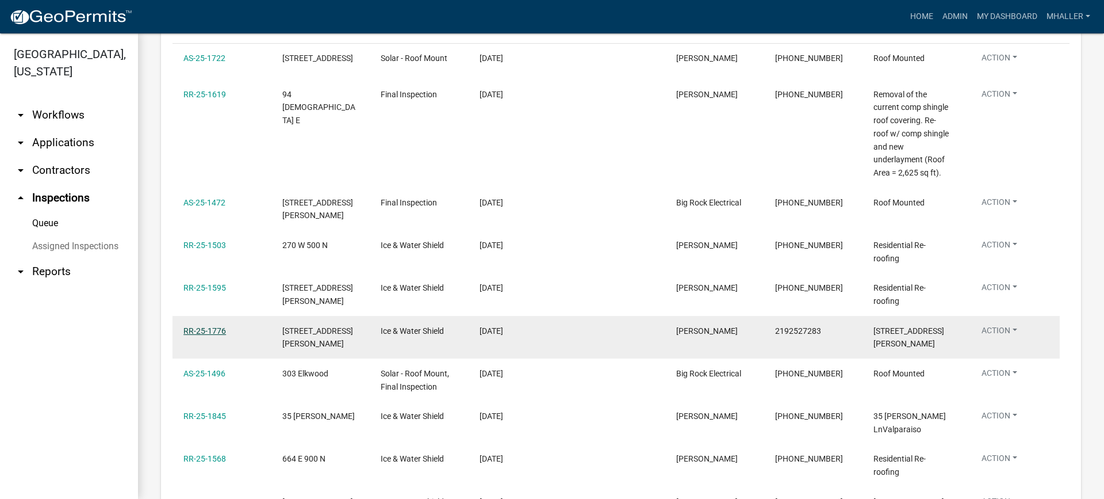
click at [198, 326] on link "RR-25-1776" at bounding box center [204, 330] width 43 height 9
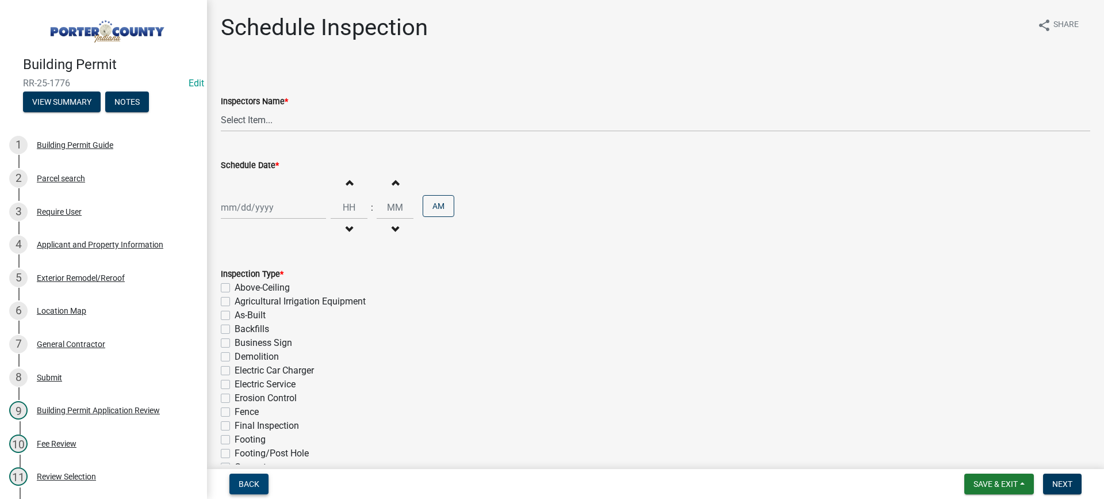
click at [256, 479] on span "Back" at bounding box center [249, 483] width 21 height 9
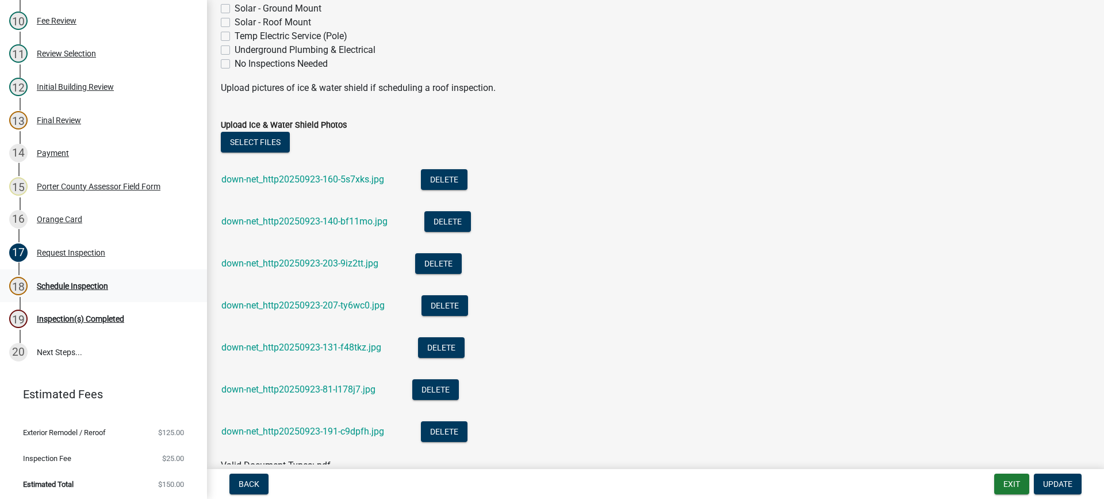
scroll to position [423, 0]
click at [71, 281] on div "Schedule Inspection" at bounding box center [72, 285] width 71 height 8
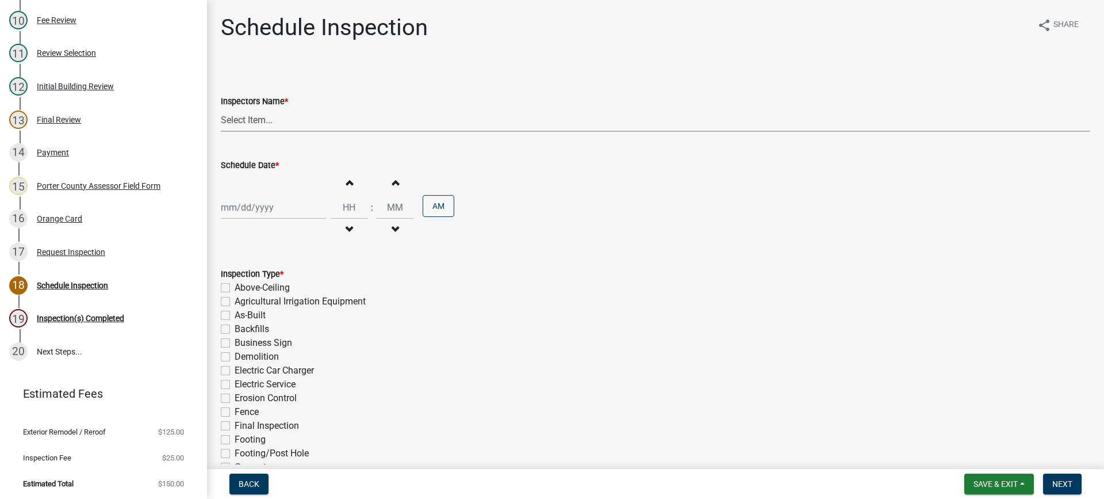
click at [251, 122] on select "Select Item... mhaller (Michael Haller)" at bounding box center [655, 120] width 869 height 24
click at [221, 108] on select "Select Item... mhaller (Michael Haller)" at bounding box center [655, 120] width 869 height 24
click at [258, 209] on div at bounding box center [273, 208] width 105 height 24
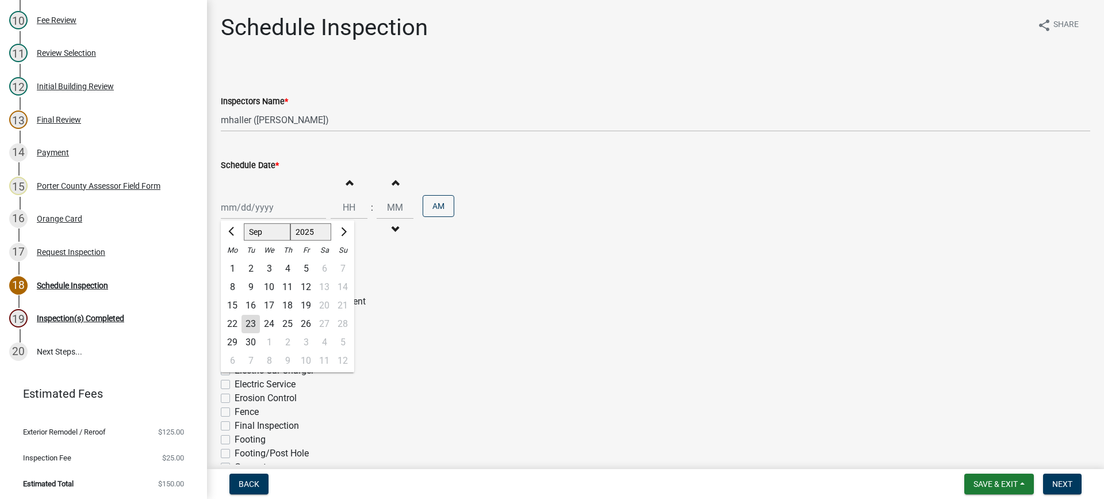
click at [251, 327] on div "23" at bounding box center [251, 324] width 18 height 18
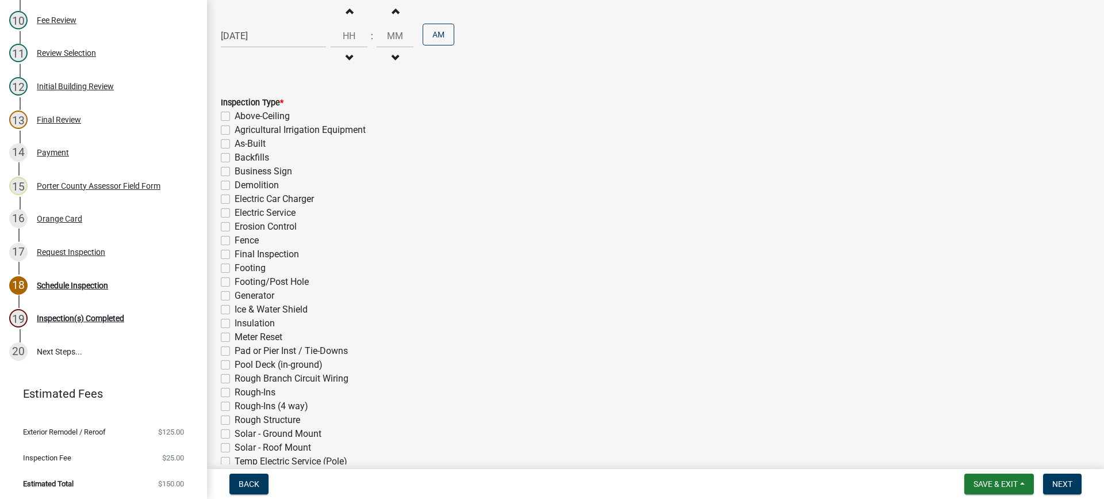
scroll to position [173, 0]
drag, startPoint x: 227, startPoint y: 307, endPoint x: 357, endPoint y: 346, distance: 135.3
click at [235, 307] on label "Ice & Water Shield" at bounding box center [271, 308] width 73 height 14
click at [235, 307] on input "Ice & Water Shield" at bounding box center [238, 304] width 7 height 7
click at [1062, 481] on span "Next" at bounding box center [1062, 483] width 20 height 9
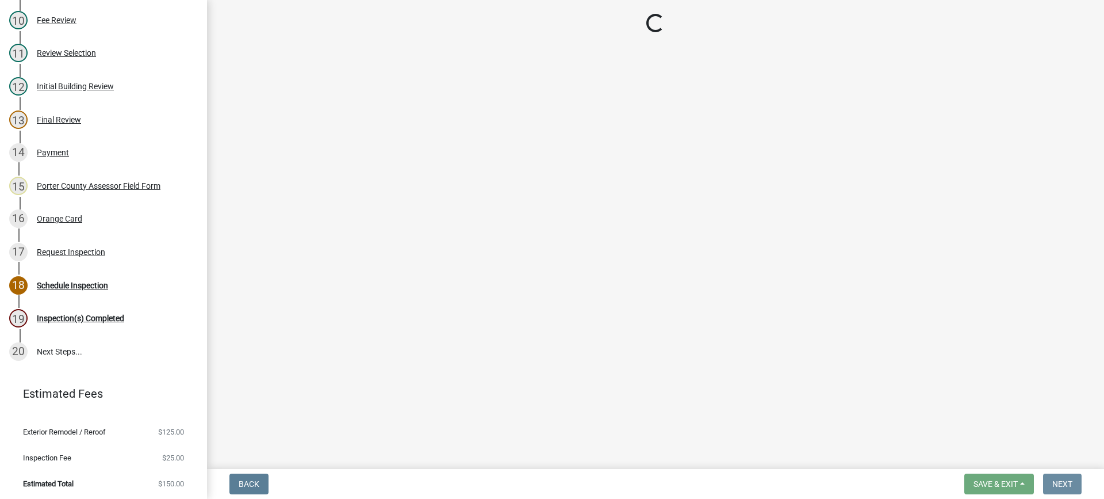
scroll to position [0, 0]
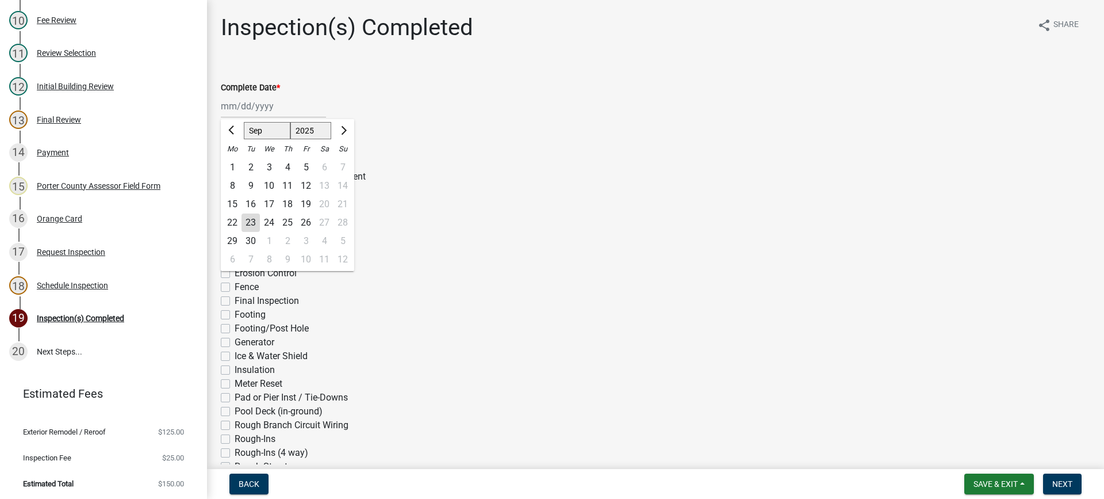
drag, startPoint x: 244, startPoint y: 102, endPoint x: 248, endPoint y: 118, distance: 16.6
click at [244, 102] on div "Jan Feb Mar Apr May Jun Jul Aug Sep Oct Nov Dec 1525 1526 1527 1528 1529 1530 1…" at bounding box center [273, 106] width 105 height 24
click at [250, 221] on div "23" at bounding box center [251, 222] width 18 height 18
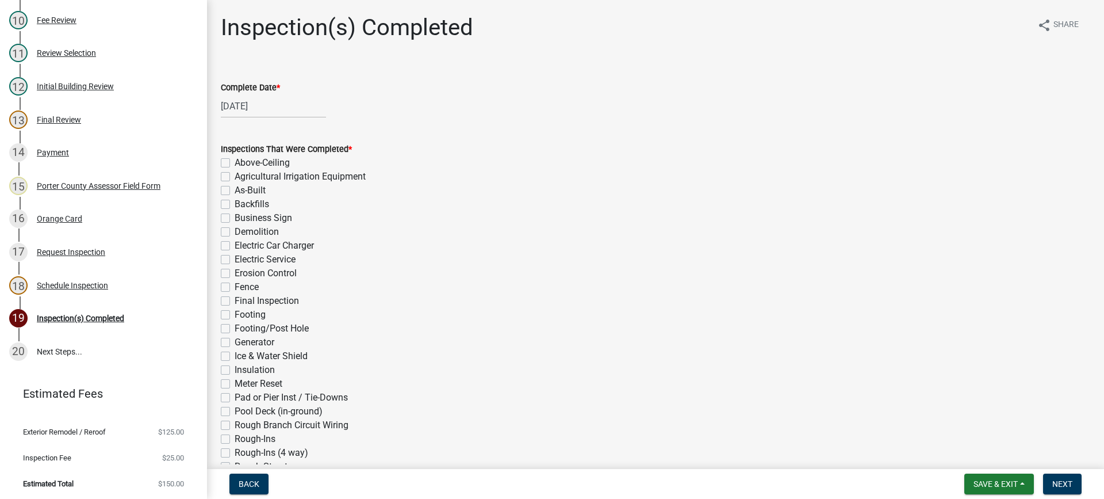
click at [235, 358] on label "Ice & Water Shield" at bounding box center [271, 356] width 73 height 14
click at [235, 357] on input "Ice & Water Shield" at bounding box center [238, 352] width 7 height 7
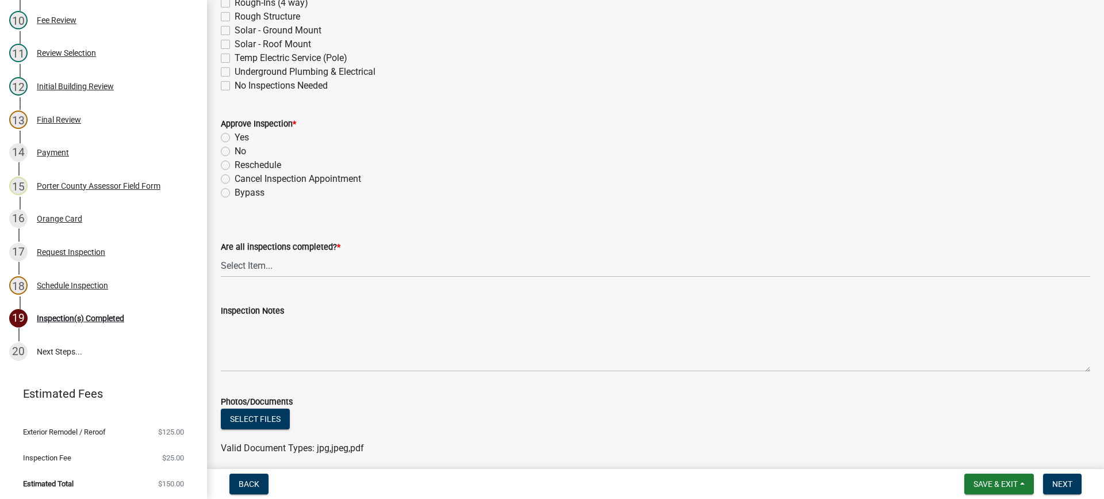
scroll to position [460, 0]
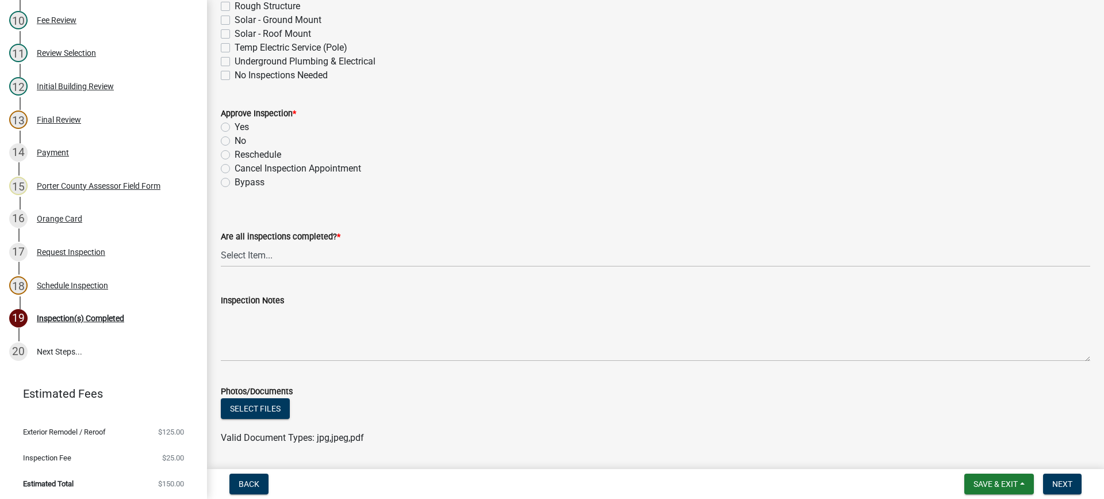
click at [235, 129] on label "Yes" at bounding box center [242, 127] width 14 height 14
click at [235, 128] on input "Yes" at bounding box center [238, 123] width 7 height 7
click at [252, 257] on select "Select Item... Yes - All Inspections Have Been Completed No - More Inspections …" at bounding box center [655, 255] width 869 height 24
click at [221, 243] on select "Select Item... Yes - All Inspections Have Been Completed No - More Inspections …" at bounding box center [655, 255] width 869 height 24
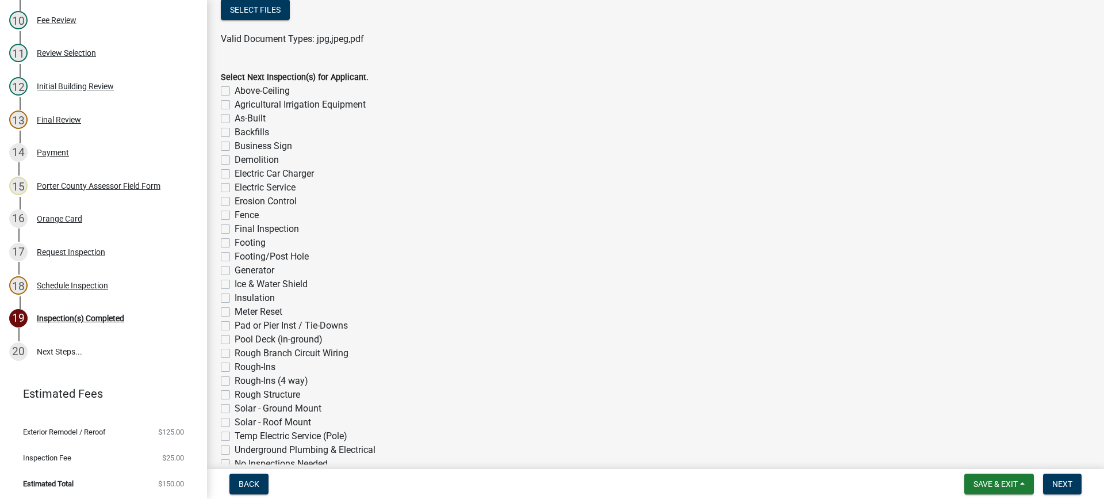
scroll to position [863, 0]
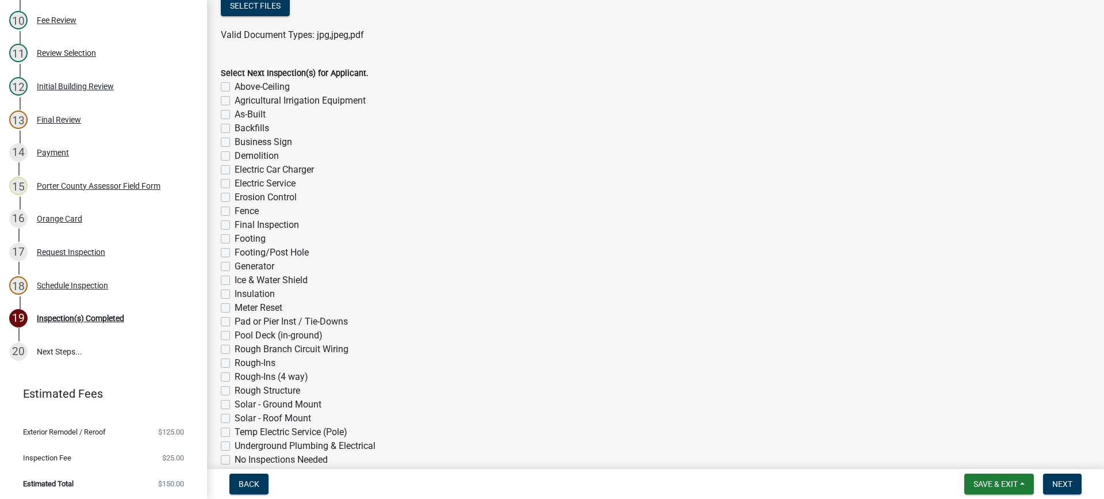
click at [235, 460] on label "No Inspections Needed" at bounding box center [281, 460] width 93 height 14
click at [235, 460] on input "No Inspections Needed" at bounding box center [238, 456] width 7 height 7
click at [1057, 482] on span "Next" at bounding box center [1062, 483] width 20 height 9
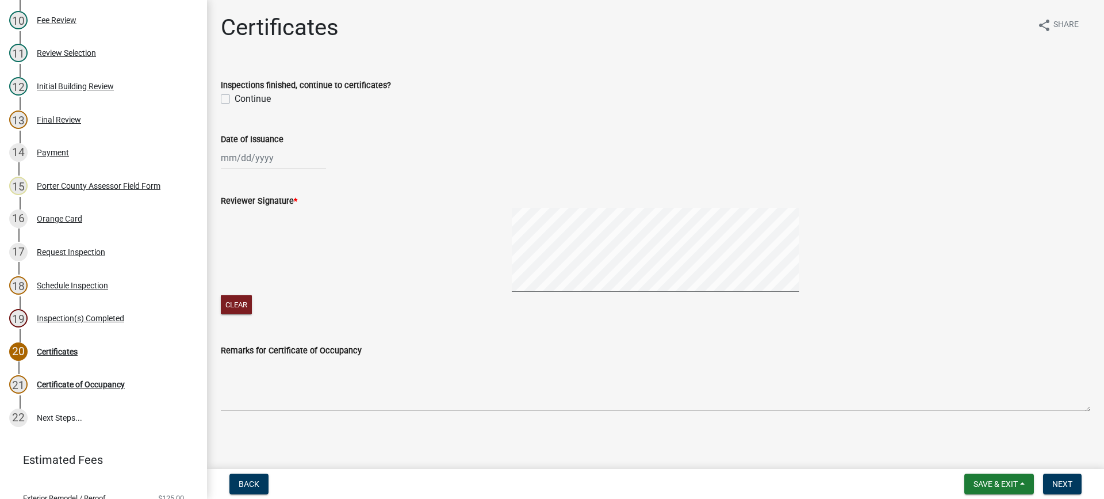
scroll to position [489, 0]
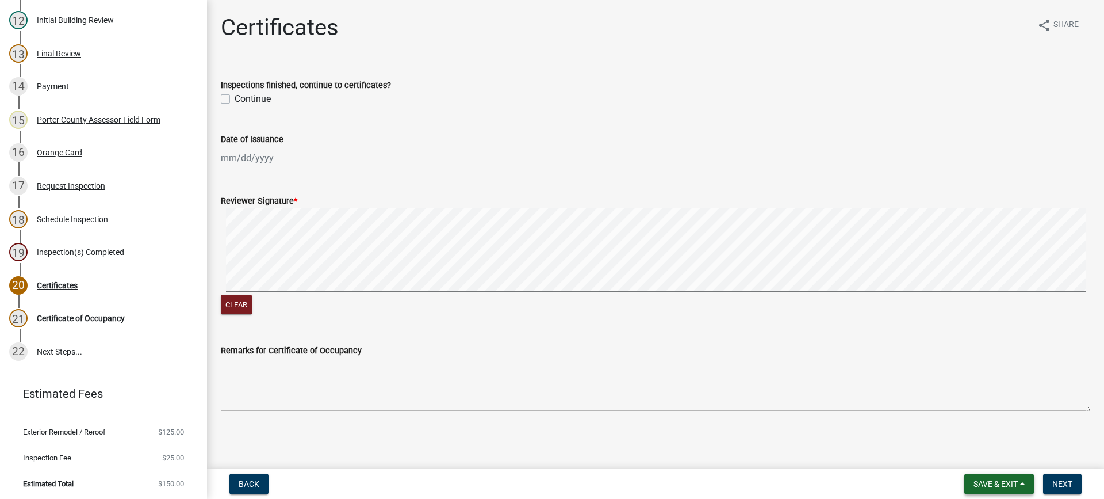
click at [989, 484] on span "Save & Exit" at bounding box center [996, 483] width 44 height 9
click at [980, 456] on button "Save & Exit" at bounding box center [988, 454] width 92 height 28
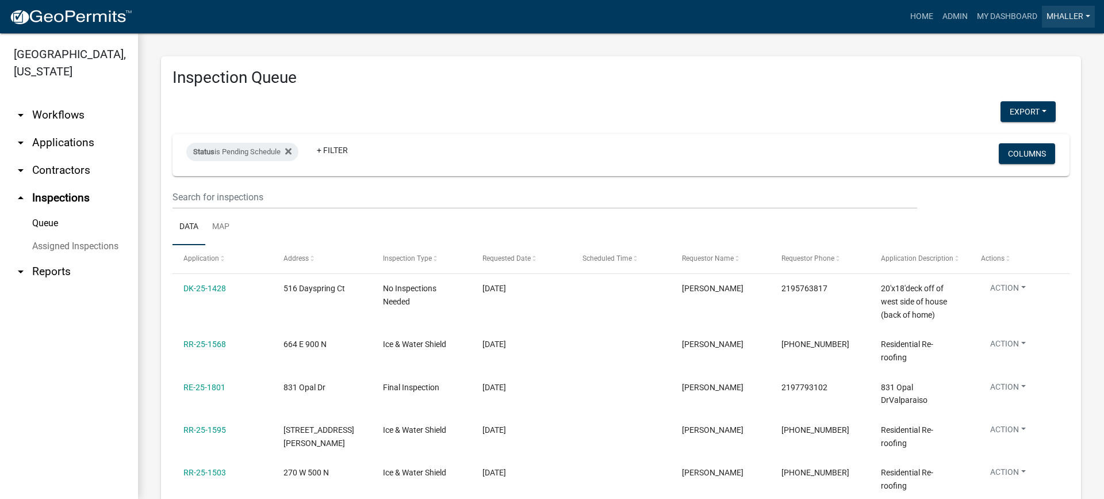
click at [1056, 14] on link "mhaller" at bounding box center [1068, 17] width 53 height 22
click at [1035, 112] on link "Logout" at bounding box center [1049, 112] width 92 height 28
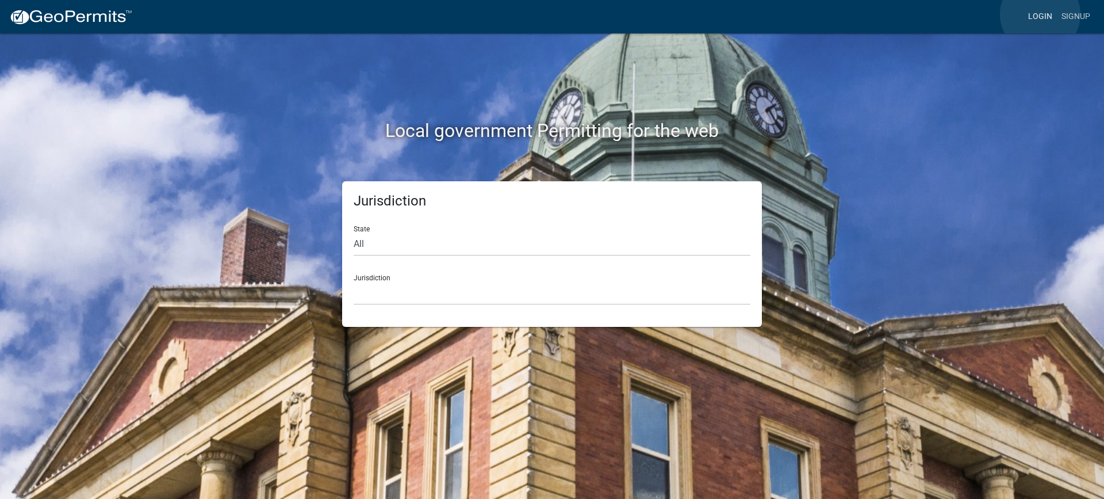
click at [1040, 14] on link "Login" at bounding box center [1040, 17] width 33 height 22
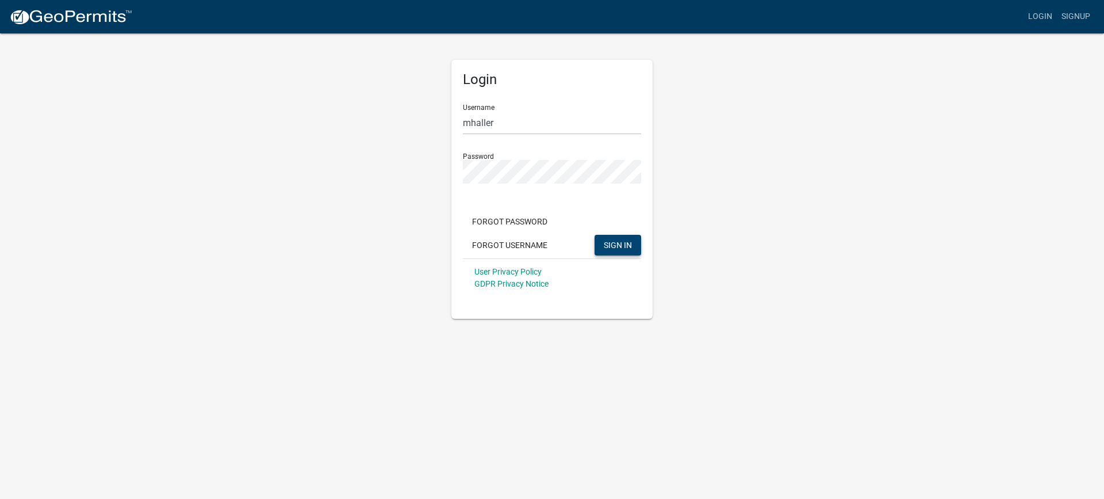
click at [614, 243] on span "SIGN IN" at bounding box center [618, 244] width 28 height 9
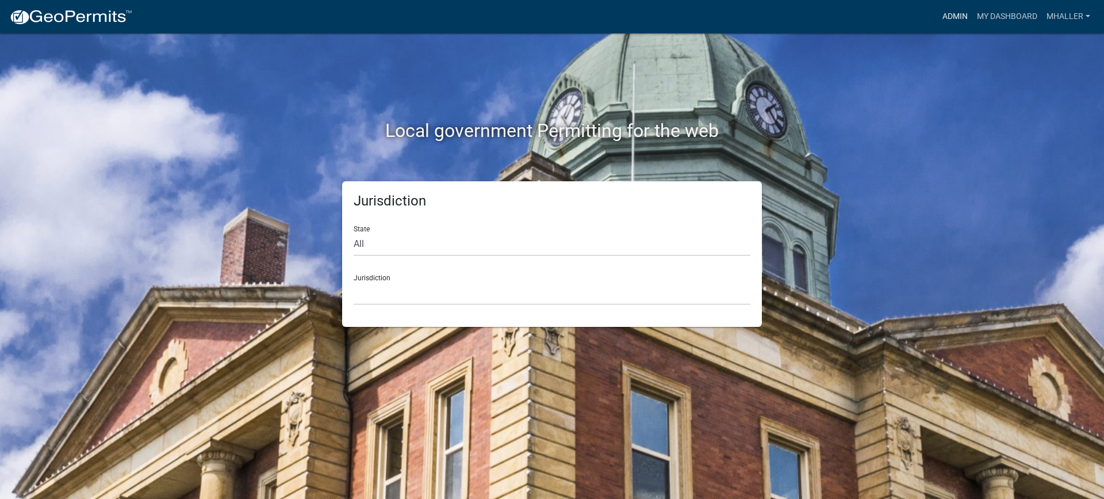
click at [949, 16] on link "Admin" at bounding box center [955, 17] width 35 height 22
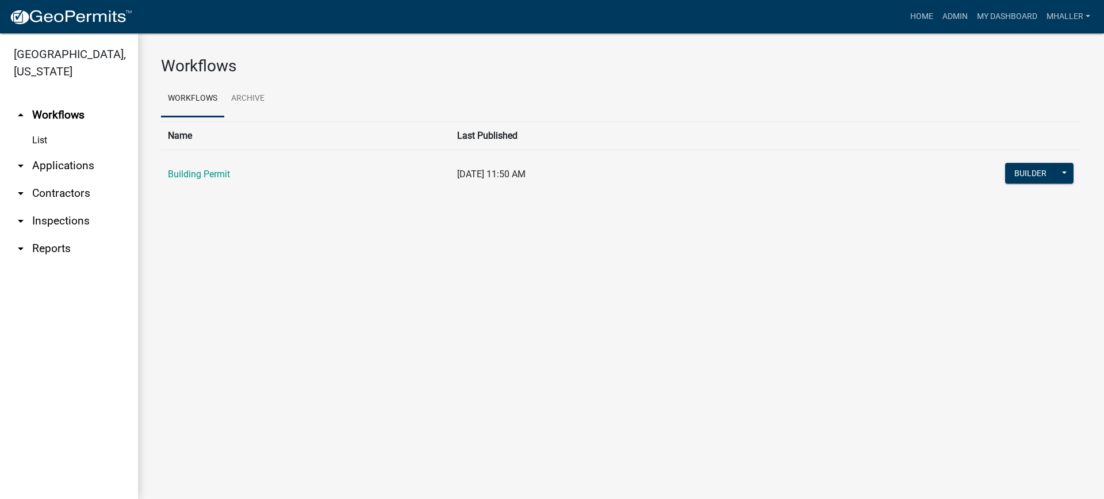
click at [71, 152] on link "arrow_drop_down Applications" at bounding box center [69, 166] width 138 height 28
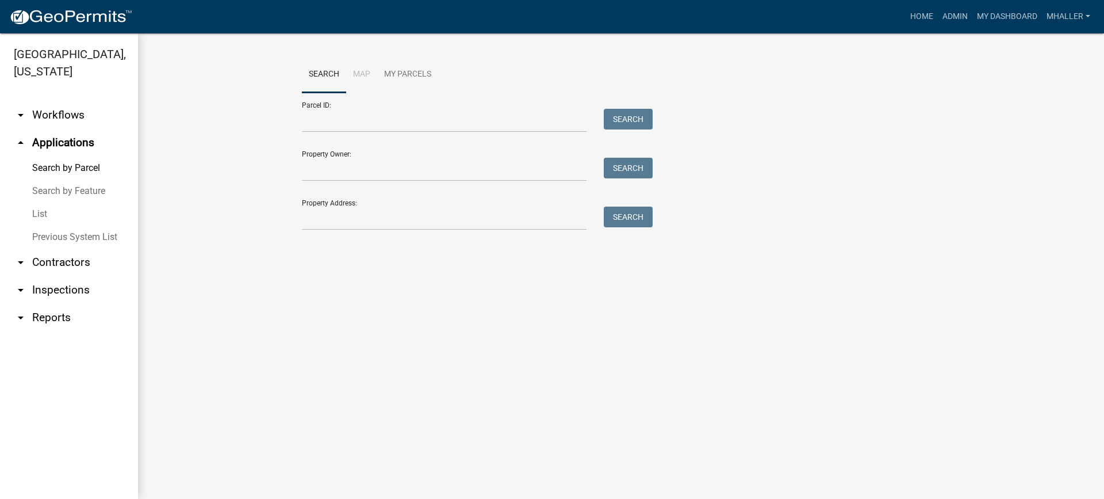
click at [37, 202] on link "List" at bounding box center [69, 213] width 138 height 23
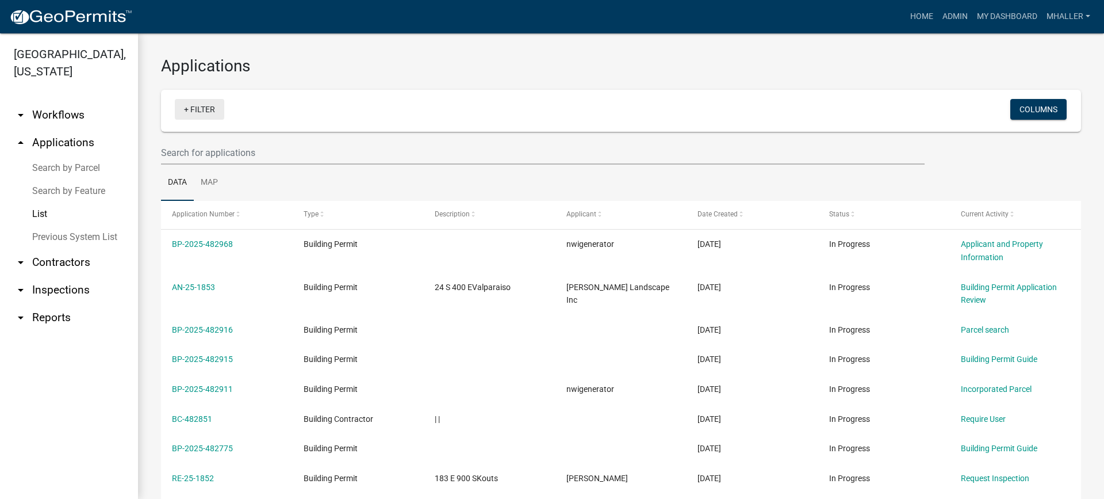
click at [201, 110] on link "+ Filter" at bounding box center [199, 109] width 49 height 21
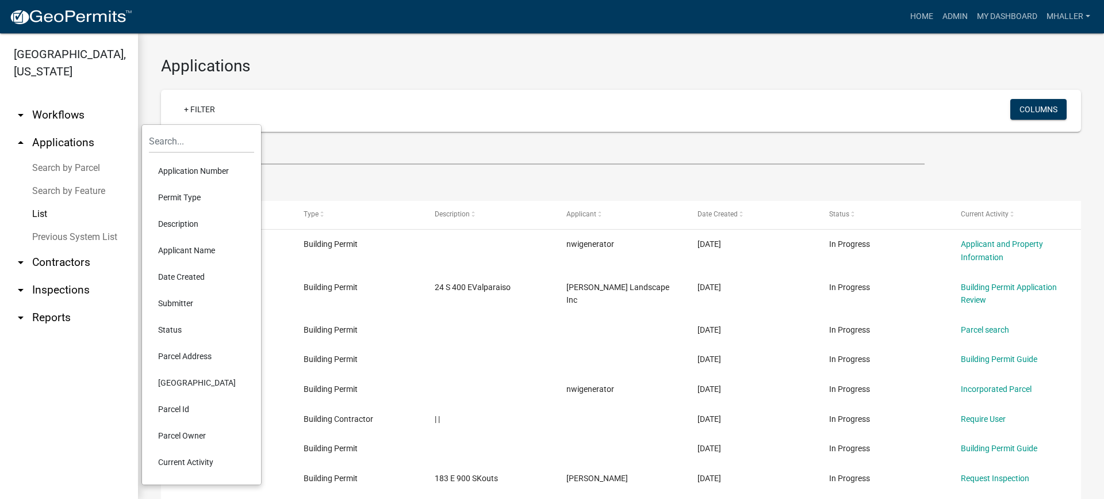
click at [196, 171] on li "Application Number" at bounding box center [201, 171] width 105 height 26
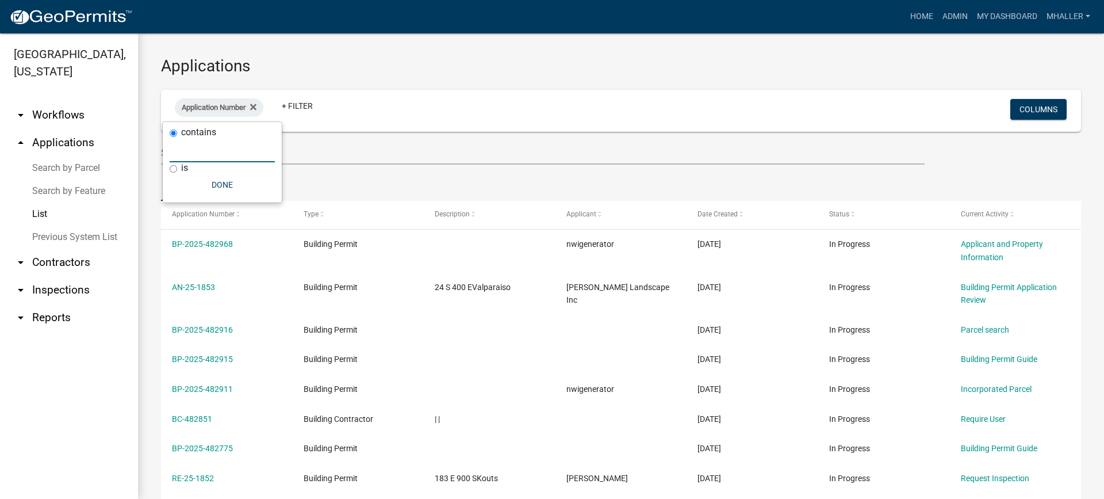
click at [202, 152] on input "text" at bounding box center [222, 151] width 105 height 24
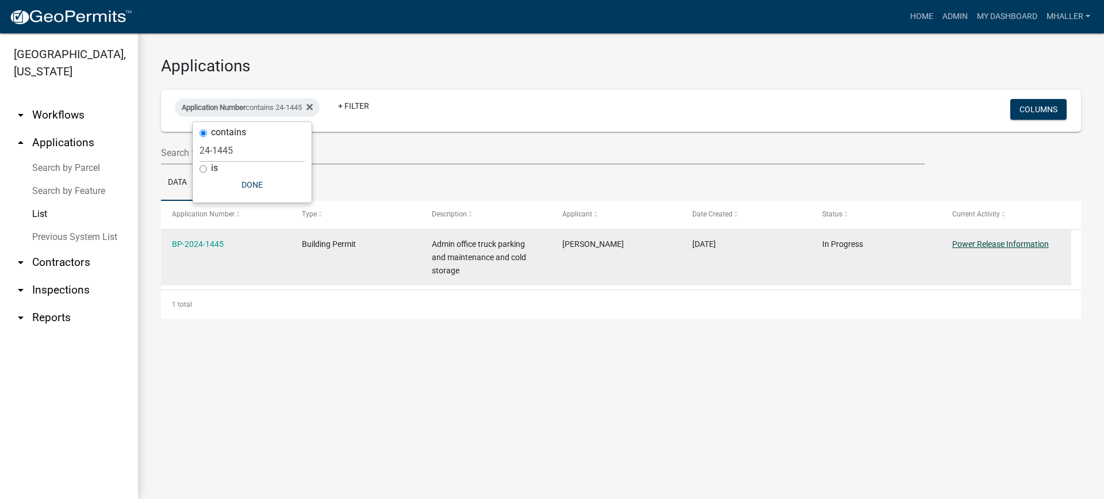
click at [966, 240] on link "Power Release Information" at bounding box center [1000, 243] width 97 height 9
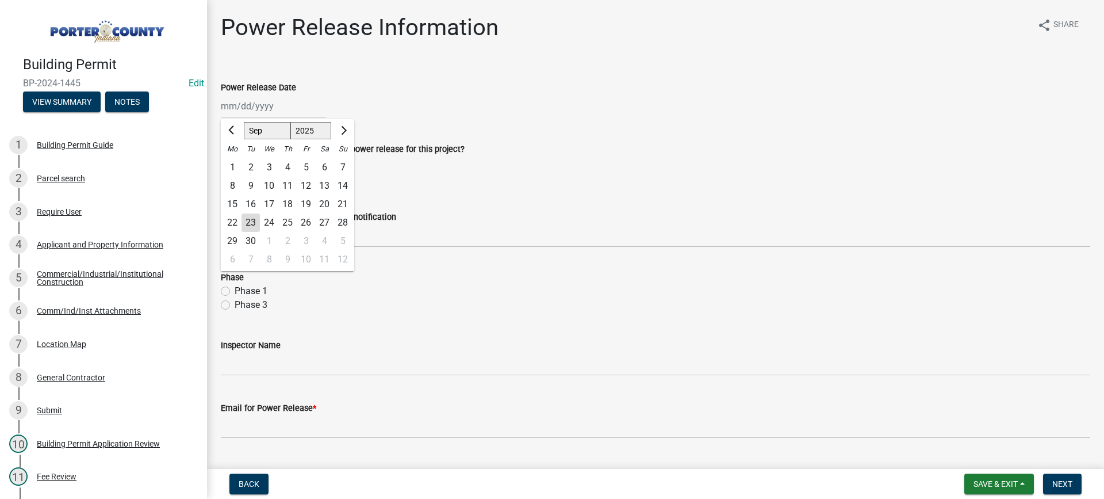
click at [224, 110] on div "Jan Feb Mar Apr May Jun Jul Aug Sep Oct Nov Dec 1525 1526 1527 1528 1529 1530 1…" at bounding box center [273, 106] width 105 height 24
click at [252, 225] on div "23" at bounding box center [251, 222] width 18 height 18
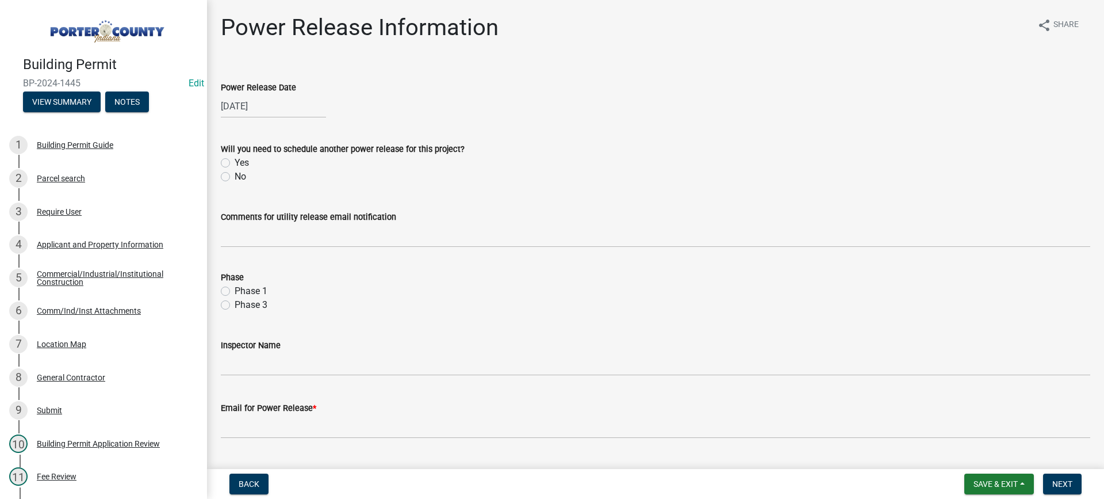
click at [235, 175] on label "No" at bounding box center [241, 177] width 12 height 14
click at [235, 175] on input "No" at bounding box center [238, 173] width 7 height 7
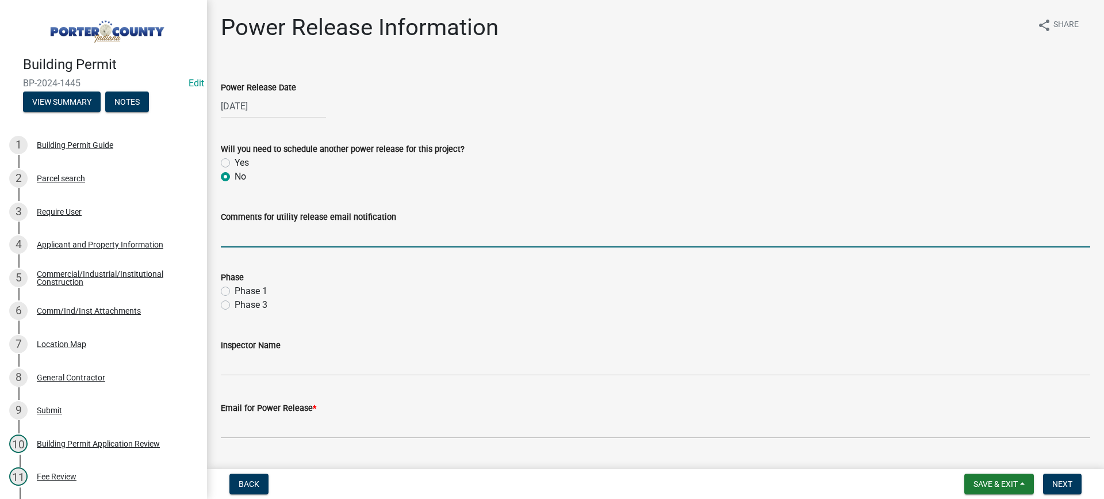
click at [266, 231] on input "Comments for utility release email notification" at bounding box center [655, 236] width 869 height 24
click at [235, 305] on label "Phase 3" at bounding box center [251, 305] width 33 height 14
click at [235, 305] on input "Phase 3" at bounding box center [238, 301] width 7 height 7
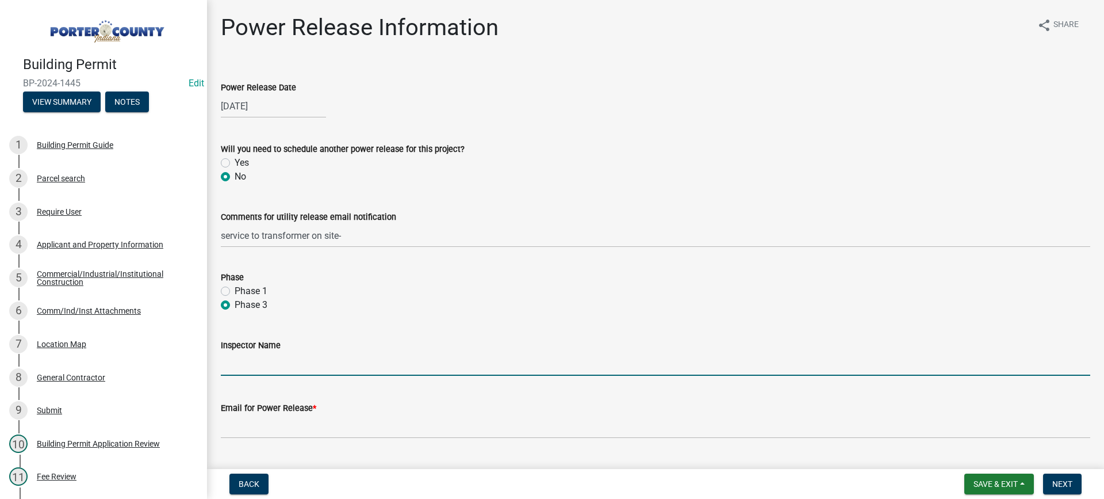
click at [253, 370] on input "Inspector Name" at bounding box center [655, 364] width 869 height 24
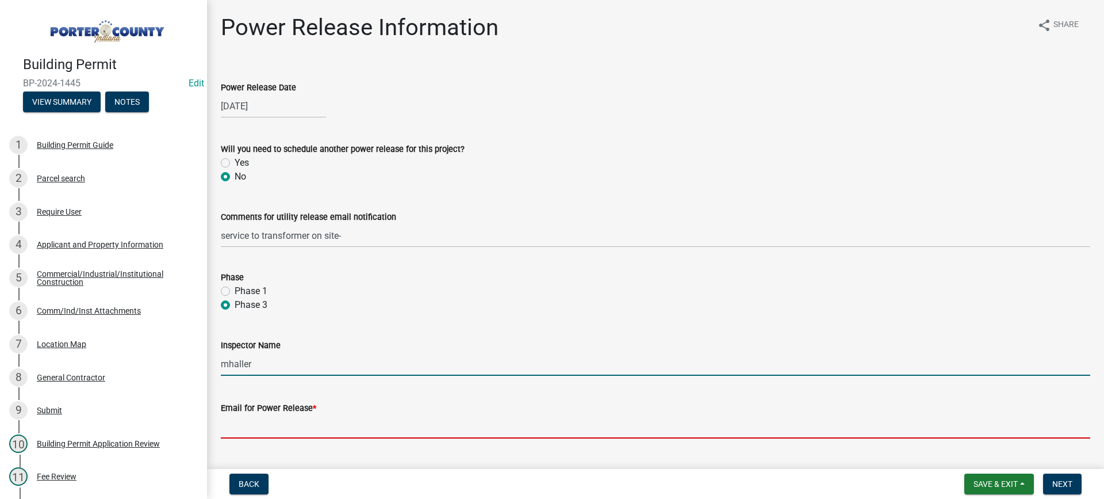
click at [292, 430] on input "Email for Power Release *" at bounding box center [655, 427] width 869 height 24
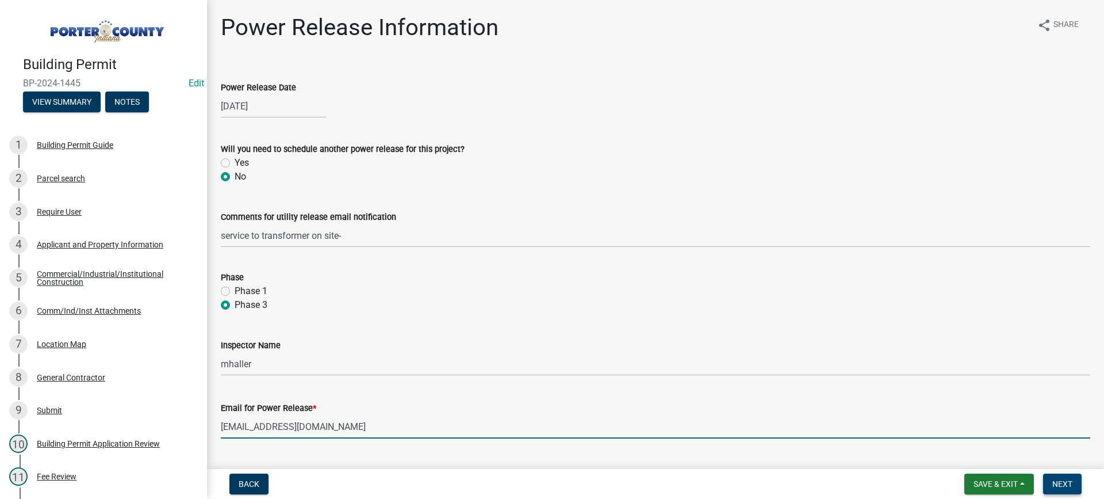
click at [1060, 485] on span "Next" at bounding box center [1062, 483] width 20 height 9
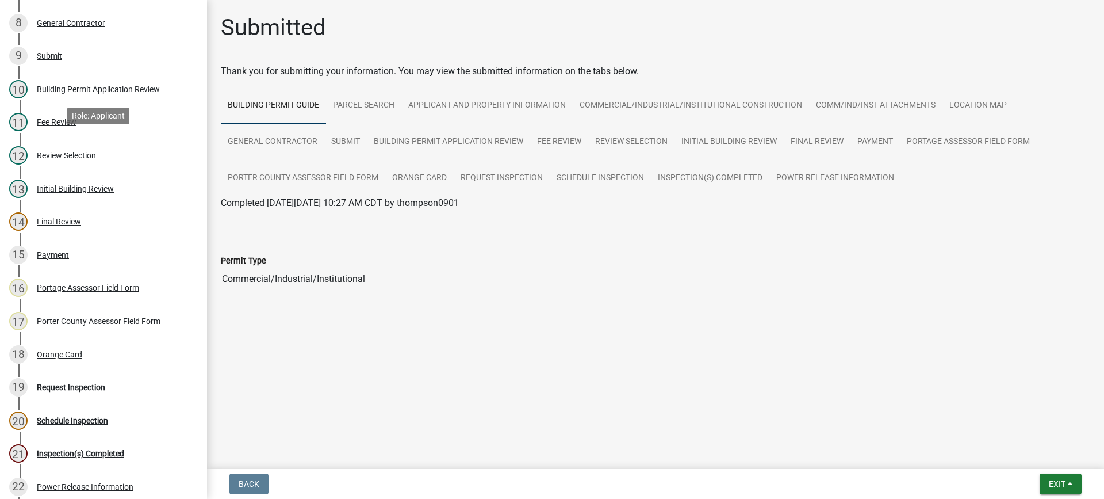
scroll to position [460, 0]
